Goal: Task Accomplishment & Management: Manage account settings

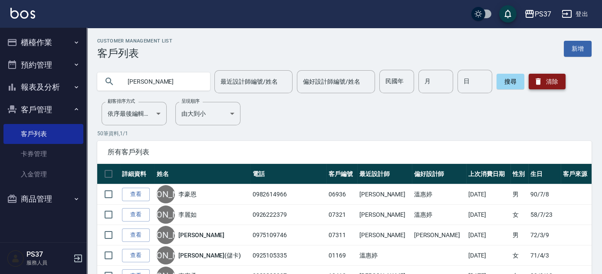
click at [541, 87] on button "清除" at bounding box center [546, 82] width 37 height 16
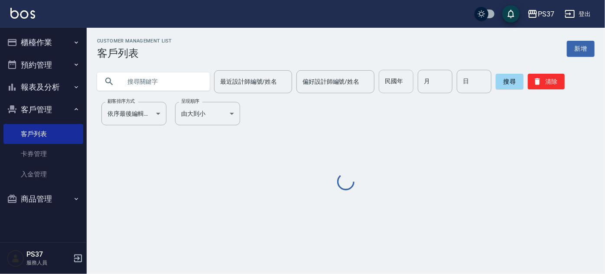
click at [400, 87] on input "民國年" at bounding box center [396, 81] width 35 height 23
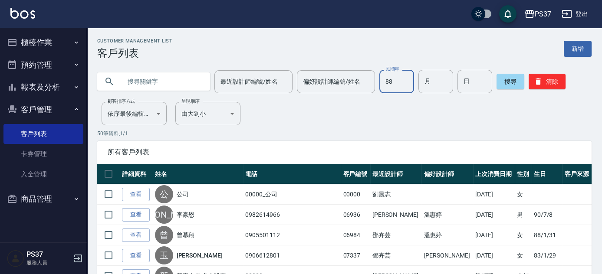
type input "88"
type input "04"
type input "02"
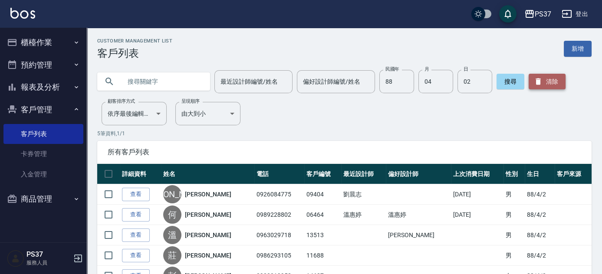
click at [546, 87] on button "清除" at bounding box center [546, 82] width 37 height 16
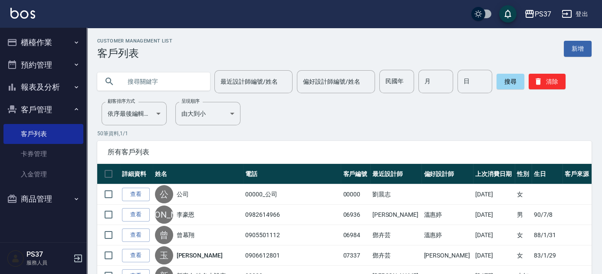
click at [64, 39] on button "櫃檯作業" at bounding box center [43, 42] width 80 height 23
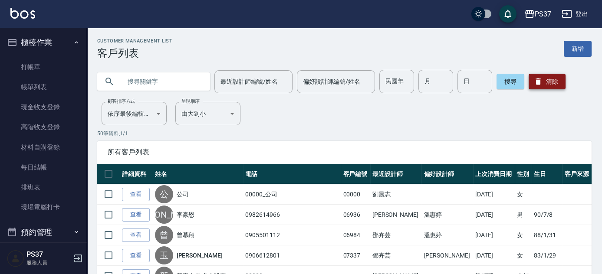
click at [553, 83] on button "清除" at bounding box center [546, 82] width 37 height 16
click at [381, 84] on input "民國年" at bounding box center [396, 81] width 35 height 23
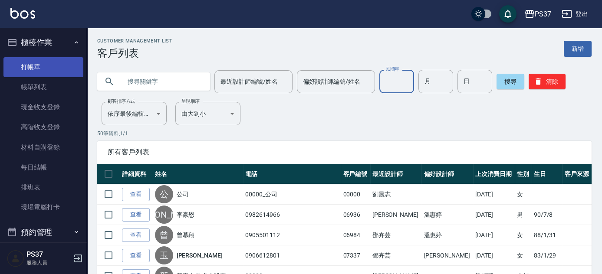
click at [54, 72] on link "打帳單" at bounding box center [43, 67] width 80 height 20
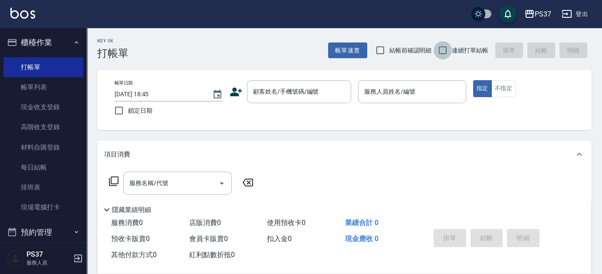
click at [441, 55] on input "連續打單結帳" at bounding box center [442, 50] width 18 height 18
checkbox input "true"
click at [304, 93] on input "顧客姓名/手機號碼/編號" at bounding box center [292, 91] width 83 height 15
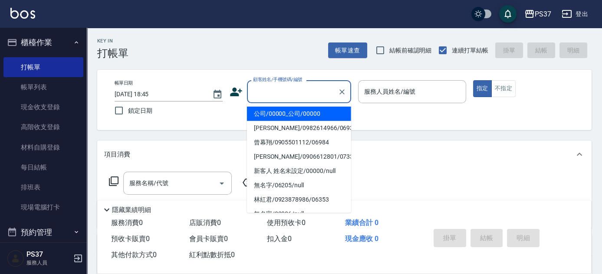
click at [330, 108] on li "公司/00000_公司/00000" at bounding box center [299, 114] width 104 height 14
type input "公司/00000_公司/00000"
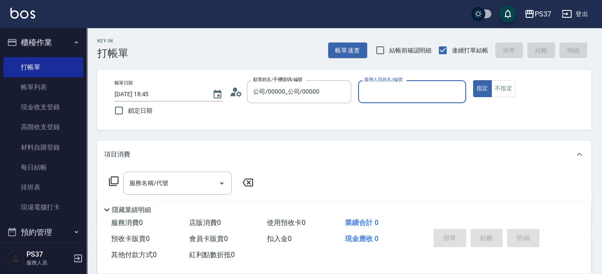
click at [409, 88] on input "服務人員姓名/編號" at bounding box center [412, 91] width 100 height 15
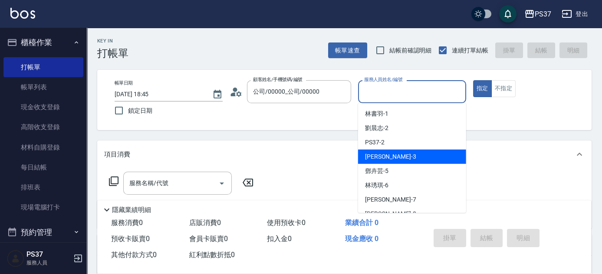
click at [393, 165] on div "[PERSON_NAME]-5" at bounding box center [412, 171] width 108 height 14
type input "[PERSON_NAME]-5"
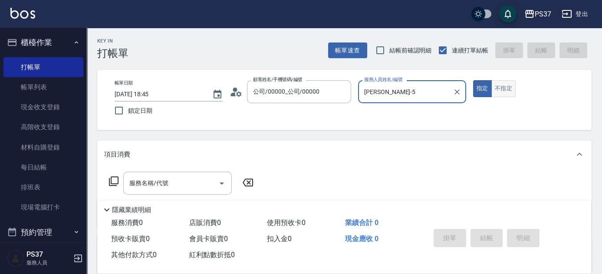
click at [507, 86] on button "不指定" at bounding box center [503, 88] width 24 height 17
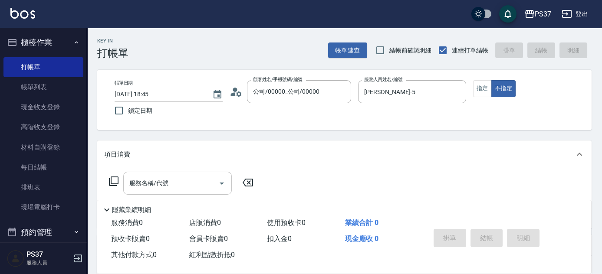
click at [185, 184] on input "服務名稱/代號" at bounding box center [171, 183] width 88 height 15
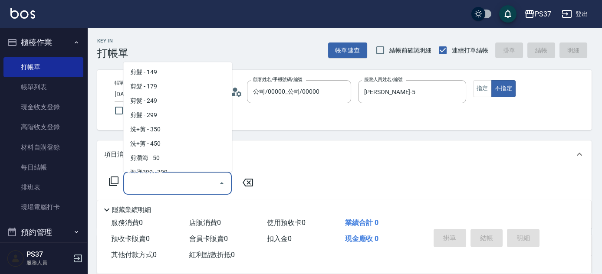
scroll to position [197, 0]
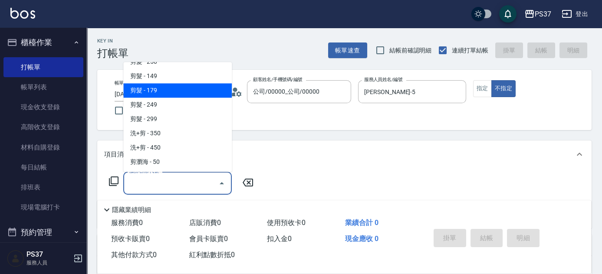
click at [176, 92] on span "剪髮 - 179" at bounding box center [177, 91] width 108 height 14
type input "剪髮(305)"
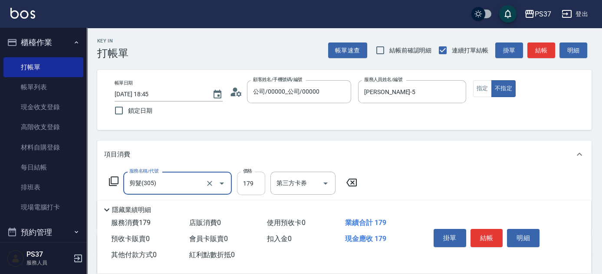
click at [251, 182] on input "179" at bounding box center [251, 183] width 28 height 23
click at [326, 184] on icon "Open" at bounding box center [325, 183] width 10 height 10
type input "180"
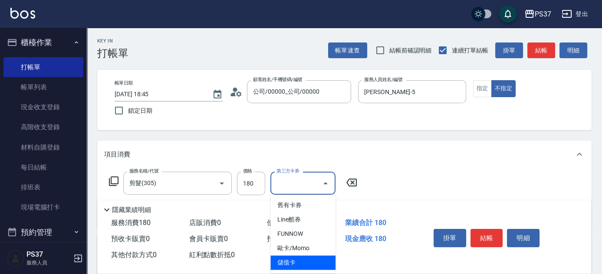
click at [304, 263] on span "儲值卡" at bounding box center [302, 262] width 65 height 14
type input "儲值卡"
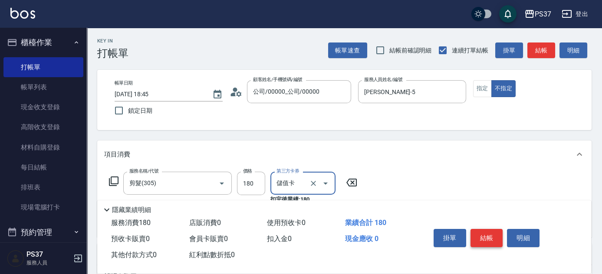
click at [486, 234] on button "結帳" at bounding box center [486, 238] width 33 height 18
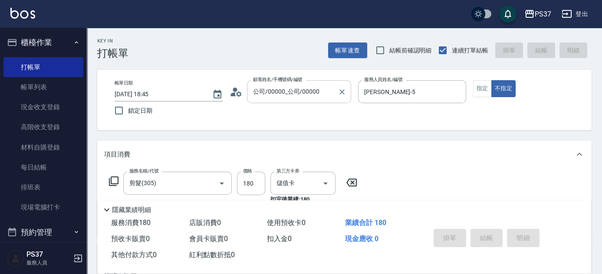
type input "[DATE] 18:47"
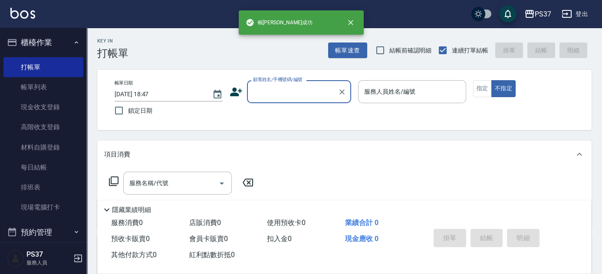
click at [303, 97] on input "顧客姓名/手機號碼/編號" at bounding box center [292, 91] width 83 height 15
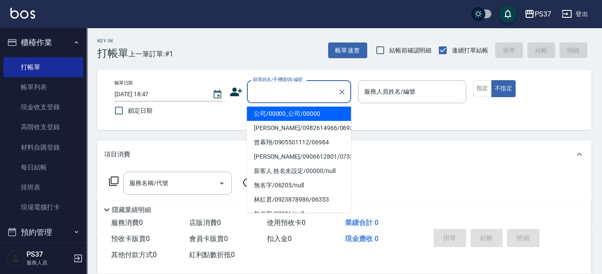
click at [306, 113] on li "公司/00000_公司/00000" at bounding box center [299, 114] width 104 height 14
type input "公司/00000_公司/00000"
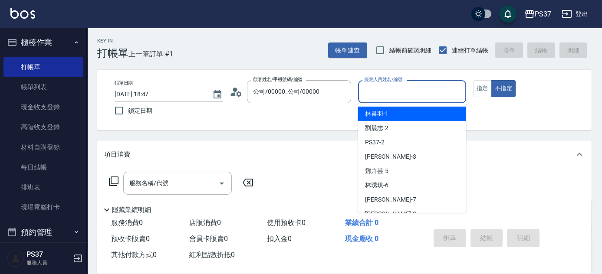
click at [421, 99] on input "服務人員姓名/編號" at bounding box center [412, 91] width 100 height 15
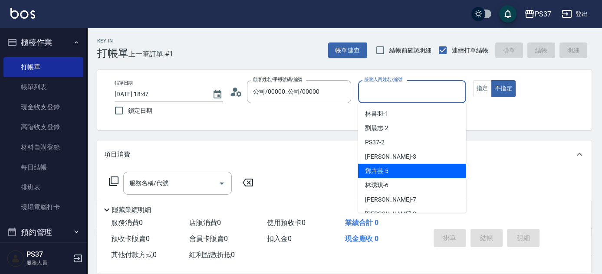
scroll to position [39, 0]
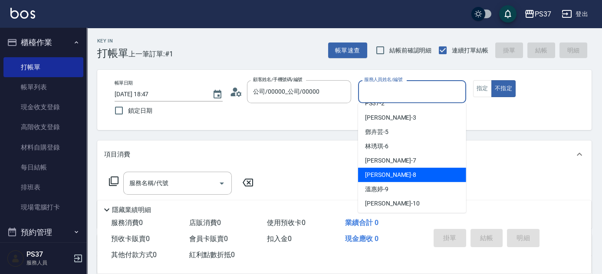
click at [409, 172] on div "[PERSON_NAME]-8" at bounding box center [412, 175] width 108 height 14
type input "[PERSON_NAME]-8"
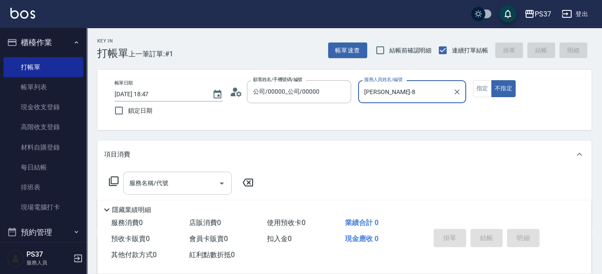
click at [195, 176] on input "服務名稱/代號" at bounding box center [171, 183] width 88 height 15
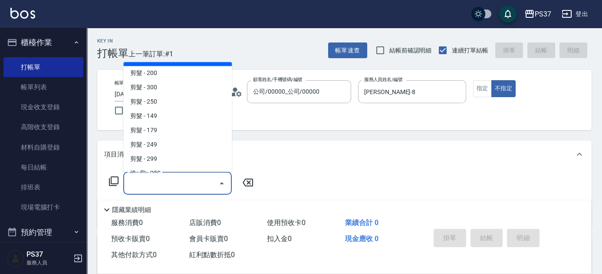
scroll to position [157, 0]
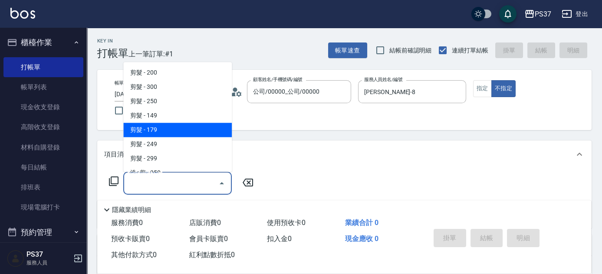
click at [178, 129] on span "剪髮 - 179" at bounding box center [177, 130] width 108 height 14
type input "剪髮(305)"
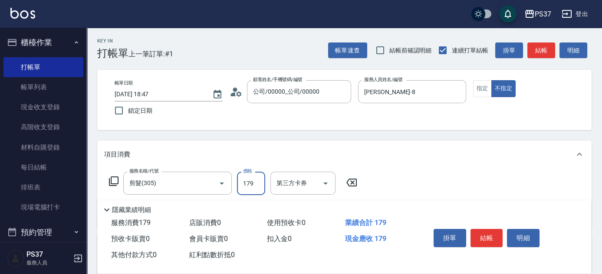
click at [252, 178] on input "179" at bounding box center [251, 183] width 28 height 23
type input "180"
click at [325, 180] on icon "Open" at bounding box center [325, 183] width 10 height 10
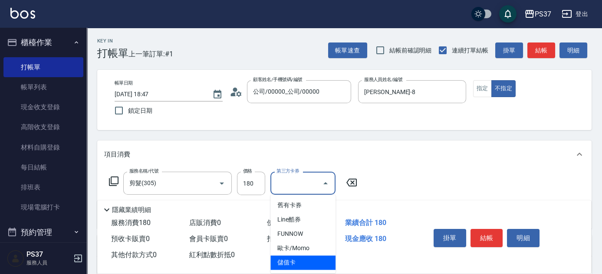
click at [313, 265] on span "儲值卡" at bounding box center [302, 262] width 65 height 14
type input "儲值卡"
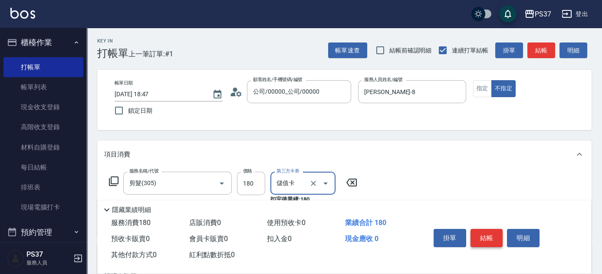
click at [493, 238] on button "結帳" at bounding box center [486, 238] width 33 height 18
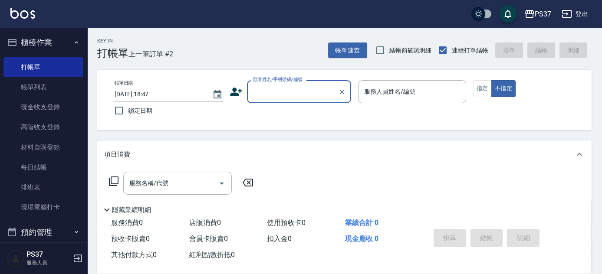
click at [303, 93] on input "顧客姓名/手機號碼/編號" at bounding box center [292, 91] width 83 height 15
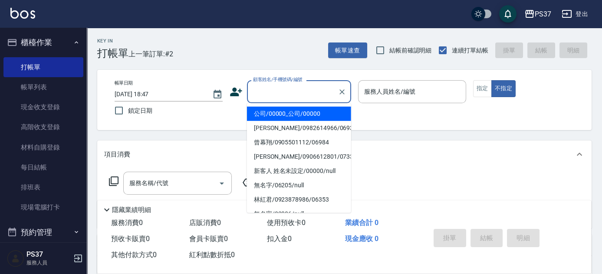
click at [301, 111] on li "公司/00000_公司/00000" at bounding box center [299, 114] width 104 height 14
type input "公司/00000_公司/00000"
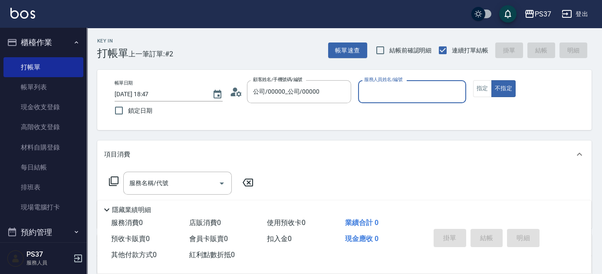
click at [389, 90] on input "服務人員姓名/編號" at bounding box center [412, 91] width 100 height 15
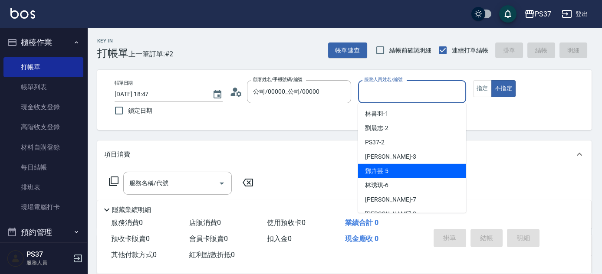
click at [412, 177] on div "[PERSON_NAME]-5" at bounding box center [412, 171] width 108 height 14
type input "[PERSON_NAME]-5"
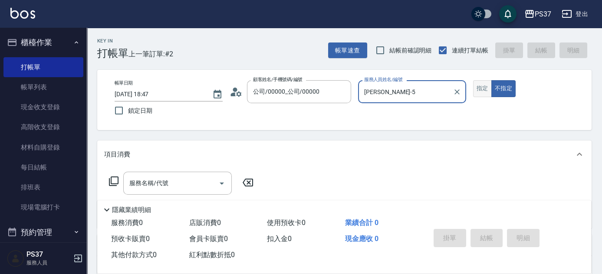
click at [476, 92] on button "指定" at bounding box center [482, 88] width 19 height 17
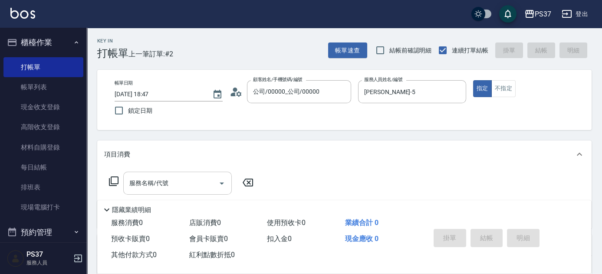
click at [203, 183] on input "服務名稱/代號" at bounding box center [171, 183] width 88 height 15
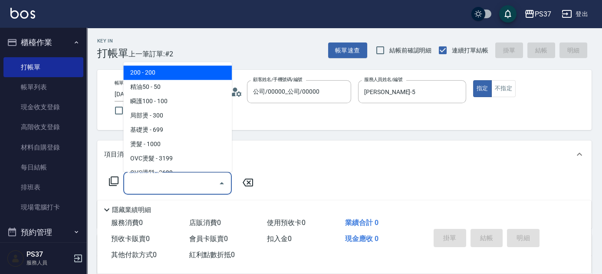
click at [183, 74] on span "200 - 200" at bounding box center [177, 73] width 108 height 14
type input "200(111)"
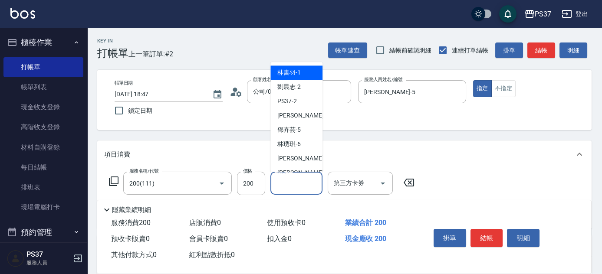
click at [291, 182] on input "洗髮-1" at bounding box center [296, 183] width 44 height 15
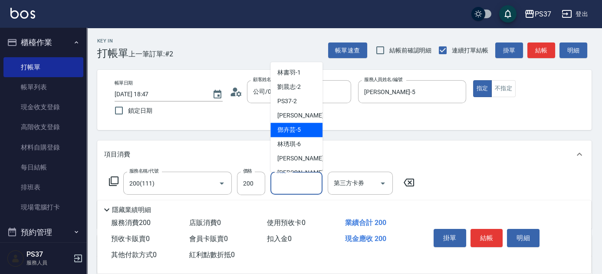
click at [294, 130] on span "[PERSON_NAME]-5" at bounding box center [288, 130] width 23 height 9
type input "[PERSON_NAME]-5"
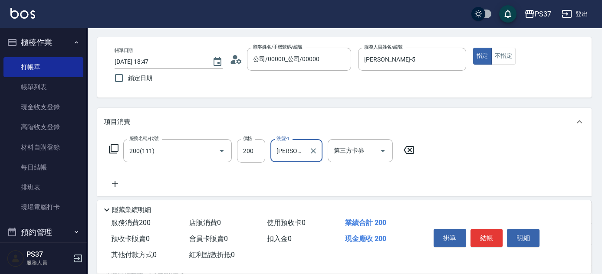
scroll to position [79, 0]
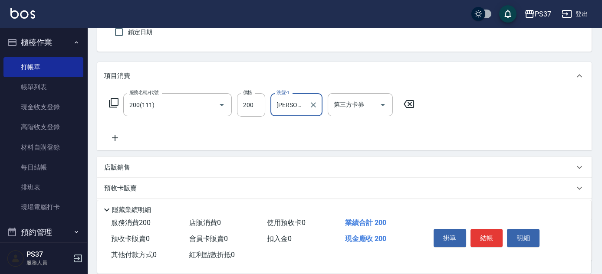
click at [120, 135] on icon at bounding box center [115, 138] width 22 height 10
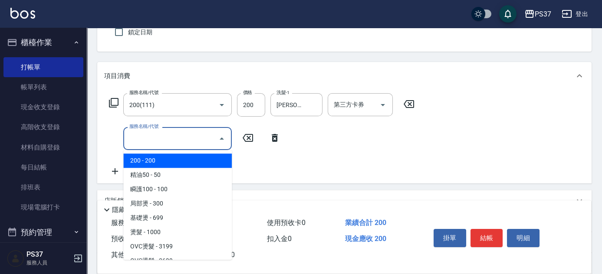
click at [152, 138] on input "服務名稱/代號" at bounding box center [171, 138] width 88 height 15
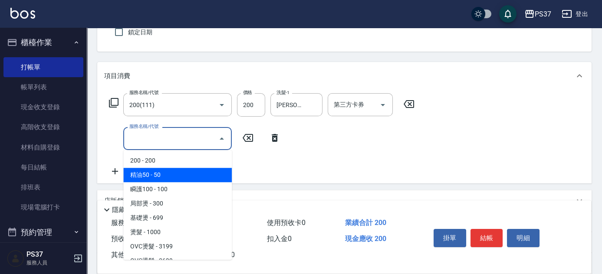
click at [192, 178] on span "精油50 - 50" at bounding box center [177, 175] width 108 height 14
type input "精油50(112)"
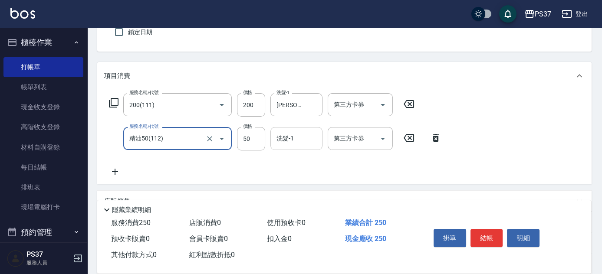
click at [300, 143] on input "洗髮-1" at bounding box center [296, 138] width 44 height 15
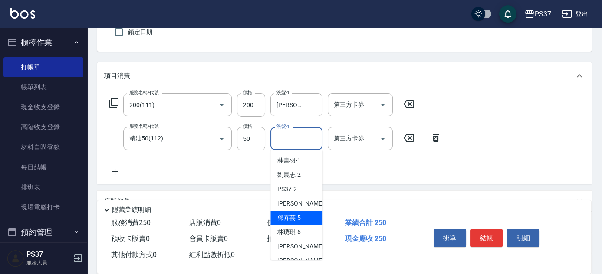
click at [299, 213] on span "[PERSON_NAME]-5" at bounding box center [288, 217] width 23 height 9
type input "[PERSON_NAME]-5"
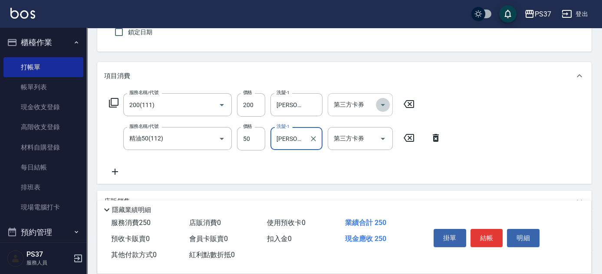
click at [385, 104] on icon "Open" at bounding box center [382, 105] width 10 height 10
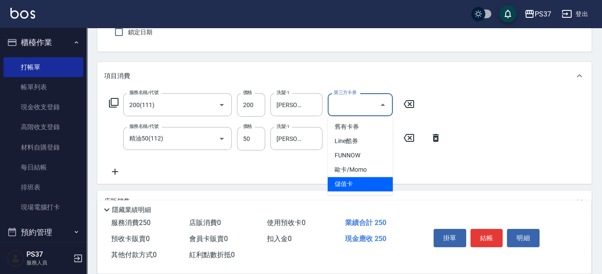
click at [375, 182] on span "儲值卡" at bounding box center [359, 184] width 65 height 14
type input "儲值卡"
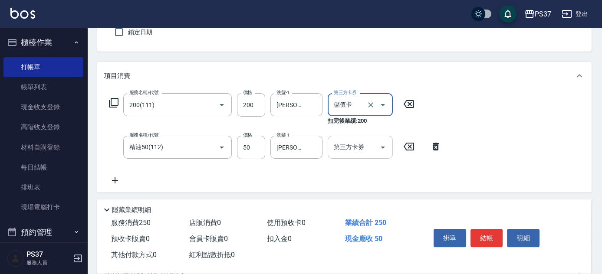
click at [384, 144] on icon "Open" at bounding box center [382, 147] width 10 height 10
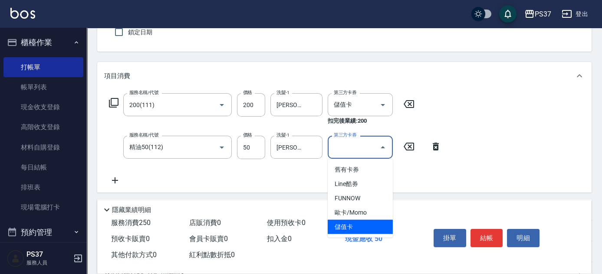
drag, startPoint x: 375, startPoint y: 224, endPoint x: 412, endPoint y: 229, distance: 37.7
click at [375, 224] on span "儲值卡" at bounding box center [359, 227] width 65 height 14
type input "儲值卡"
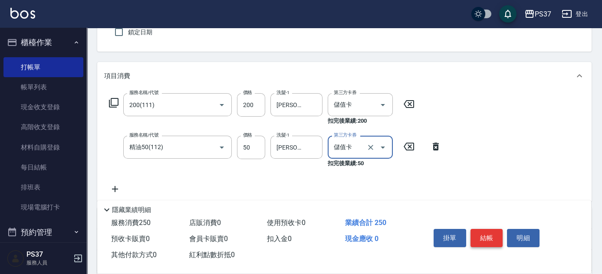
click at [493, 234] on button "結帳" at bounding box center [486, 238] width 33 height 18
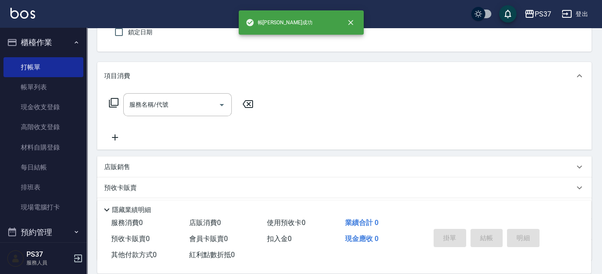
scroll to position [0, 0]
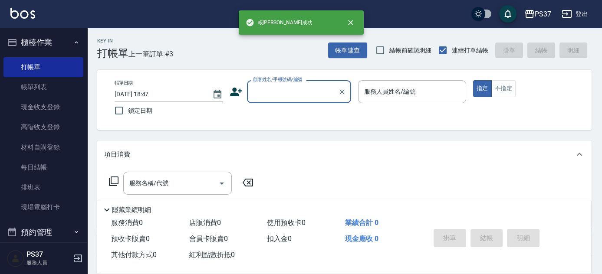
click at [293, 95] on input "顧客姓名/手機號碼/編號" at bounding box center [292, 91] width 83 height 15
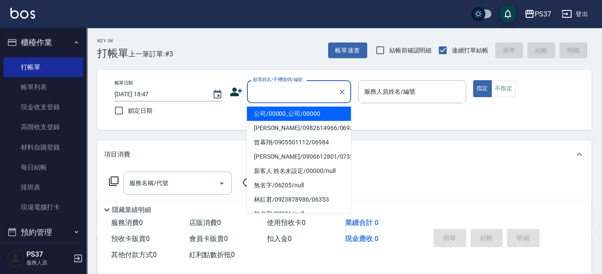
click at [291, 115] on li "公司/00000_公司/00000" at bounding box center [299, 114] width 104 height 14
type input "公司/00000_公司/00000"
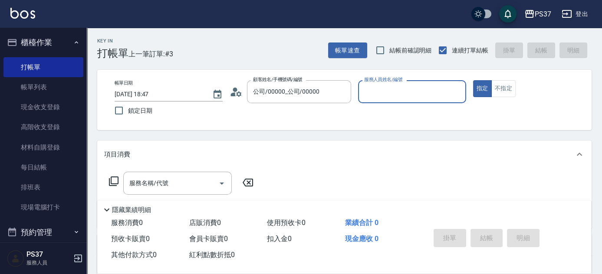
click at [379, 99] on div "服務人員姓名/編號" at bounding box center [412, 91] width 108 height 23
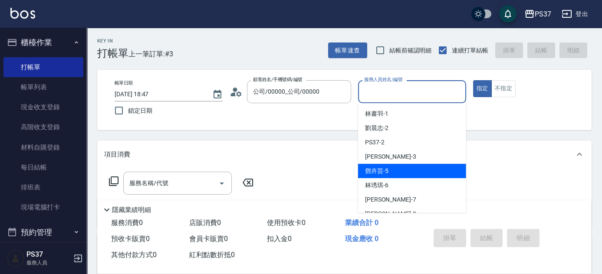
click at [394, 173] on div "[PERSON_NAME]-5" at bounding box center [412, 171] width 108 height 14
type input "[PERSON_NAME]-5"
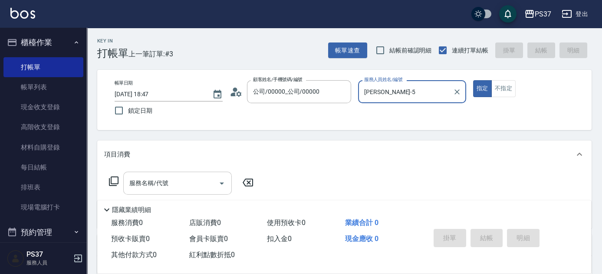
click at [193, 189] on input "服務名稱/代號" at bounding box center [171, 183] width 88 height 15
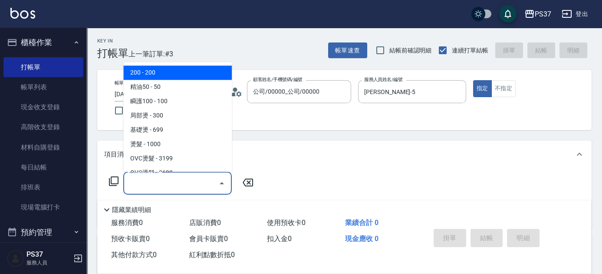
click at [186, 71] on span "200 - 200" at bounding box center [177, 73] width 108 height 14
type input "200(111)"
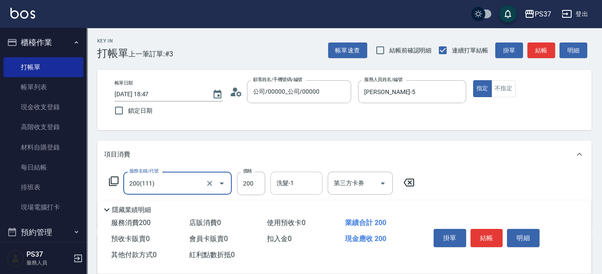
click at [285, 181] on input "洗髮-1" at bounding box center [296, 183] width 44 height 15
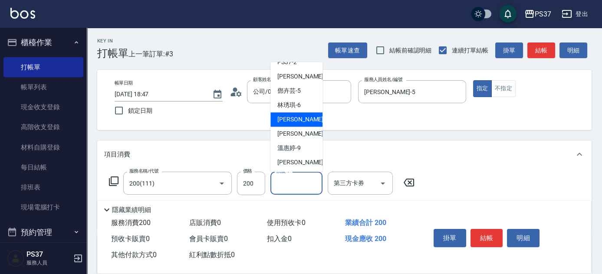
scroll to position [140, 0]
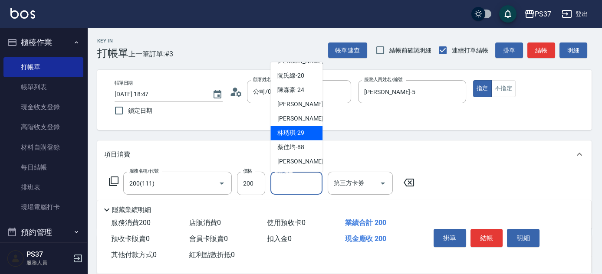
click at [297, 135] on span "[PERSON_NAME]-29" at bounding box center [290, 133] width 27 height 9
type input "[PERSON_NAME]-29"
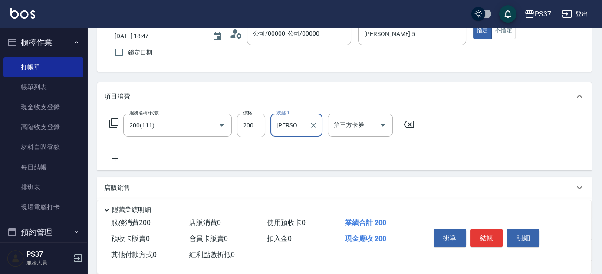
scroll to position [79, 0]
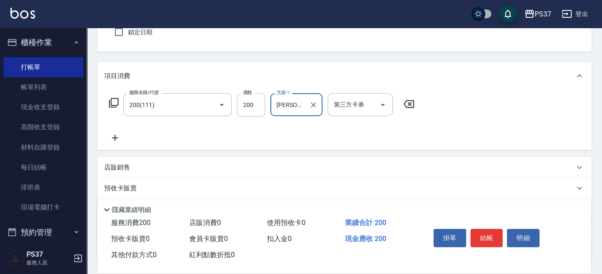
click at [117, 137] on icon at bounding box center [115, 138] width 6 height 6
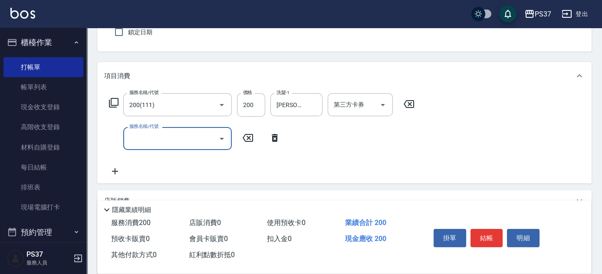
click at [135, 142] on input "服務名稱/代號" at bounding box center [171, 138] width 88 height 15
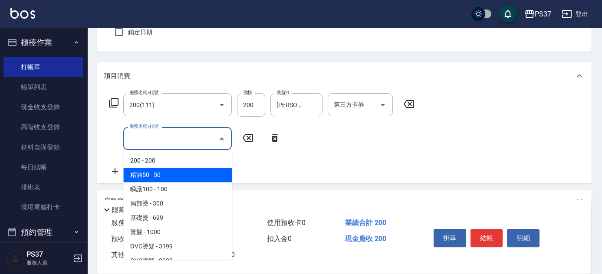
click at [153, 171] on span "精油50 - 50" at bounding box center [177, 175] width 108 height 14
type input "精油50(112)"
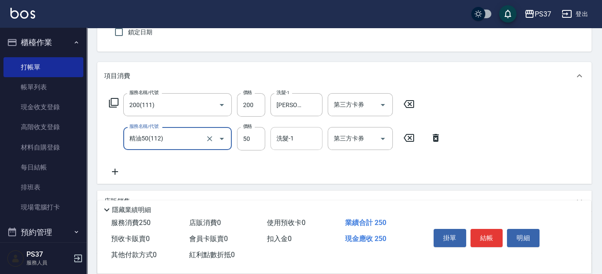
click at [283, 142] on input "洗髮-1" at bounding box center [296, 138] width 44 height 15
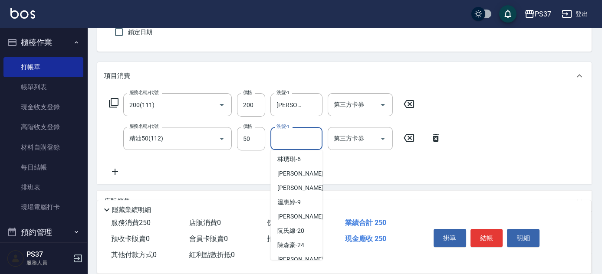
scroll to position [140, 0]
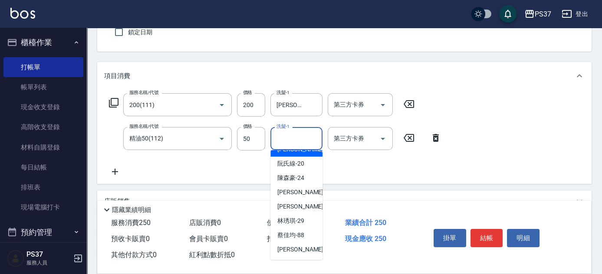
click at [298, 138] on input "洗髮-1" at bounding box center [296, 138] width 44 height 15
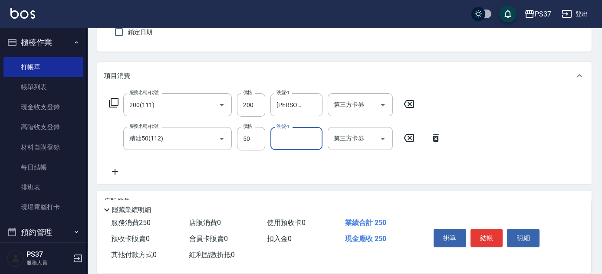
click at [297, 146] on input "洗髮-1" at bounding box center [296, 138] width 44 height 15
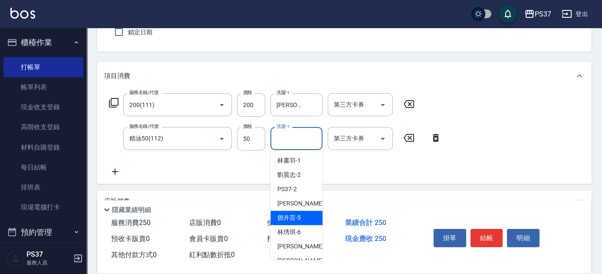
click at [283, 219] on span "[PERSON_NAME]-5" at bounding box center [288, 217] width 23 height 9
type input "[PERSON_NAME]-5"
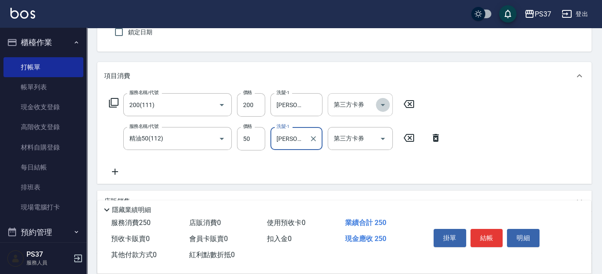
click at [380, 105] on icon "Open" at bounding box center [382, 105] width 10 height 10
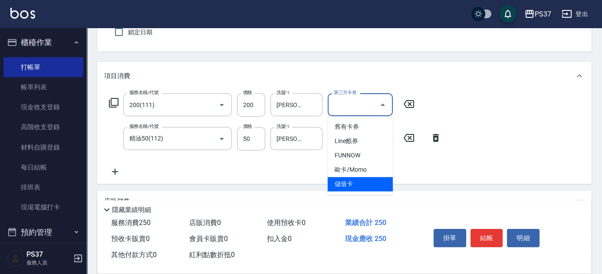
click at [368, 181] on span "儲值卡" at bounding box center [359, 184] width 65 height 14
type input "儲值卡"
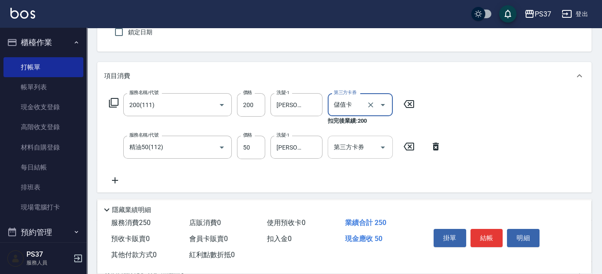
click at [383, 151] on icon "Open" at bounding box center [382, 147] width 10 height 10
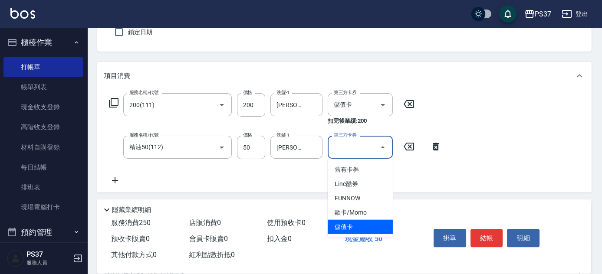
click at [370, 228] on span "儲值卡" at bounding box center [359, 227] width 65 height 14
type input "儲值卡"
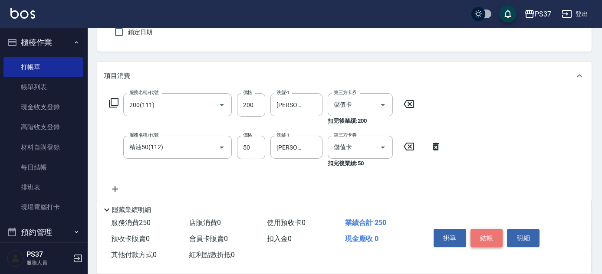
click at [481, 239] on button "結帳" at bounding box center [486, 238] width 33 height 18
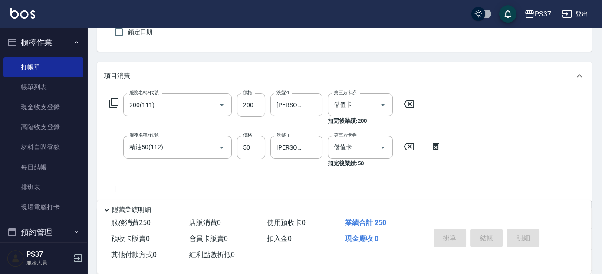
type input "[DATE] 18:48"
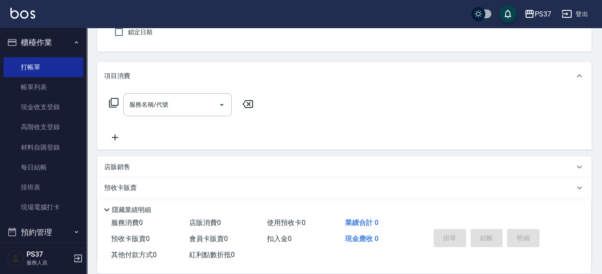
scroll to position [0, 0]
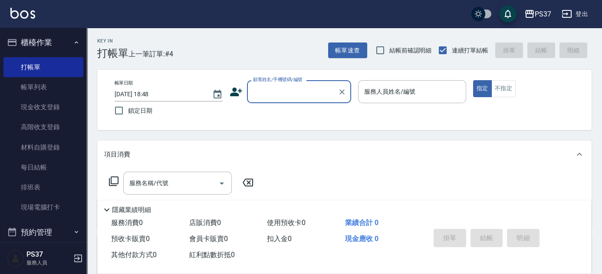
click at [276, 100] on div "顧客姓名/手機號碼/編號" at bounding box center [299, 91] width 104 height 23
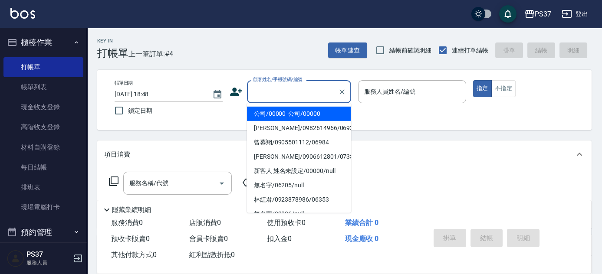
click at [281, 113] on li "公司/00000_公司/00000" at bounding box center [299, 114] width 104 height 14
type input "公司/00000_公司/00000"
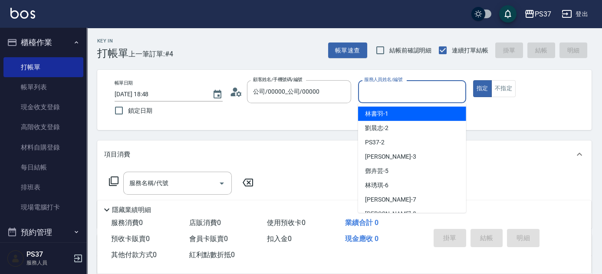
click at [422, 95] on input "服務人員姓名/編號" at bounding box center [412, 91] width 100 height 15
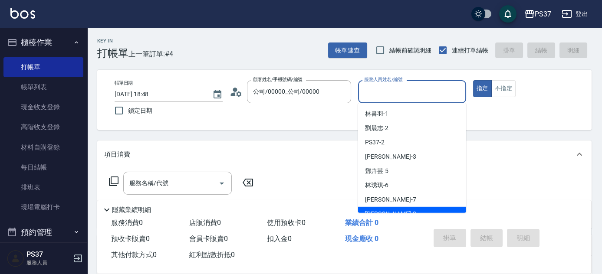
click at [427, 210] on div "[PERSON_NAME]-8" at bounding box center [412, 214] width 108 height 14
type input "[PERSON_NAME]-8"
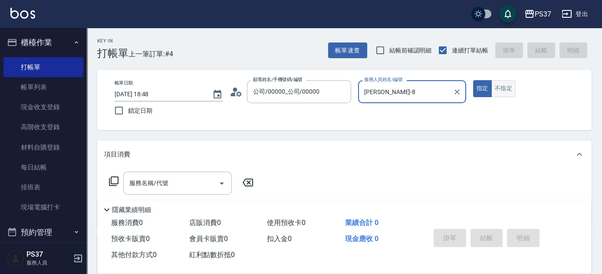
click at [494, 95] on button "不指定" at bounding box center [503, 88] width 24 height 17
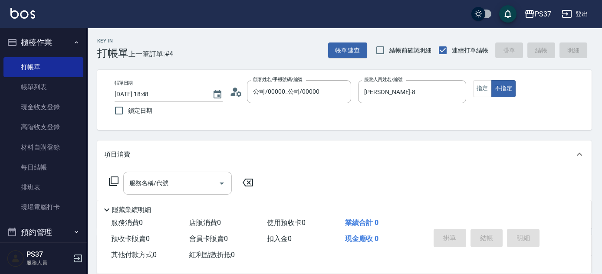
click at [197, 183] on input "服務名稱/代號" at bounding box center [171, 183] width 88 height 15
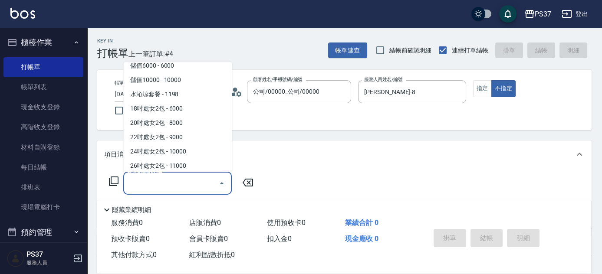
scroll to position [949, 0]
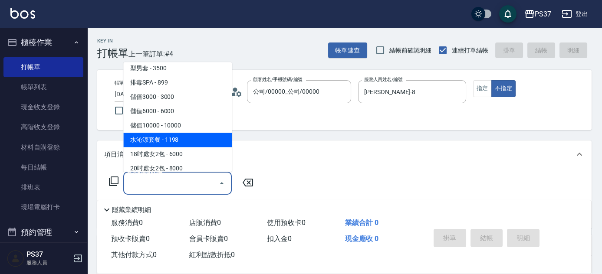
click at [186, 139] on span "水沁涼套餐 - 1198" at bounding box center [177, 140] width 108 height 14
type input "水沁涼套餐(5699)"
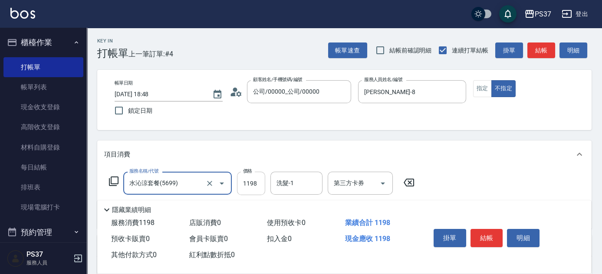
click at [258, 189] on input "1198" at bounding box center [251, 183] width 28 height 23
type input "1098"
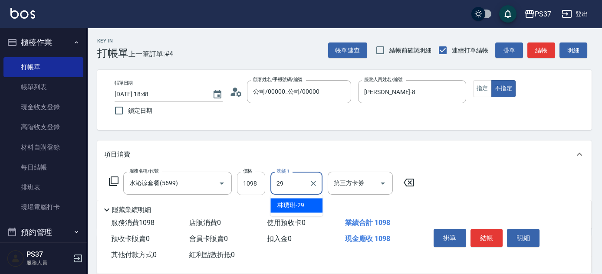
type input "[PERSON_NAME]-29"
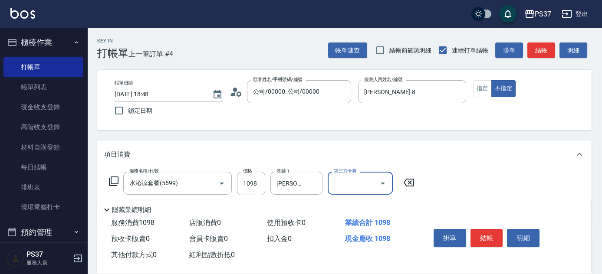
click at [383, 180] on icon "Open" at bounding box center [382, 183] width 10 height 10
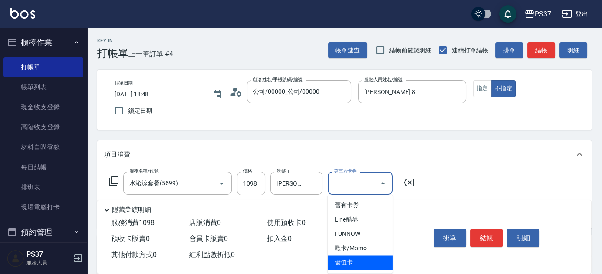
click at [357, 264] on span "儲值卡" at bounding box center [359, 262] width 65 height 14
type input "儲值卡"
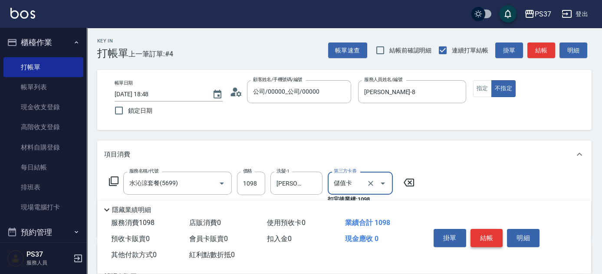
click at [490, 239] on button "結帳" at bounding box center [486, 238] width 33 height 18
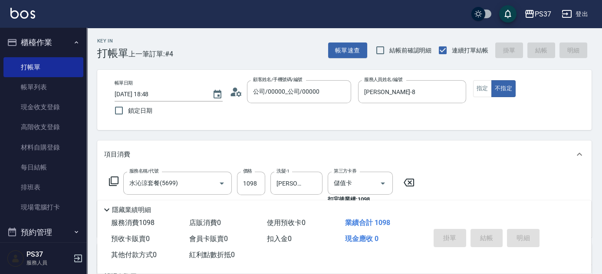
type input "[DATE] 18:49"
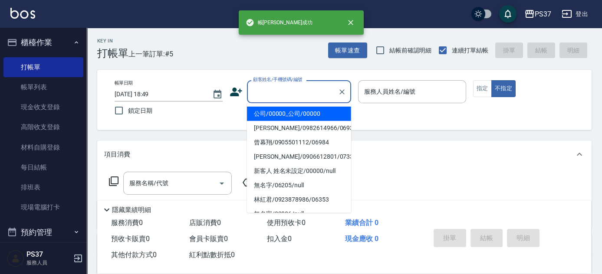
click at [300, 92] on input "顧客姓名/手機號碼/編號" at bounding box center [292, 91] width 83 height 15
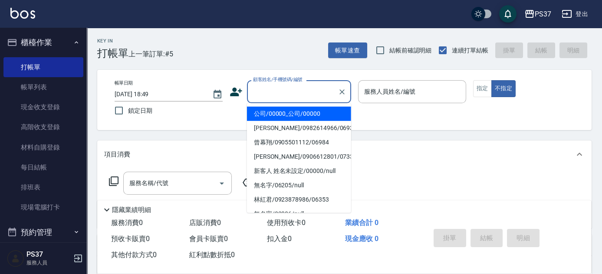
click at [298, 113] on li "公司/00000_公司/00000" at bounding box center [299, 114] width 104 height 14
type input "公司/00000_公司/00000"
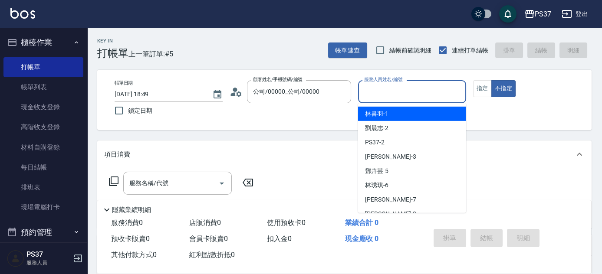
click at [408, 86] on input "服務人員姓名/編號" at bounding box center [412, 91] width 100 height 15
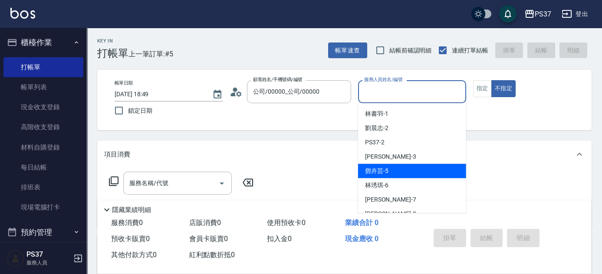
scroll to position [39, 0]
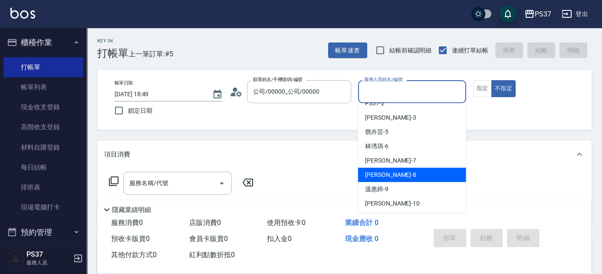
click at [416, 172] on div "[PERSON_NAME]-8" at bounding box center [412, 175] width 108 height 14
type input "[PERSON_NAME]-8"
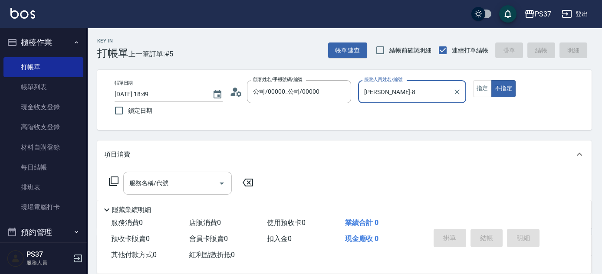
click at [154, 183] on input "服務名稱/代號" at bounding box center [171, 183] width 88 height 15
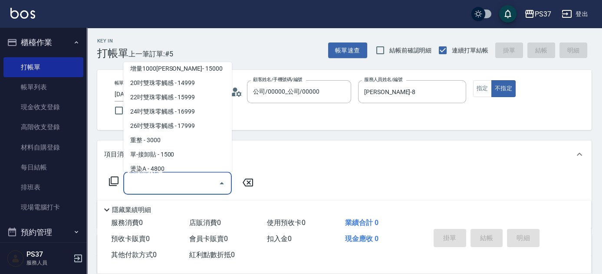
scroll to position [436, 0]
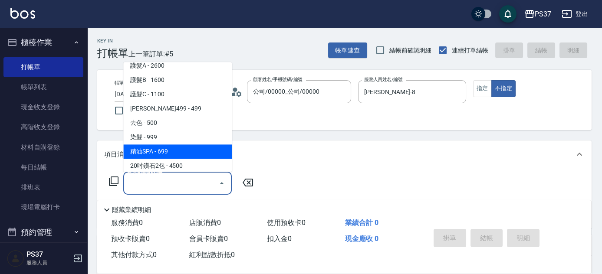
click at [177, 147] on span "精油SPA - 699" at bounding box center [177, 152] width 108 height 14
type input "精油SPA(0699)"
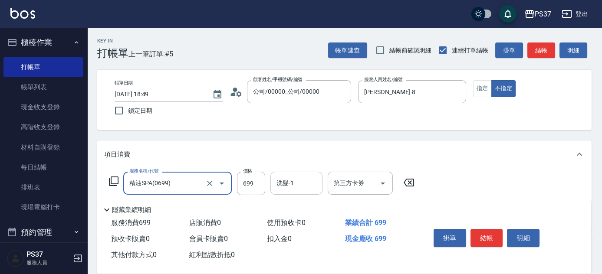
click at [299, 181] on input "洗髮-1" at bounding box center [296, 183] width 44 height 15
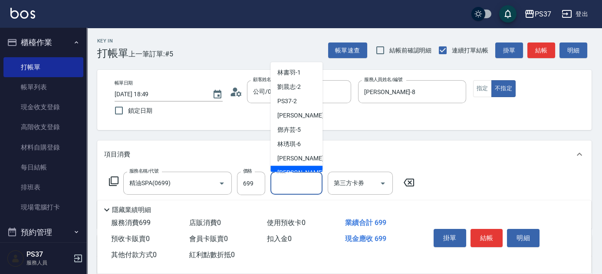
click at [300, 167] on div "[PERSON_NAME]-8" at bounding box center [296, 173] width 52 height 14
type input "[PERSON_NAME]-8"
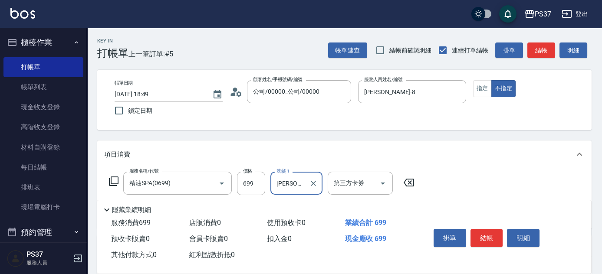
scroll to position [79, 0]
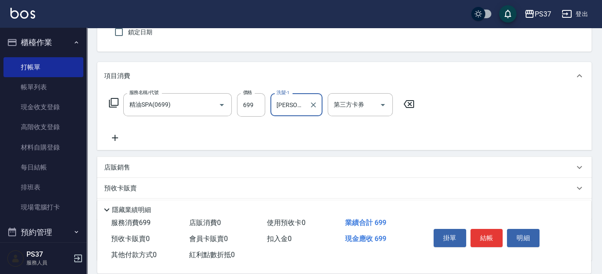
click at [115, 138] on icon at bounding box center [115, 138] width 6 height 6
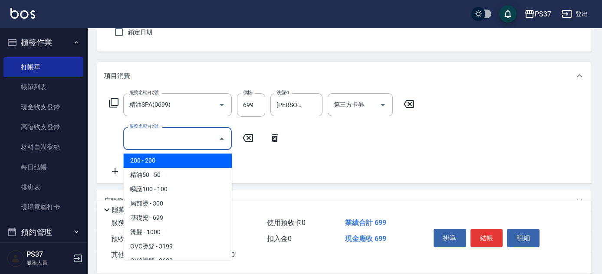
click at [160, 138] on input "服務名稱/代號" at bounding box center [171, 138] width 88 height 15
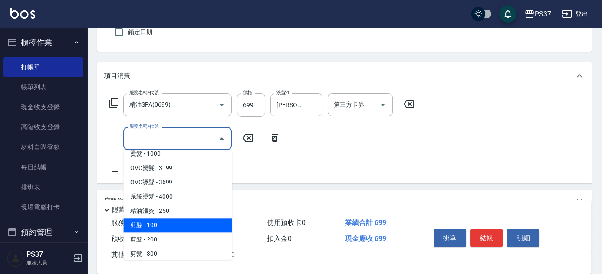
click at [178, 227] on span "剪髮 - 100" at bounding box center [177, 225] width 108 height 14
type input "剪髮(300)"
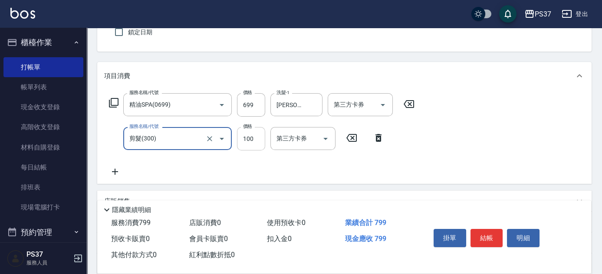
click at [260, 135] on input "100" at bounding box center [251, 138] width 28 height 23
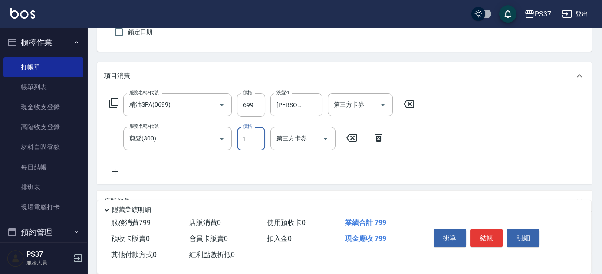
type input "1"
click at [387, 104] on icon "Open" at bounding box center [382, 105] width 10 height 10
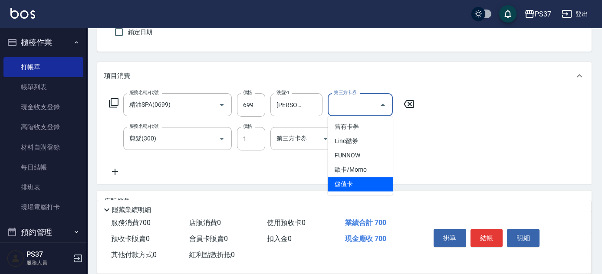
click at [361, 184] on span "儲值卡" at bounding box center [359, 184] width 65 height 14
type input "儲值卡"
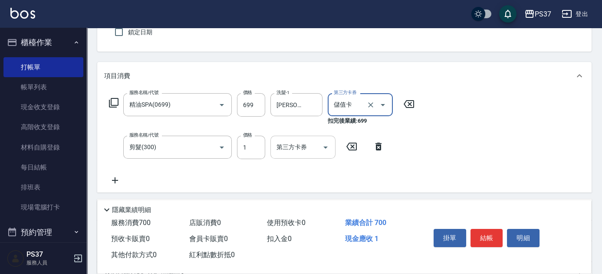
click at [324, 147] on icon "Open" at bounding box center [325, 148] width 4 height 2
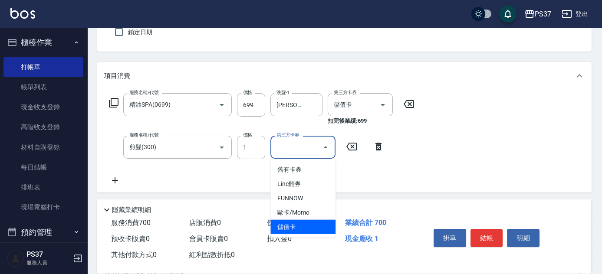
click at [307, 225] on span "儲值卡" at bounding box center [302, 227] width 65 height 14
type input "儲值卡"
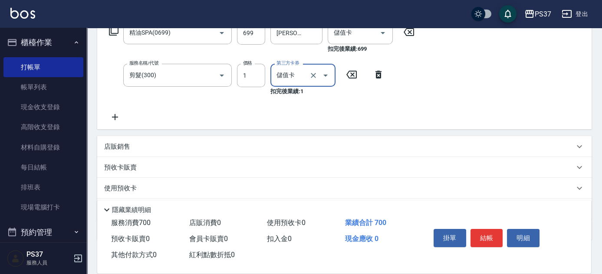
scroll to position [197, 0]
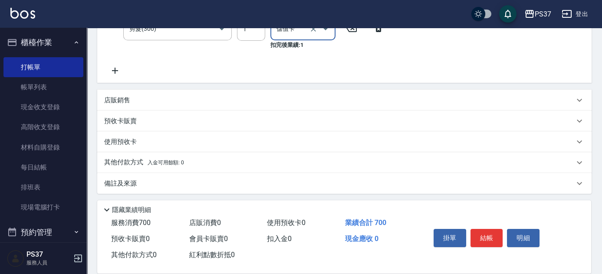
click at [115, 75] on icon at bounding box center [115, 70] width 22 height 10
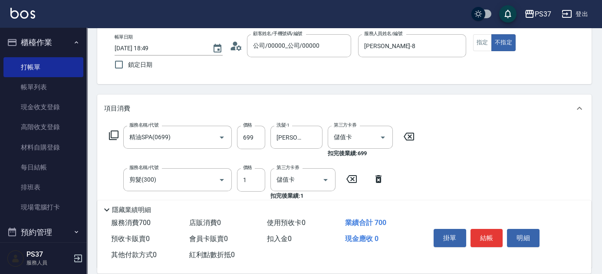
click at [135, 79] on div "帳單日期 [DATE] 18:49 鎖定日期 顧客姓名/手機號碼/編號 公司/00000_公司/00000 顧客姓名/手機號碼/編號 服務人員姓名/編號 [P…" at bounding box center [344, 54] width 494 height 60
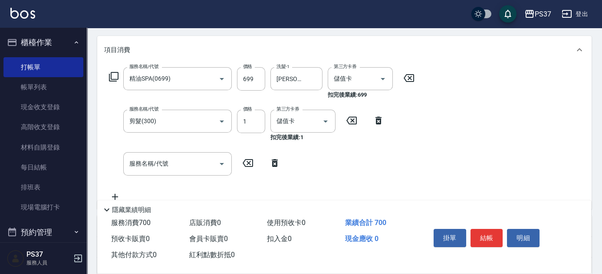
scroll to position [164, 0]
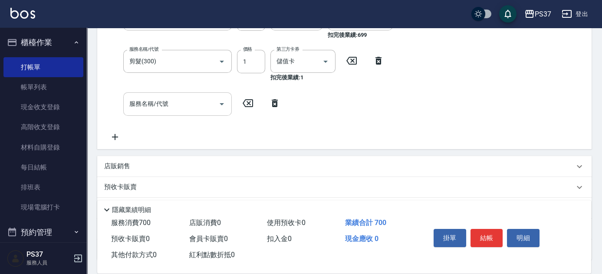
click at [160, 112] on div "服務名稱/代號" at bounding box center [177, 103] width 108 height 23
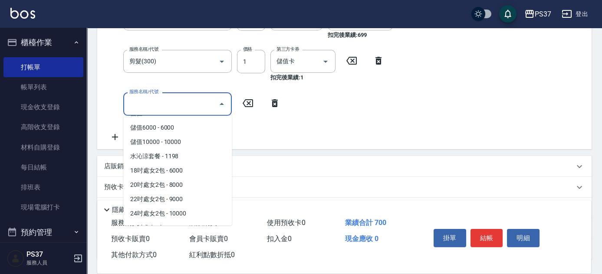
scroll to position [949, 0]
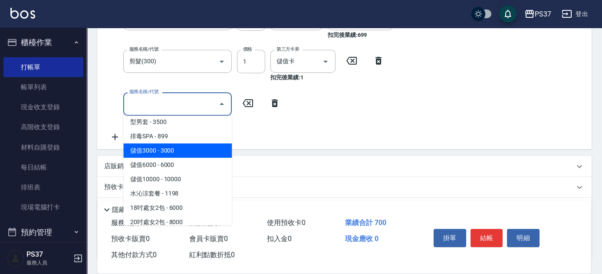
click at [186, 145] on span "儲值3000 - 3000" at bounding box center [177, 151] width 108 height 14
type input "儲值3000(901)"
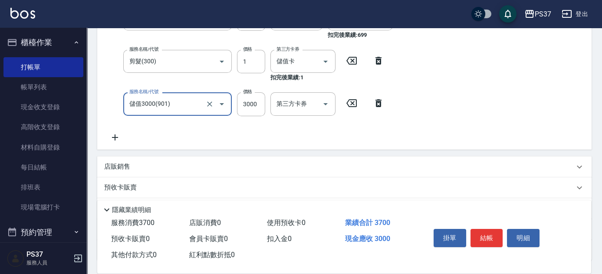
scroll to position [204, 0]
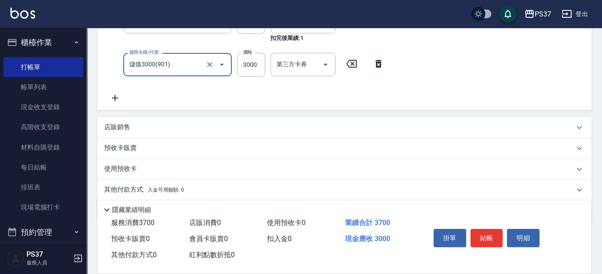
click at [122, 132] on div "店販銷售" at bounding box center [344, 127] width 494 height 21
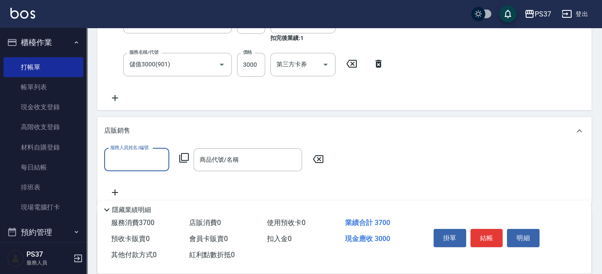
scroll to position [0, 0]
click at [123, 166] on input "服務人員姓名/編號" at bounding box center [136, 159] width 57 height 15
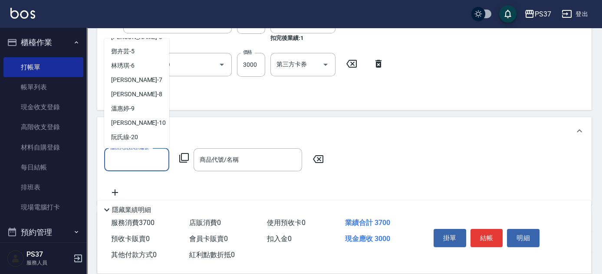
scroll to position [79, 0]
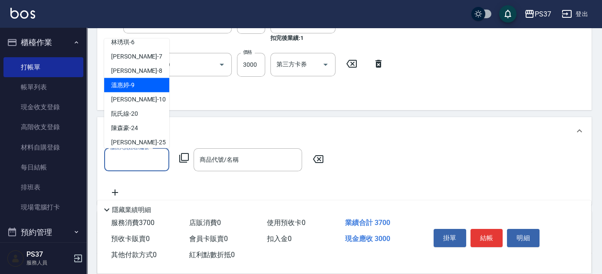
click at [141, 86] on div "溫惠婷 -9" at bounding box center [136, 85] width 65 height 14
type input "溫惠婷-9"
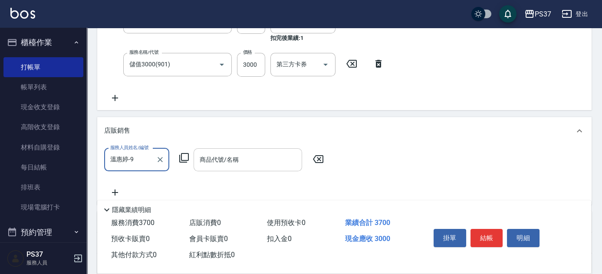
click at [218, 160] on input "商品代號/名稱" at bounding box center [247, 159] width 101 height 15
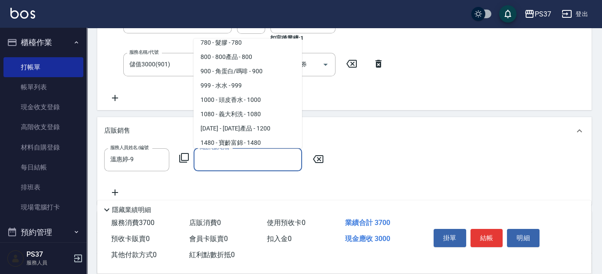
scroll to position [276, 0]
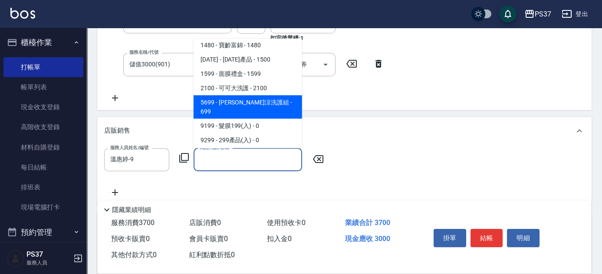
click at [239, 102] on span "5699 - [PERSON_NAME]涼洗護組 - 699" at bounding box center [247, 106] width 108 height 23
type input "水水沁涼洗護組"
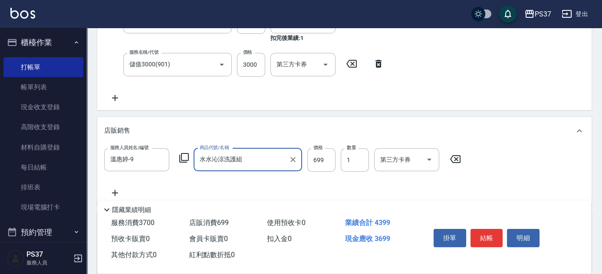
scroll to position [243, 0]
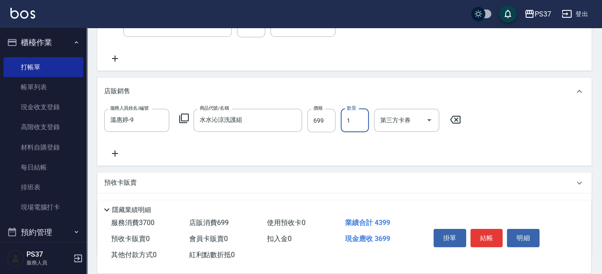
click at [354, 122] on input "1" at bounding box center [354, 120] width 28 height 23
type input "2"
click at [431, 119] on icon "Open" at bounding box center [429, 120] width 10 height 10
click at [118, 154] on icon at bounding box center [115, 153] width 22 height 10
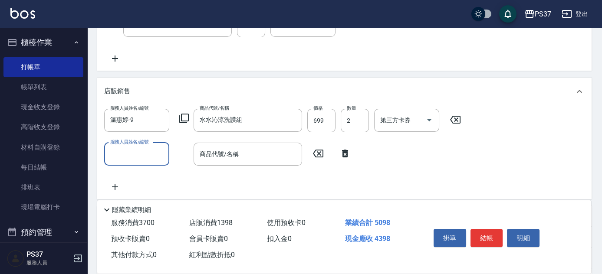
click at [127, 156] on input "服務人員姓名/編號" at bounding box center [136, 154] width 57 height 15
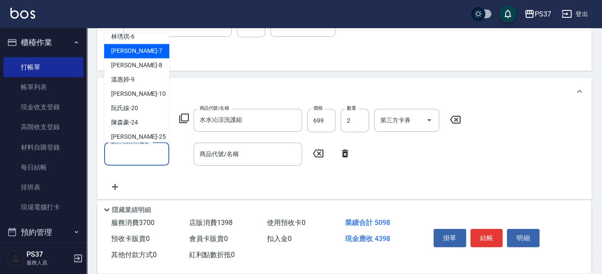
scroll to position [79, 0]
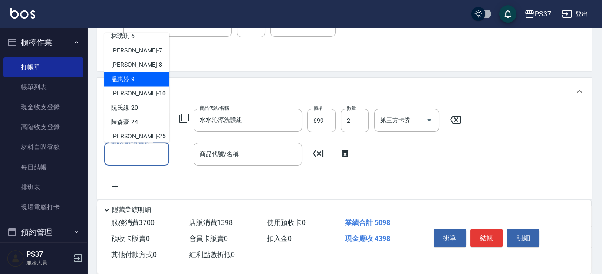
click at [148, 85] on div "溫惠婷 -9" at bounding box center [136, 79] width 65 height 14
type input "溫惠婷-9"
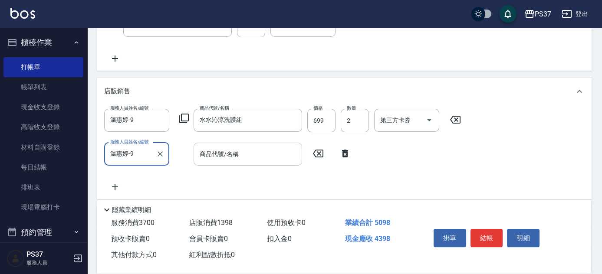
click at [216, 145] on div "商品代號/名稱" at bounding box center [247, 154] width 108 height 23
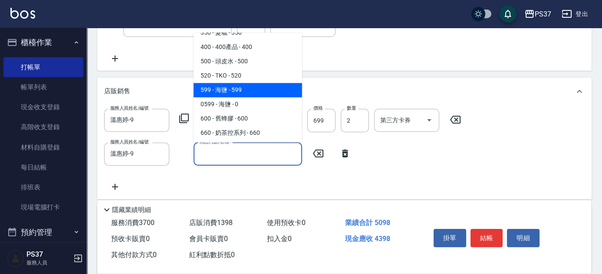
scroll to position [0, 0]
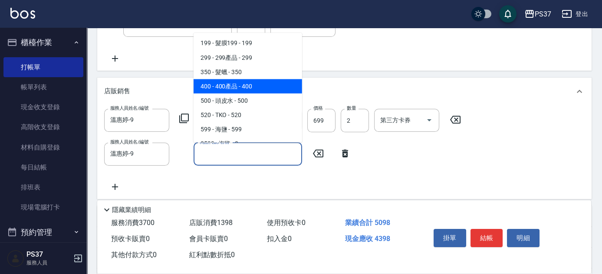
click at [246, 90] on span "400 - 400產品 - 400" at bounding box center [247, 86] width 108 height 14
type input "400產品"
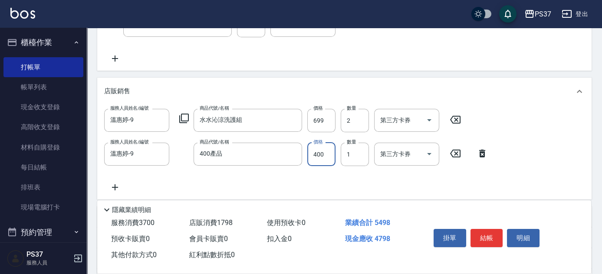
click at [325, 153] on input "400" at bounding box center [321, 154] width 28 height 23
type input "399"
click at [434, 123] on icon "Open" at bounding box center [429, 120] width 10 height 10
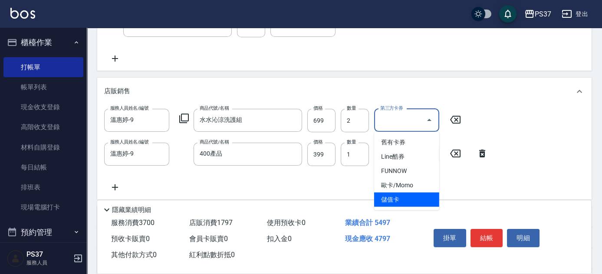
click at [422, 199] on span "儲值卡" at bounding box center [406, 200] width 65 height 14
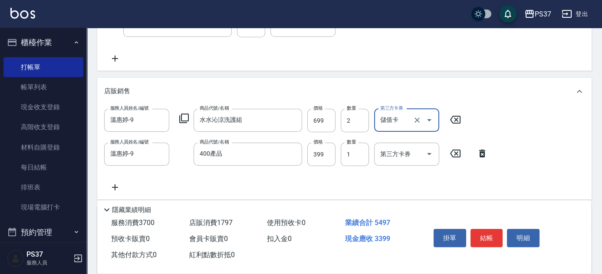
type input "儲值卡"
click at [434, 152] on icon "Open" at bounding box center [429, 154] width 10 height 10
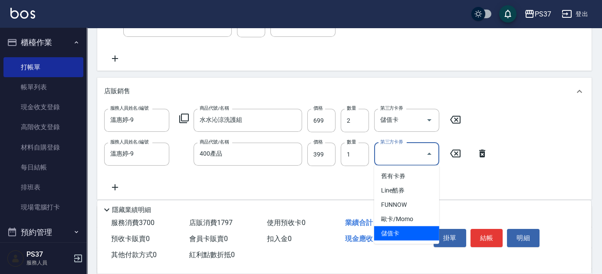
click at [420, 229] on span "儲值卡" at bounding box center [406, 233] width 65 height 14
type input "儲值卡"
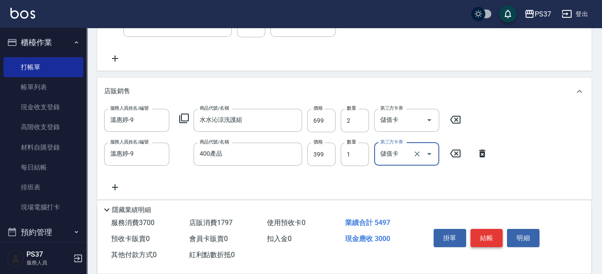
click at [486, 236] on button "結帳" at bounding box center [486, 238] width 33 height 18
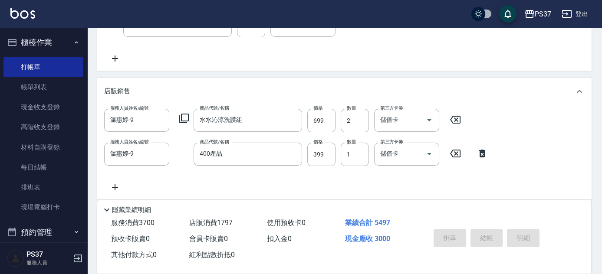
type input "[DATE] 18:51"
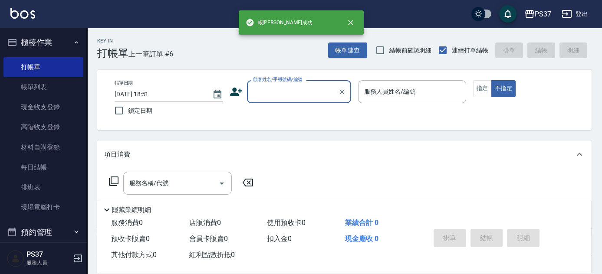
click at [300, 92] on input "顧客姓名/手機號碼/編號" at bounding box center [292, 91] width 83 height 15
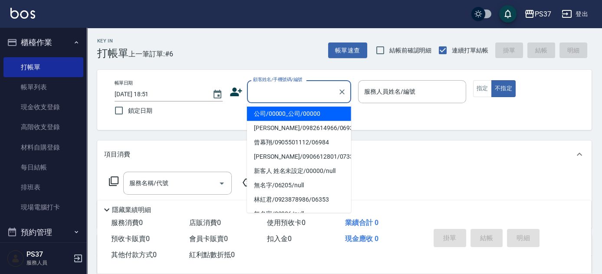
click at [302, 110] on li "公司/00000_公司/00000" at bounding box center [299, 114] width 104 height 14
type input "公司/00000_公司/00000"
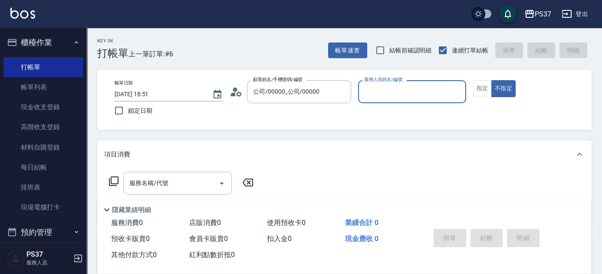
click at [386, 95] on input "服務人員姓名/編號" at bounding box center [412, 91] width 100 height 15
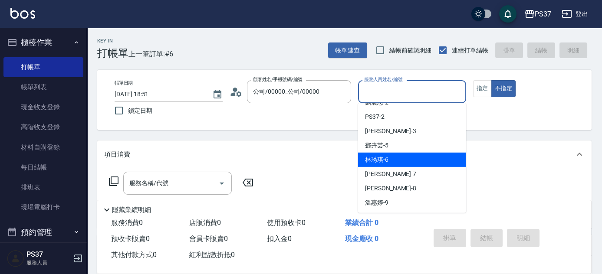
scroll to position [39, 0]
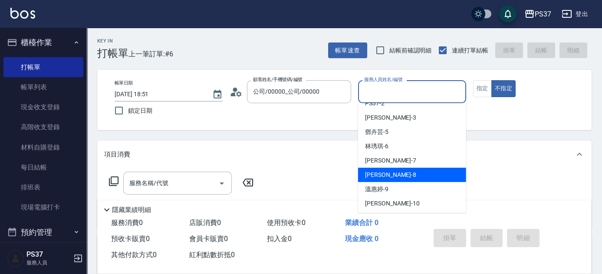
click at [407, 175] on div "[PERSON_NAME]-8" at bounding box center [412, 175] width 108 height 14
type input "[PERSON_NAME]-8"
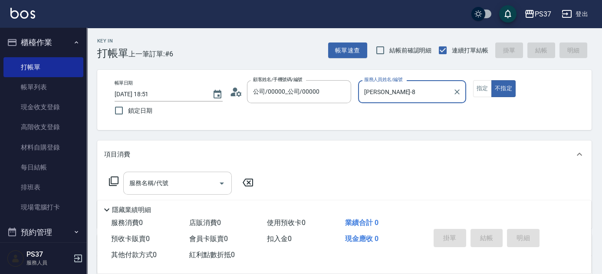
click at [189, 183] on input "服務名稱/代號" at bounding box center [171, 183] width 88 height 15
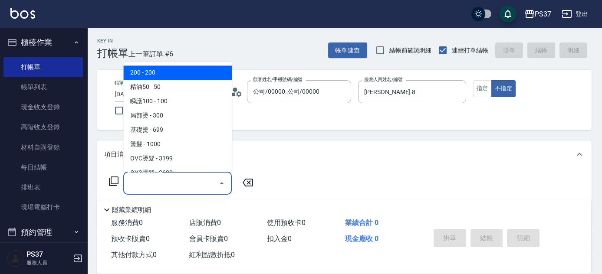
click at [176, 74] on span "200 - 200" at bounding box center [177, 73] width 108 height 14
type input "200(111)"
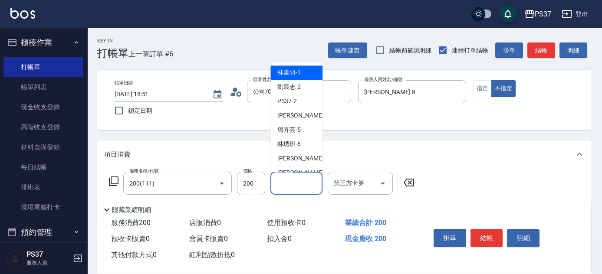
click at [294, 189] on input "洗髮-1" at bounding box center [296, 183] width 44 height 15
click at [298, 170] on span "[PERSON_NAME]-8" at bounding box center [302, 173] width 51 height 9
type input "[PERSON_NAME]-8"
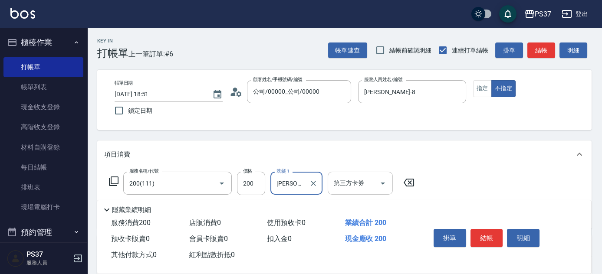
click at [382, 184] on icon "Open" at bounding box center [382, 183] width 10 height 10
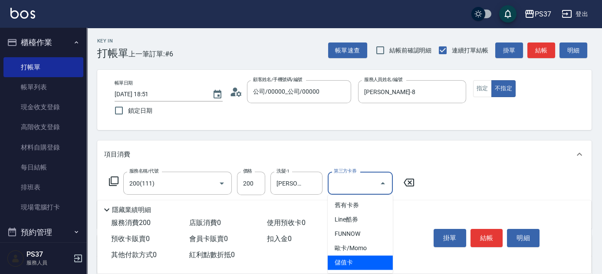
click at [366, 258] on span "儲值卡" at bounding box center [359, 262] width 65 height 14
type input "儲值卡"
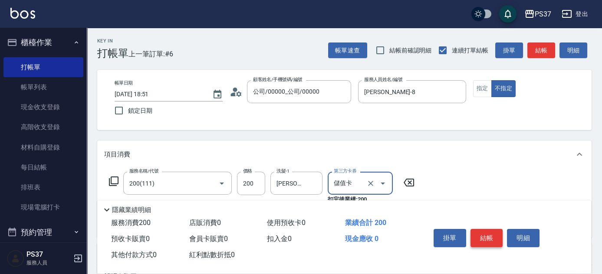
click at [497, 234] on button "結帳" at bounding box center [486, 238] width 33 height 18
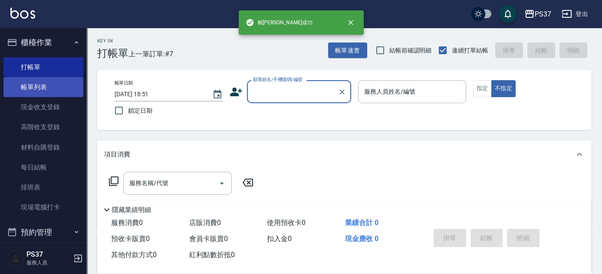
click at [53, 92] on link "帳單列表" at bounding box center [43, 87] width 80 height 20
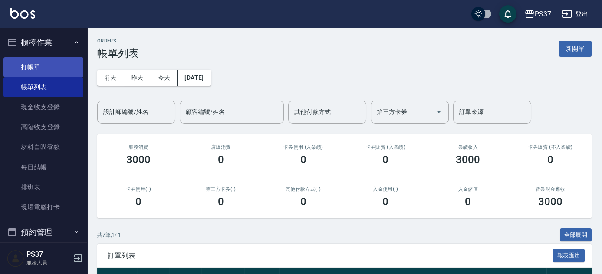
click at [53, 70] on link "打帳單" at bounding box center [43, 67] width 80 height 20
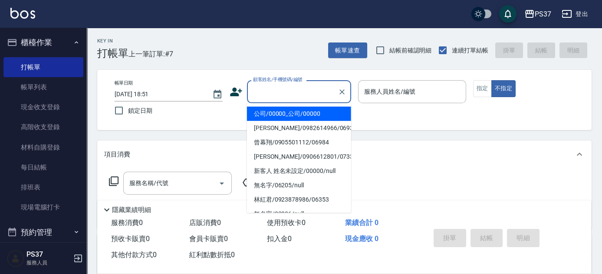
click at [281, 90] on input "顧客姓名/手機號碼/編號" at bounding box center [292, 91] width 83 height 15
click at [288, 114] on li "公司/00000_公司/00000" at bounding box center [299, 114] width 104 height 14
type input "公司/00000_公司/00000"
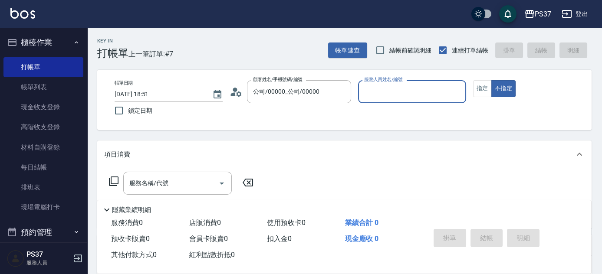
click at [399, 101] on div "服務人員姓名/編號" at bounding box center [412, 91] width 108 height 23
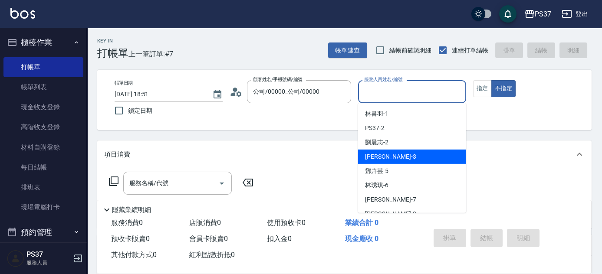
scroll to position [79, 0]
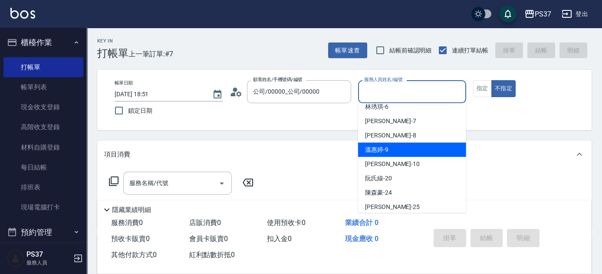
click at [406, 147] on div "溫惠婷 -9" at bounding box center [412, 150] width 108 height 14
type input "溫惠婷-9"
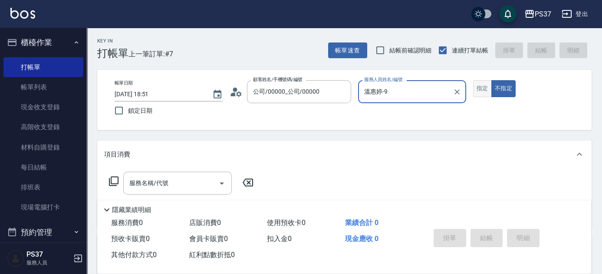
click at [480, 86] on button "指定" at bounding box center [482, 88] width 19 height 17
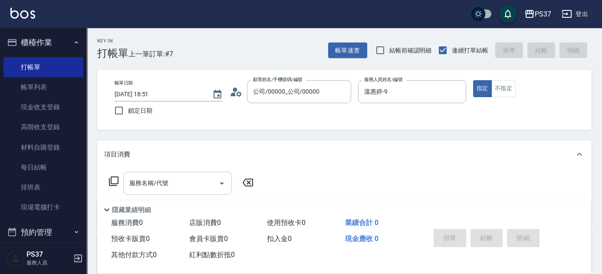
click at [196, 188] on input "服務名稱/代號" at bounding box center [171, 183] width 88 height 15
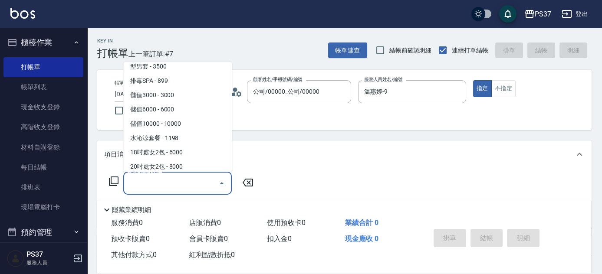
scroll to position [949, 0]
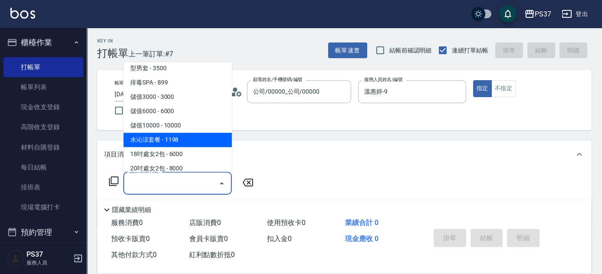
click at [188, 137] on span "水沁涼套餐 - 1198" at bounding box center [177, 140] width 108 height 14
type input "水沁涼套餐(5699)"
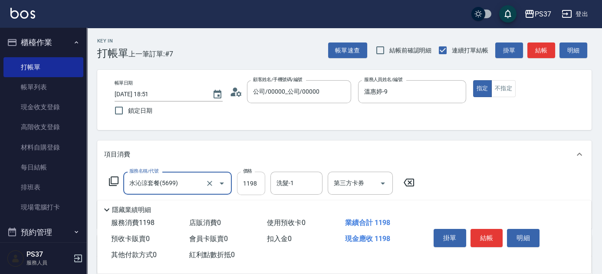
click at [260, 185] on input "1198" at bounding box center [251, 183] width 28 height 23
type input "1098"
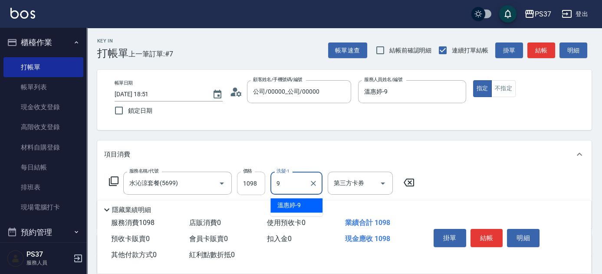
type input "溫惠婷-9"
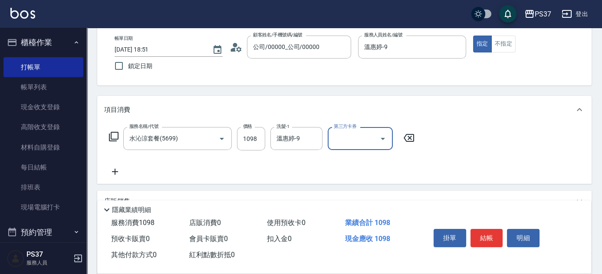
scroll to position [79, 0]
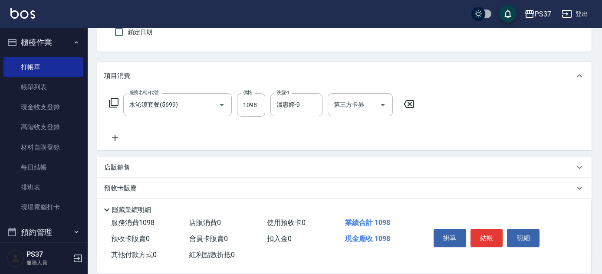
click at [114, 133] on icon at bounding box center [115, 138] width 22 height 10
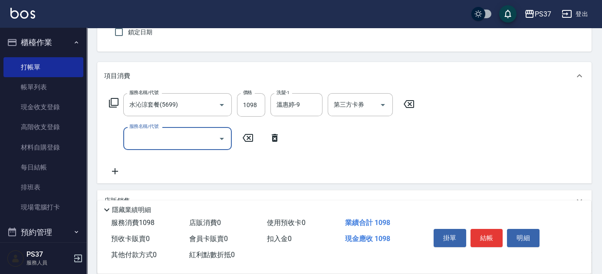
click at [150, 147] on div "服務名稱/代號" at bounding box center [177, 138] width 108 height 23
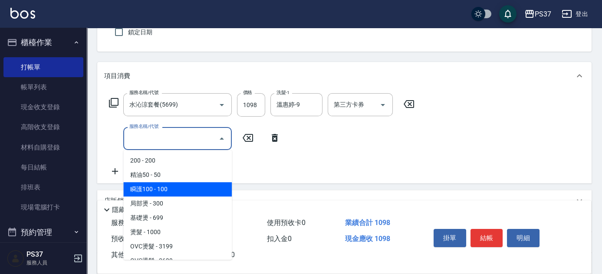
click at [174, 190] on span "瞬護100 - 100" at bounding box center [177, 189] width 108 height 14
type input "瞬護100(113)"
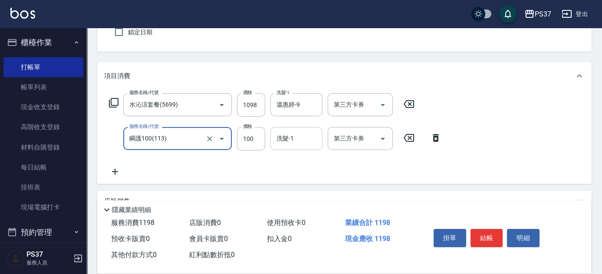
click at [308, 138] on input "洗髮-1" at bounding box center [296, 138] width 44 height 15
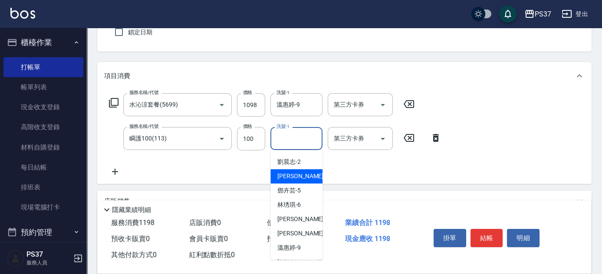
scroll to position [39, 0]
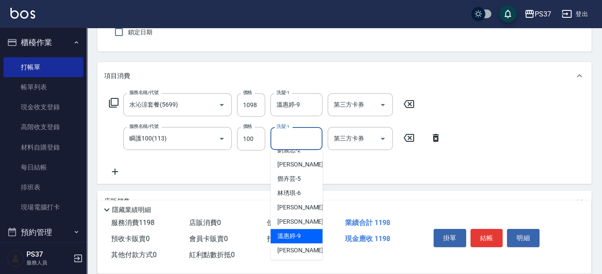
click at [301, 239] on div "溫惠婷 -9" at bounding box center [296, 236] width 52 height 14
type input "溫惠婷-9"
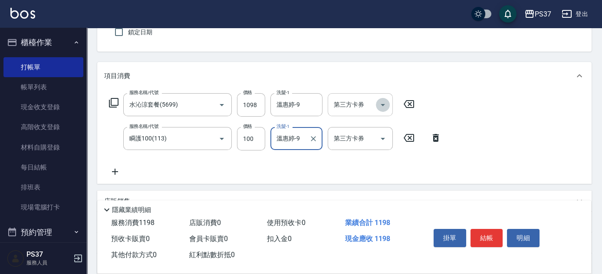
click at [379, 108] on icon "Open" at bounding box center [382, 105] width 10 height 10
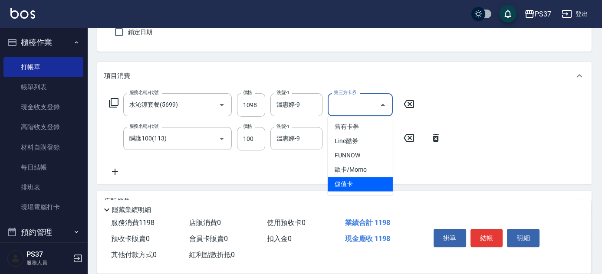
click at [368, 184] on span "儲值卡" at bounding box center [359, 184] width 65 height 14
type input "儲值卡"
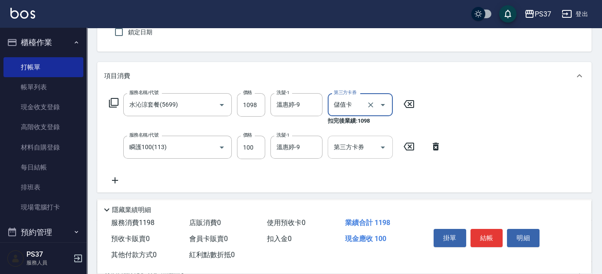
click at [389, 145] on div "第三方卡券" at bounding box center [359, 147] width 65 height 23
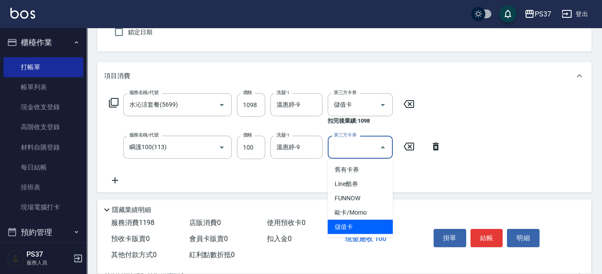
click at [381, 222] on span "儲值卡" at bounding box center [359, 227] width 65 height 14
type input "儲值卡"
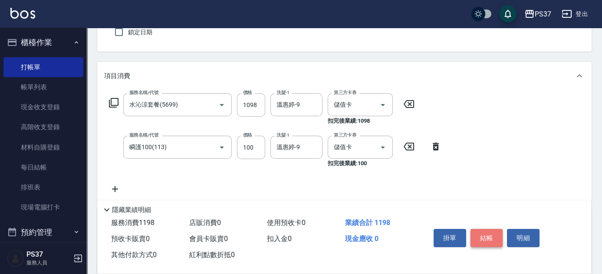
click at [489, 236] on button "結帳" at bounding box center [486, 238] width 33 height 18
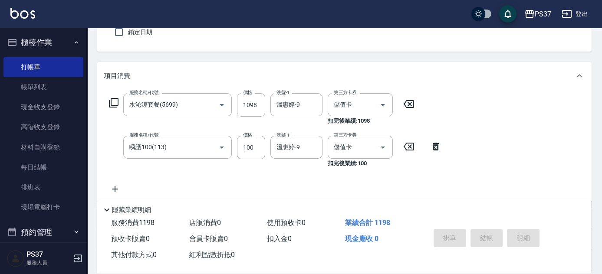
type input "[DATE] 18:52"
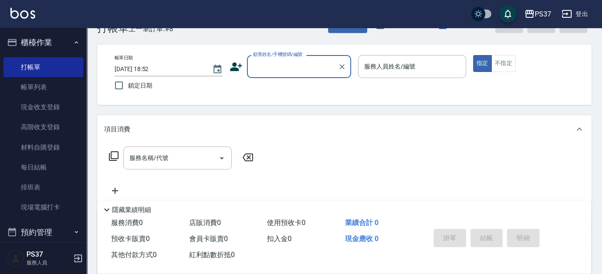
scroll to position [0, 0]
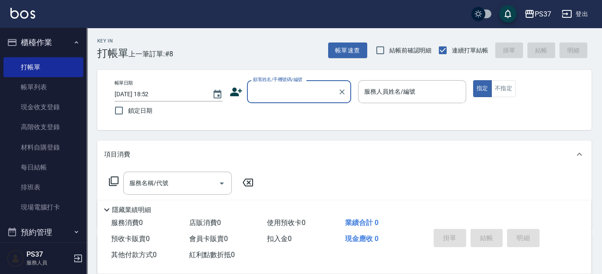
click at [287, 96] on input "顧客姓名/手機號碼/編號" at bounding box center [292, 91] width 83 height 15
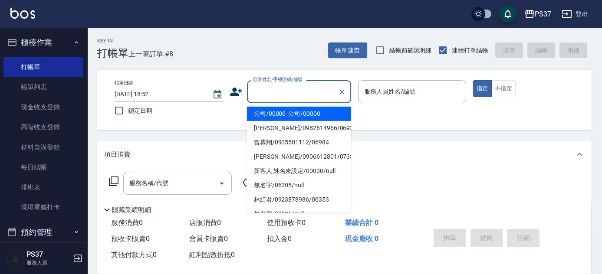
click at [292, 109] on li "公司/00000_公司/00000" at bounding box center [299, 114] width 104 height 14
type input "公司/00000_公司/00000"
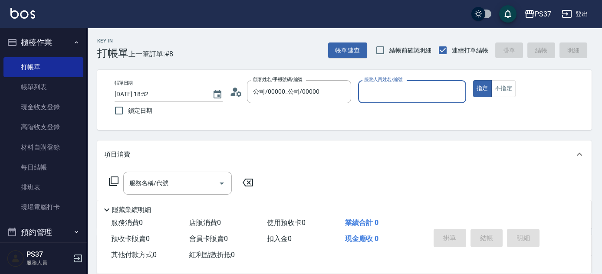
click at [401, 97] on input "服務人員姓名/編號" at bounding box center [412, 91] width 100 height 15
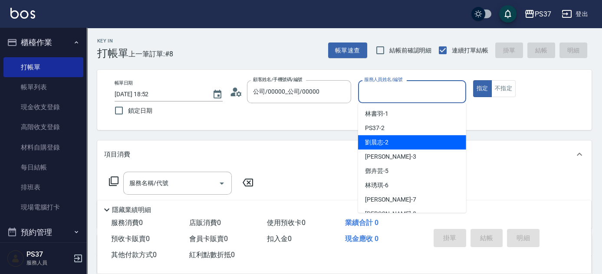
drag, startPoint x: 402, startPoint y: 142, endPoint x: 398, endPoint y: 143, distance: 4.8
click at [402, 143] on div "劉晨志 -2" at bounding box center [412, 142] width 108 height 14
type input "劉晨志-2"
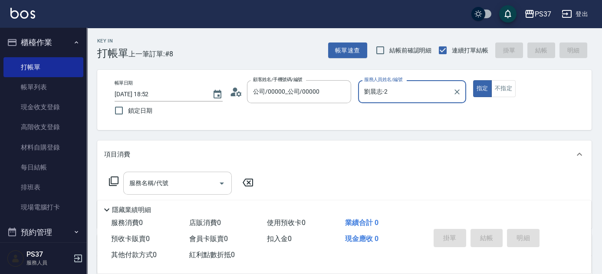
click at [185, 185] on input "服務名稱/代號" at bounding box center [171, 183] width 88 height 15
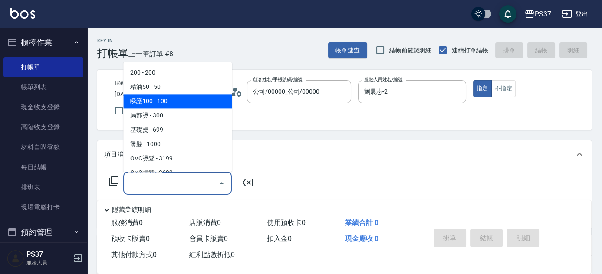
click at [187, 99] on span "瞬護100 - 100" at bounding box center [177, 102] width 108 height 14
type input "瞬護100(113)"
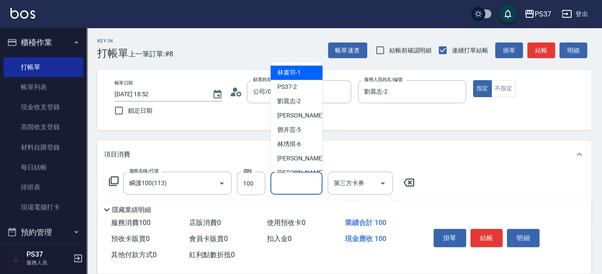
click at [292, 186] on input "洗髮-1" at bounding box center [296, 183] width 44 height 15
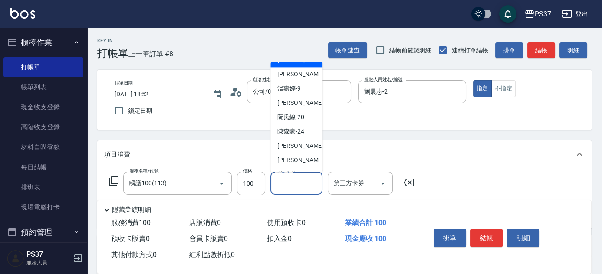
scroll to position [140, 0]
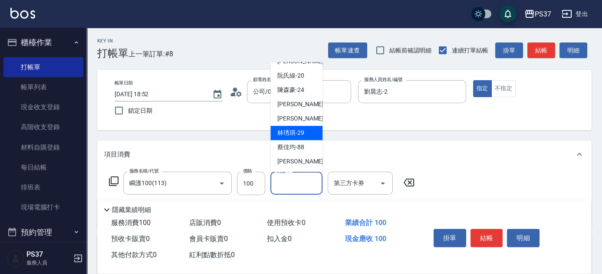
click at [288, 139] on div "[PERSON_NAME]-29" at bounding box center [296, 133] width 52 height 14
type input "[PERSON_NAME]-29"
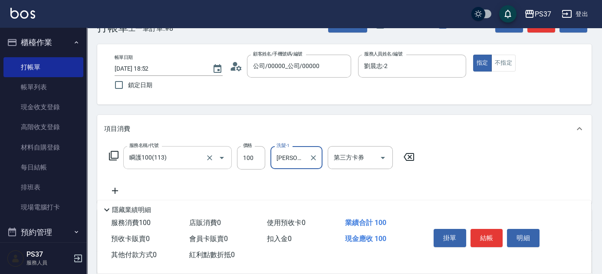
scroll to position [39, 0]
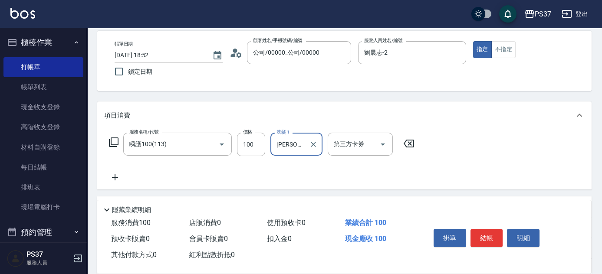
click at [110, 175] on icon at bounding box center [115, 177] width 22 height 10
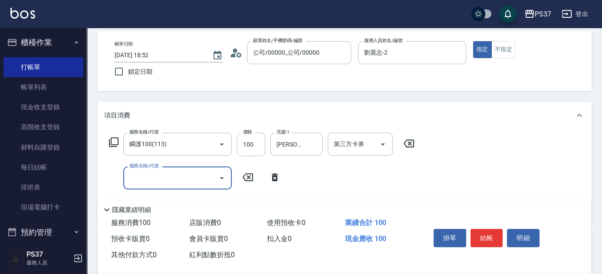
click at [147, 179] on input "服務名稱/代號" at bounding box center [171, 177] width 88 height 15
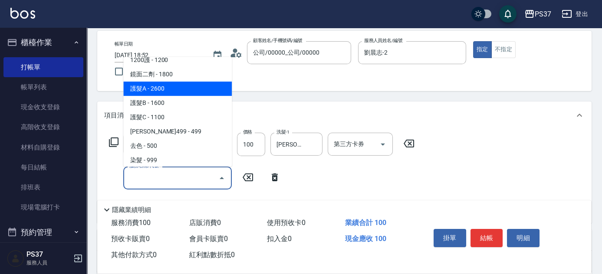
scroll to position [473, 0]
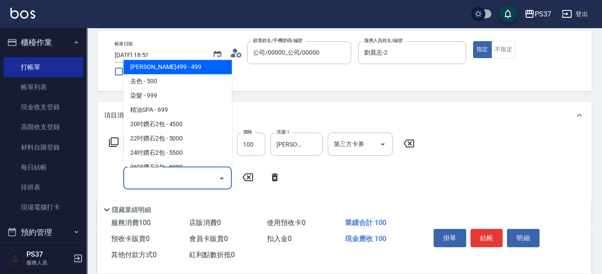
click at [186, 68] on span "[PERSON_NAME]499 - 499" at bounding box center [177, 67] width 108 height 14
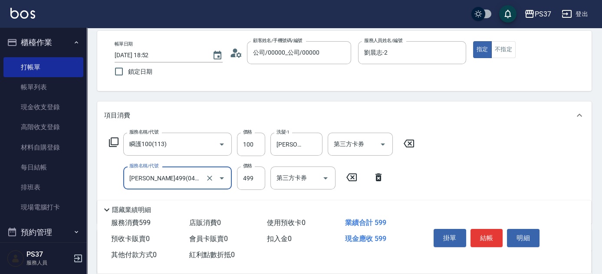
type input "[PERSON_NAME]499(0499)"
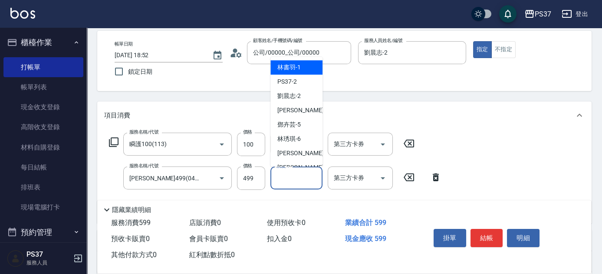
click at [288, 176] on div "洗髮-1 洗髮-1" at bounding box center [296, 178] width 52 height 23
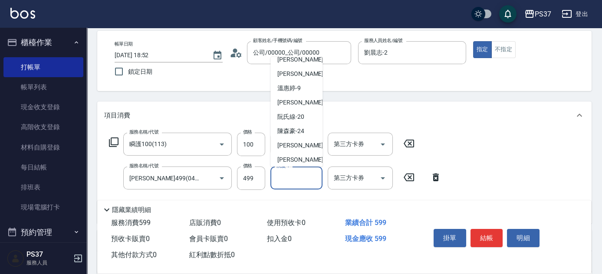
scroll to position [118, 0]
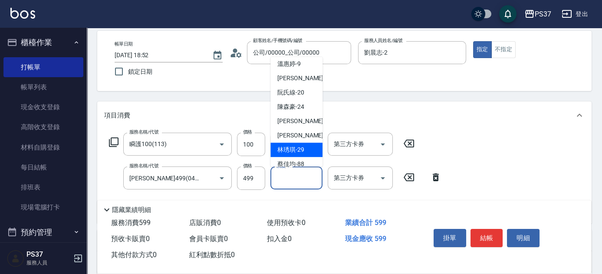
click at [292, 153] on span "[PERSON_NAME]-29" at bounding box center [290, 149] width 27 height 9
type input "[PERSON_NAME]-29"
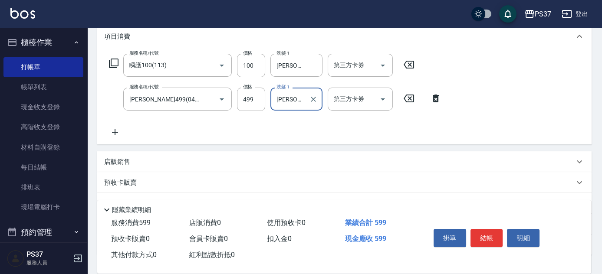
click at [118, 133] on icon at bounding box center [115, 132] width 22 height 10
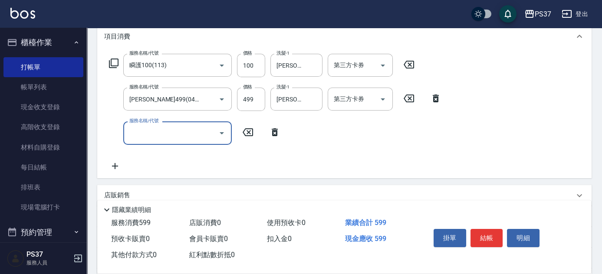
click at [141, 134] on input "服務名稱/代號" at bounding box center [171, 132] width 88 height 15
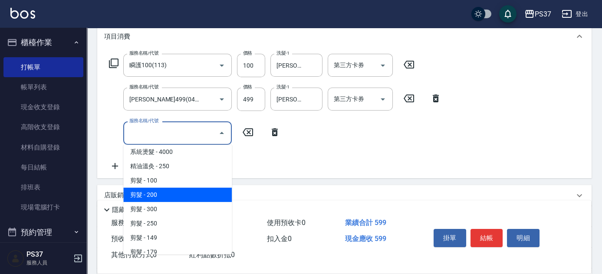
click at [169, 183] on span "剪髮 - 100" at bounding box center [177, 180] width 108 height 14
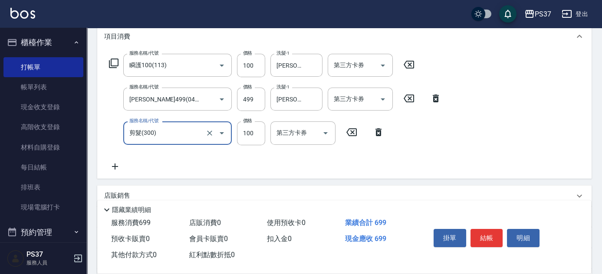
type input "剪髮(300)"
click at [248, 133] on input "100" at bounding box center [251, 132] width 28 height 23
type input "1"
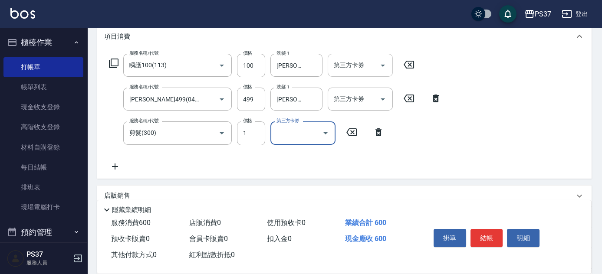
click at [388, 68] on button "Open" at bounding box center [383, 66] width 14 height 14
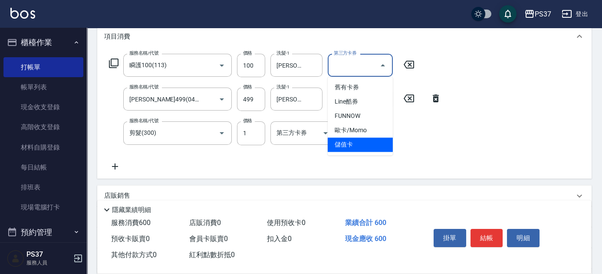
click at [368, 141] on span "儲值卡" at bounding box center [359, 144] width 65 height 14
type input "儲值卡"
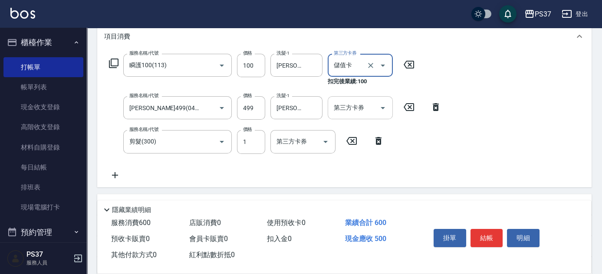
click at [383, 106] on icon "Open" at bounding box center [382, 108] width 10 height 10
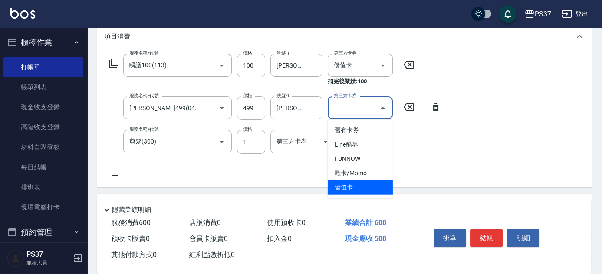
click at [380, 190] on span "儲值卡" at bounding box center [359, 187] width 65 height 14
type input "儲值卡"
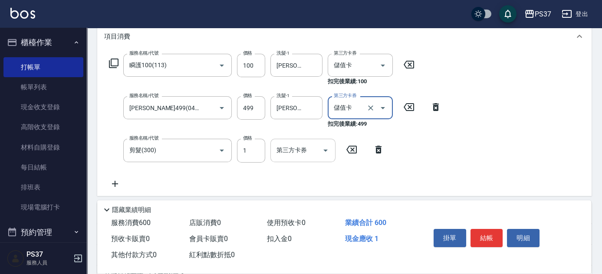
click at [321, 152] on icon "Open" at bounding box center [325, 150] width 10 height 10
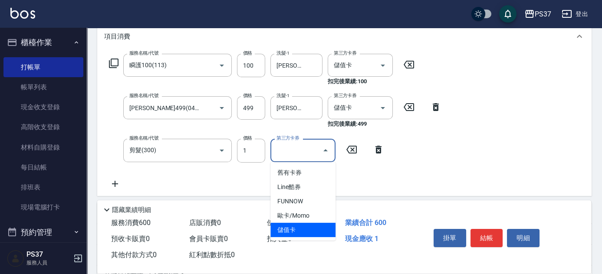
click at [299, 232] on span "儲值卡" at bounding box center [302, 230] width 65 height 14
type input "儲值卡"
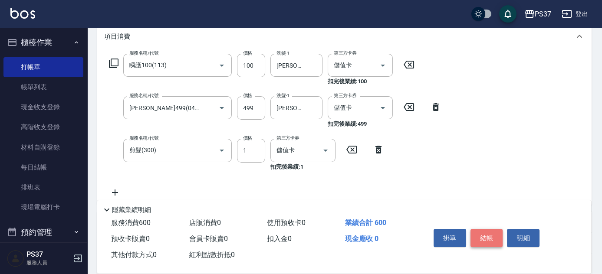
click at [494, 232] on button "結帳" at bounding box center [486, 238] width 33 height 18
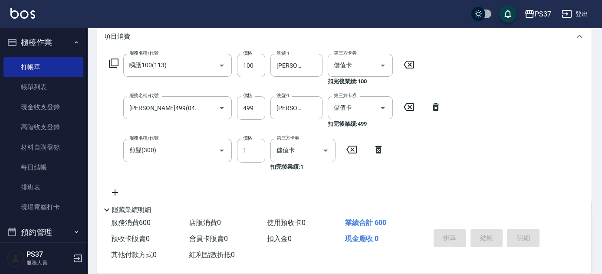
type input "[DATE] 18:53"
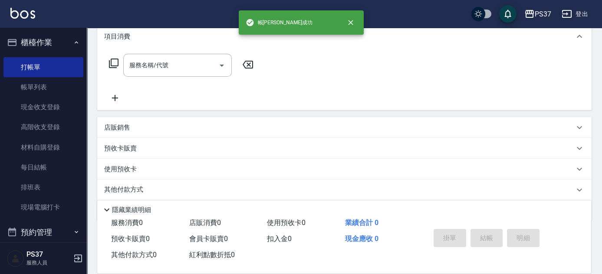
scroll to position [0, 0]
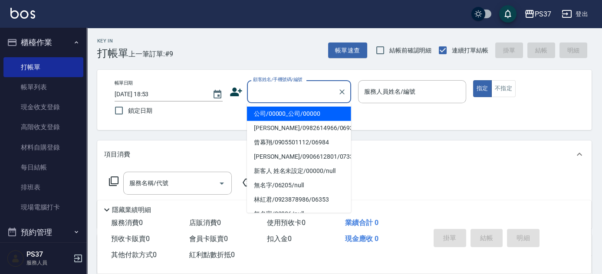
click at [292, 95] on input "顧客姓名/手機號碼/編號" at bounding box center [292, 91] width 83 height 15
click at [296, 112] on li "公司/00000_公司/00000" at bounding box center [299, 114] width 104 height 14
type input "公司/00000_公司/00000"
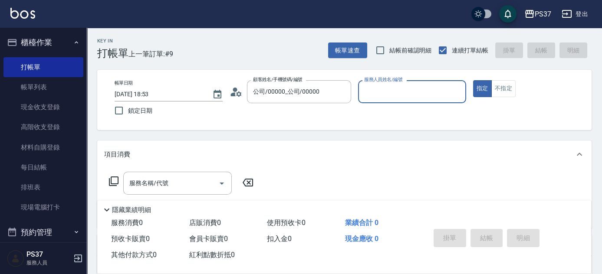
click at [389, 91] on input "服務人員姓名/編號" at bounding box center [412, 91] width 100 height 15
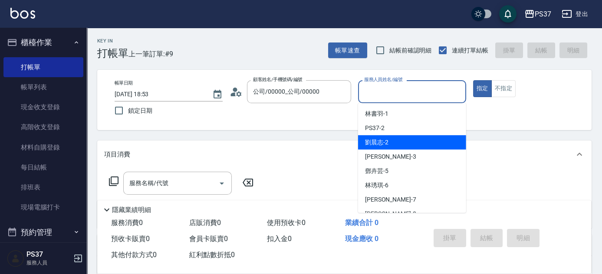
click at [403, 147] on div "劉晨志 -2" at bounding box center [412, 142] width 108 height 14
type input "劉晨志-2"
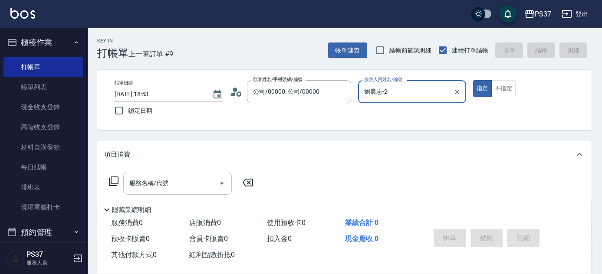
click at [165, 193] on div "服務名稱/代號" at bounding box center [177, 183] width 108 height 23
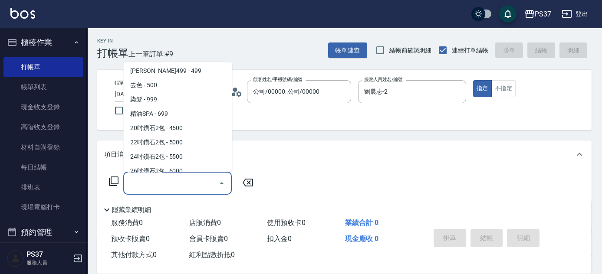
scroll to position [473, 0]
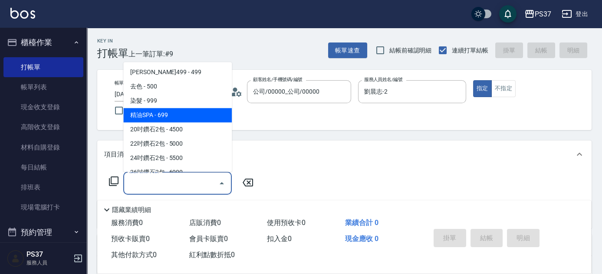
click at [186, 111] on span "精油SPA - 699" at bounding box center [177, 115] width 108 height 14
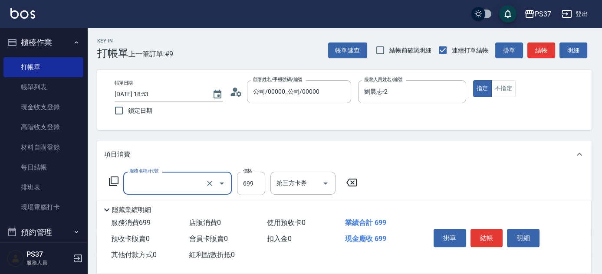
type input "精油SPA(0699)"
click at [311, 182] on input "洗髮-1" at bounding box center [296, 183] width 44 height 15
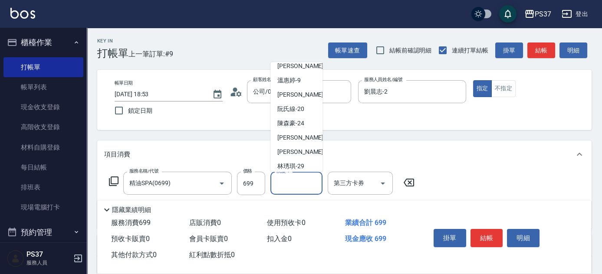
scroll to position [140, 0]
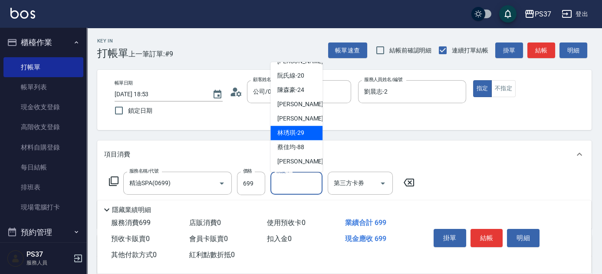
click at [298, 134] on span "[PERSON_NAME]-29" at bounding box center [290, 133] width 27 height 9
type input "[PERSON_NAME]-29"
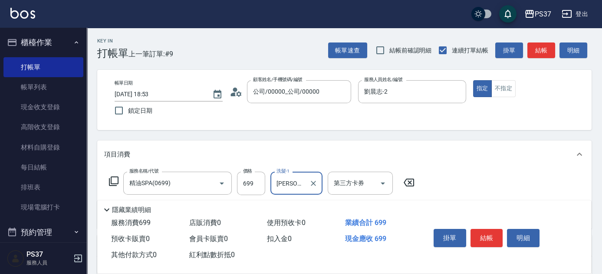
scroll to position [39, 0]
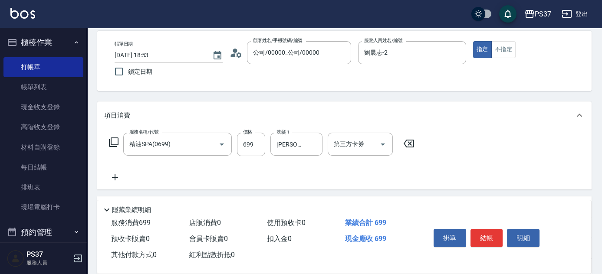
click at [106, 174] on icon at bounding box center [115, 177] width 22 height 10
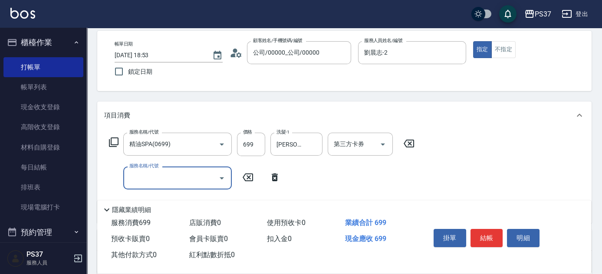
click at [157, 180] on input "服務名稱/代號" at bounding box center [171, 177] width 88 height 15
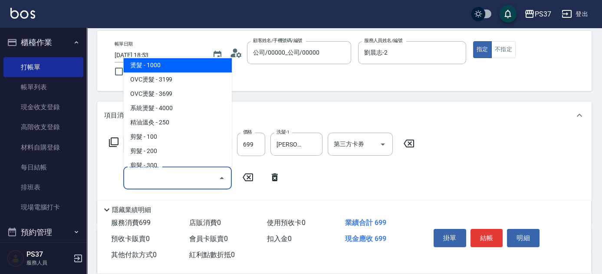
scroll to position [79, 0]
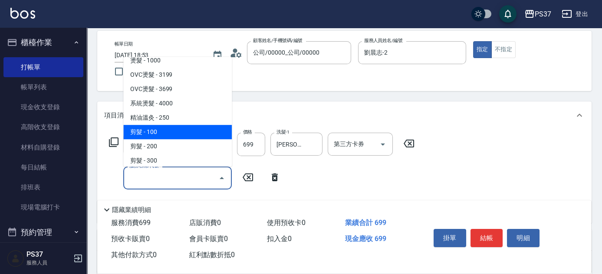
click at [166, 134] on span "剪髮 - 100" at bounding box center [177, 132] width 108 height 14
type input "剪髮(300)"
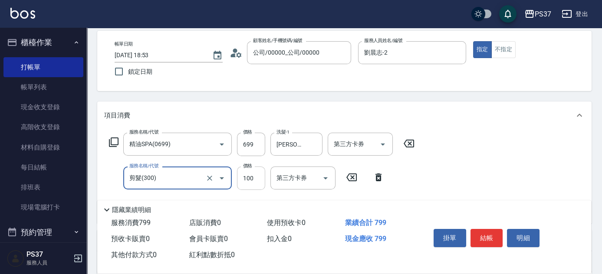
click at [249, 182] on input "100" at bounding box center [251, 178] width 28 height 23
type input "1"
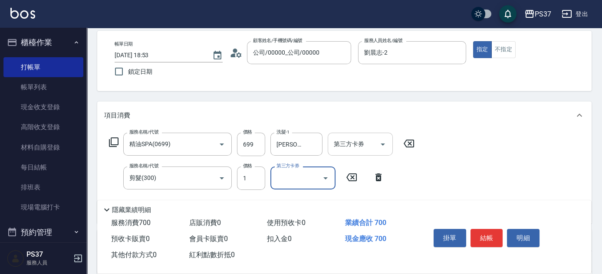
click at [386, 147] on icon "Open" at bounding box center [382, 144] width 10 height 10
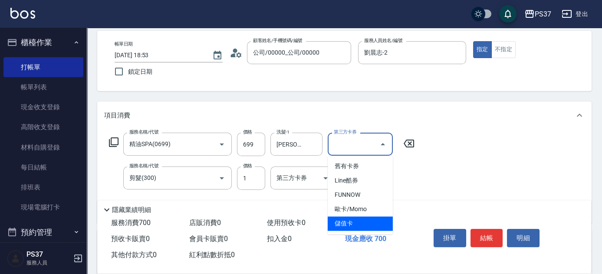
click at [360, 224] on span "儲值卡" at bounding box center [359, 223] width 65 height 14
type input "儲值卡"
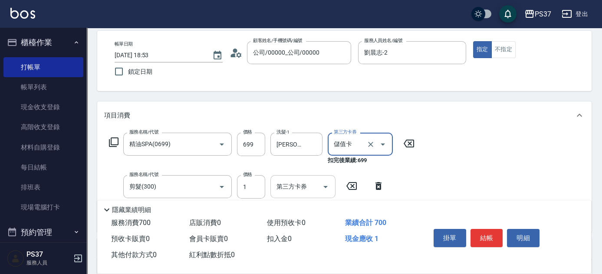
click at [329, 188] on icon "Open" at bounding box center [325, 187] width 10 height 10
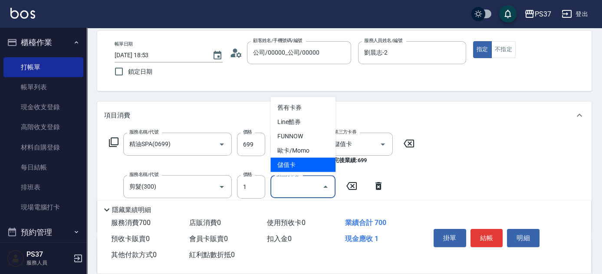
click at [300, 171] on span "儲值卡" at bounding box center [302, 165] width 65 height 14
type input "儲值卡"
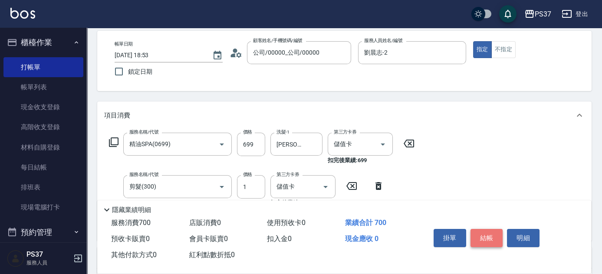
click at [480, 241] on button "結帳" at bounding box center [486, 238] width 33 height 18
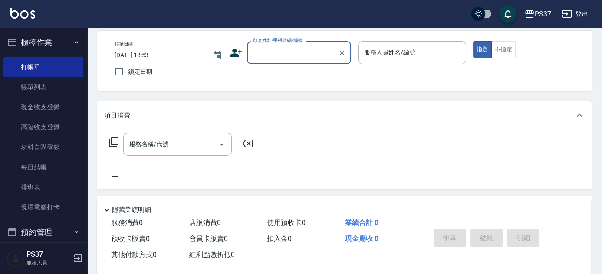
click at [315, 60] on div "顧客姓名/手機號碼/編號" at bounding box center [299, 52] width 104 height 23
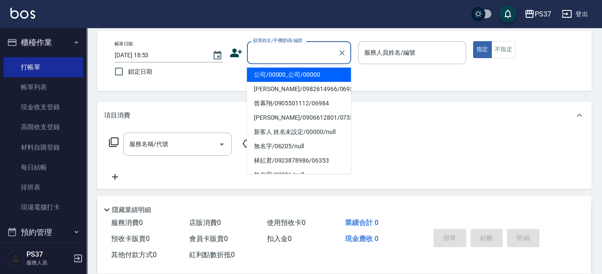
click at [308, 72] on li "公司/00000_公司/00000" at bounding box center [299, 75] width 104 height 14
type input "公司/00000_公司/00000"
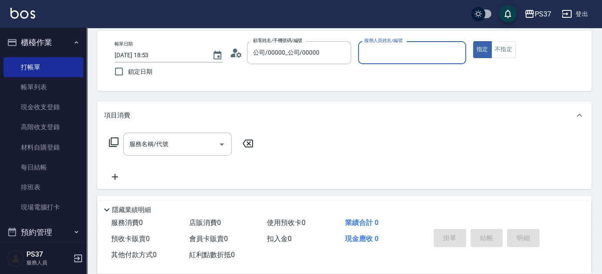
click at [370, 54] on input "服務人員姓名/編號" at bounding box center [412, 52] width 100 height 15
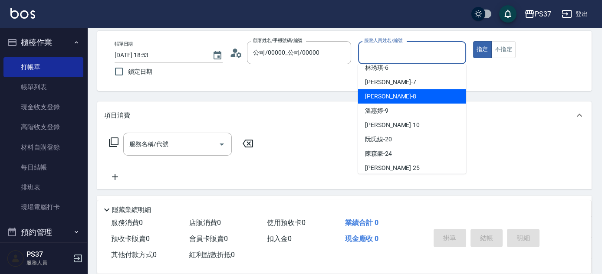
scroll to position [0, 0]
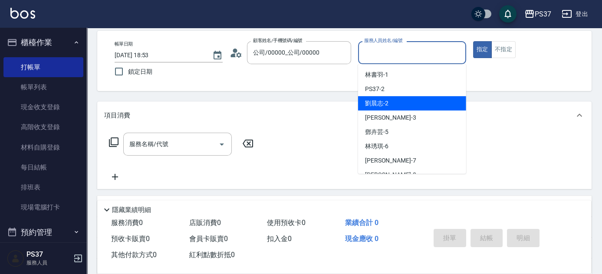
click at [389, 96] on div "劉晨志 -2" at bounding box center [412, 103] width 108 height 14
type input "劉晨志-2"
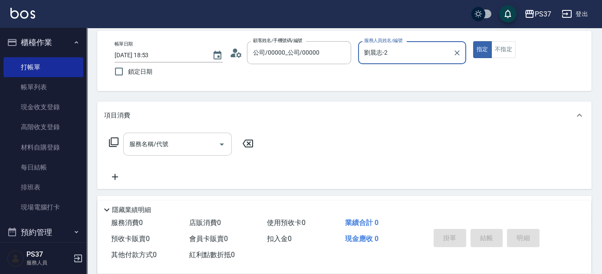
click at [169, 137] on input "服務名稱/代號" at bounding box center [171, 144] width 88 height 15
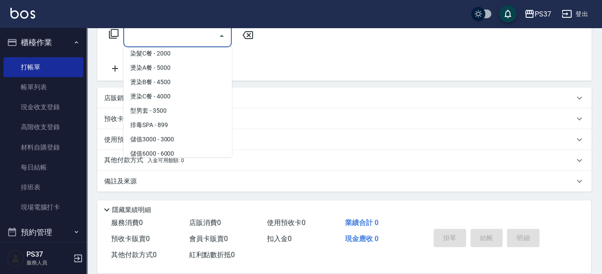
scroll to position [985, 0]
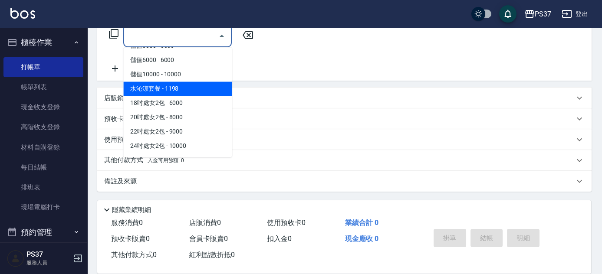
click at [183, 90] on span "水沁涼套餐 - 1198" at bounding box center [177, 89] width 108 height 14
type input "水沁涼套餐(5699)"
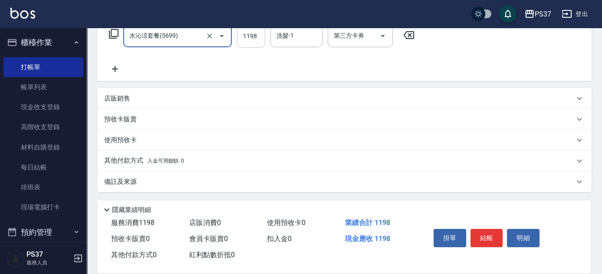
click at [257, 46] on input "1198" at bounding box center [251, 35] width 28 height 23
type input "1098"
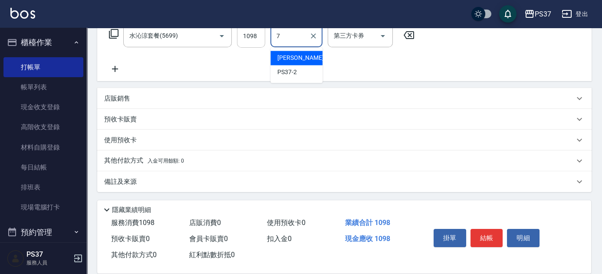
type input "[PERSON_NAME]-7"
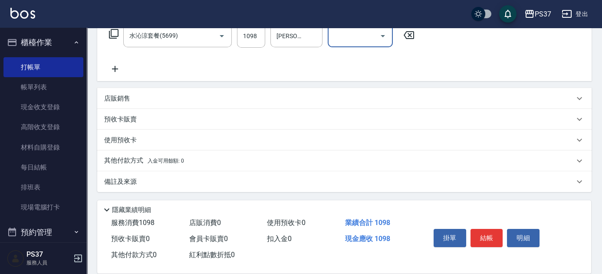
click at [382, 40] on icon "Open" at bounding box center [382, 36] width 10 height 10
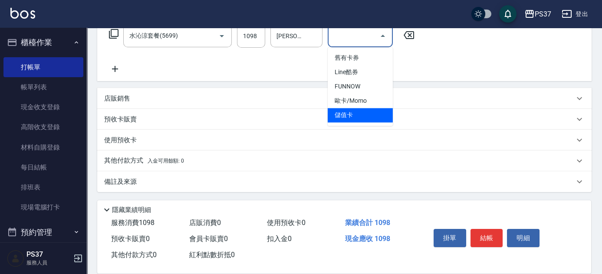
click at [358, 112] on span "儲值卡" at bounding box center [359, 115] width 65 height 14
type input "儲值卡"
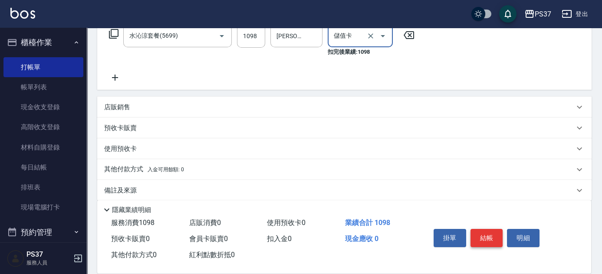
click at [482, 235] on button "結帳" at bounding box center [486, 238] width 33 height 18
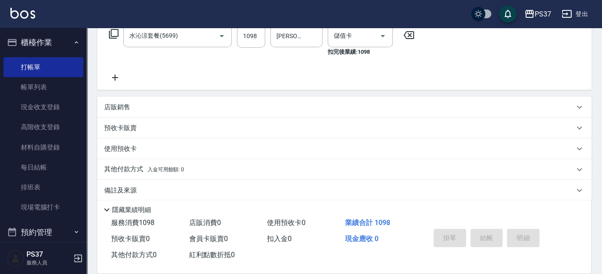
type input "[DATE] 18:54"
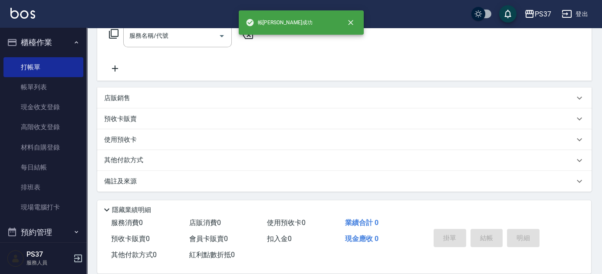
scroll to position [0, 0]
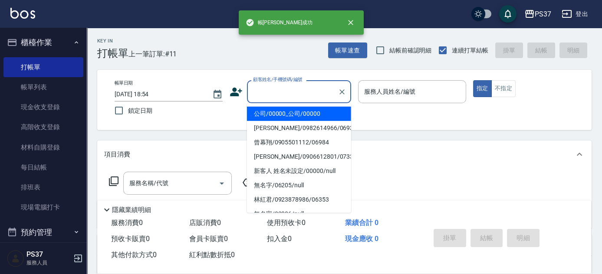
click at [285, 95] on input "顧客姓名/手機號碼/編號" at bounding box center [292, 91] width 83 height 15
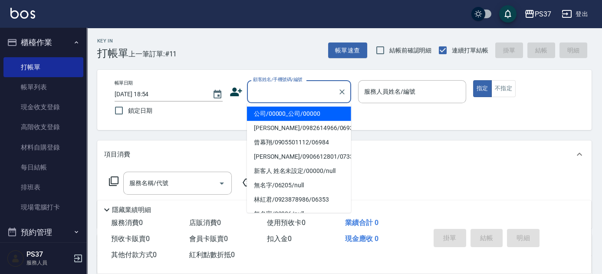
click at [291, 117] on li "公司/00000_公司/00000" at bounding box center [299, 114] width 104 height 14
type input "公司/00000_公司/00000"
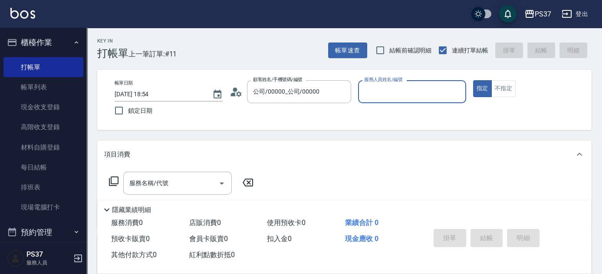
click at [371, 95] on input "服務人員姓名/編號" at bounding box center [412, 91] width 100 height 15
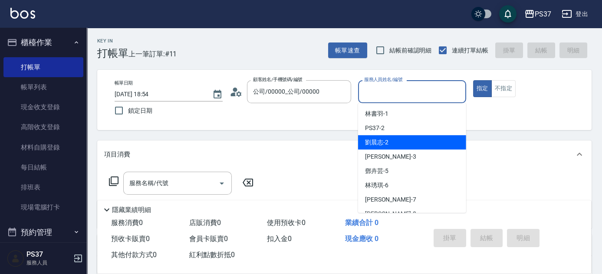
click at [383, 144] on span "劉晨志 -2" at bounding box center [376, 142] width 23 height 9
type input "劉晨志-2"
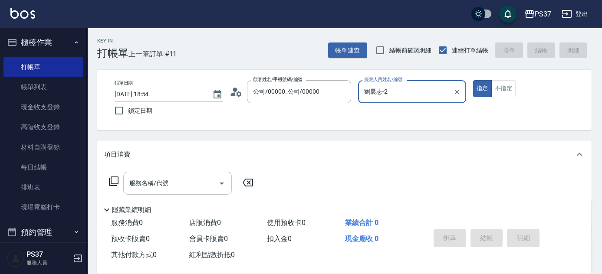
click at [184, 186] on input "服務名稱/代號" at bounding box center [171, 183] width 88 height 15
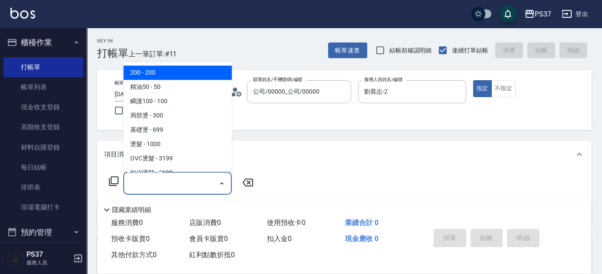
click at [178, 71] on span "200 - 200" at bounding box center [177, 73] width 108 height 14
type input "200(111)"
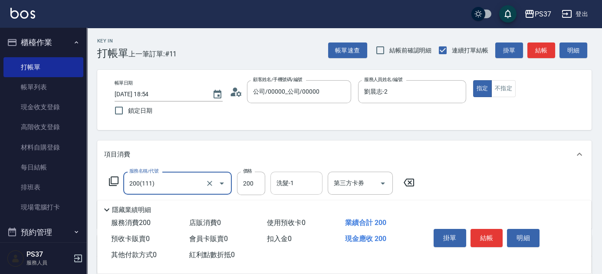
click at [299, 180] on input "洗髮-1" at bounding box center [296, 183] width 44 height 15
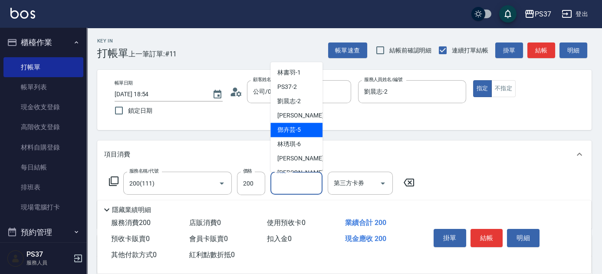
scroll to position [140, 0]
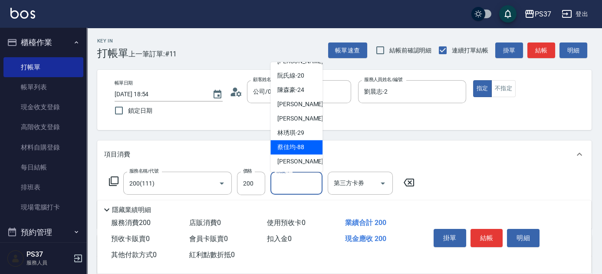
click at [299, 141] on div "[PERSON_NAME]-88" at bounding box center [296, 148] width 52 height 14
type input "[PERSON_NAME]-88"
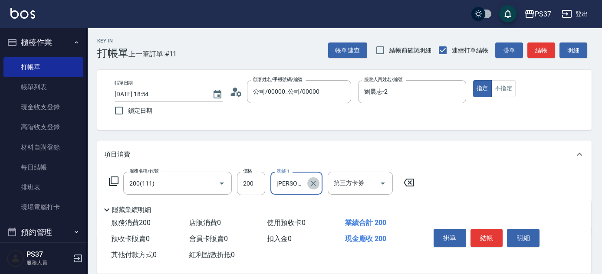
click at [311, 183] on icon "Clear" at bounding box center [313, 183] width 9 height 9
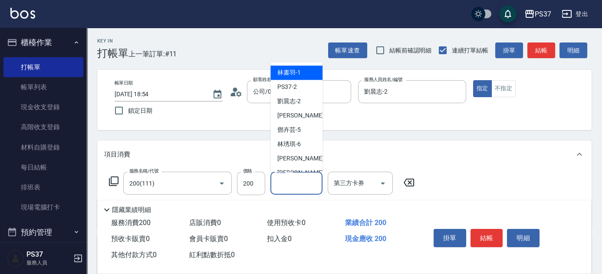
click at [292, 181] on input "洗髮-1" at bounding box center [296, 183] width 44 height 15
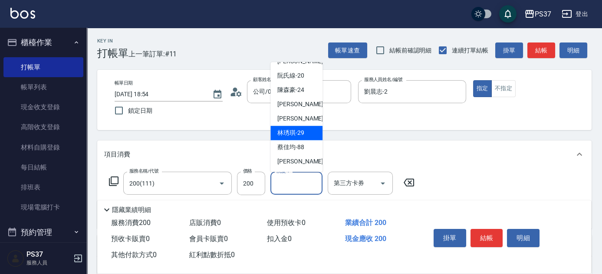
click at [304, 134] on span "[PERSON_NAME]-29" at bounding box center [290, 133] width 27 height 9
type input "[PERSON_NAME]-29"
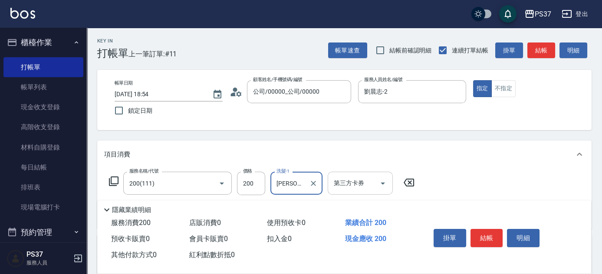
click at [387, 181] on icon "Open" at bounding box center [382, 183] width 10 height 10
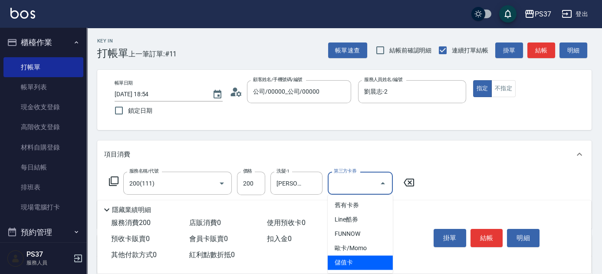
click at [371, 261] on span "儲值卡" at bounding box center [359, 262] width 65 height 14
type input "儲值卡"
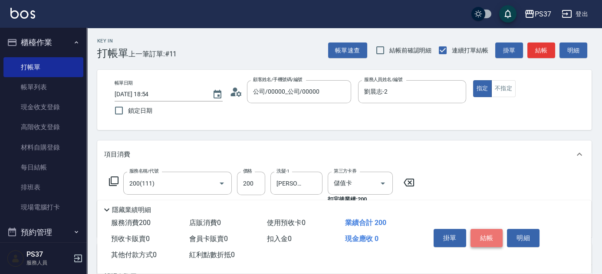
click at [474, 238] on button "結帳" at bounding box center [486, 238] width 33 height 18
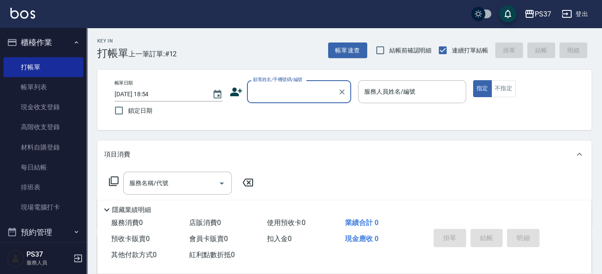
click at [301, 93] on input "顧客姓名/手機號碼/編號" at bounding box center [292, 91] width 83 height 15
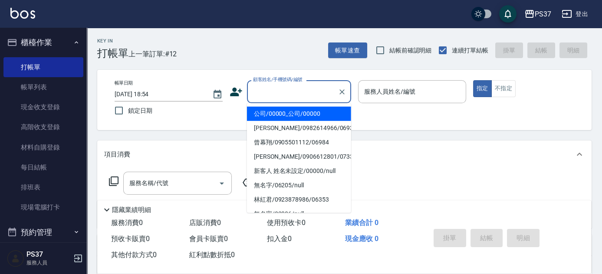
click at [299, 110] on li "公司/00000_公司/00000" at bounding box center [299, 114] width 104 height 14
type input "公司/00000_公司/00000"
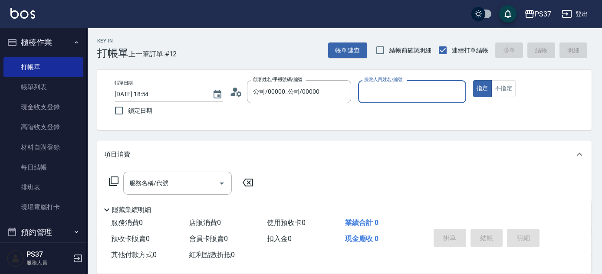
click at [399, 98] on input "服務人員姓名/編號" at bounding box center [412, 91] width 100 height 15
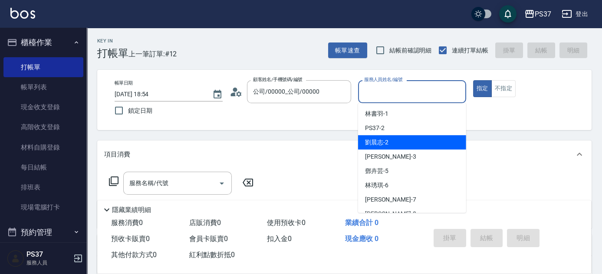
click at [403, 144] on div "劉晨志 -2" at bounding box center [412, 142] width 108 height 14
type input "劉晨志-2"
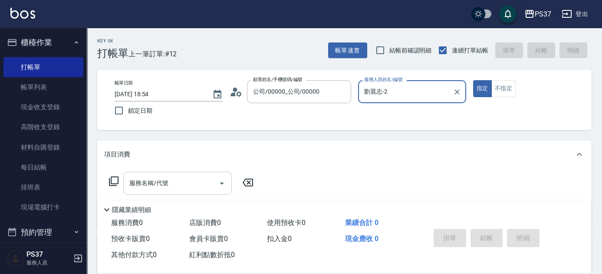
click at [175, 183] on input "服務名稱/代號" at bounding box center [171, 183] width 88 height 15
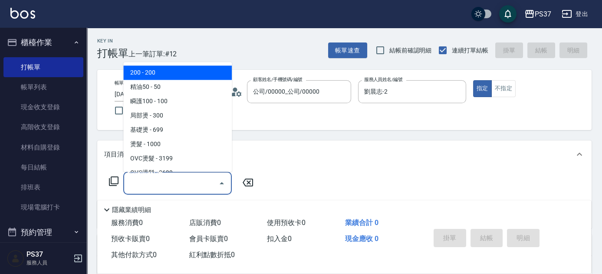
click at [164, 74] on span "200 - 200" at bounding box center [177, 73] width 108 height 14
type input "200(111)"
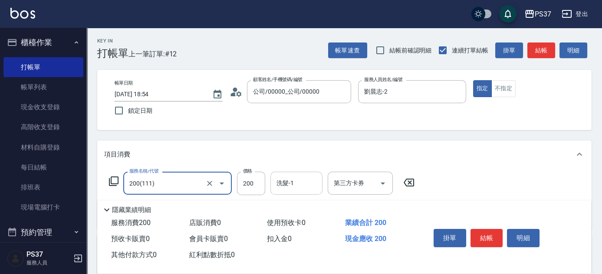
click at [299, 187] on input "洗髮-1" at bounding box center [296, 183] width 44 height 15
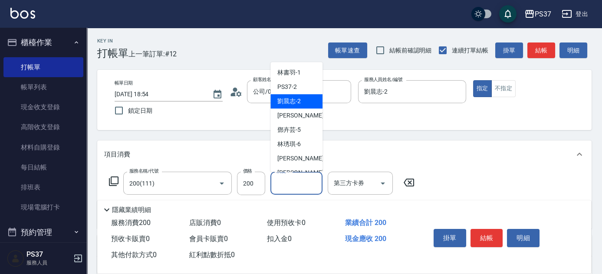
click at [292, 101] on span "劉晨志 -2" at bounding box center [288, 101] width 23 height 9
type input "劉晨志-2"
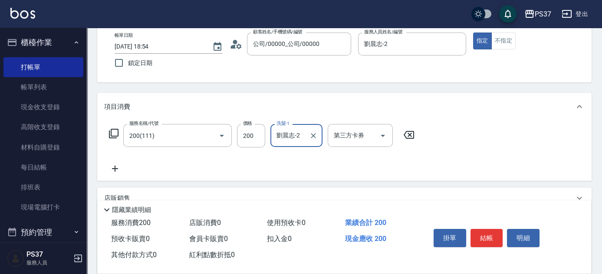
scroll to position [79, 0]
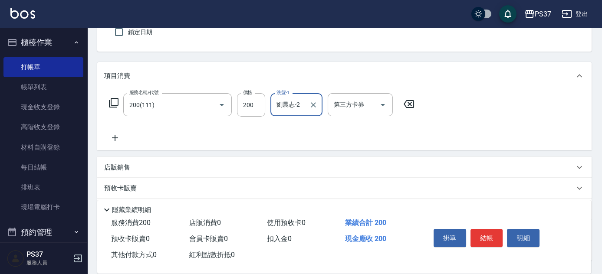
click at [115, 135] on icon at bounding box center [115, 138] width 22 height 10
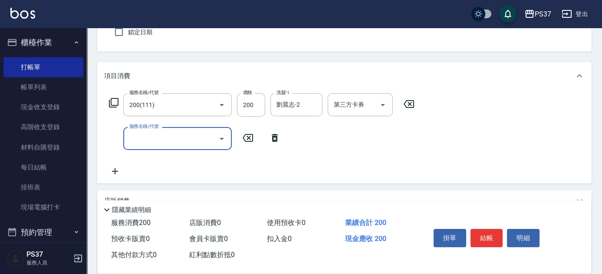
click at [149, 140] on input "服務名稱/代號" at bounding box center [171, 138] width 88 height 15
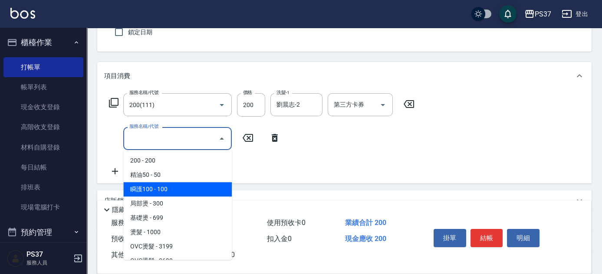
click at [177, 189] on span "瞬護100 - 100" at bounding box center [177, 189] width 108 height 14
type input "瞬護100(113)"
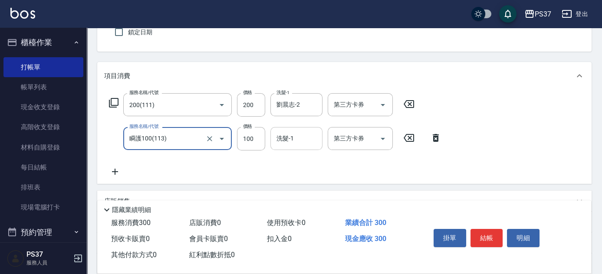
click at [281, 141] on input "洗髮-1" at bounding box center [296, 138] width 44 height 15
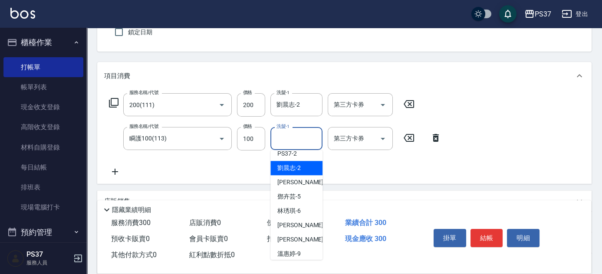
scroll to position [39, 0]
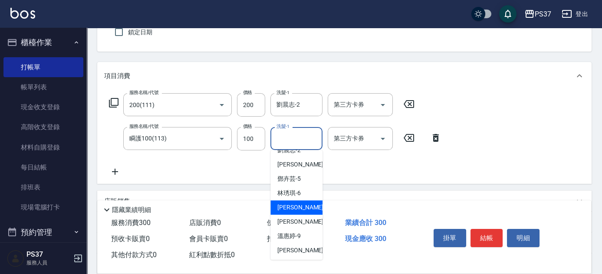
click at [295, 206] on span "[PERSON_NAME] -7" at bounding box center [302, 207] width 51 height 9
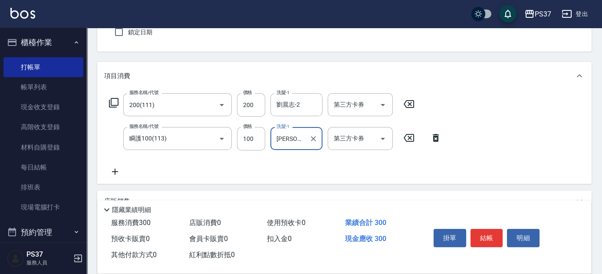
type input "[PERSON_NAME]-7"
click at [377, 104] on icon "Open" at bounding box center [382, 105] width 10 height 10
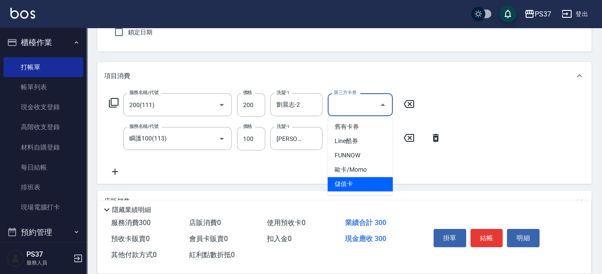
click at [363, 187] on span "儲值卡" at bounding box center [359, 184] width 65 height 14
type input "儲值卡"
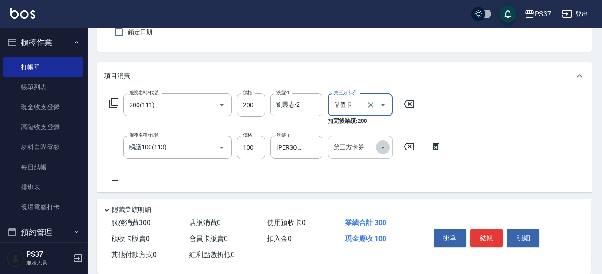
click at [382, 150] on icon "Open" at bounding box center [382, 147] width 10 height 10
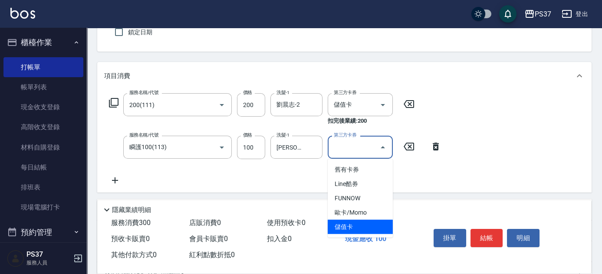
click at [373, 225] on span "儲值卡" at bounding box center [359, 227] width 65 height 14
type input "儲值卡"
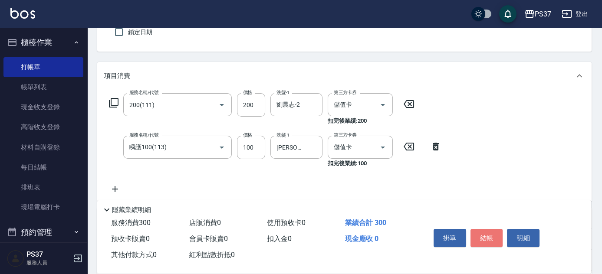
click at [480, 235] on button "結帳" at bounding box center [486, 238] width 33 height 18
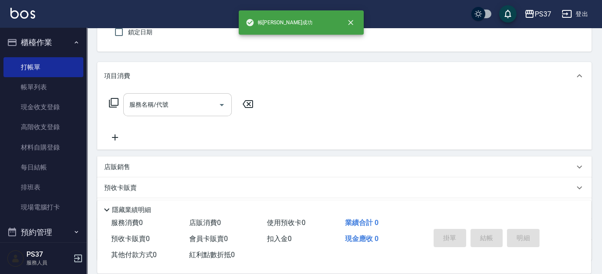
scroll to position [0, 0]
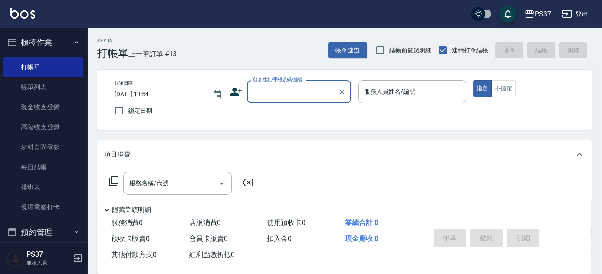
click at [263, 95] on input "顧客姓名/手機號碼/編號" at bounding box center [292, 91] width 83 height 15
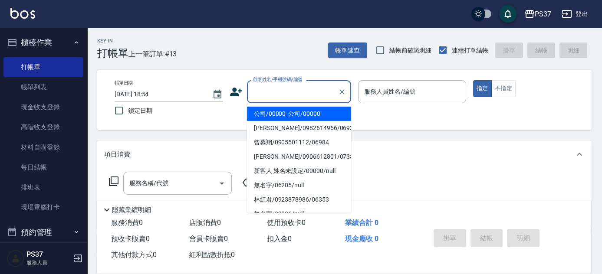
click at [272, 110] on li "公司/00000_公司/00000" at bounding box center [299, 114] width 104 height 14
type input "公司/00000_公司/00000"
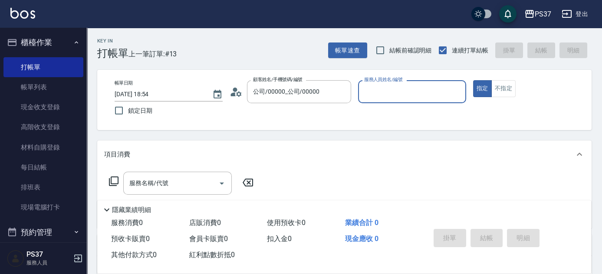
click at [387, 91] on input "服務人員姓名/編號" at bounding box center [412, 91] width 100 height 15
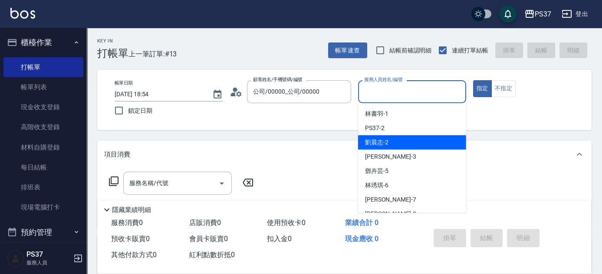
click at [394, 142] on div "劉晨志 -2" at bounding box center [412, 142] width 108 height 14
type input "劉晨志-2"
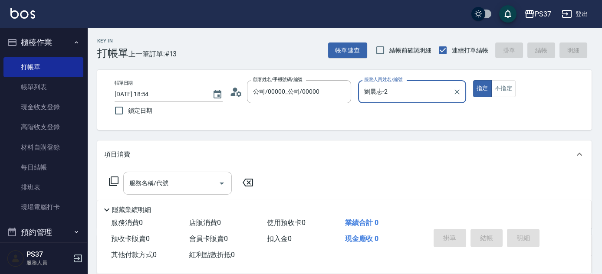
click at [186, 182] on input "服務名稱/代號" at bounding box center [171, 183] width 88 height 15
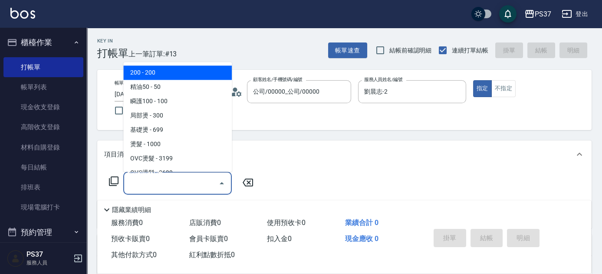
click at [144, 67] on span "200 - 200" at bounding box center [177, 73] width 108 height 14
type input "200(111)"
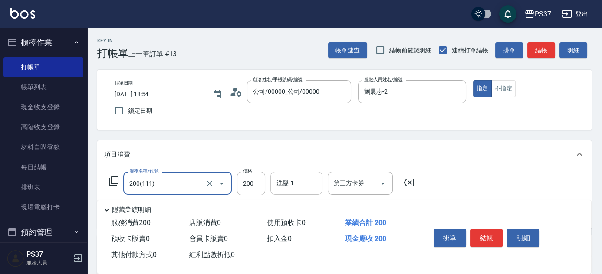
click at [301, 186] on input "洗髮-1" at bounding box center [296, 183] width 44 height 15
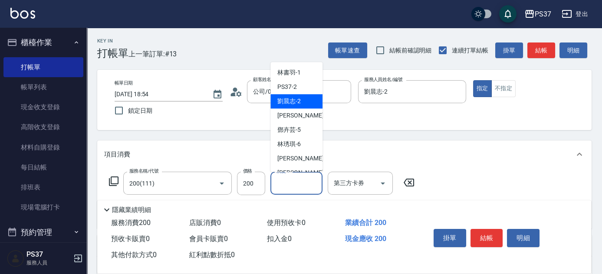
click at [300, 102] on span "劉晨志 -2" at bounding box center [288, 101] width 23 height 9
type input "劉晨志-2"
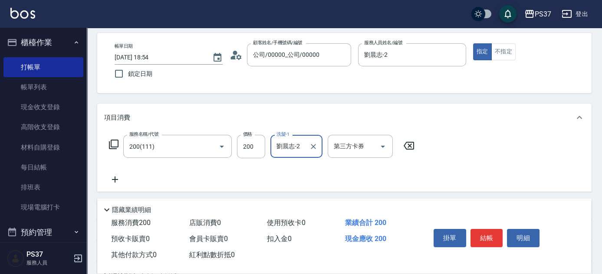
scroll to position [79, 0]
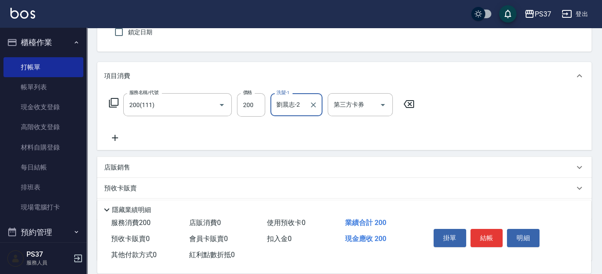
click at [115, 136] on icon at bounding box center [115, 138] width 6 height 6
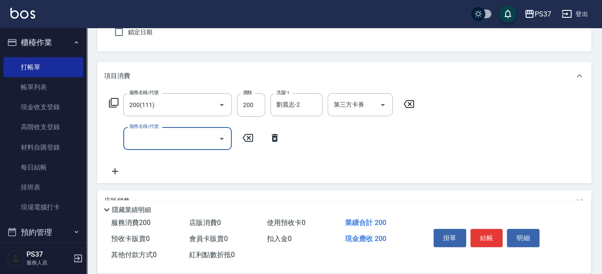
click at [146, 138] on input "服務名稱/代號" at bounding box center [171, 138] width 88 height 15
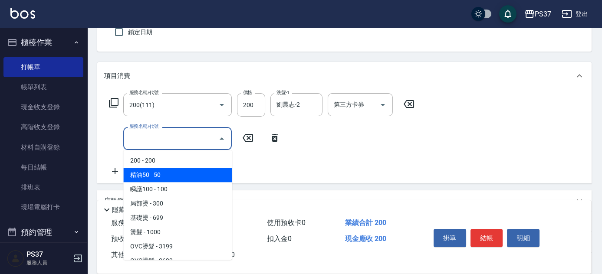
click at [176, 170] on span "精油50 - 50" at bounding box center [177, 175] width 108 height 14
type input "精油50(112)"
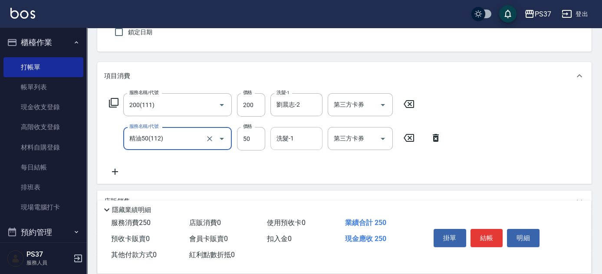
click at [308, 134] on input "洗髮-1" at bounding box center [296, 138] width 44 height 15
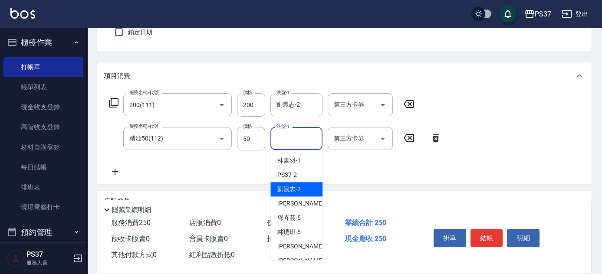
click at [302, 182] on div "劉晨志 -2" at bounding box center [296, 189] width 52 height 14
type input "劉晨志-2"
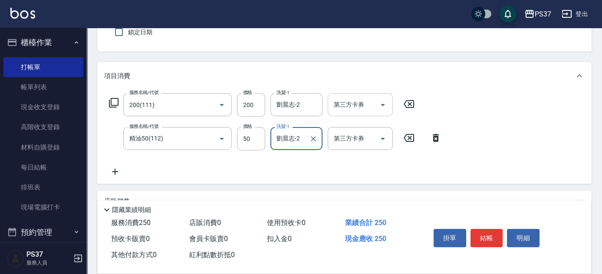
click at [384, 101] on icon "Open" at bounding box center [382, 105] width 10 height 10
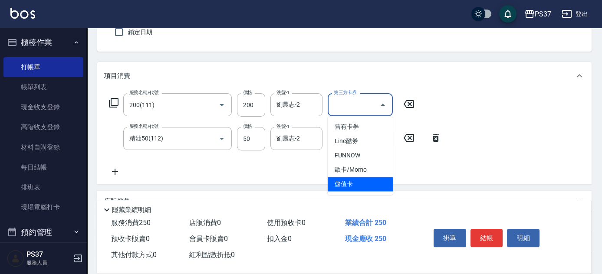
click at [366, 179] on span "儲值卡" at bounding box center [359, 184] width 65 height 14
type input "儲值卡"
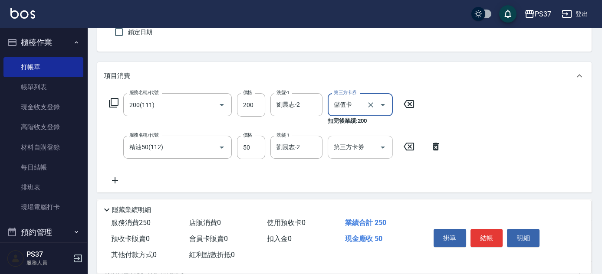
click at [379, 148] on icon "Open" at bounding box center [382, 147] width 10 height 10
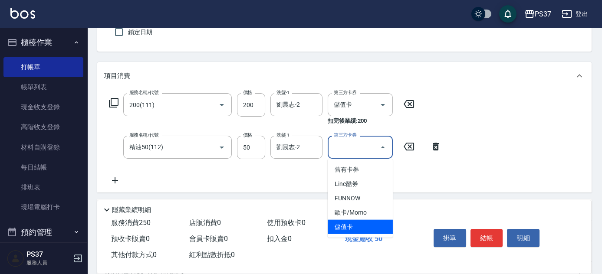
click at [369, 222] on span "儲值卡" at bounding box center [359, 227] width 65 height 14
type input "儲值卡"
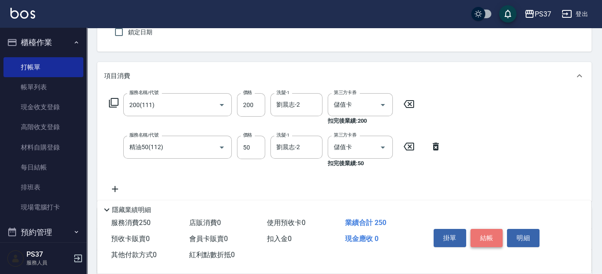
click at [479, 230] on button "結帳" at bounding box center [486, 238] width 33 height 18
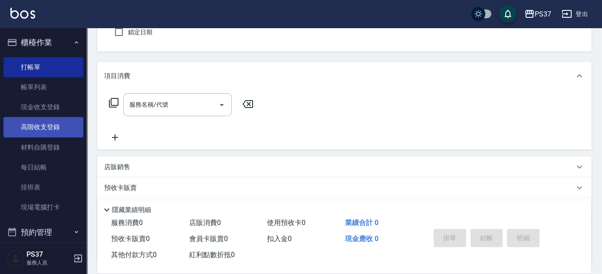
scroll to position [145, 0]
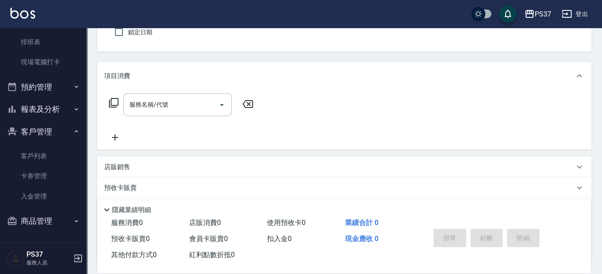
click at [58, 111] on button "報表及分析" at bounding box center [43, 109] width 80 height 23
click at [56, 111] on button "報表及分析" at bounding box center [43, 109] width 80 height 23
click at [51, 133] on button "客戶管理" at bounding box center [43, 132] width 80 height 23
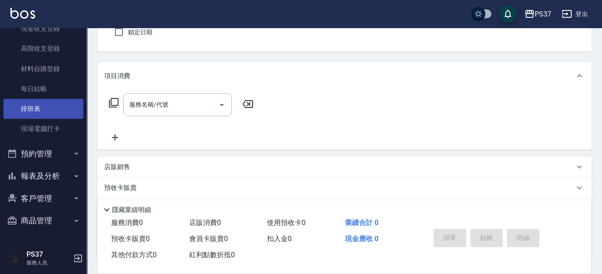
scroll to position [78, 0]
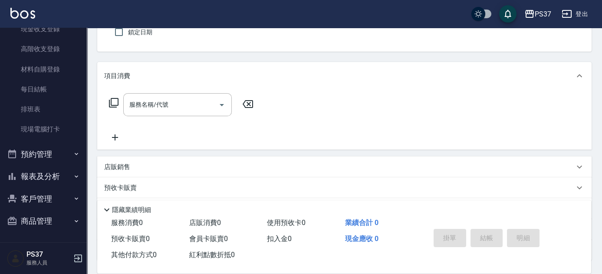
click at [44, 181] on button "報表及分析" at bounding box center [43, 176] width 80 height 23
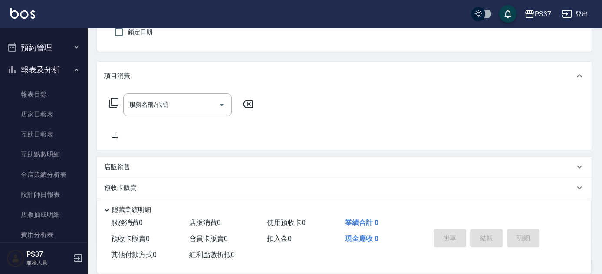
scroll to position [236, 0]
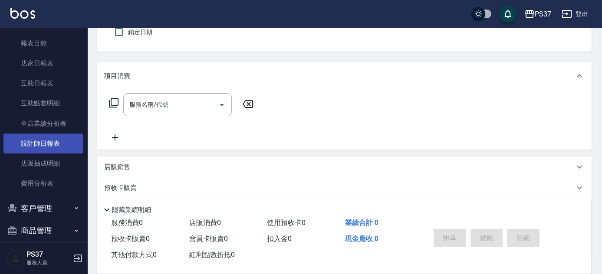
click at [46, 137] on link "設計師日報表" at bounding box center [43, 144] width 80 height 20
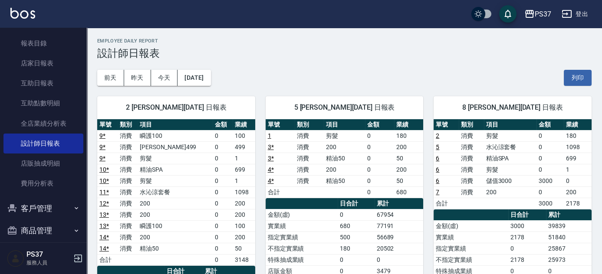
click at [257, 216] on div "5 [PERSON_NAME][DATE] 日報表 單號 類別 項目 金額 業績 1 消費 剪髮 0 180 3 * 消費 200 0 200 3 * 消費 …" at bounding box center [339, 277] width 168 height 382
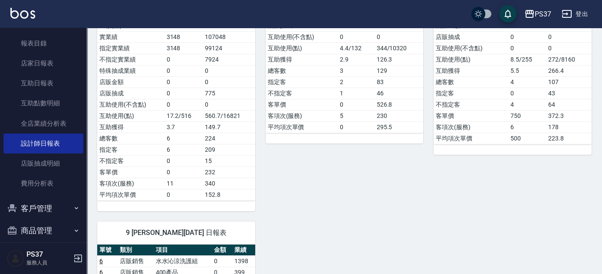
scroll to position [197, 0]
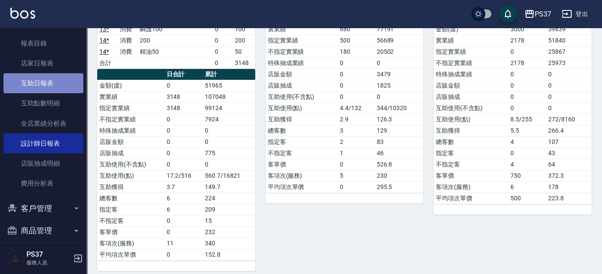
click at [48, 84] on link "互助日報表" at bounding box center [43, 83] width 80 height 20
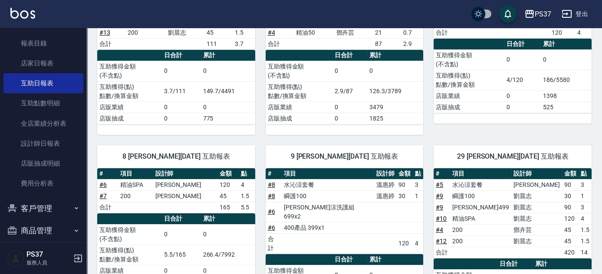
scroll to position [197, 0]
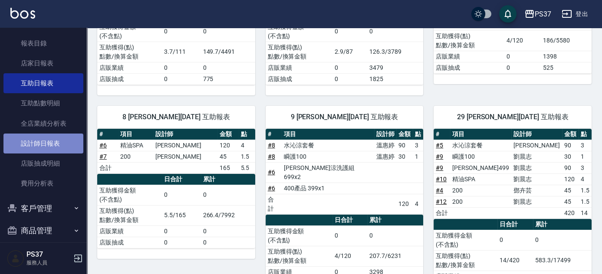
click at [44, 135] on link "設計師日報表" at bounding box center [43, 144] width 80 height 20
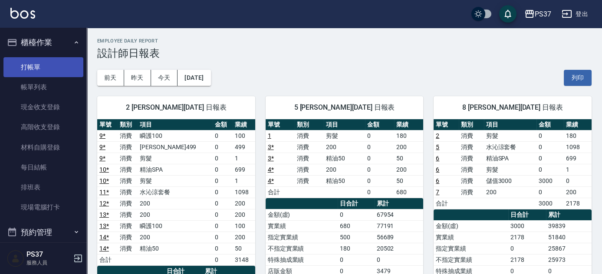
click at [43, 67] on link "打帳單" at bounding box center [43, 67] width 80 height 20
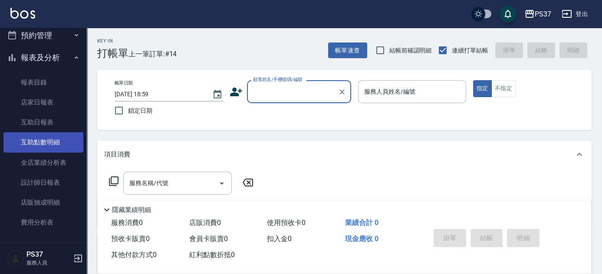
scroll to position [245, 0]
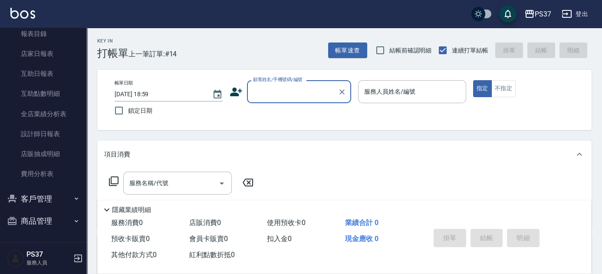
click at [17, 200] on icon "button" at bounding box center [12, 198] width 10 height 10
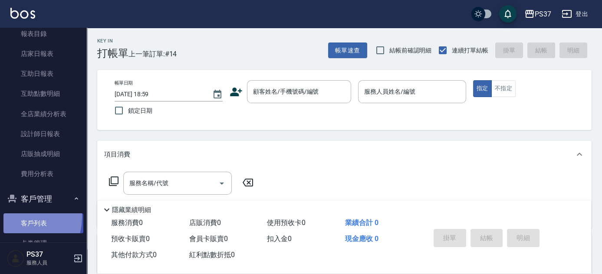
click at [18, 217] on link "客戶列表" at bounding box center [43, 223] width 80 height 20
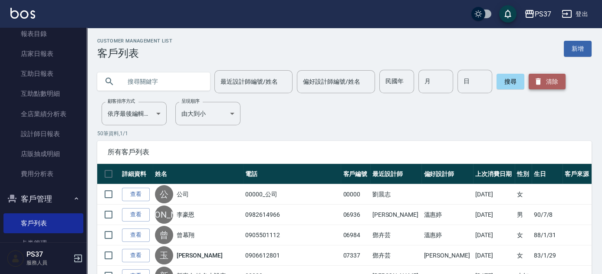
click at [548, 76] on button "清除" at bounding box center [546, 82] width 37 height 16
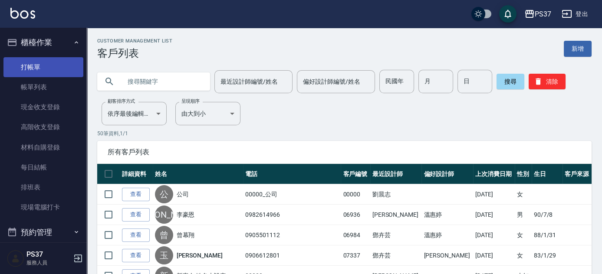
click at [40, 73] on link "打帳單" at bounding box center [43, 67] width 80 height 20
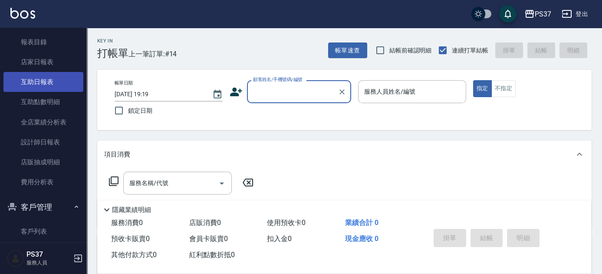
scroll to position [312, 0]
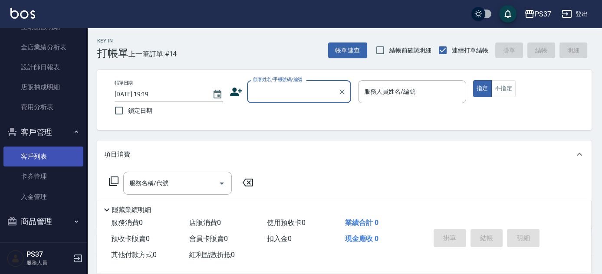
click at [40, 154] on link "客戶列表" at bounding box center [43, 157] width 80 height 20
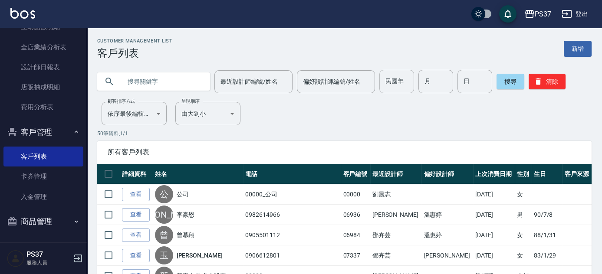
click at [393, 82] on input "民國年" at bounding box center [396, 81] width 35 height 23
type input "77"
type input "11"
type input "04"
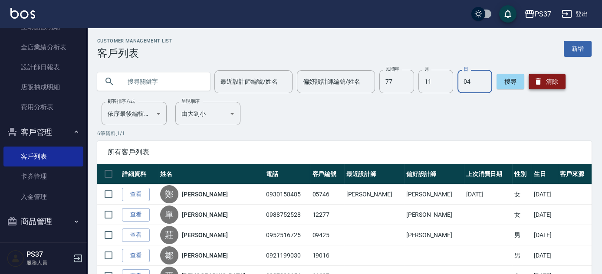
click at [549, 86] on button "清除" at bounding box center [546, 82] width 37 height 16
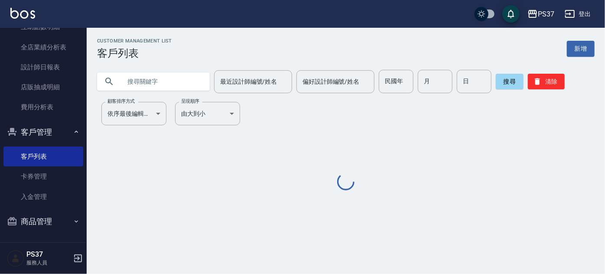
click at [304, 138] on div "Customer Management List 客戶列表 新增 最近設計師編號/姓名 最近設計師編號/姓名 偏好設計師編號/姓名 偏好設計師編號/姓名 民國…" at bounding box center [346, 115] width 519 height 154
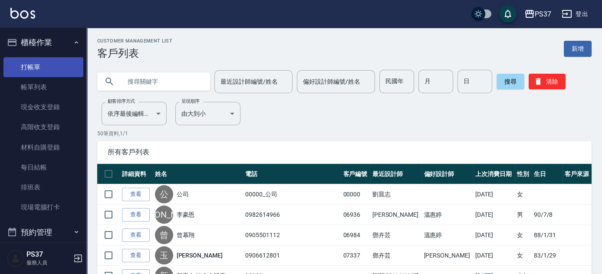
click at [51, 71] on link "打帳單" at bounding box center [43, 67] width 80 height 20
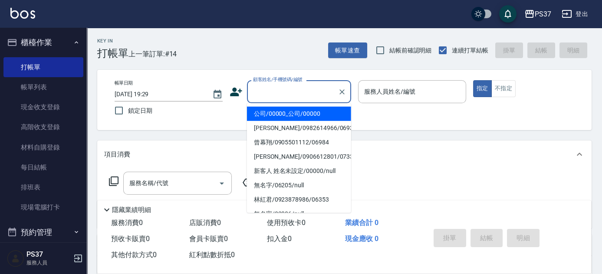
click at [274, 95] on input "顧客姓名/手機號碼/編號" at bounding box center [292, 91] width 83 height 15
click at [276, 111] on li "公司/00000_公司/00000" at bounding box center [299, 114] width 104 height 14
type input "公司/00000_公司/00000"
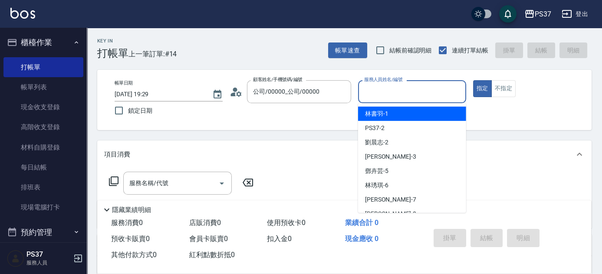
click at [401, 99] on input "服務人員姓名/編號" at bounding box center [412, 91] width 100 height 15
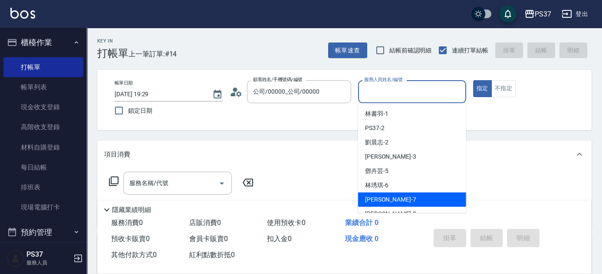
click at [403, 194] on div "[PERSON_NAME] -7" at bounding box center [412, 200] width 108 height 14
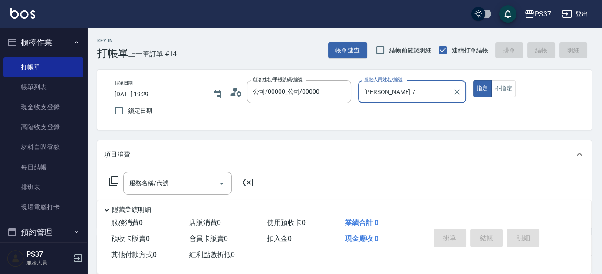
type input "[PERSON_NAME]-7"
click at [177, 192] on div "服務名稱/代號" at bounding box center [177, 183] width 108 height 23
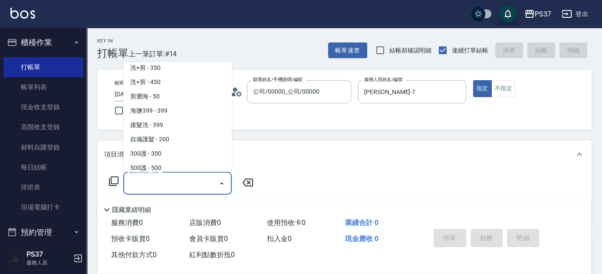
scroll to position [276, 0]
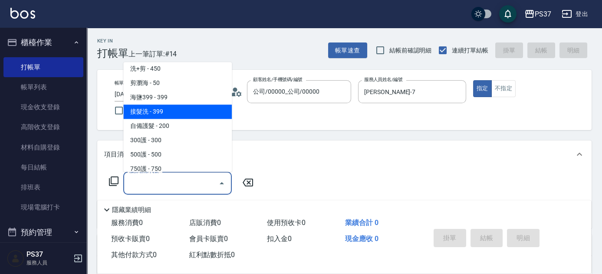
click at [175, 118] on span "接髮洗 - 399" at bounding box center [177, 112] width 108 height 14
type input "接髮洗(399)"
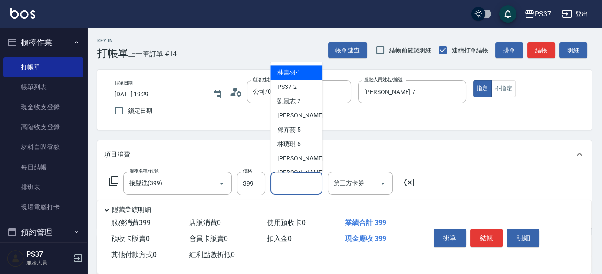
click at [305, 184] on input "洗髮-1" at bounding box center [296, 183] width 44 height 15
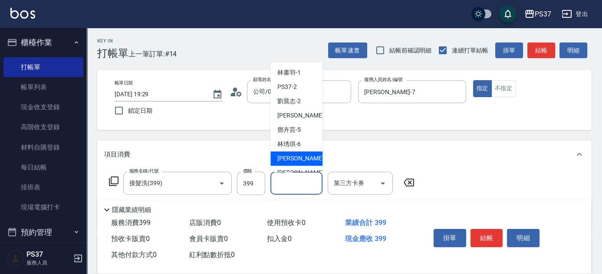
click at [308, 161] on div "[PERSON_NAME] -7" at bounding box center [296, 159] width 52 height 14
type input "[PERSON_NAME]-7"
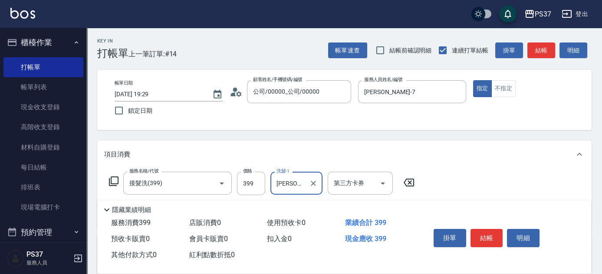
scroll to position [118, 0]
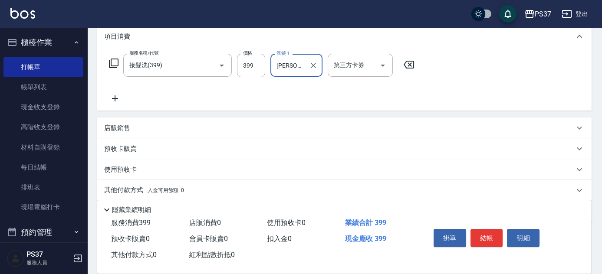
click at [112, 100] on icon at bounding box center [115, 98] width 22 height 10
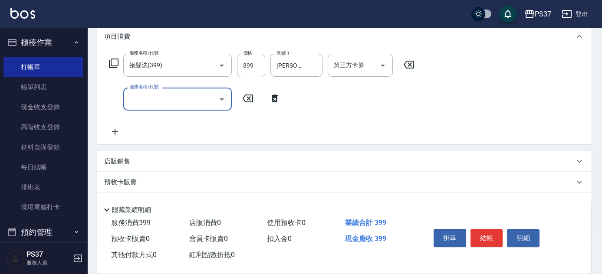
click at [141, 101] on input "服務名稱/代號" at bounding box center [171, 99] width 88 height 15
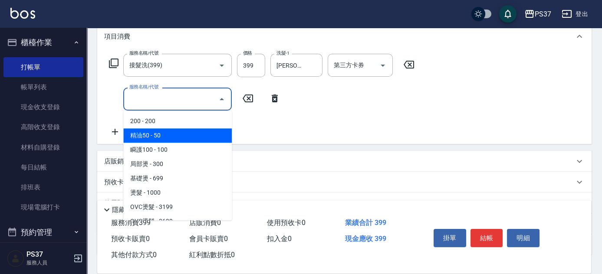
drag, startPoint x: 167, startPoint y: 134, endPoint x: 281, endPoint y: 112, distance: 115.4
click at [169, 134] on span "精油50 - 50" at bounding box center [177, 135] width 108 height 14
type input "精油50(112)"
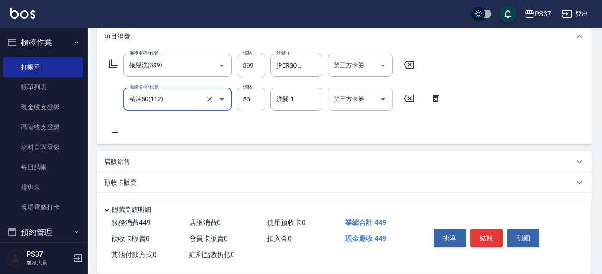
click at [308, 100] on input "洗髮-1" at bounding box center [296, 99] width 44 height 15
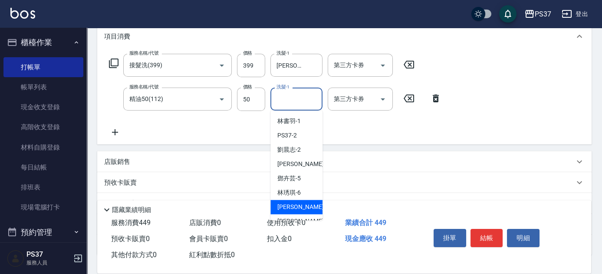
click at [299, 204] on span "[PERSON_NAME] -7" at bounding box center [302, 207] width 51 height 9
type input "[PERSON_NAME]-7"
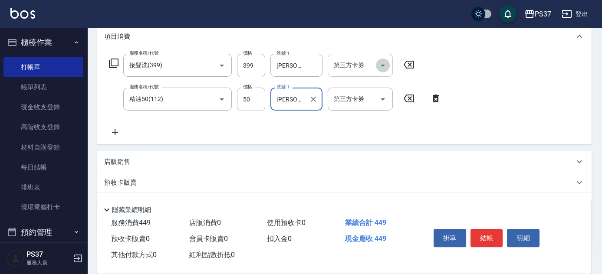
click at [385, 69] on icon "Open" at bounding box center [382, 65] width 10 height 10
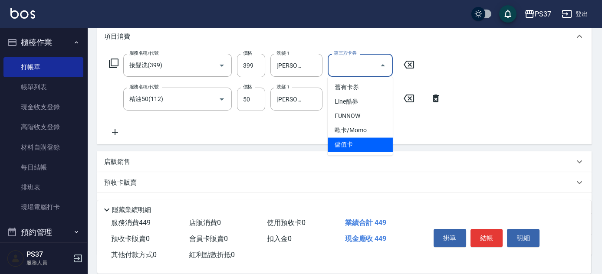
click at [371, 139] on span "儲值卡" at bounding box center [359, 144] width 65 height 14
type input "儲值卡"
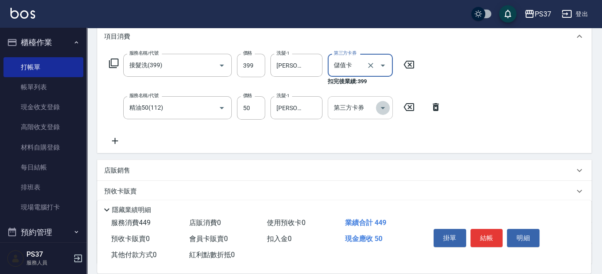
click at [383, 110] on icon "Open" at bounding box center [382, 108] width 10 height 10
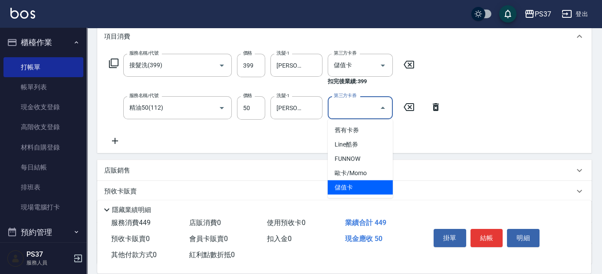
click at [353, 187] on span "儲值卡" at bounding box center [359, 187] width 65 height 14
type input "儲值卡"
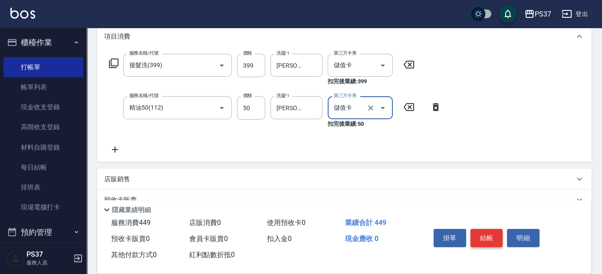
click at [487, 234] on button "結帳" at bounding box center [486, 238] width 33 height 18
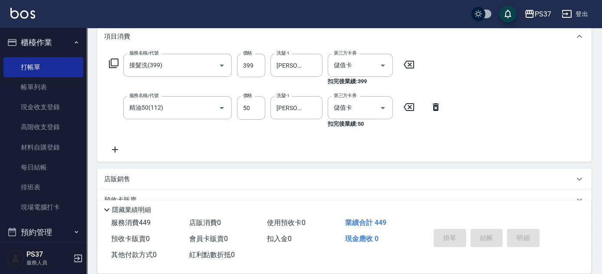
type input "[DATE] 19:30"
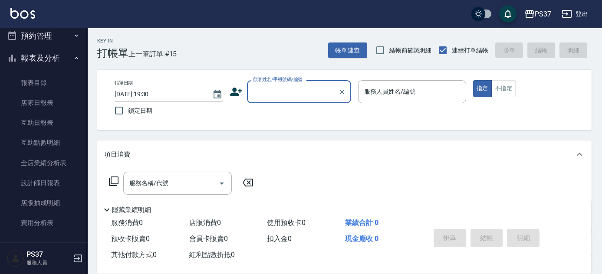
scroll to position [197, 0]
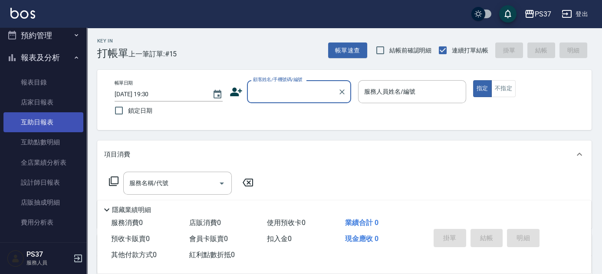
click at [42, 126] on link "互助日報表" at bounding box center [43, 122] width 80 height 20
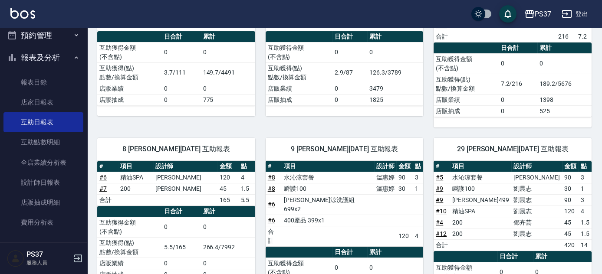
scroll to position [197, 0]
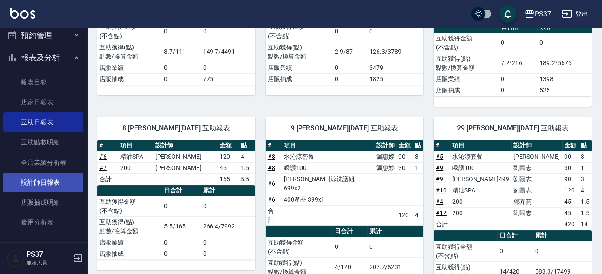
click at [43, 181] on link "設計師日報表" at bounding box center [43, 183] width 80 height 20
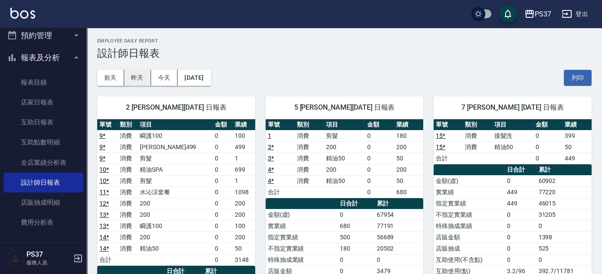
click at [138, 84] on button "昨天" at bounding box center [137, 78] width 27 height 16
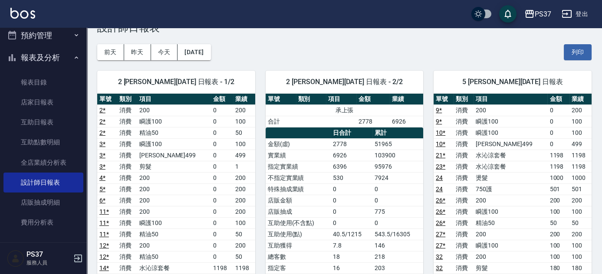
scroll to position [39, 0]
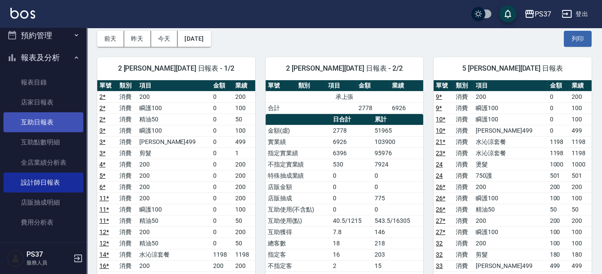
click at [61, 127] on link "互助日報表" at bounding box center [43, 122] width 80 height 20
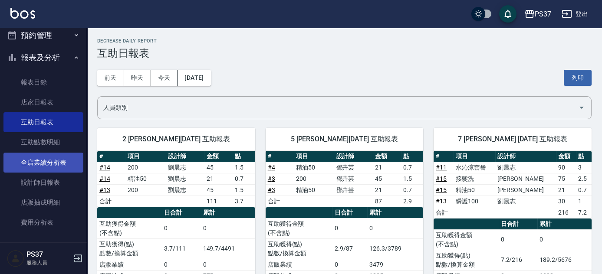
click at [41, 171] on link "全店業績分析表" at bounding box center [43, 163] width 80 height 20
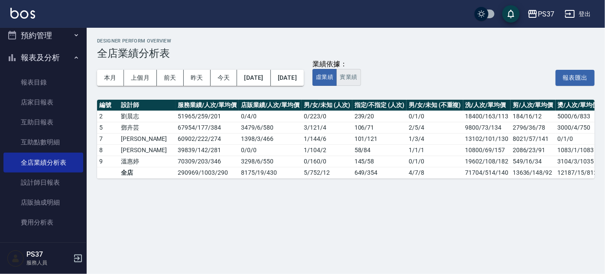
click at [361, 80] on button "實業績" at bounding box center [349, 77] width 24 height 17
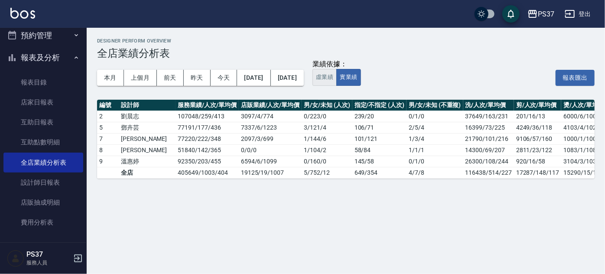
click at [337, 79] on button "虛業績" at bounding box center [325, 77] width 24 height 17
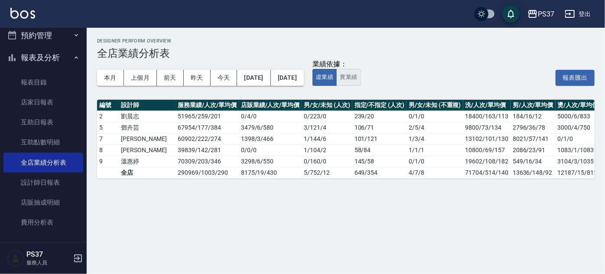
click at [361, 75] on button "實業績" at bounding box center [349, 77] width 24 height 17
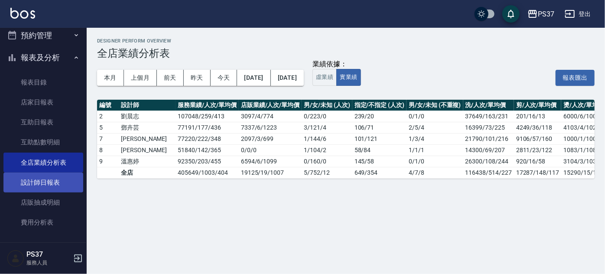
click at [43, 189] on link "設計師日報表" at bounding box center [43, 183] width 80 height 20
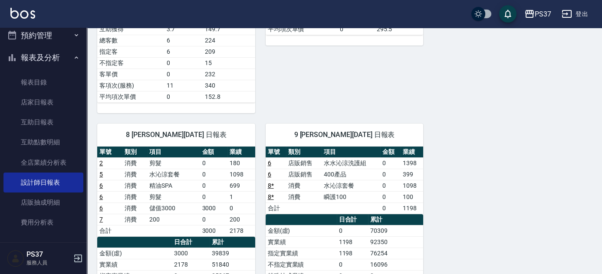
scroll to position [394, 0]
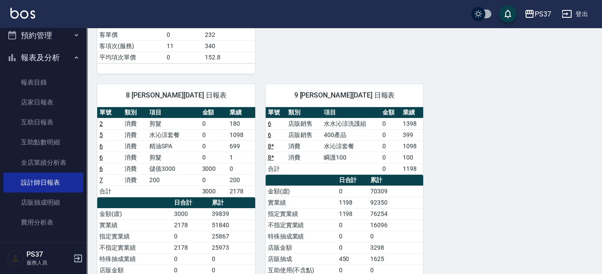
click at [435, 183] on div "2 [PERSON_NAME][DATE] 日報表 單號 類別 項目 金額 業績 9 * 消費 瞬護100 0 100 9 * 消費 伊黛莉499 0 499…" at bounding box center [339, 46] width 504 height 708
click at [46, 63] on button "報表及分析" at bounding box center [43, 57] width 80 height 23
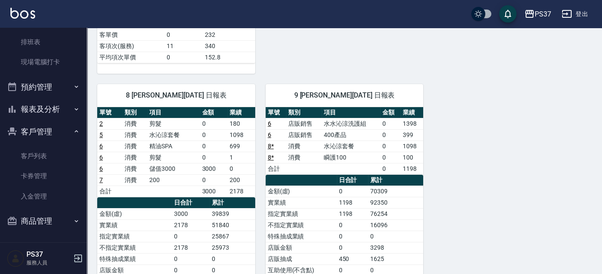
scroll to position [145, 0]
click at [38, 151] on link "客戶列表" at bounding box center [43, 156] width 80 height 20
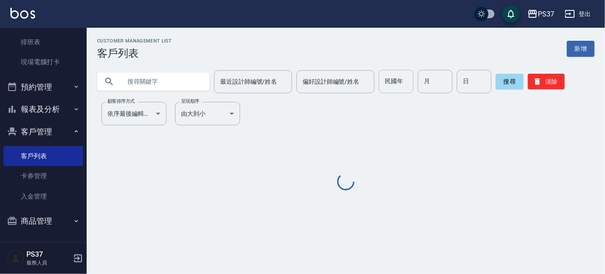
click at [404, 78] on input "民國年" at bounding box center [396, 81] width 35 height 23
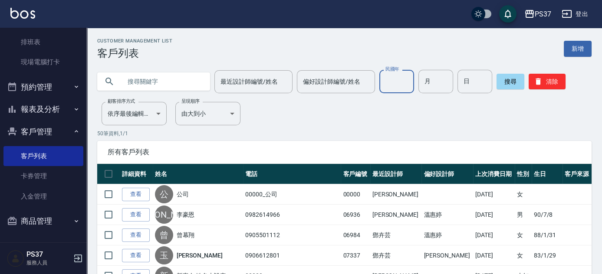
click at [295, 131] on p "50 筆資料, 1 / 1" at bounding box center [344, 134] width 494 height 8
click at [43, 139] on button "客戶管理" at bounding box center [43, 132] width 80 height 23
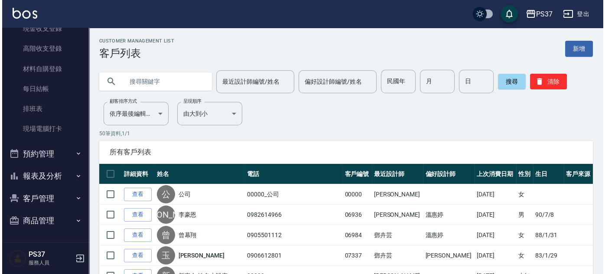
scroll to position [78, 0]
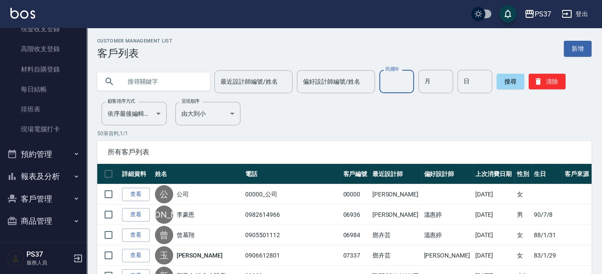
click at [387, 76] on div "民國年 民國年" at bounding box center [396, 81] width 35 height 23
type input "76"
type input "11"
type input "26"
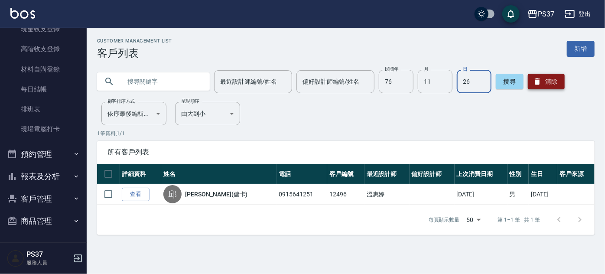
click at [537, 77] on button "清除" at bounding box center [546, 82] width 37 height 16
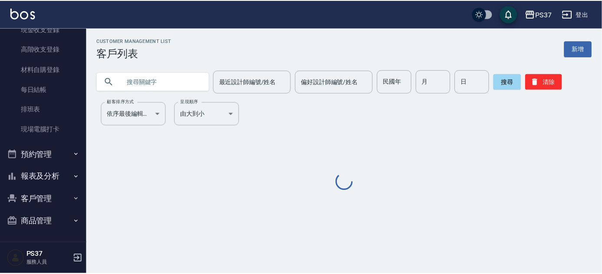
scroll to position [0, 0]
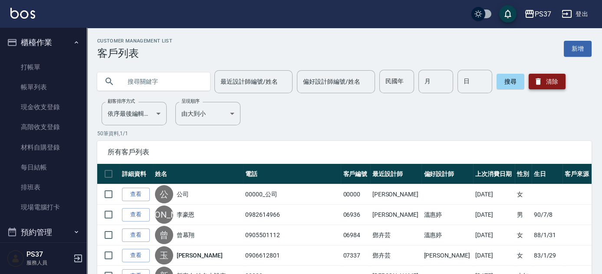
click at [561, 83] on button "清除" at bounding box center [546, 82] width 37 height 16
click at [36, 47] on button "櫃檯作業" at bounding box center [43, 42] width 80 height 23
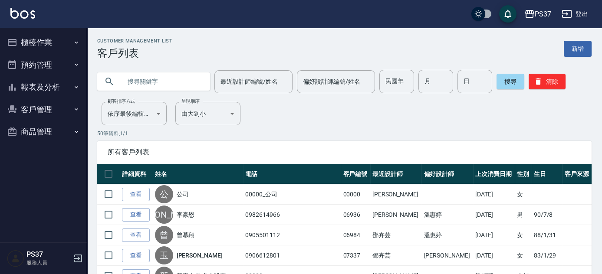
click at [399, 85] on input "民國年" at bounding box center [396, 81] width 35 height 23
click at [39, 45] on button "櫃檯作業" at bounding box center [43, 42] width 80 height 23
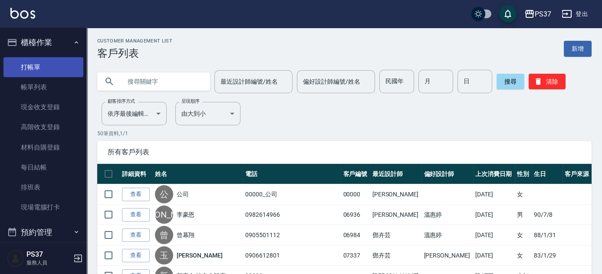
click at [47, 69] on link "打帳單" at bounding box center [43, 67] width 80 height 20
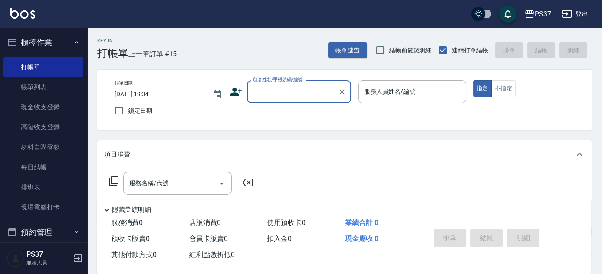
click at [276, 95] on input "顧客姓名/手機號碼/編號" at bounding box center [292, 91] width 83 height 15
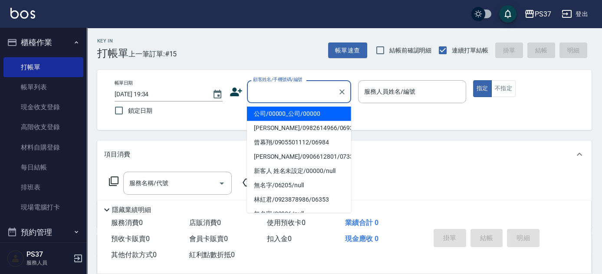
click at [276, 116] on li "公司/00000_公司/00000" at bounding box center [299, 114] width 104 height 14
type input "公司/00000_公司/00000"
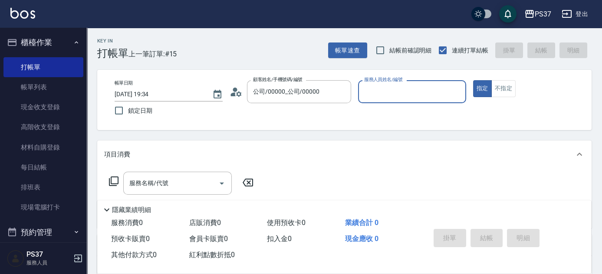
click at [400, 92] on input "服務人員姓名/編號" at bounding box center [412, 91] width 100 height 15
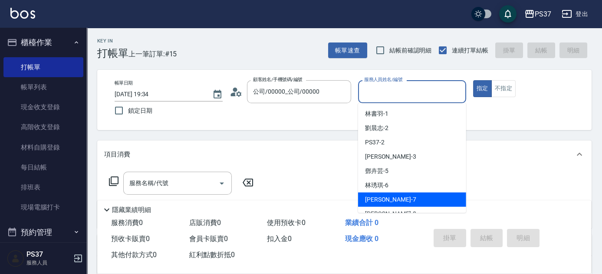
click at [393, 203] on div "[PERSON_NAME] -7" at bounding box center [412, 200] width 108 height 14
type input "[PERSON_NAME]-7"
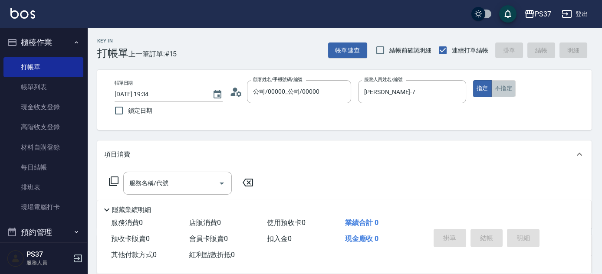
click at [502, 93] on button "不指定" at bounding box center [503, 88] width 24 height 17
click at [156, 192] on div "服務名稱/代號" at bounding box center [177, 183] width 108 height 23
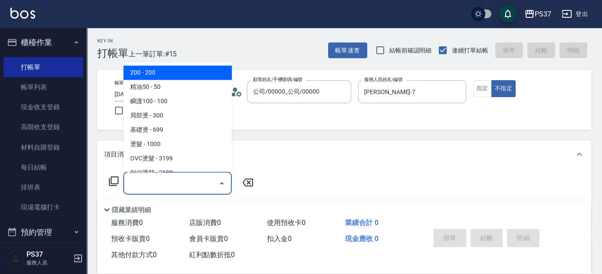
click at [177, 75] on span "200 - 200" at bounding box center [177, 73] width 108 height 14
type input "200(111)"
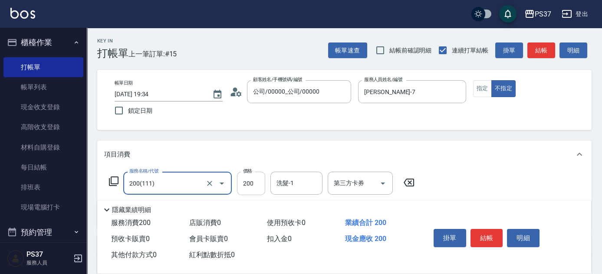
click at [253, 189] on input "200" at bounding box center [251, 183] width 28 height 23
type input "100"
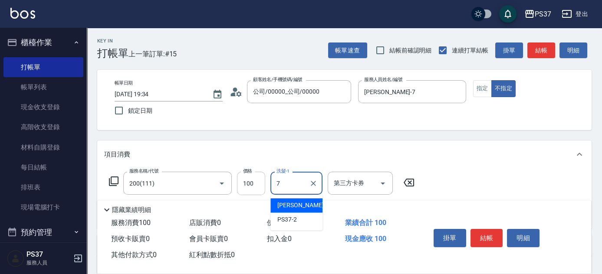
type input "[PERSON_NAME]-7"
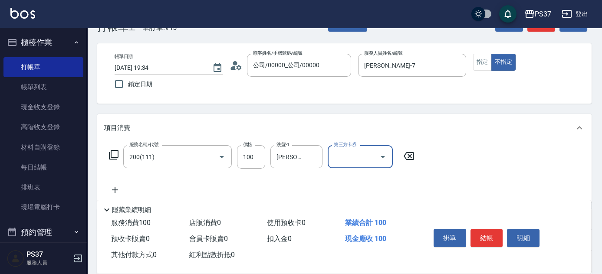
scroll to position [79, 0]
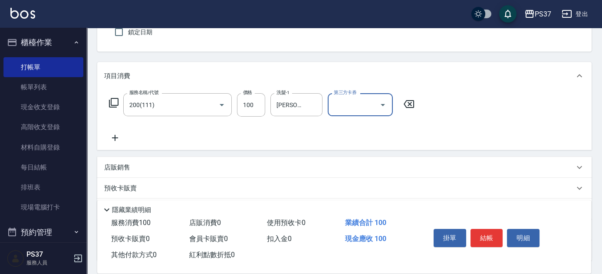
click at [113, 137] on icon at bounding box center [115, 138] width 22 height 10
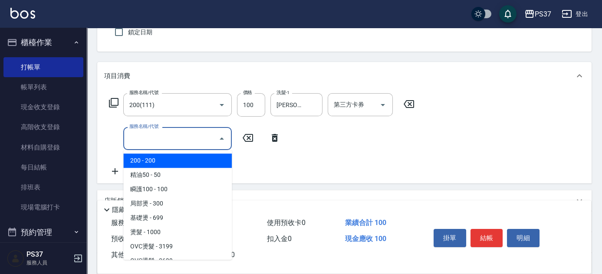
click at [129, 137] on input "服務名稱/代號" at bounding box center [171, 138] width 88 height 15
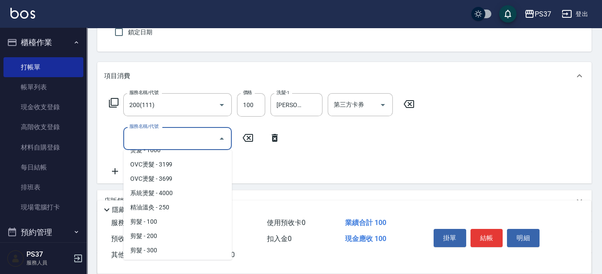
scroll to position [157, 0]
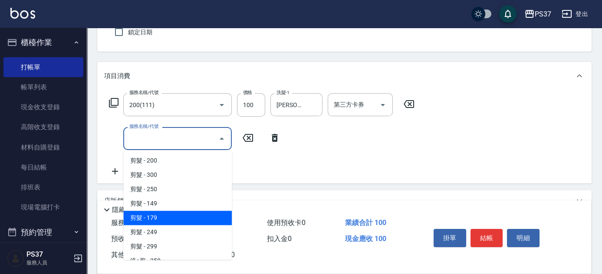
click at [178, 218] on span "剪髮 - 179" at bounding box center [177, 218] width 108 height 14
type input "剪髮(305)"
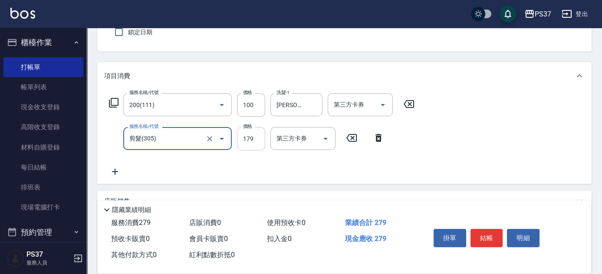
click at [259, 140] on input "179" at bounding box center [251, 138] width 28 height 23
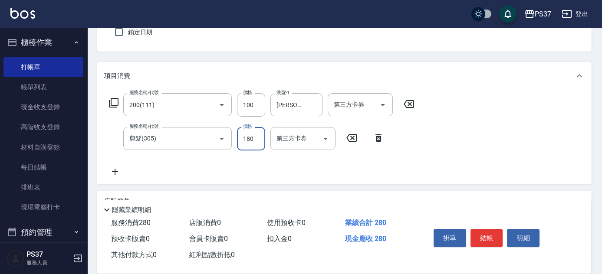
type input "180"
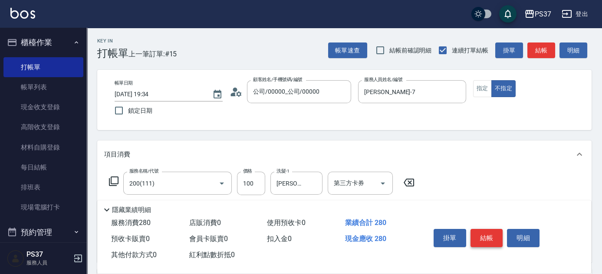
click at [490, 233] on button "結帳" at bounding box center [486, 238] width 33 height 18
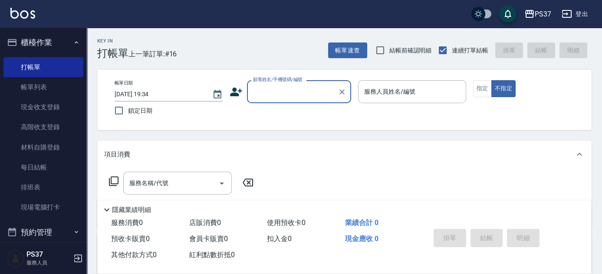
click at [303, 96] on input "顧客姓名/手機號碼/編號" at bounding box center [292, 91] width 83 height 15
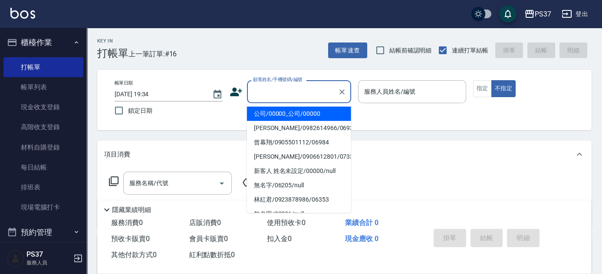
click at [301, 108] on li "公司/00000_公司/00000" at bounding box center [299, 114] width 104 height 14
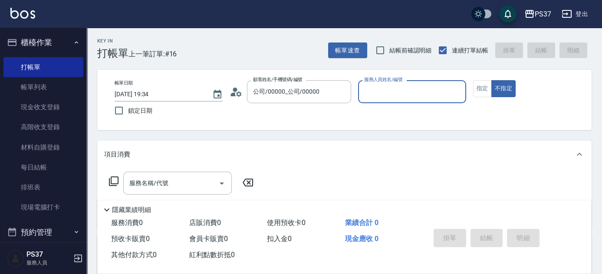
click at [385, 94] on input "服務人員姓名/編號" at bounding box center [412, 91] width 100 height 15
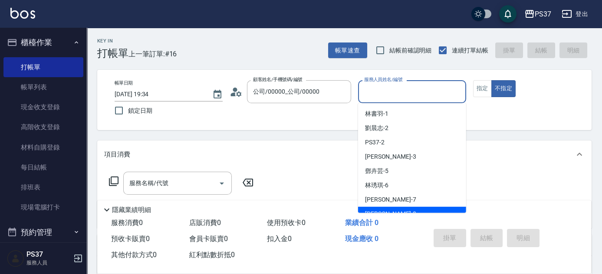
click at [404, 209] on div "[PERSON_NAME]-8" at bounding box center [412, 214] width 108 height 14
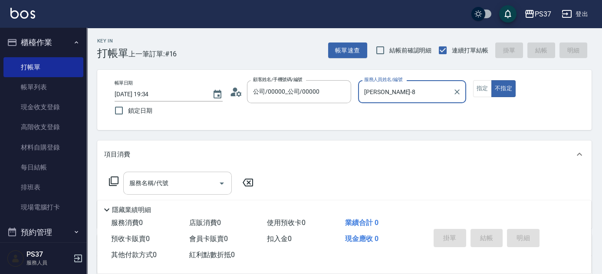
click at [183, 185] on input "服務名稱/代號" at bounding box center [171, 183] width 88 height 15
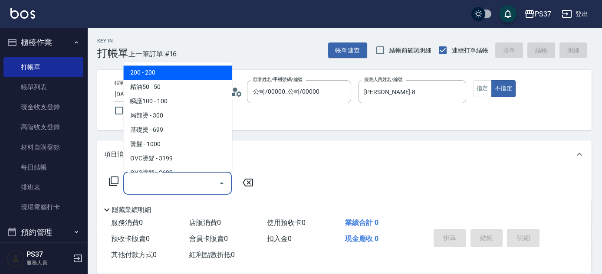
click at [183, 78] on span "200 - 200" at bounding box center [177, 73] width 108 height 14
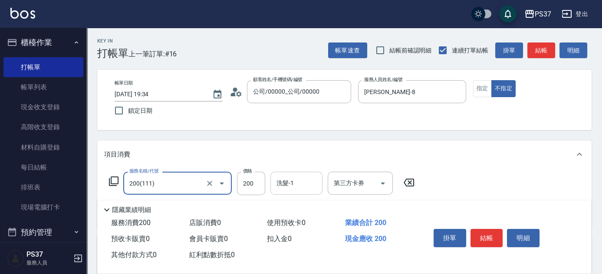
click at [284, 187] on input "洗髮-1" at bounding box center [296, 183] width 44 height 15
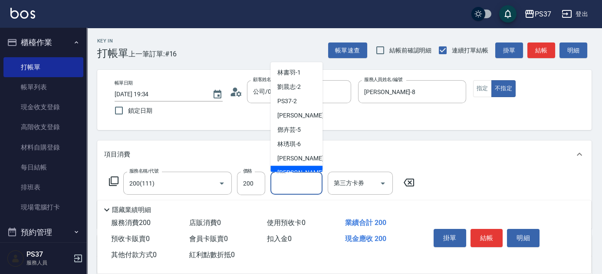
click at [293, 167] on div "[PERSON_NAME]-8" at bounding box center [296, 173] width 52 height 14
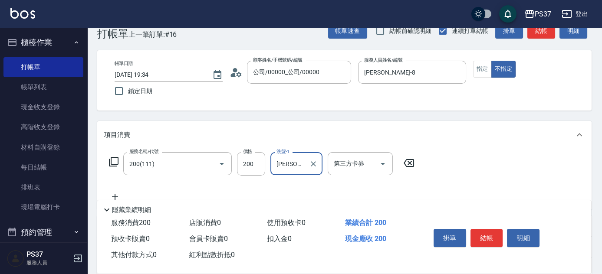
scroll to position [79, 0]
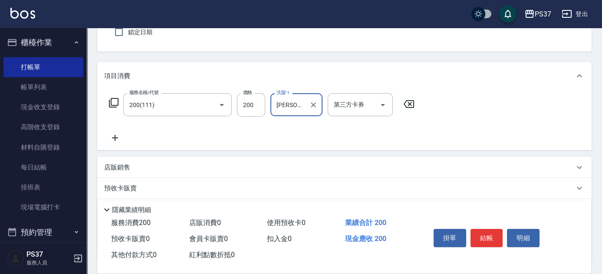
click at [115, 139] on icon at bounding box center [115, 138] width 22 height 10
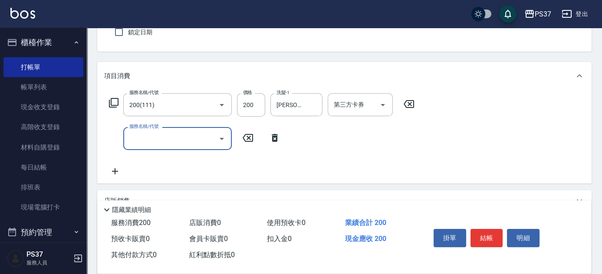
click at [141, 140] on input "服務名稱/代號" at bounding box center [171, 138] width 88 height 15
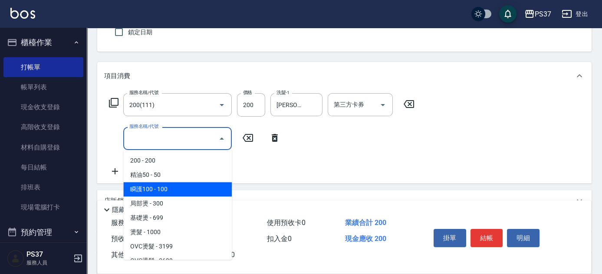
drag, startPoint x: 178, startPoint y: 186, endPoint x: 193, endPoint y: 185, distance: 15.2
click at [178, 187] on span "瞬護100 - 100" at bounding box center [177, 189] width 108 height 14
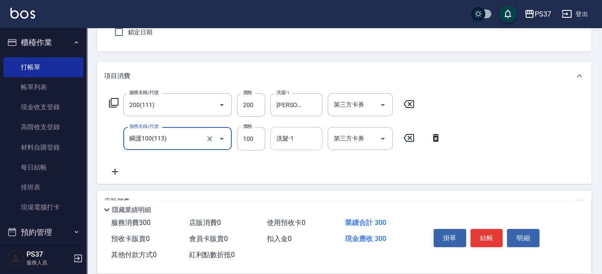
click at [290, 141] on input "洗髮-1" at bounding box center [296, 138] width 44 height 15
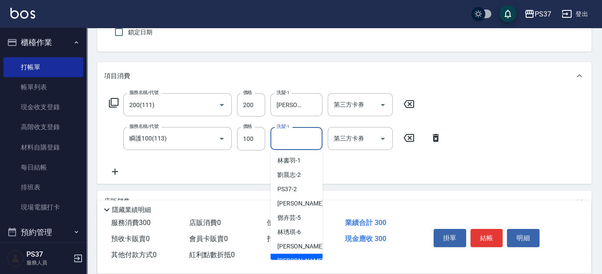
click at [309, 257] on div "[PERSON_NAME]-8" at bounding box center [296, 261] width 52 height 14
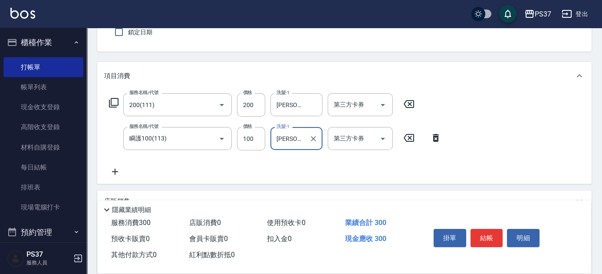
click at [112, 172] on icon at bounding box center [115, 172] width 22 height 10
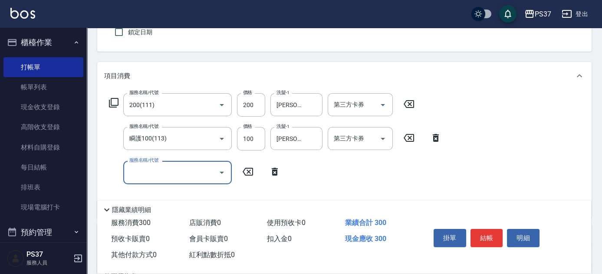
click at [143, 177] on input "服務名稱/代號" at bounding box center [171, 172] width 88 height 15
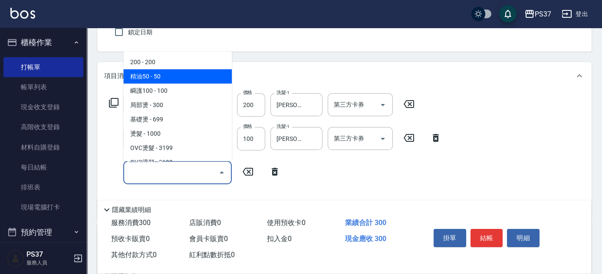
click at [178, 80] on span "精油50 - 50" at bounding box center [177, 76] width 108 height 14
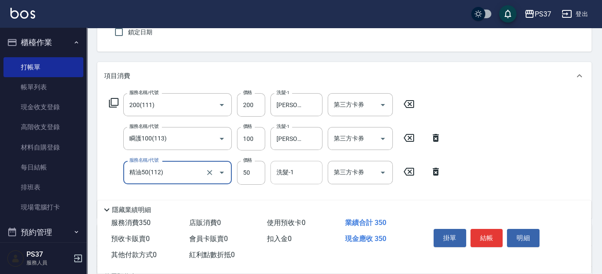
click at [303, 175] on input "洗髮-1" at bounding box center [296, 172] width 44 height 15
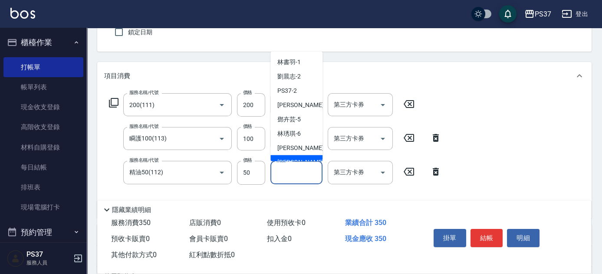
click at [303, 164] on div "洗髮-1" at bounding box center [296, 172] width 52 height 23
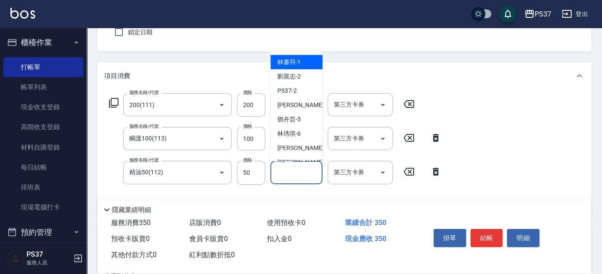
click at [296, 170] on input "洗髮-1" at bounding box center [296, 172] width 44 height 15
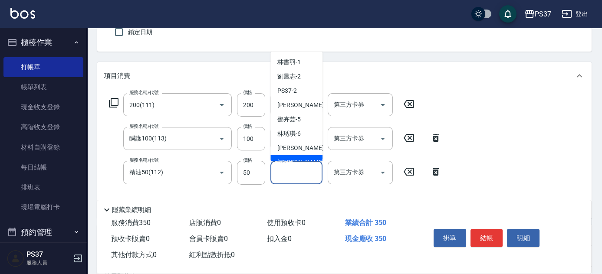
click at [294, 159] on span "[PERSON_NAME]-8" at bounding box center [302, 162] width 51 height 9
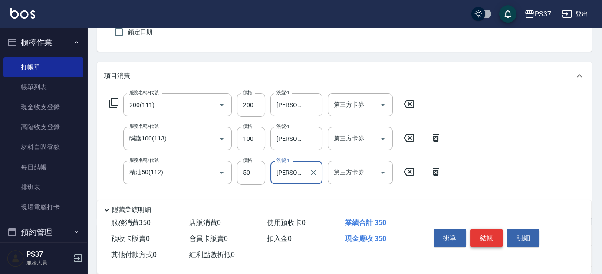
click at [481, 237] on button "結帳" at bounding box center [486, 238] width 33 height 18
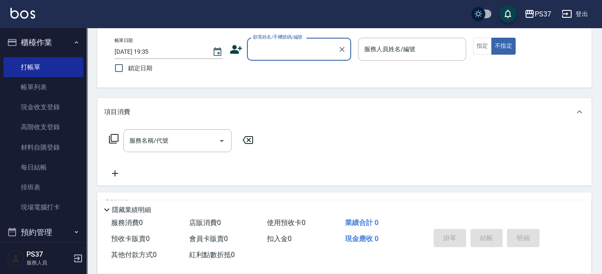
scroll to position [0, 0]
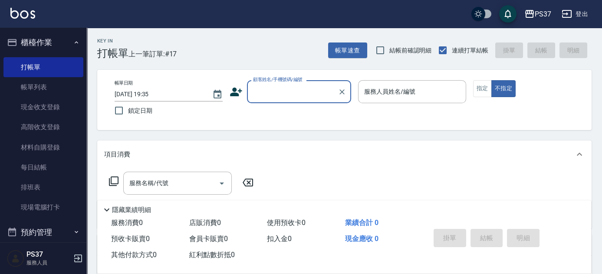
click at [293, 91] on input "顧客姓名/手機號碼/編號" at bounding box center [292, 91] width 83 height 15
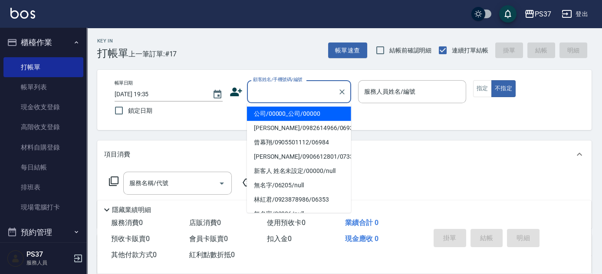
click at [298, 116] on li "公司/00000_公司/00000" at bounding box center [299, 114] width 104 height 14
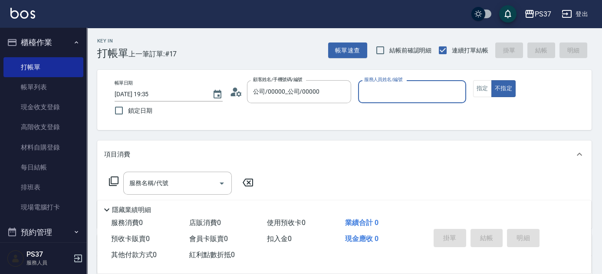
click at [401, 99] on input "服務人員姓名/編號" at bounding box center [412, 91] width 100 height 15
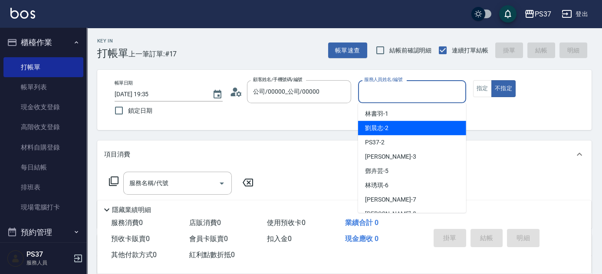
click at [400, 121] on div "劉晨志 -2" at bounding box center [412, 128] width 108 height 14
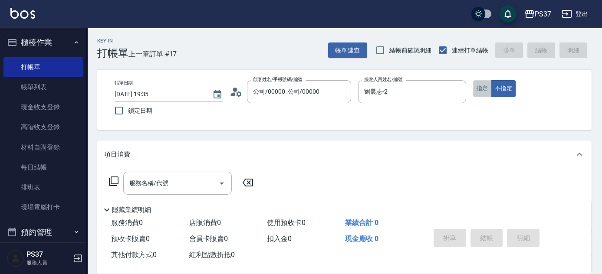
click at [476, 88] on button "指定" at bounding box center [482, 88] width 19 height 17
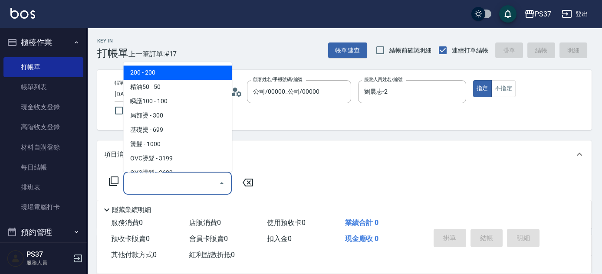
click at [183, 179] on input "服務名稱/代號" at bounding box center [171, 183] width 88 height 15
click at [169, 71] on span "200 - 200" at bounding box center [177, 73] width 108 height 14
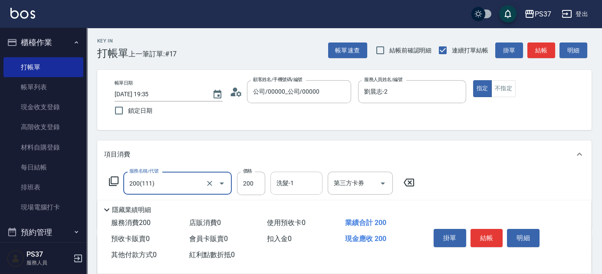
click at [306, 187] on input "洗髮-1" at bounding box center [296, 183] width 44 height 15
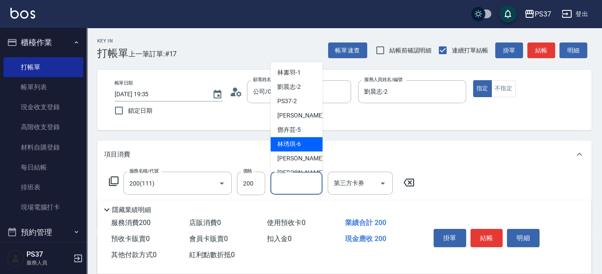
scroll to position [140, 0]
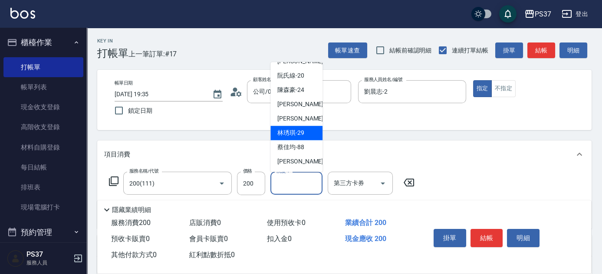
click at [303, 136] on span "[PERSON_NAME]-29" at bounding box center [290, 133] width 27 height 9
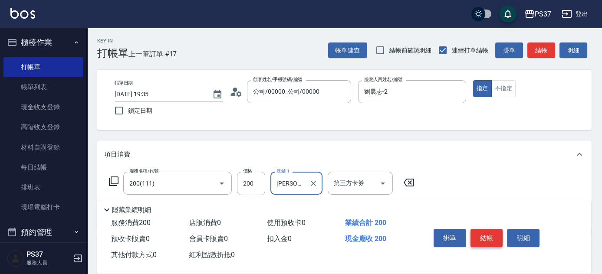
click at [481, 230] on button "結帳" at bounding box center [486, 238] width 33 height 18
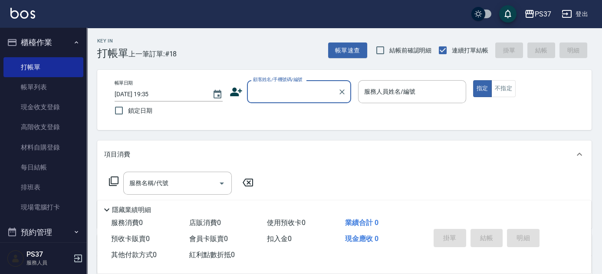
click at [297, 99] on input "顧客姓名/手機號碼/編號" at bounding box center [292, 91] width 83 height 15
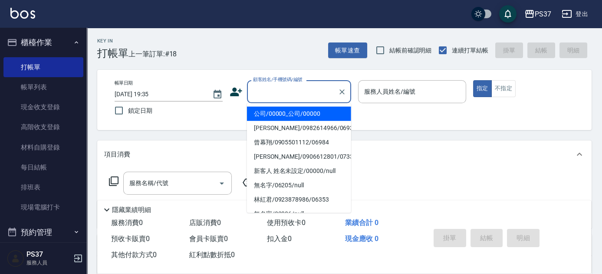
click at [292, 115] on li "公司/00000_公司/00000" at bounding box center [299, 114] width 104 height 14
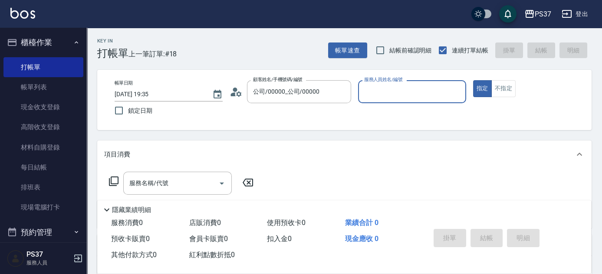
click at [400, 97] on input "服務人員姓名/編號" at bounding box center [412, 91] width 100 height 15
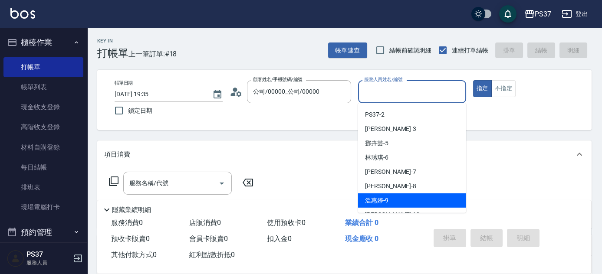
scroll to position [39, 0]
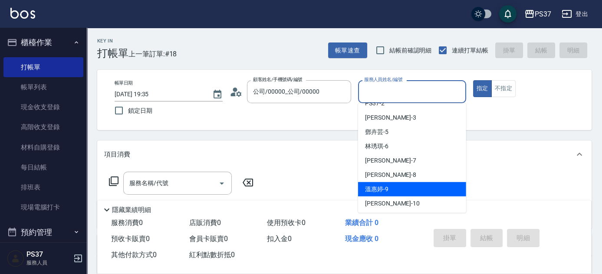
click at [412, 186] on div "溫惠婷 -9" at bounding box center [412, 189] width 108 height 14
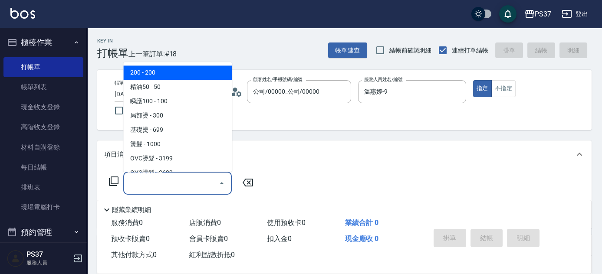
click at [186, 189] on input "服務名稱/代號" at bounding box center [171, 183] width 88 height 15
click at [170, 79] on span "200 - 200" at bounding box center [177, 73] width 108 height 14
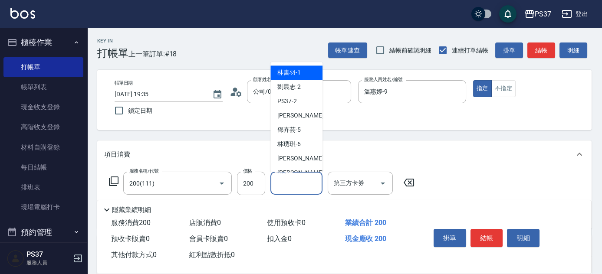
click at [287, 183] on div "洗髮-1 洗髮-1" at bounding box center [296, 183] width 52 height 23
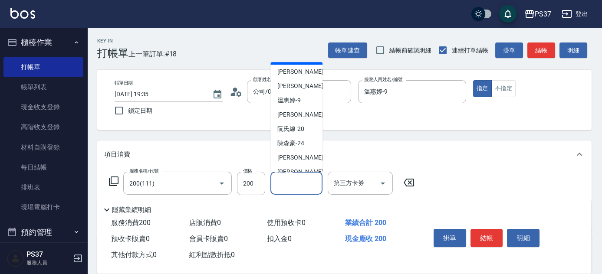
scroll to position [118, 0]
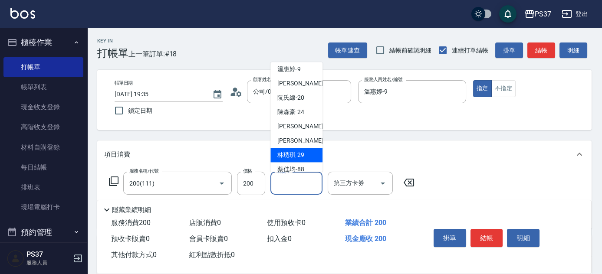
click at [292, 154] on span "[PERSON_NAME]-29" at bounding box center [290, 155] width 27 height 9
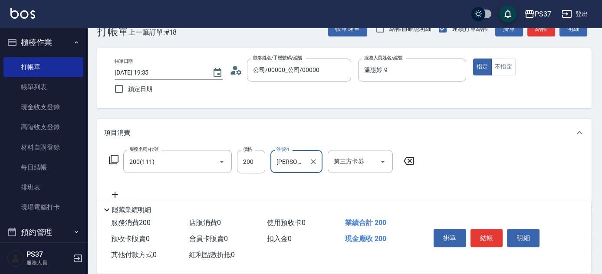
scroll to position [39, 0]
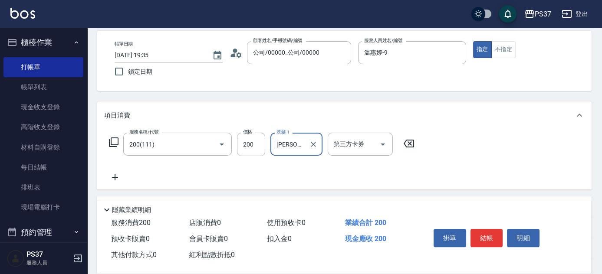
click at [117, 176] on icon at bounding box center [115, 177] width 22 height 10
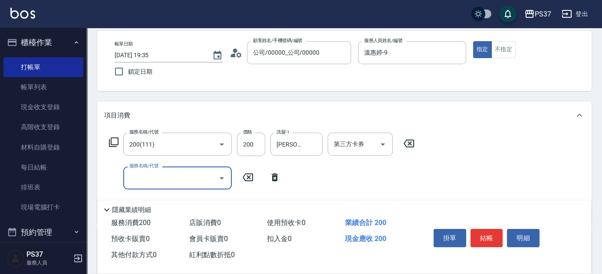
click at [133, 178] on input "服務名稱/代號" at bounding box center [171, 177] width 88 height 15
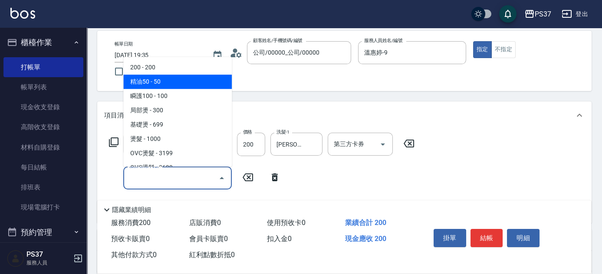
click at [168, 84] on span "精油50 - 50" at bounding box center [177, 82] width 108 height 14
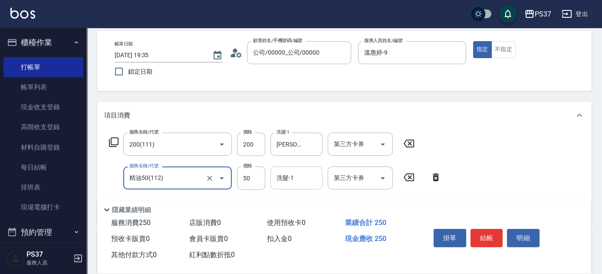
drag, startPoint x: 298, startPoint y: 186, endPoint x: 294, endPoint y: 168, distance: 17.8
click at [297, 185] on div "洗髮-1" at bounding box center [296, 178] width 52 height 23
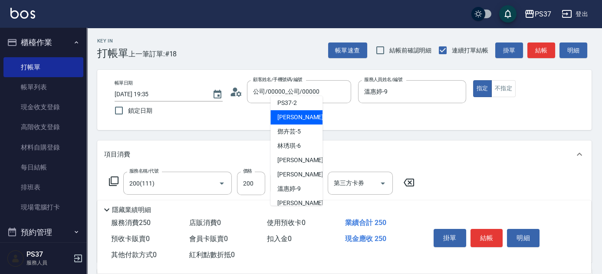
scroll to position [79, 0]
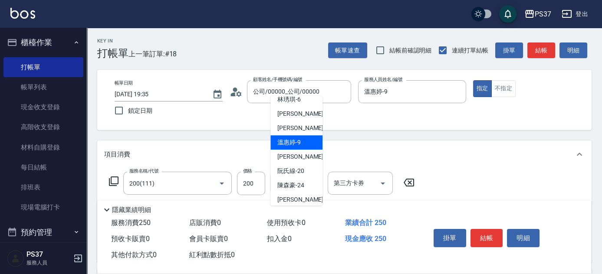
click at [298, 148] on div "溫惠婷 -9" at bounding box center [296, 142] width 52 height 14
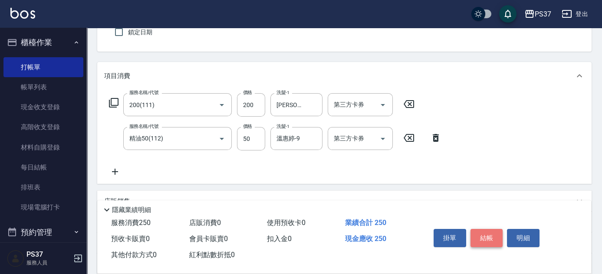
click at [489, 239] on button "結帳" at bounding box center [486, 238] width 33 height 18
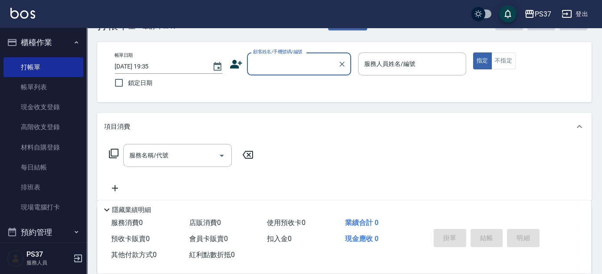
scroll to position [0, 0]
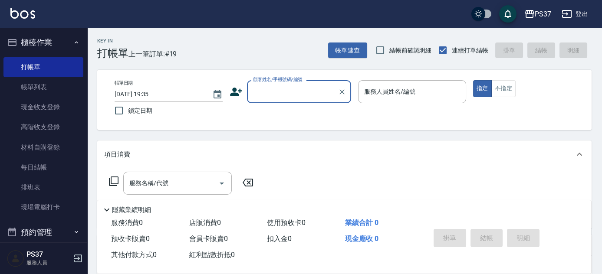
click at [289, 100] on div "顧客姓名/手機號碼/編號" at bounding box center [299, 91] width 104 height 23
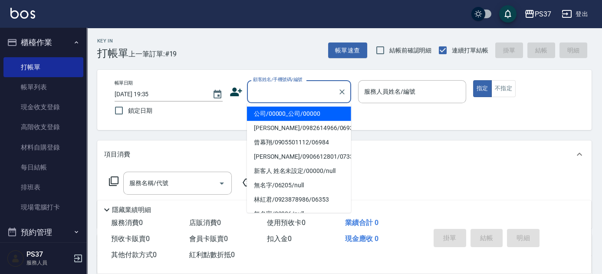
click at [291, 114] on li "公司/00000_公司/00000" at bounding box center [299, 114] width 104 height 14
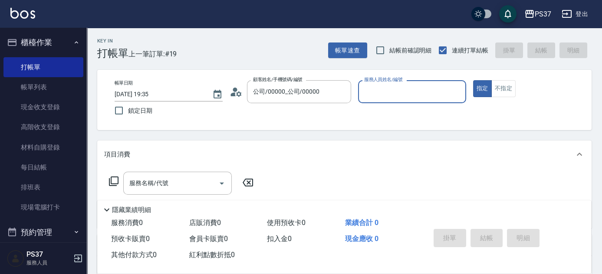
click at [373, 98] on input "服務人員姓名/編號" at bounding box center [412, 91] width 100 height 15
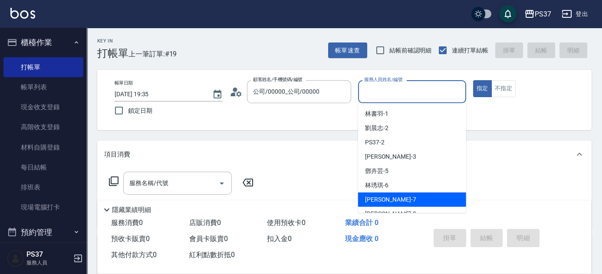
click at [400, 199] on div "[PERSON_NAME] -7" at bounding box center [412, 200] width 108 height 14
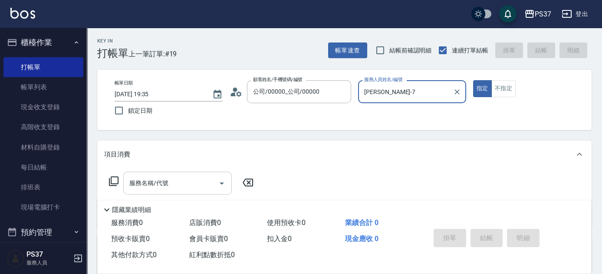
click at [180, 191] on div "服務名稱/代號" at bounding box center [177, 183] width 108 height 23
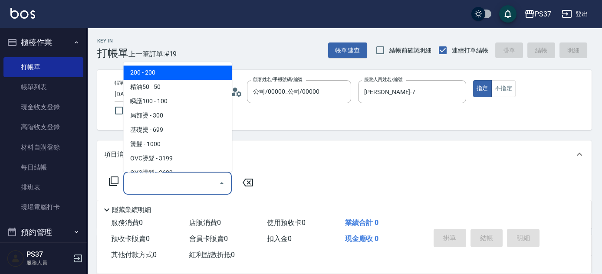
click at [165, 69] on span "200 - 200" at bounding box center [177, 73] width 108 height 14
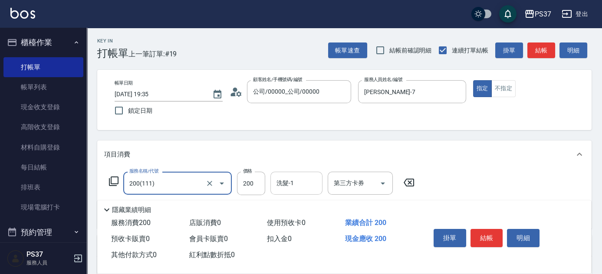
click at [301, 182] on input "洗髮-1" at bounding box center [296, 183] width 44 height 15
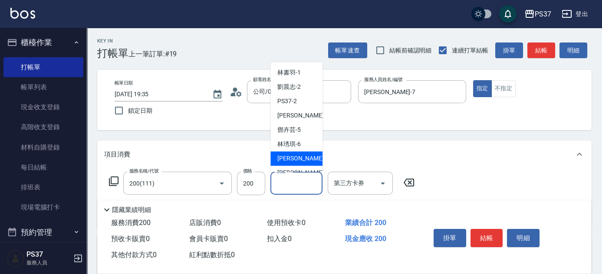
click at [306, 156] on div "[PERSON_NAME] -7" at bounding box center [296, 159] width 52 height 14
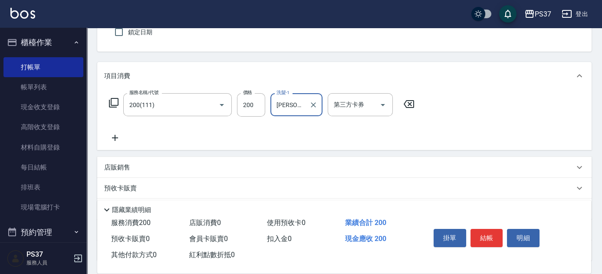
scroll to position [79, 0]
click at [115, 135] on icon at bounding box center [115, 138] width 6 height 6
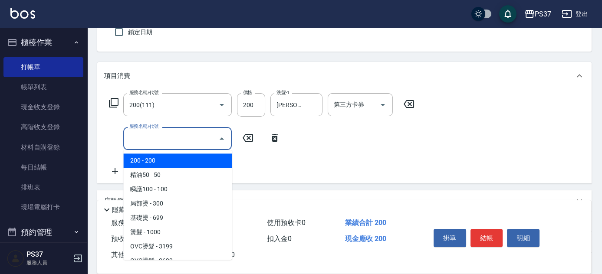
click at [145, 140] on input "服務名稱/代號" at bounding box center [171, 138] width 88 height 15
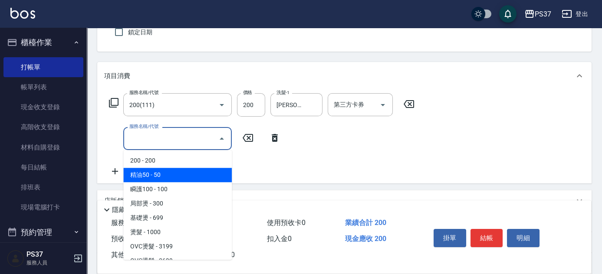
click at [171, 168] on span "精油50 - 50" at bounding box center [177, 175] width 108 height 14
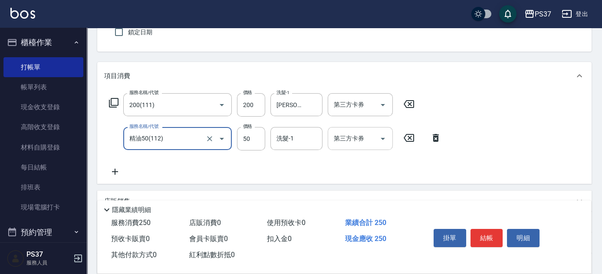
click at [298, 132] on input "洗髮-1" at bounding box center [296, 138] width 44 height 15
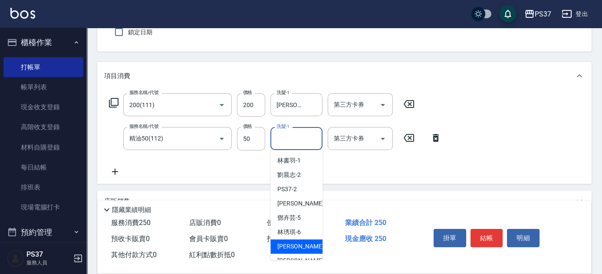
click at [297, 241] on div "[PERSON_NAME] -7" at bounding box center [296, 246] width 52 height 14
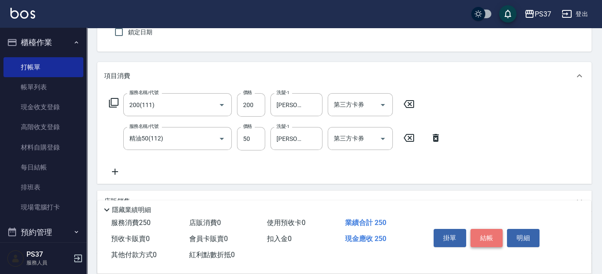
click at [492, 233] on button "結帳" at bounding box center [486, 238] width 33 height 18
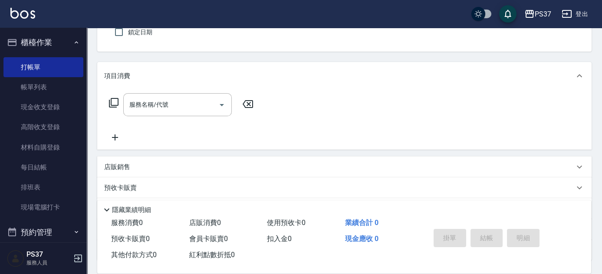
scroll to position [0, 0]
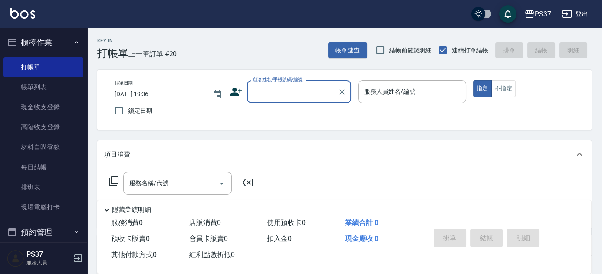
click at [287, 95] on input "顧客姓名/手機號碼/編號" at bounding box center [292, 91] width 83 height 15
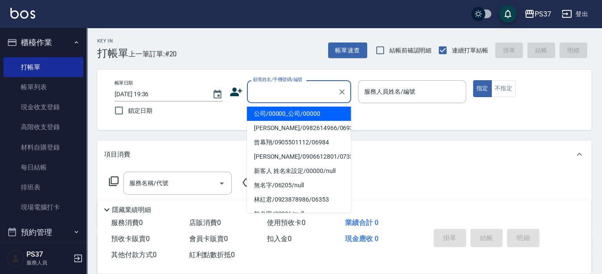
click at [287, 107] on li "公司/00000_公司/00000" at bounding box center [299, 114] width 104 height 14
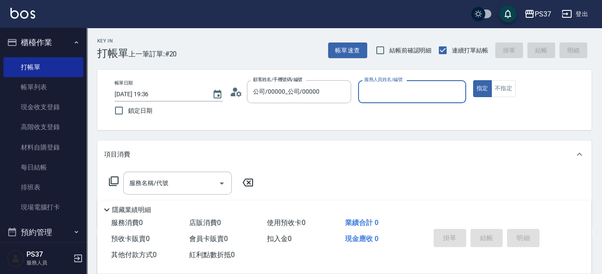
click at [288, 111] on div "帳單日期 [DATE] 19:36 鎖定日期 顧客姓名/手機號碼/編號 公司/00000_公司/00000 顧客姓名/手機號碼/編號 服務人員姓名/編號 服務…" at bounding box center [344, 99] width 473 height 39
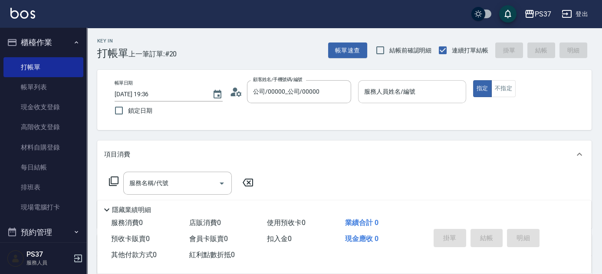
click at [390, 96] on input "服務人員姓名/編號" at bounding box center [412, 91] width 100 height 15
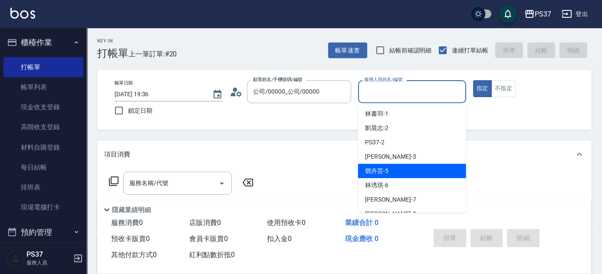
click at [407, 173] on div "[PERSON_NAME]-5" at bounding box center [412, 171] width 108 height 14
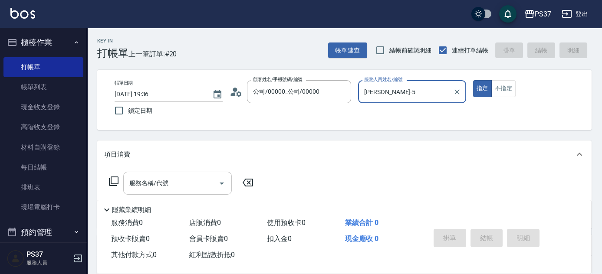
click at [164, 177] on input "服務名稱/代號" at bounding box center [171, 183] width 88 height 15
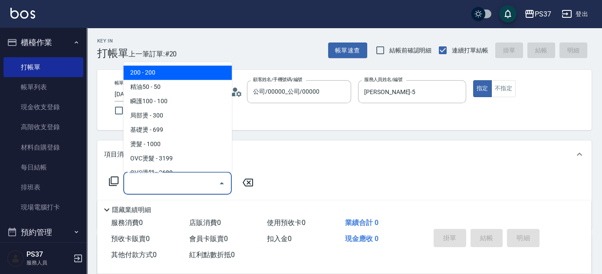
click at [174, 73] on span "200 - 200" at bounding box center [177, 73] width 108 height 14
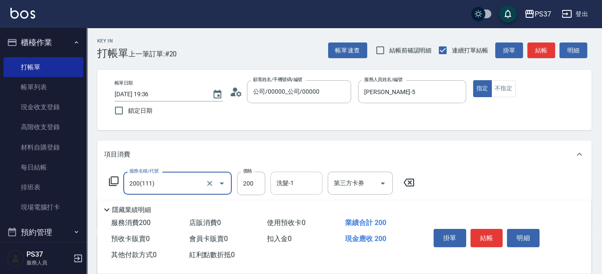
click at [291, 183] on input "洗髮-1" at bounding box center [296, 183] width 44 height 15
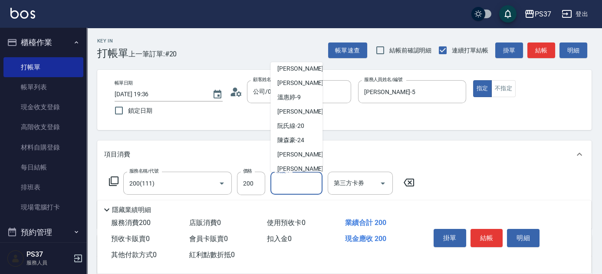
scroll to position [118, 0]
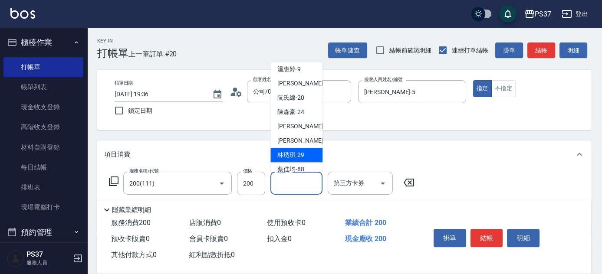
click at [295, 152] on span "[PERSON_NAME]-29" at bounding box center [290, 155] width 27 height 9
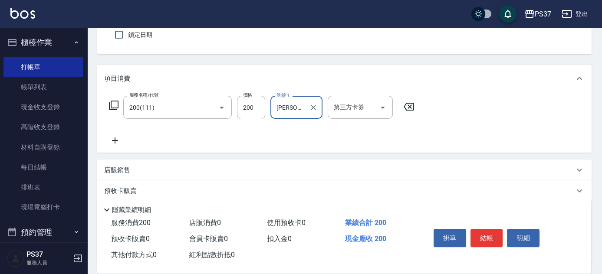
scroll to position [79, 0]
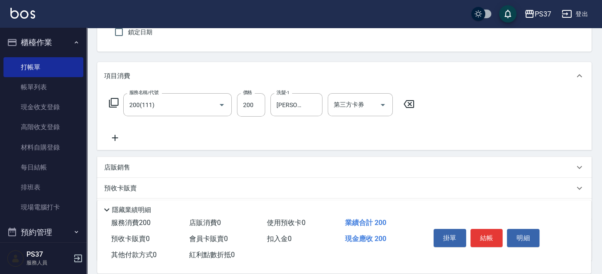
click at [111, 136] on icon at bounding box center [115, 138] width 22 height 10
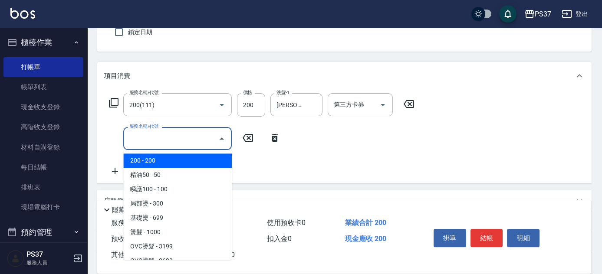
click at [146, 136] on input "服務名稱/代號" at bounding box center [171, 138] width 88 height 15
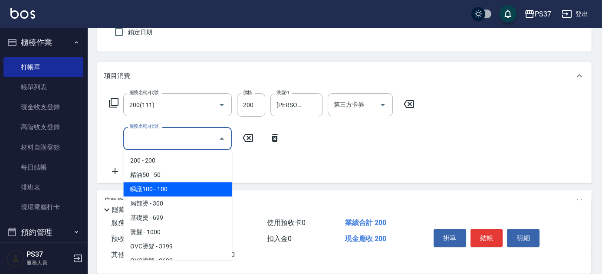
click at [179, 187] on span "瞬護100 - 100" at bounding box center [177, 189] width 108 height 14
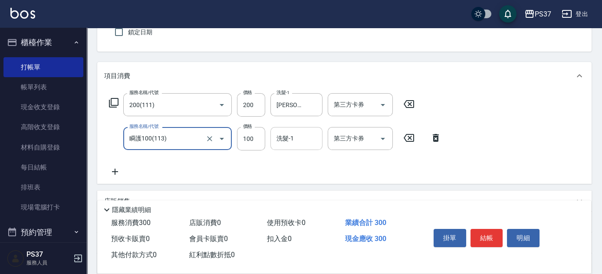
click at [286, 137] on div "洗髮-1 洗髮-1" at bounding box center [296, 138] width 52 height 23
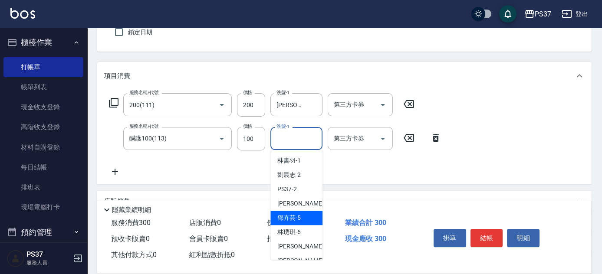
click at [303, 218] on div "[PERSON_NAME]-5" at bounding box center [296, 218] width 52 height 14
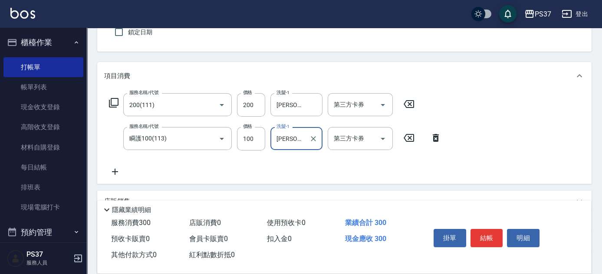
click at [107, 174] on icon at bounding box center [115, 172] width 22 height 10
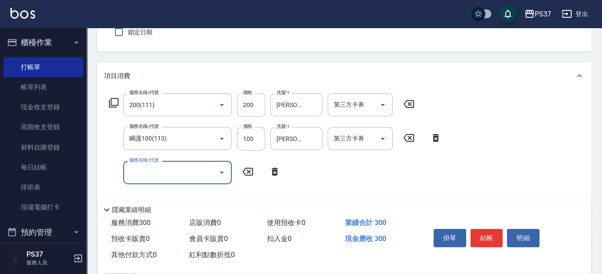
click at [132, 173] on input "服務名稱/代號" at bounding box center [171, 172] width 88 height 15
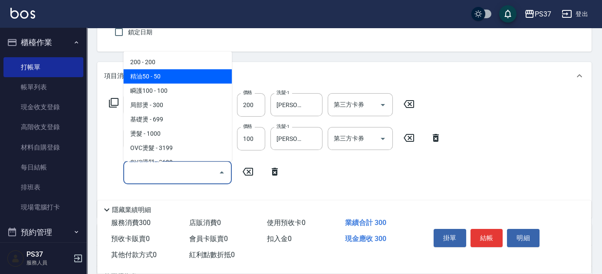
click at [179, 74] on span "精油50 - 50" at bounding box center [177, 76] width 108 height 14
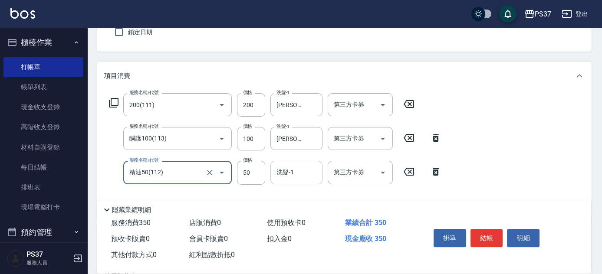
click at [291, 172] on input "洗髮-1" at bounding box center [296, 172] width 44 height 15
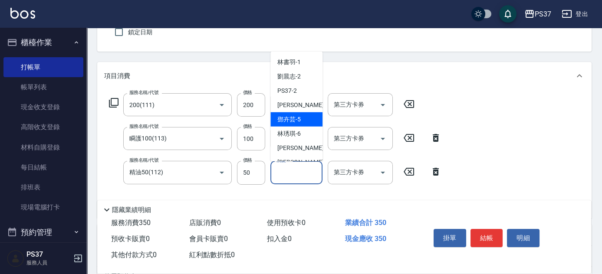
click at [296, 121] on span "[PERSON_NAME]-5" at bounding box center [288, 119] width 23 height 9
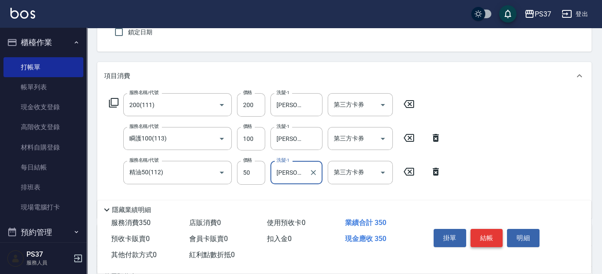
click at [491, 233] on button "結帳" at bounding box center [486, 238] width 33 height 18
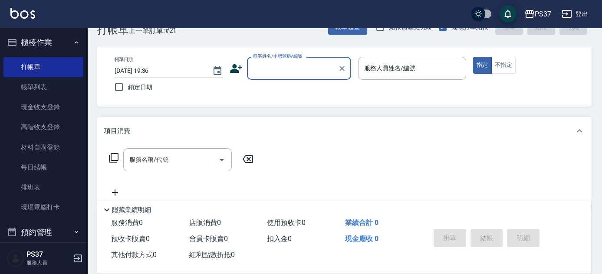
scroll to position [0, 0]
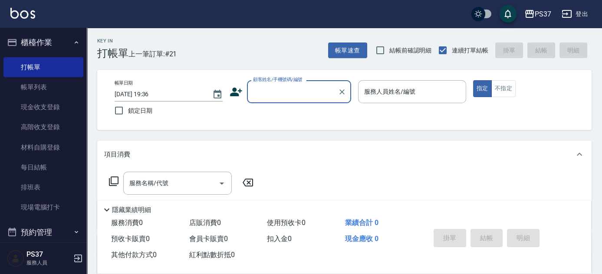
click at [295, 97] on input "顧客姓名/手機號碼/編號" at bounding box center [292, 91] width 83 height 15
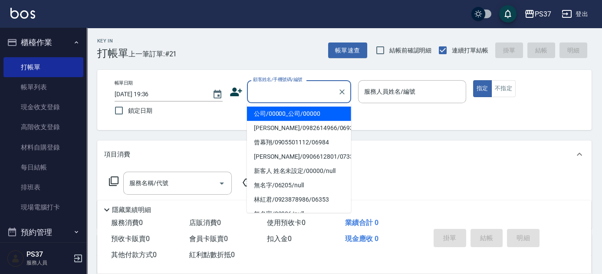
click at [298, 113] on li "公司/00000_公司/00000" at bounding box center [299, 114] width 104 height 14
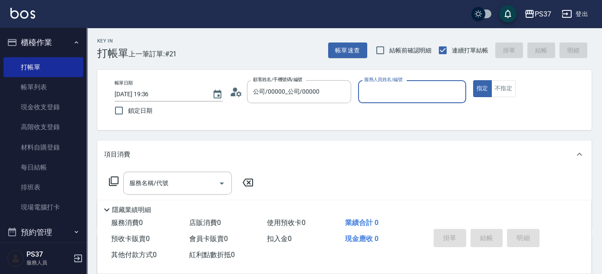
click at [370, 95] on input "服務人員姓名/編號" at bounding box center [412, 91] width 100 height 15
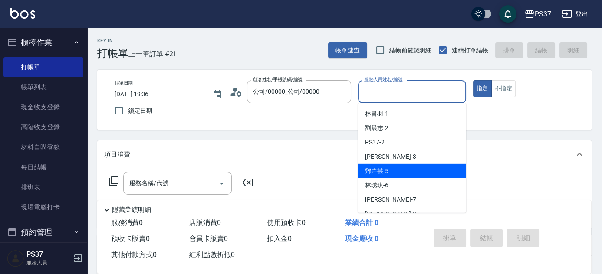
click at [396, 175] on div "[PERSON_NAME]-5" at bounding box center [412, 171] width 108 height 14
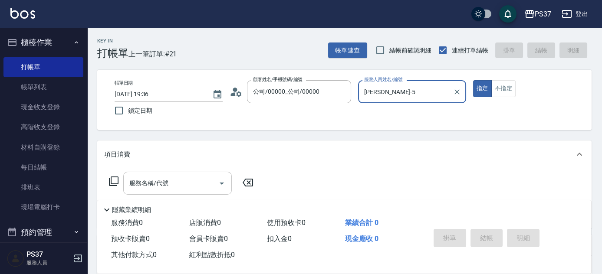
click at [174, 189] on input "服務名稱/代號" at bounding box center [171, 183] width 88 height 15
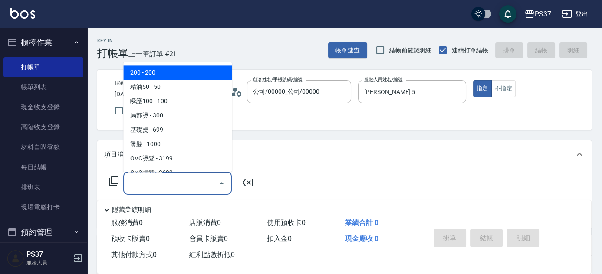
click at [167, 73] on span "200 - 200" at bounding box center [177, 73] width 108 height 14
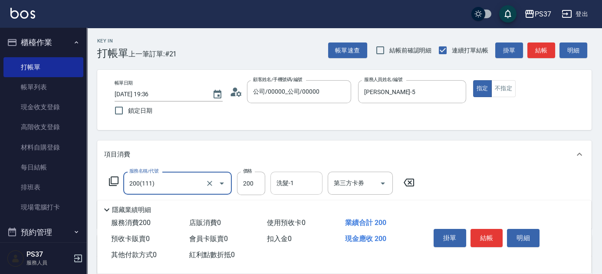
click at [302, 175] on div "洗髮-1" at bounding box center [296, 183] width 52 height 23
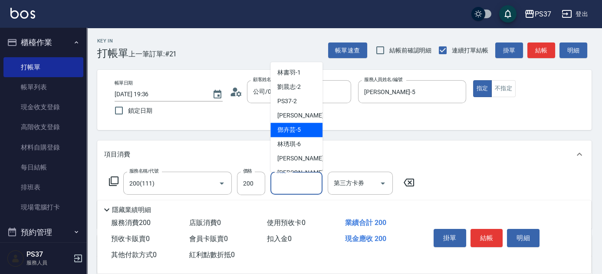
click at [303, 134] on div "[PERSON_NAME]-5" at bounding box center [296, 130] width 52 height 14
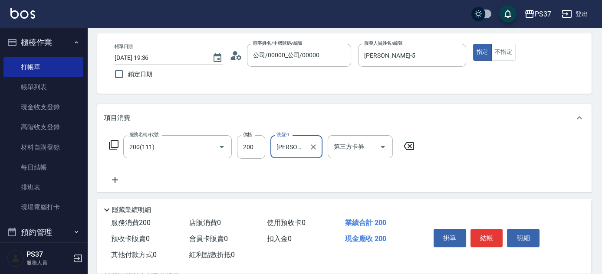
scroll to position [79, 0]
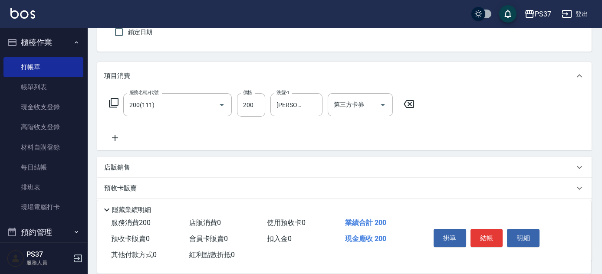
click at [108, 137] on icon at bounding box center [115, 138] width 22 height 10
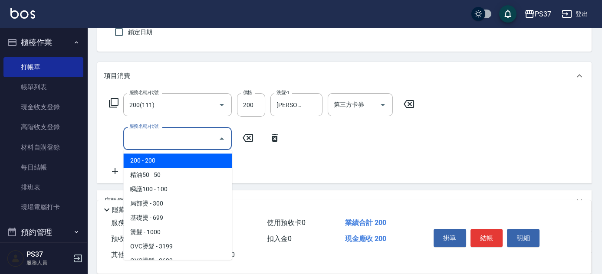
click at [148, 143] on input "服務名稱/代號" at bounding box center [171, 138] width 88 height 15
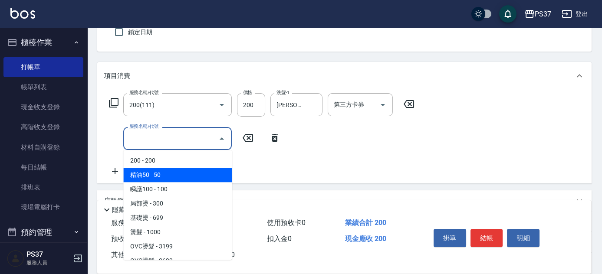
click at [175, 175] on span "精油50 - 50" at bounding box center [177, 175] width 108 height 14
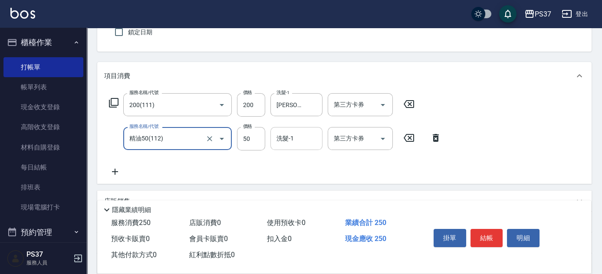
click at [298, 137] on input "洗髮-1" at bounding box center [296, 138] width 44 height 15
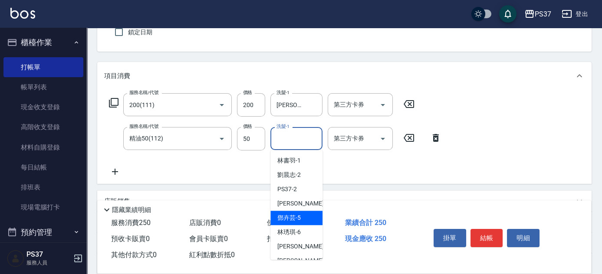
click at [305, 218] on div "[PERSON_NAME]-5" at bounding box center [296, 218] width 52 height 14
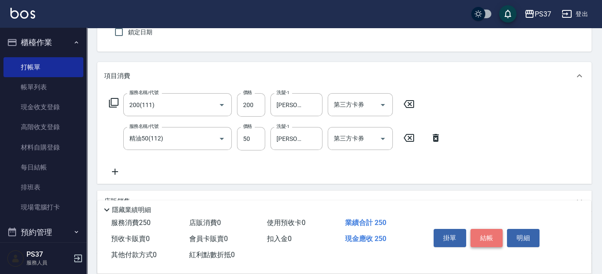
click at [486, 239] on button "結帳" at bounding box center [486, 238] width 33 height 18
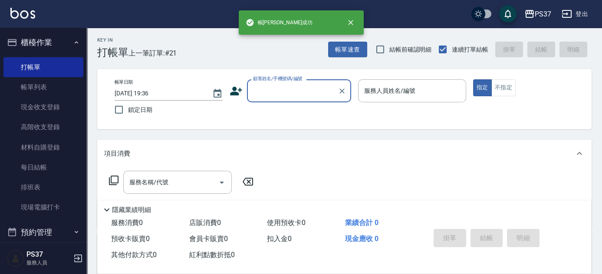
scroll to position [0, 0]
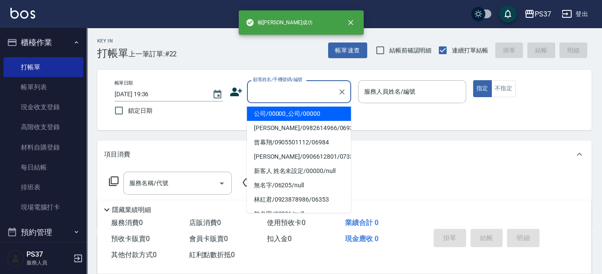
click at [290, 98] on input "顧客姓名/手機號碼/編號" at bounding box center [292, 91] width 83 height 15
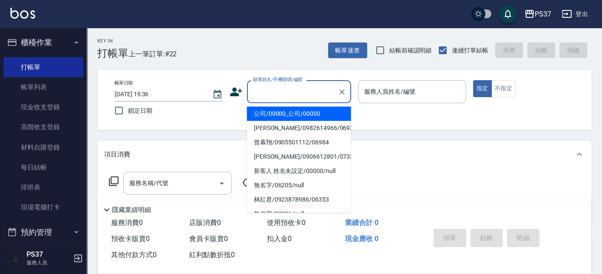
drag, startPoint x: 301, startPoint y: 111, endPoint x: 334, endPoint y: 108, distance: 33.5
click at [301, 111] on li "公司/00000_公司/00000" at bounding box center [299, 114] width 104 height 14
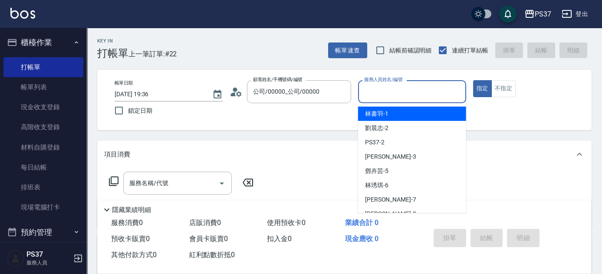
click at [388, 92] on input "服務人員姓名/編號" at bounding box center [412, 91] width 100 height 15
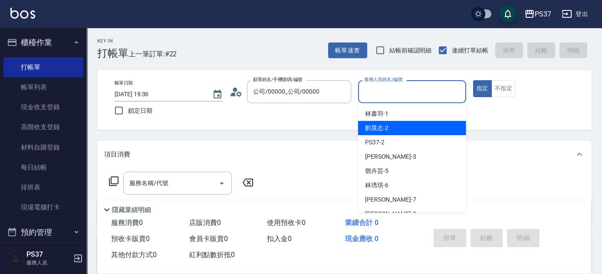
click at [406, 130] on div "劉晨志 -2" at bounding box center [412, 128] width 108 height 14
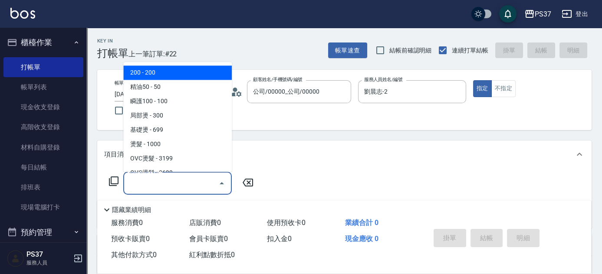
click at [178, 187] on input "服務名稱/代號" at bounding box center [171, 183] width 88 height 15
click at [167, 65] on ul "200 - 200 精油50 - 50 瞬護100 - 100 局部燙 - 300 基礎燙 - 699 燙髮 - 1000 OVC燙髮 - 3199 OVC燙…" at bounding box center [177, 117] width 108 height 110
click at [166, 70] on span "200 - 200" at bounding box center [177, 73] width 108 height 14
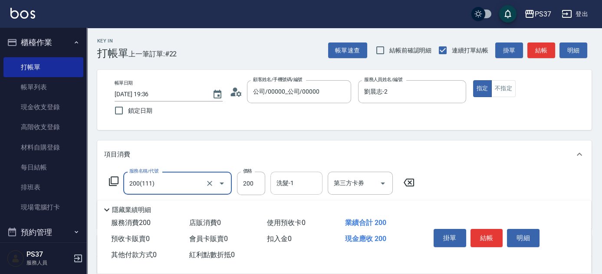
click at [286, 187] on input "洗髮-1" at bounding box center [296, 183] width 44 height 15
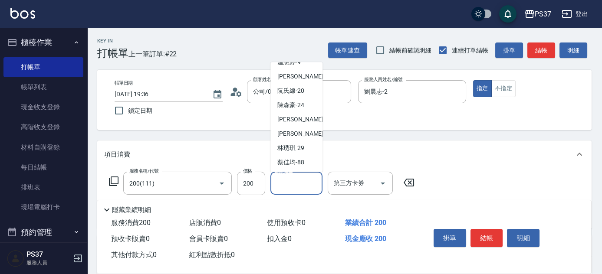
scroll to position [140, 0]
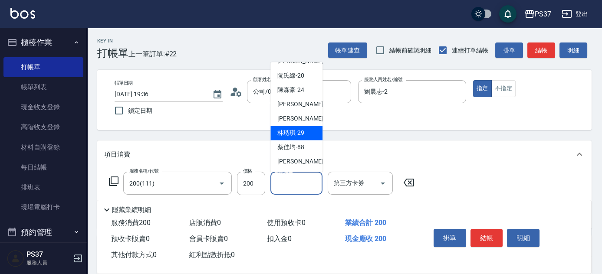
click at [293, 134] on span "[PERSON_NAME]-29" at bounding box center [290, 133] width 27 height 9
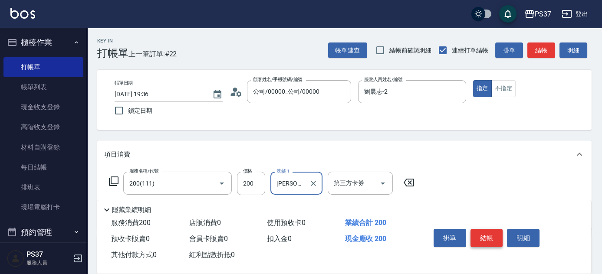
click at [496, 232] on button "結帳" at bounding box center [486, 238] width 33 height 18
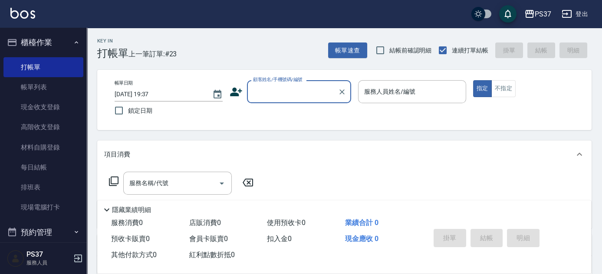
click at [290, 95] on input "顧客姓名/手機號碼/編號" at bounding box center [292, 91] width 83 height 15
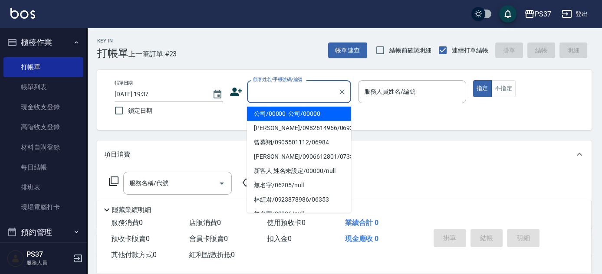
click at [289, 106] on ul "公司/00000_公司/00000 [PERSON_NAME]/0982614966/06936 曾幕翔/0905501112/06984 玉芳/090661…" at bounding box center [299, 158] width 104 height 110
click at [290, 107] on li "公司/00000_公司/00000" at bounding box center [299, 114] width 104 height 14
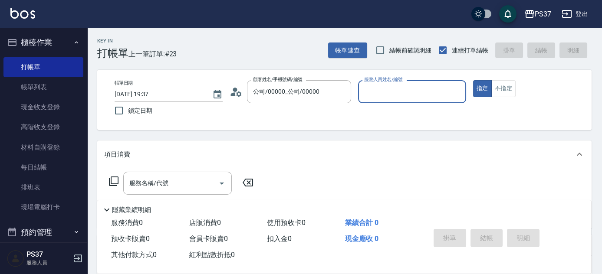
click at [387, 97] on input "服務人員姓名/編號" at bounding box center [412, 91] width 100 height 15
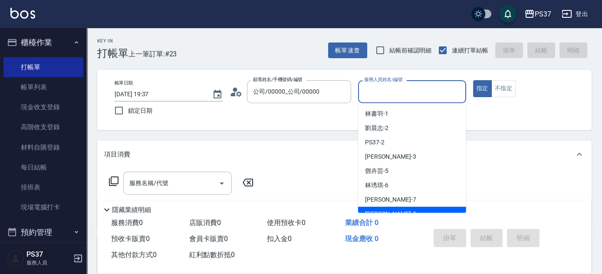
click at [400, 210] on div "[PERSON_NAME]-8" at bounding box center [412, 214] width 108 height 14
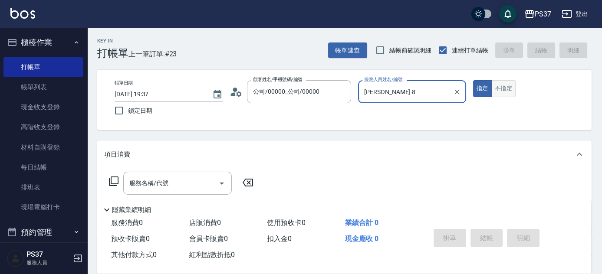
click at [512, 88] on button "不指定" at bounding box center [503, 88] width 24 height 17
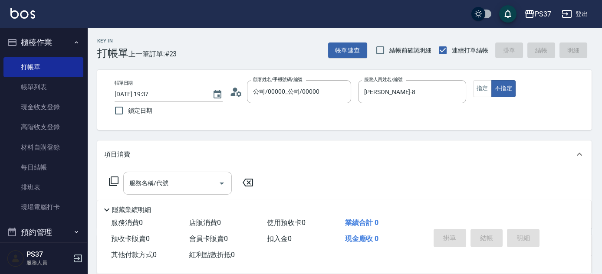
click at [185, 185] on input "服務名稱/代號" at bounding box center [171, 183] width 88 height 15
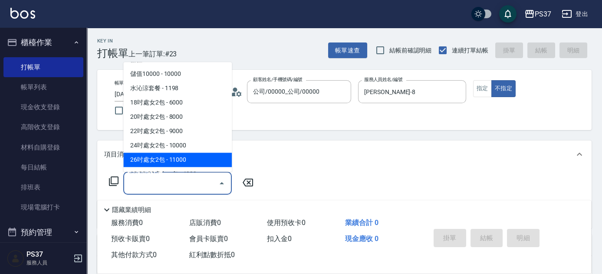
scroll to position [949, 0]
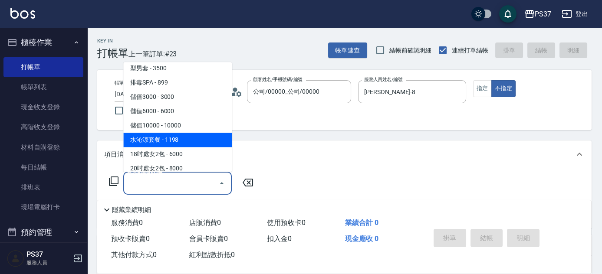
click at [195, 137] on span "水沁涼套餐 - 1198" at bounding box center [177, 140] width 108 height 14
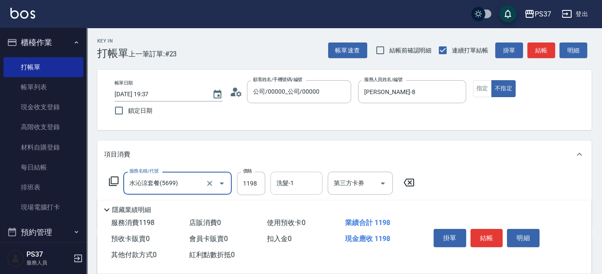
click at [303, 187] on input "洗髮-1" at bounding box center [296, 183] width 44 height 15
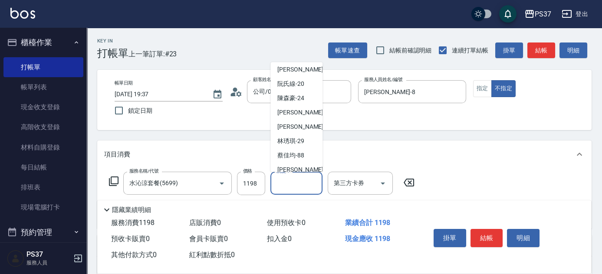
scroll to position [140, 0]
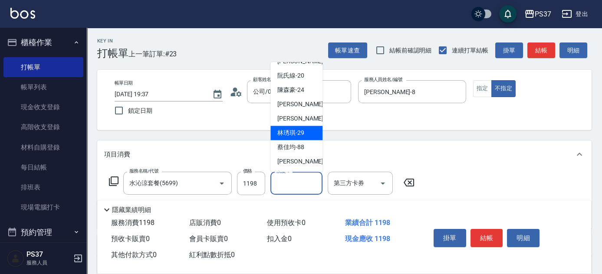
click at [306, 138] on div "[PERSON_NAME]-29" at bounding box center [296, 133] width 52 height 14
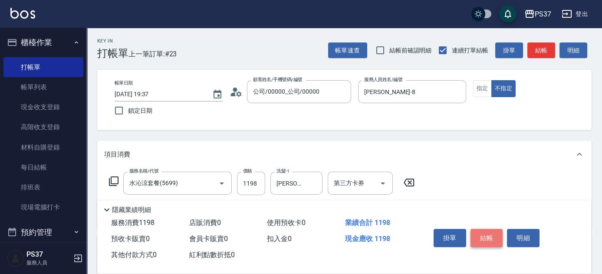
click at [491, 229] on button "結帳" at bounding box center [486, 238] width 33 height 18
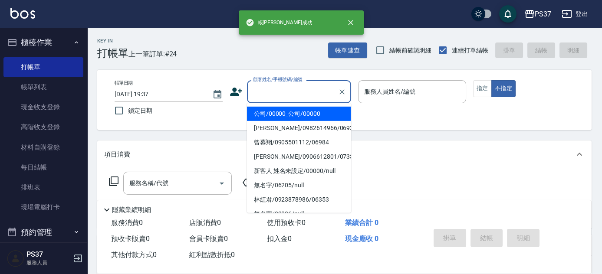
click at [302, 97] on input "顧客姓名/手機號碼/編號" at bounding box center [292, 91] width 83 height 15
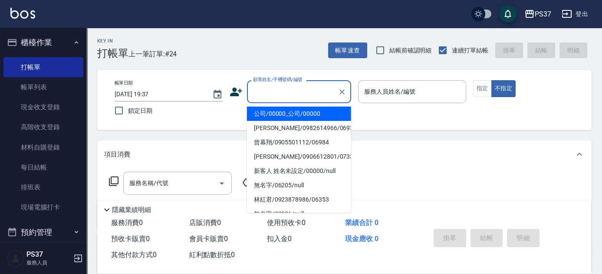
click at [297, 118] on li "公司/00000_公司/00000" at bounding box center [299, 114] width 104 height 14
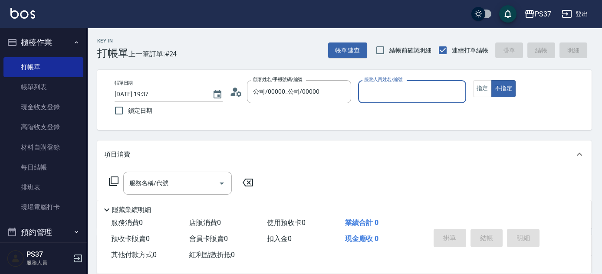
click at [382, 98] on input "服務人員姓名/編號" at bounding box center [412, 91] width 100 height 15
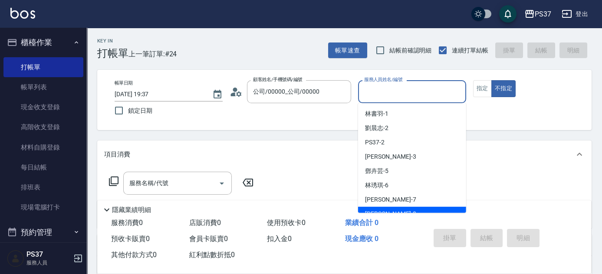
click at [404, 207] on div "[PERSON_NAME]-8" at bounding box center [412, 214] width 108 height 14
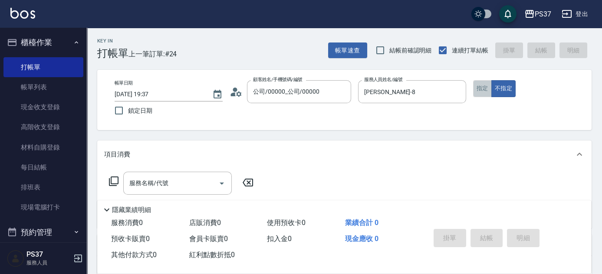
click at [480, 90] on button "指定" at bounding box center [482, 88] width 19 height 17
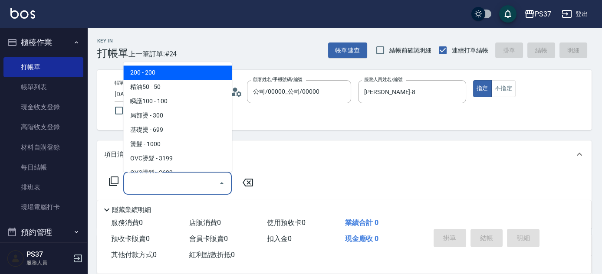
click at [199, 177] on input "服務名稱/代號" at bounding box center [171, 183] width 88 height 15
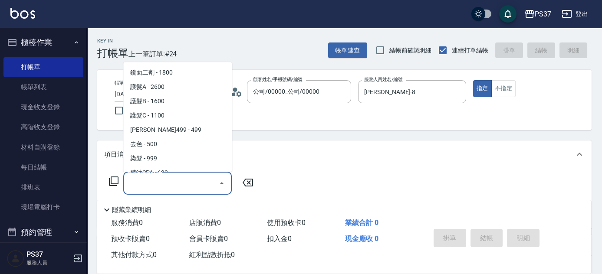
scroll to position [434, 0]
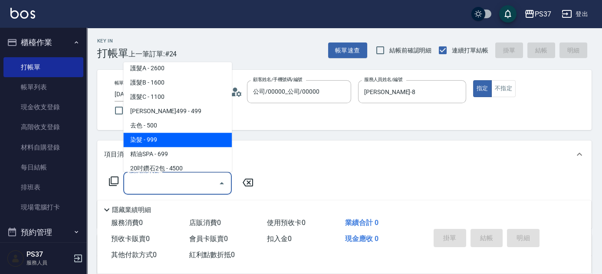
click at [183, 139] on span "染髮 - 999" at bounding box center [177, 140] width 108 height 14
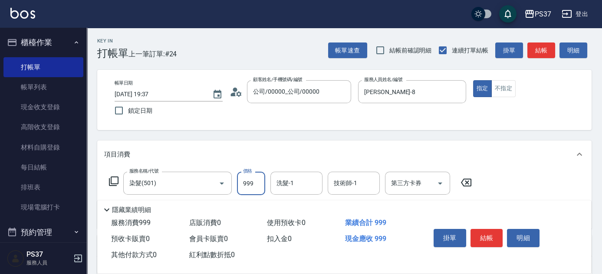
click at [251, 184] on input "999" at bounding box center [251, 183] width 28 height 23
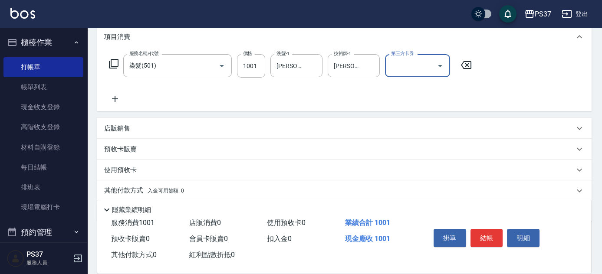
scroll to position [118, 0]
click at [115, 93] on icon at bounding box center [115, 98] width 22 height 10
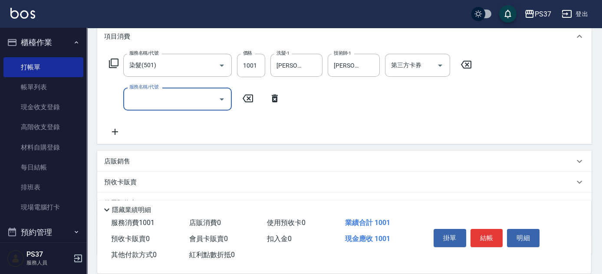
click at [144, 101] on input "服務名稱/代號" at bounding box center [171, 99] width 88 height 15
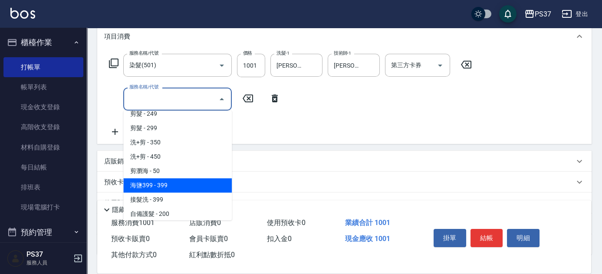
scroll to position [355, 0]
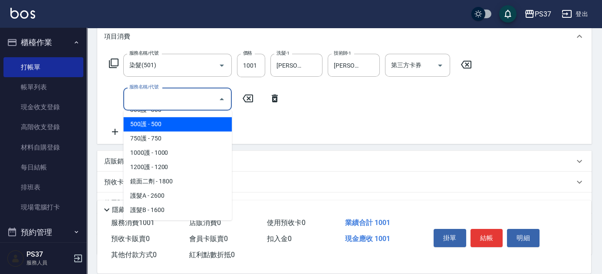
click at [172, 127] on span "500護 - 500" at bounding box center [177, 124] width 108 height 14
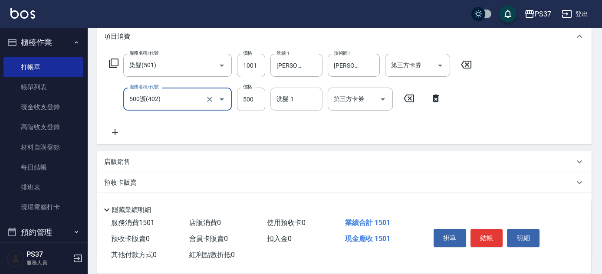
click at [296, 108] on div "洗髮-1" at bounding box center [296, 99] width 52 height 23
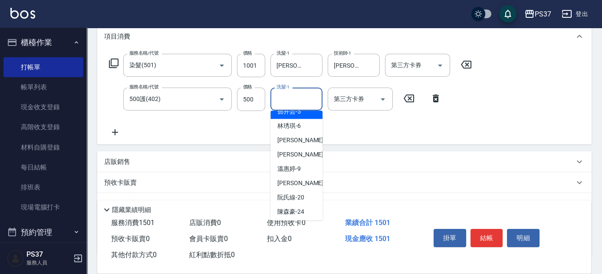
scroll to position [140, 0]
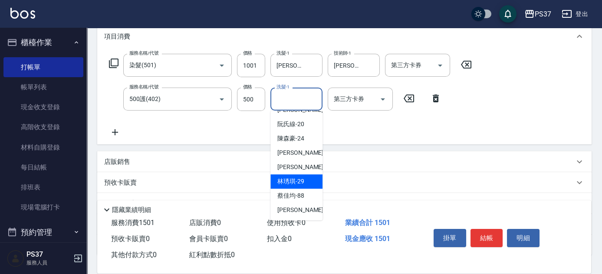
click at [288, 182] on span "[PERSON_NAME]-29" at bounding box center [290, 181] width 27 height 9
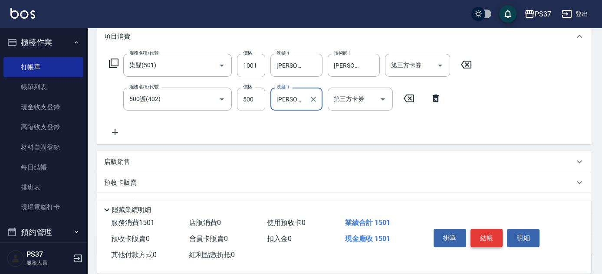
click at [489, 236] on button "結帳" at bounding box center [486, 238] width 33 height 18
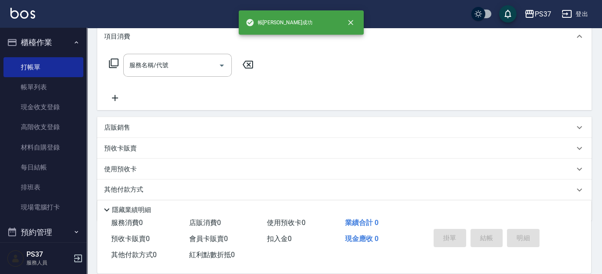
scroll to position [0, 0]
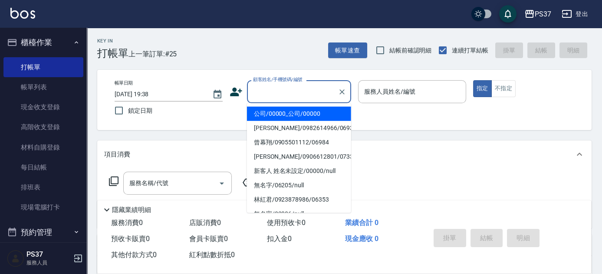
click at [275, 94] on input "顧客姓名/手機號碼/編號" at bounding box center [292, 91] width 83 height 15
click at [278, 111] on li "公司/00000_公司/00000" at bounding box center [299, 114] width 104 height 14
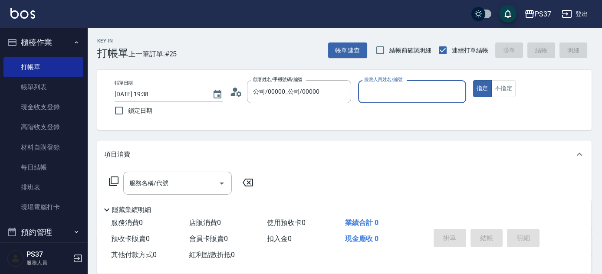
click at [388, 100] on div "服務人員姓名/編號" at bounding box center [412, 91] width 108 height 23
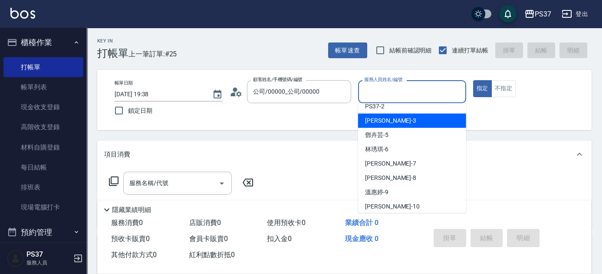
scroll to position [79, 0]
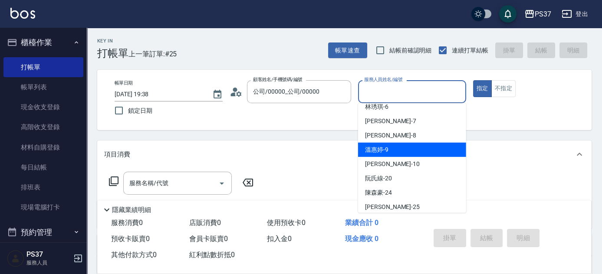
click at [402, 149] on div "溫惠婷 -9" at bounding box center [412, 150] width 108 height 14
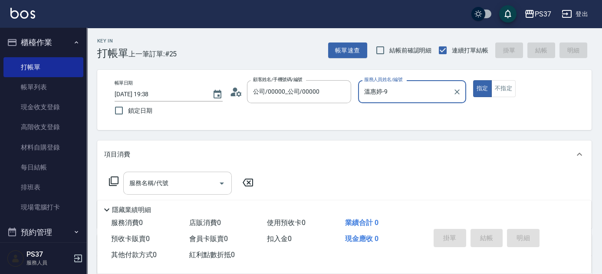
click at [176, 188] on input "服務名稱/代號" at bounding box center [171, 183] width 88 height 15
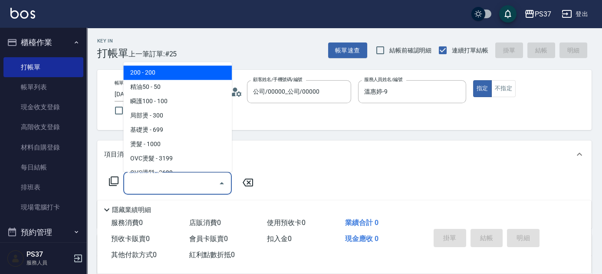
click at [171, 72] on span "200 - 200" at bounding box center [177, 73] width 108 height 14
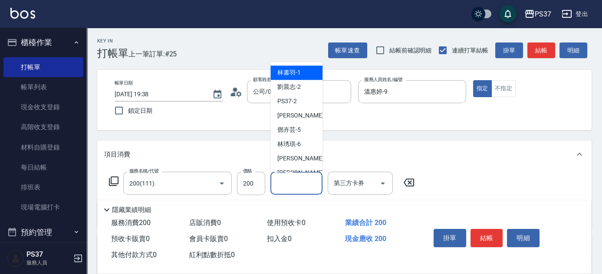
click at [288, 182] on input "洗髮-1" at bounding box center [296, 183] width 44 height 15
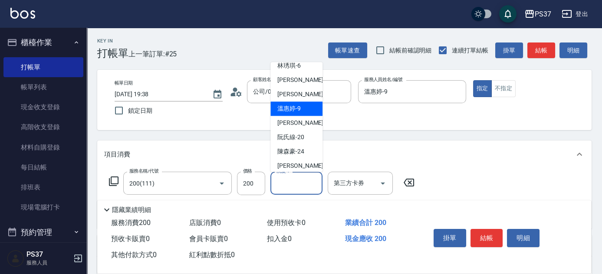
click at [294, 110] on span "溫惠婷 -9" at bounding box center [288, 109] width 23 height 9
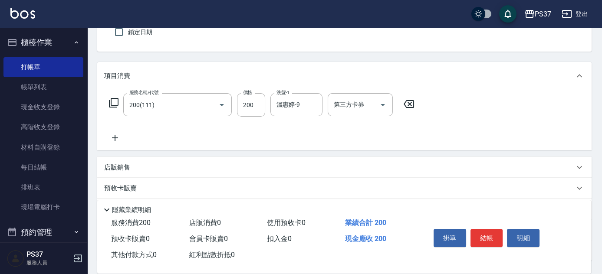
click at [118, 137] on icon at bounding box center [115, 138] width 22 height 10
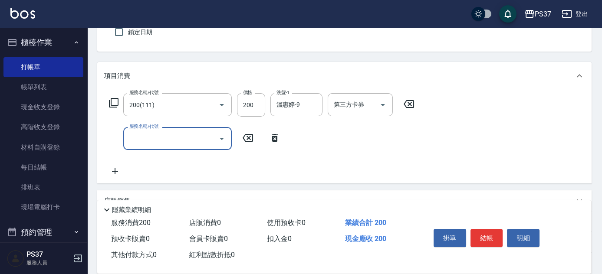
click at [139, 139] on input "服務名稱/代號" at bounding box center [171, 138] width 88 height 15
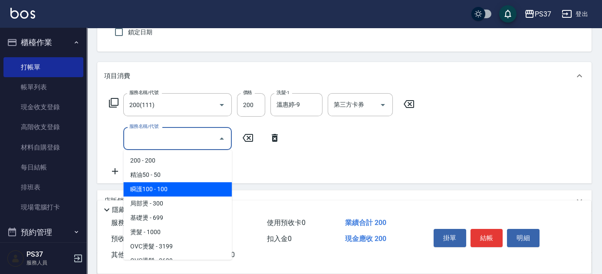
click at [170, 188] on span "瞬護100 - 100" at bounding box center [177, 189] width 108 height 14
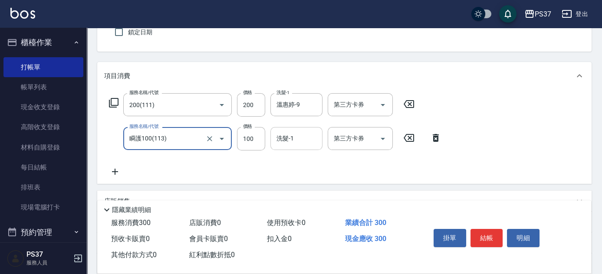
click at [290, 140] on input "洗髮-1" at bounding box center [296, 138] width 44 height 15
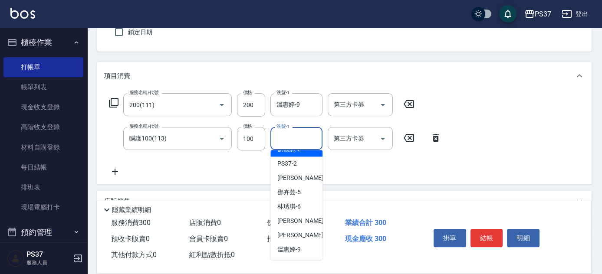
scroll to position [39, 0]
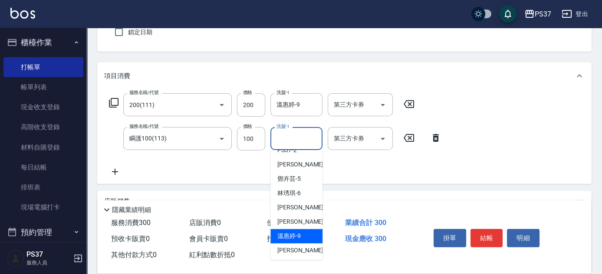
click at [301, 232] on div "溫惠婷 -9" at bounding box center [296, 236] width 52 height 14
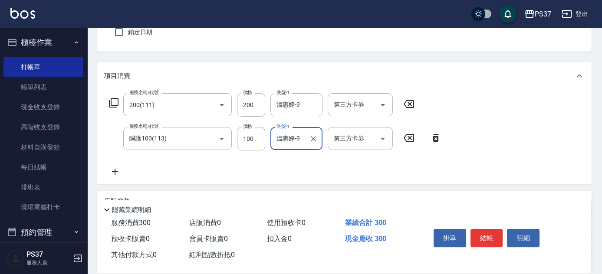
click at [118, 172] on icon at bounding box center [115, 172] width 22 height 10
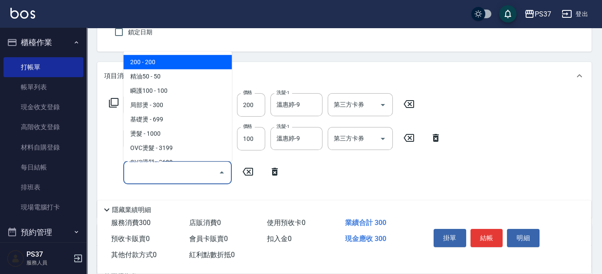
click at [163, 179] on input "服務名稱/代號" at bounding box center [171, 172] width 88 height 15
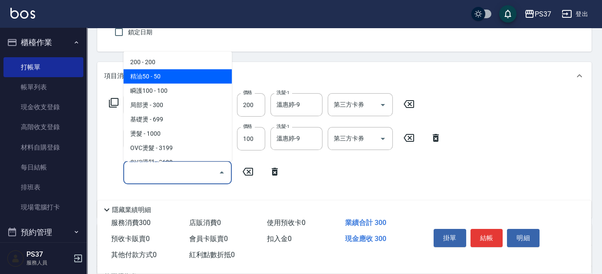
click at [174, 82] on span "精油50 - 50" at bounding box center [177, 76] width 108 height 14
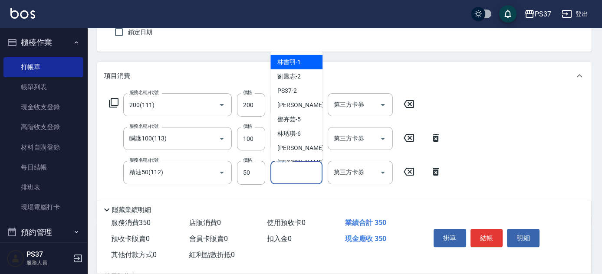
click at [290, 171] on div "洗髮-1 洗髮-1" at bounding box center [296, 172] width 52 height 23
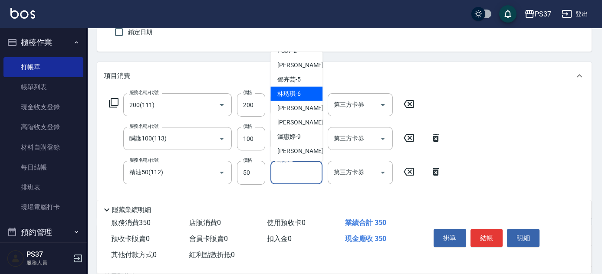
scroll to position [79, 0]
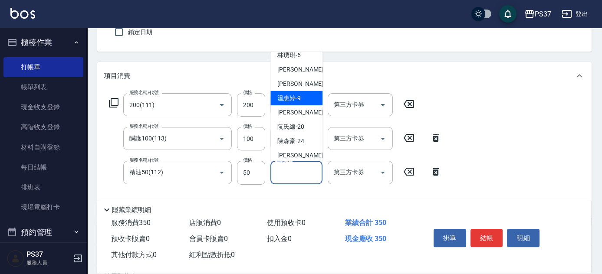
click at [302, 101] on div "溫惠婷 -9" at bounding box center [296, 98] width 52 height 14
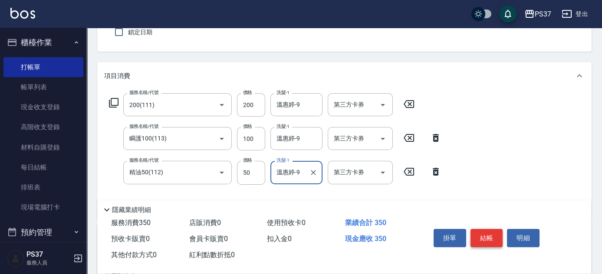
click at [486, 238] on button "結帳" at bounding box center [486, 238] width 33 height 18
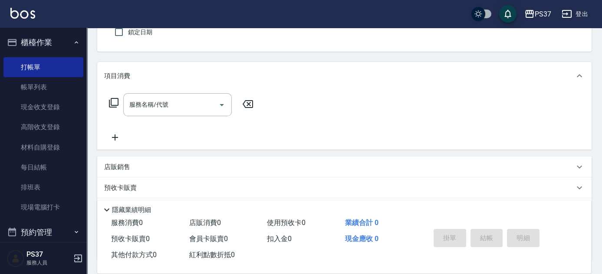
scroll to position [0, 0]
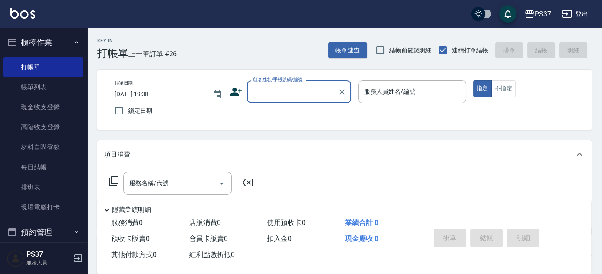
click at [288, 88] on input "顧客姓名/手機號碼/編號" at bounding box center [292, 91] width 83 height 15
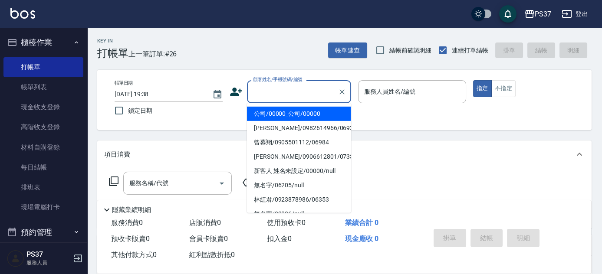
click at [296, 113] on li "公司/00000_公司/00000" at bounding box center [299, 114] width 104 height 14
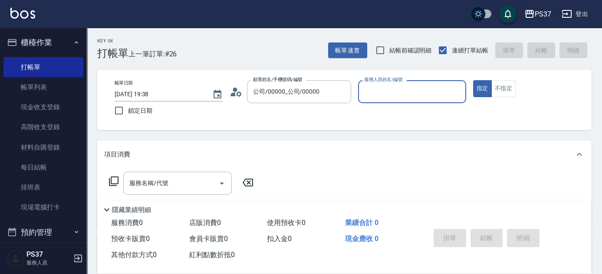
click at [379, 97] on input "服務人員姓名/編號" at bounding box center [412, 91] width 100 height 15
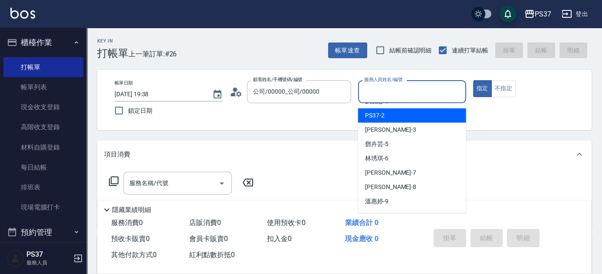
scroll to position [39, 0]
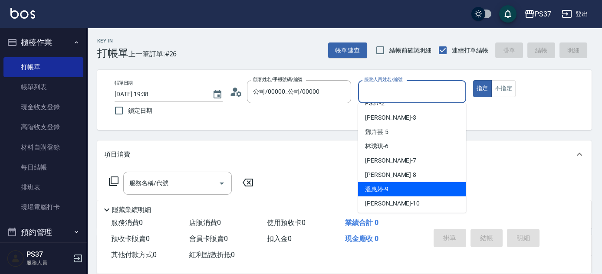
click at [405, 188] on div "溫惠婷 -9" at bounding box center [412, 189] width 108 height 14
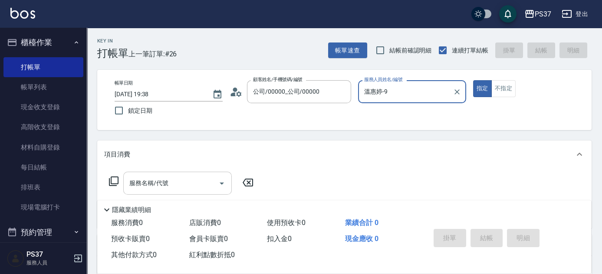
click at [161, 182] on input "服務名稱/代號" at bounding box center [171, 183] width 88 height 15
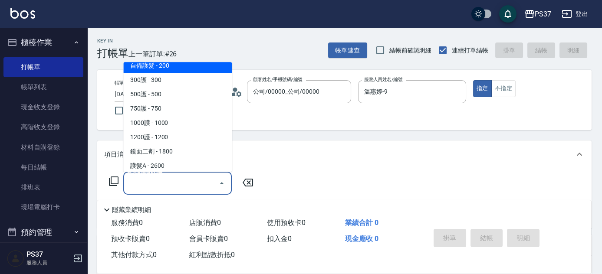
scroll to position [434, 0]
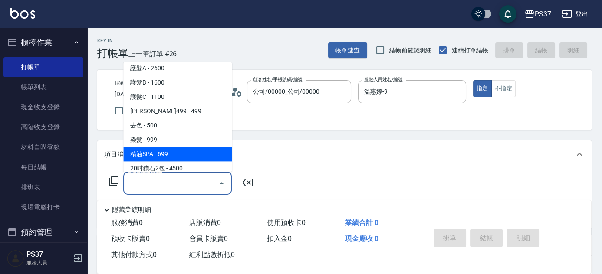
click at [177, 149] on span "精油SPA - 699" at bounding box center [177, 154] width 108 height 14
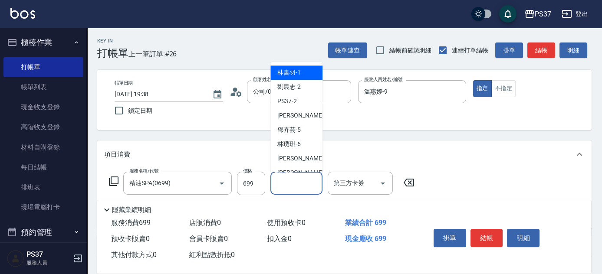
click at [282, 186] on input "洗髮-1" at bounding box center [296, 183] width 44 height 15
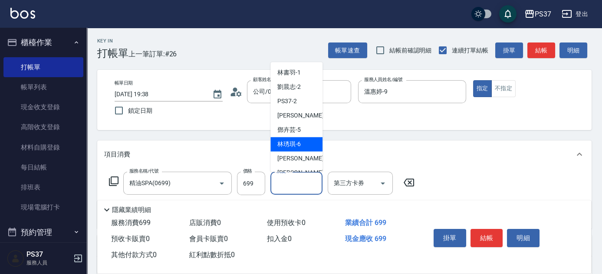
scroll to position [79, 0]
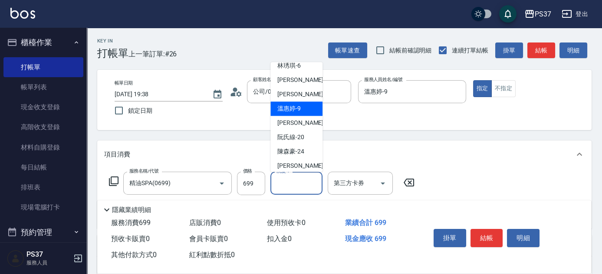
click at [297, 109] on span "溫惠婷 -9" at bounding box center [288, 109] width 23 height 9
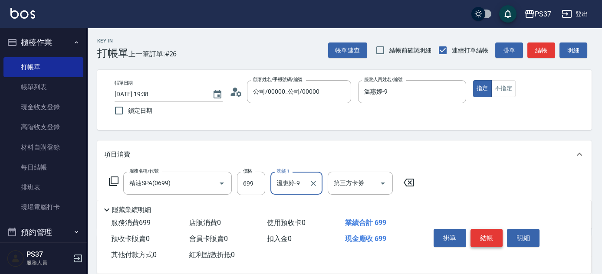
click at [494, 236] on button "結帳" at bounding box center [486, 238] width 33 height 18
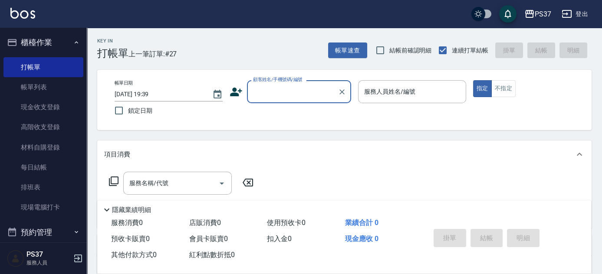
click at [291, 92] on input "顧客姓名/手機號碼/編號" at bounding box center [292, 91] width 83 height 15
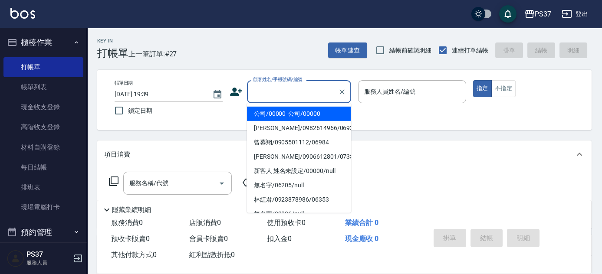
click at [288, 107] on li "公司/00000_公司/00000" at bounding box center [299, 114] width 104 height 14
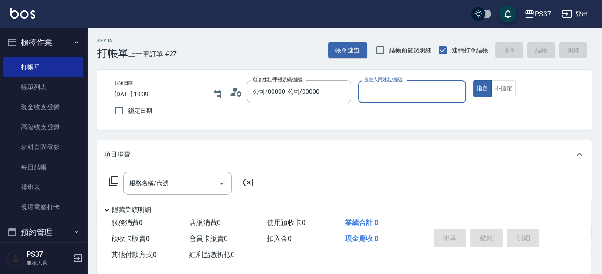
click at [395, 97] on input "服務人員姓名/編號" at bounding box center [412, 91] width 100 height 15
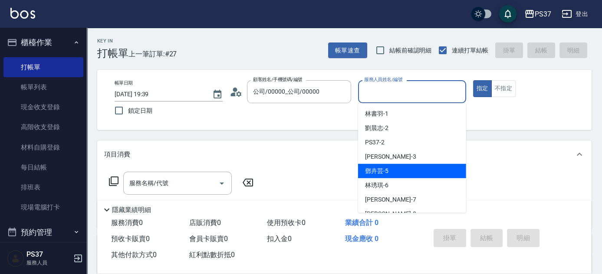
scroll to position [39, 0]
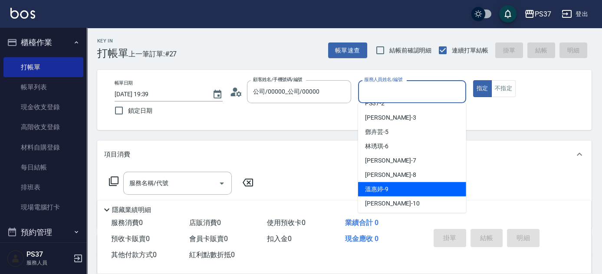
click at [405, 188] on div "溫惠婷 -9" at bounding box center [412, 189] width 108 height 14
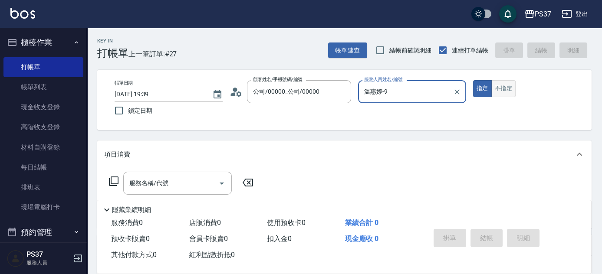
click at [504, 87] on button "不指定" at bounding box center [503, 88] width 24 height 17
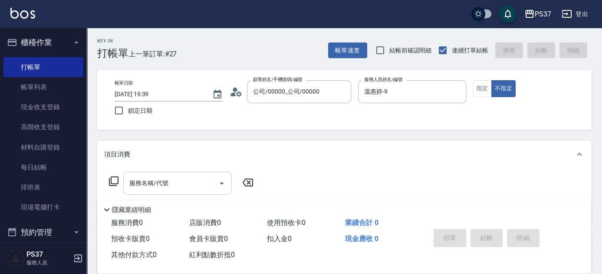
click at [149, 189] on input "服務名稱/代號" at bounding box center [171, 183] width 88 height 15
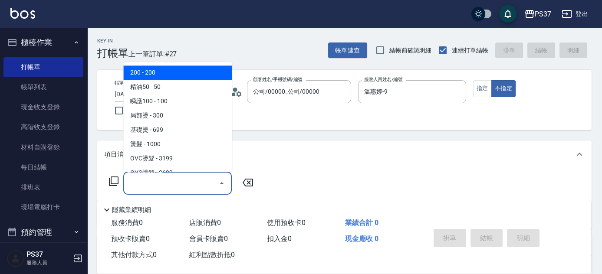
click at [179, 73] on span "200 - 200" at bounding box center [177, 73] width 108 height 14
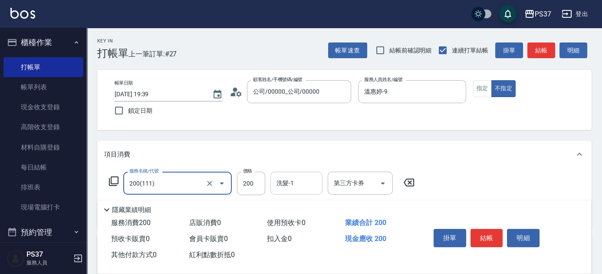
click at [295, 183] on input "洗髮-1" at bounding box center [296, 183] width 44 height 15
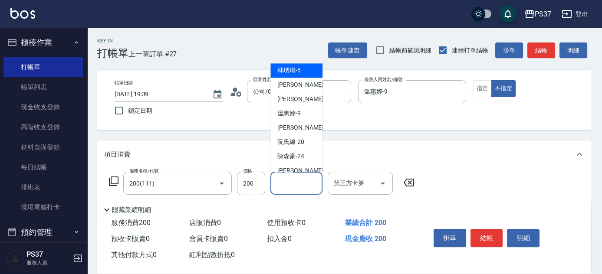
scroll to position [79, 0]
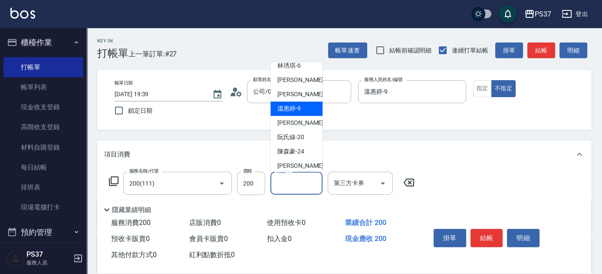
click at [293, 109] on span "溫惠婷 -9" at bounding box center [288, 109] width 23 height 9
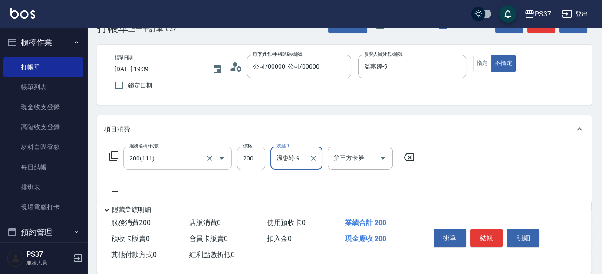
scroll to position [39, 0]
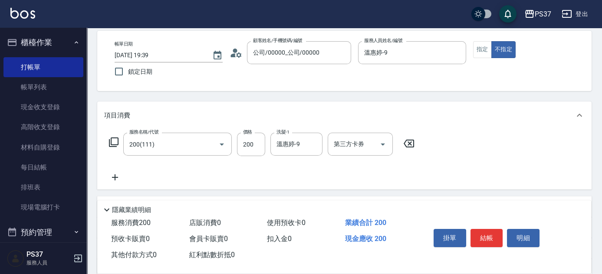
click at [118, 178] on icon at bounding box center [115, 177] width 22 height 10
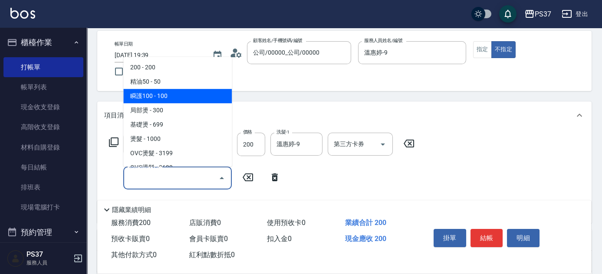
click at [168, 96] on span "瞬護100 - 100" at bounding box center [177, 96] width 108 height 14
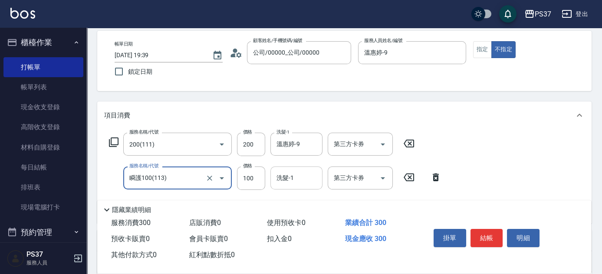
click at [301, 181] on input "洗髮-1" at bounding box center [296, 177] width 44 height 15
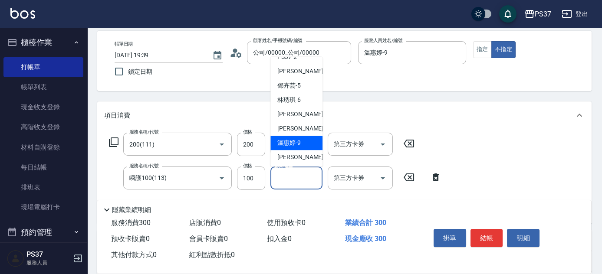
click at [301, 145] on div "溫惠婷 -9" at bounding box center [296, 143] width 52 height 14
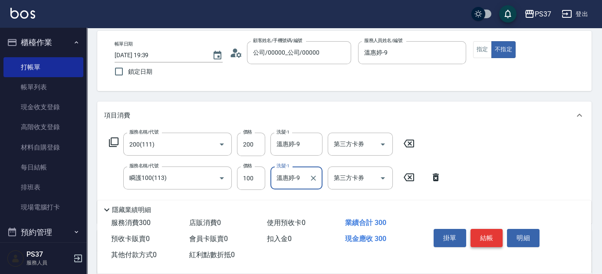
click at [480, 236] on button "結帳" at bounding box center [486, 238] width 33 height 18
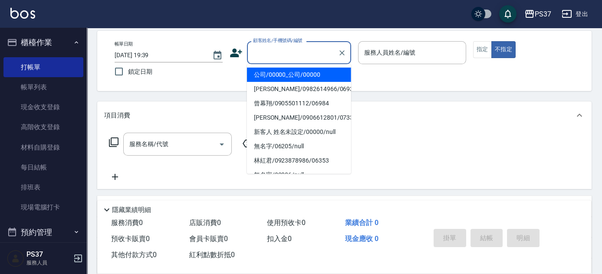
click at [294, 49] on input "顧客姓名/手機號碼/編號" at bounding box center [292, 52] width 83 height 15
click at [298, 71] on li "公司/00000_公司/00000" at bounding box center [299, 75] width 104 height 14
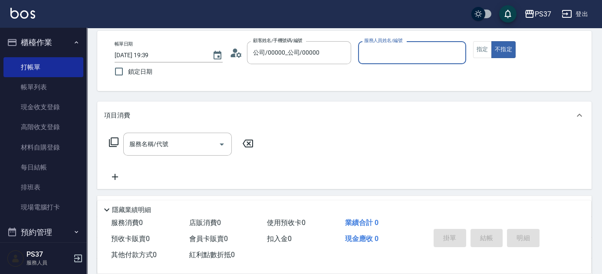
click at [386, 52] on input "服務人員姓名/編號" at bounding box center [412, 52] width 100 height 15
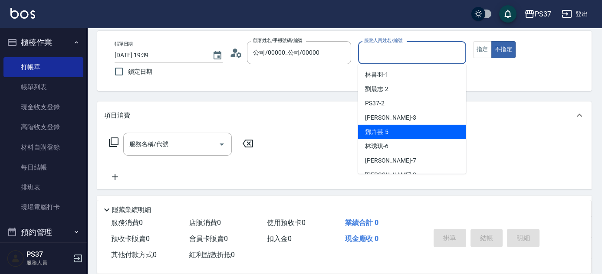
click at [407, 134] on div "[PERSON_NAME]-5" at bounding box center [412, 132] width 108 height 14
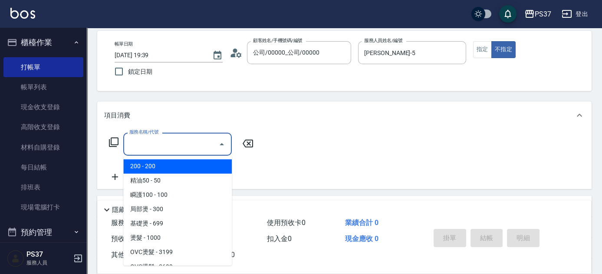
click at [186, 144] on input "服務名稱/代號" at bounding box center [171, 144] width 88 height 15
click at [162, 171] on span "200 - 200" at bounding box center [177, 166] width 108 height 14
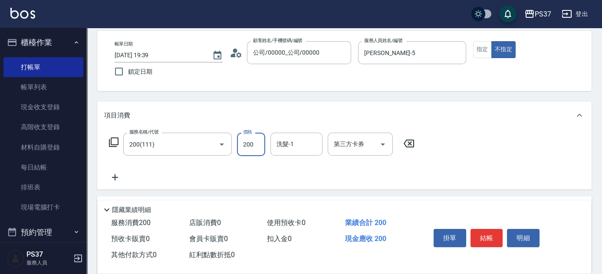
click at [249, 147] on input "200" at bounding box center [251, 144] width 28 height 23
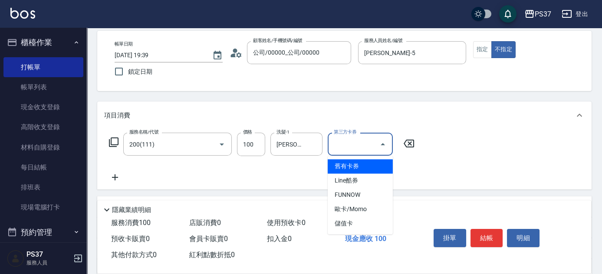
click at [110, 178] on icon at bounding box center [115, 177] width 22 height 10
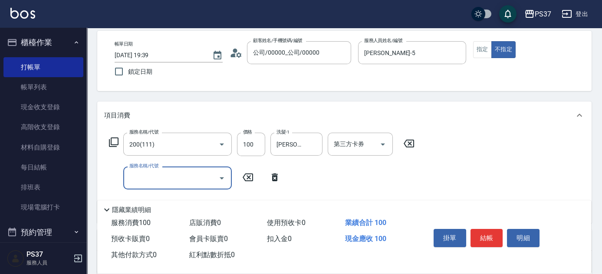
click at [165, 187] on div "服務名稱/代號" at bounding box center [177, 178] width 108 height 23
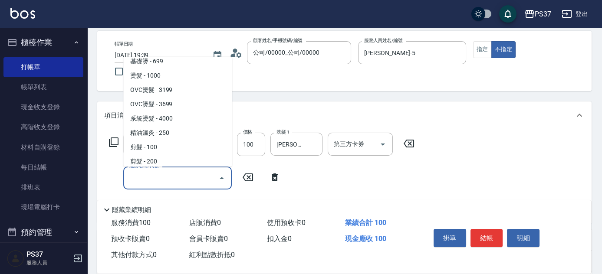
scroll to position [197, 0]
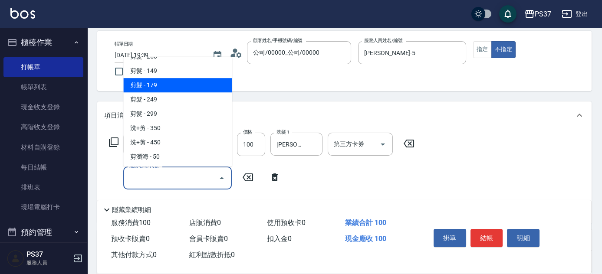
click at [178, 85] on span "剪髮 - 179" at bounding box center [177, 85] width 108 height 14
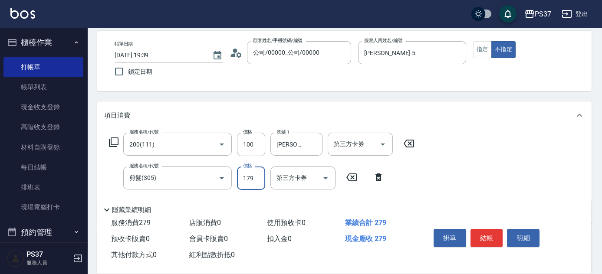
click at [252, 176] on input "179" at bounding box center [251, 178] width 28 height 23
click at [486, 229] on button "結帳" at bounding box center [486, 238] width 33 height 18
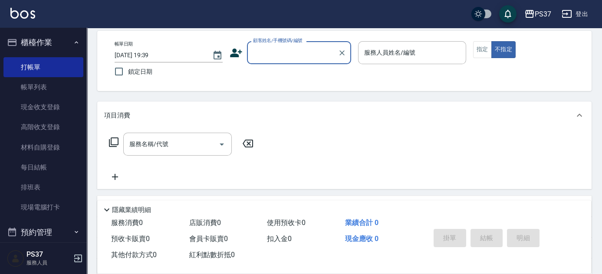
click at [302, 53] on input "顧客姓名/手機號碼/編號" at bounding box center [292, 52] width 83 height 15
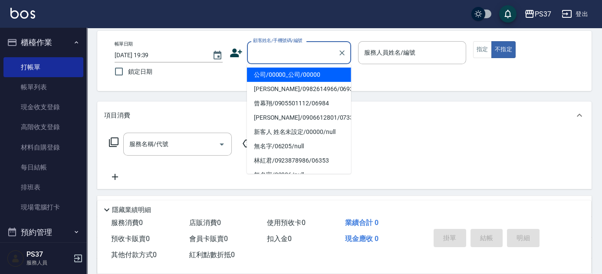
click at [295, 71] on li "公司/00000_公司/00000" at bounding box center [299, 75] width 104 height 14
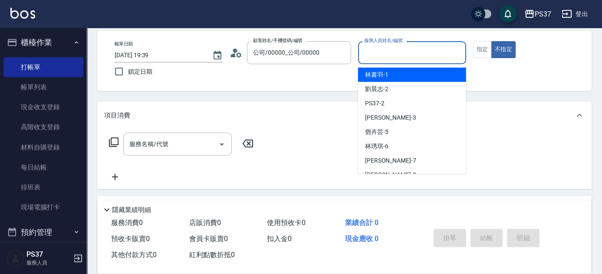
click at [373, 59] on input "服務人員姓名/編號" at bounding box center [412, 52] width 100 height 15
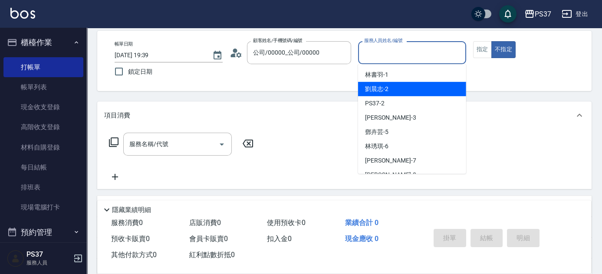
click at [386, 91] on span "劉晨志 -2" at bounding box center [376, 89] width 23 height 9
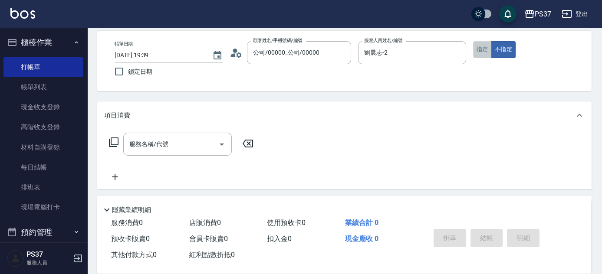
click at [484, 54] on button "指定" at bounding box center [482, 49] width 19 height 17
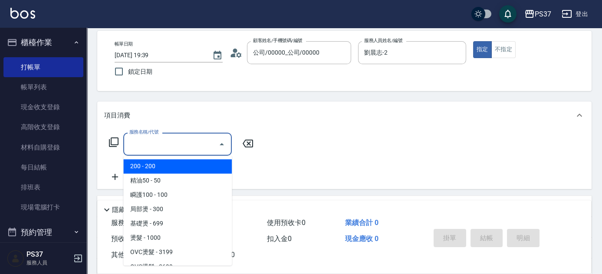
click at [185, 144] on input "服務名稱/代號" at bounding box center [171, 144] width 88 height 15
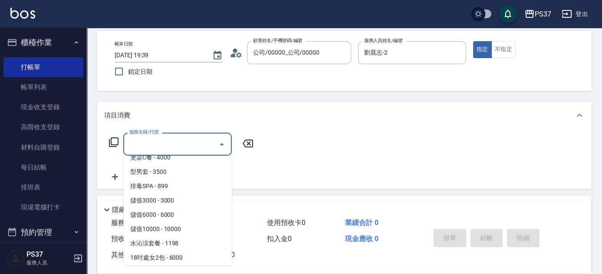
scroll to position [985, 0]
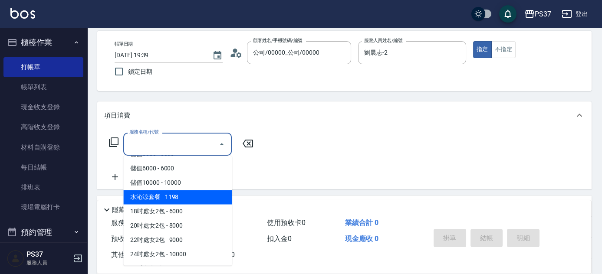
click at [199, 199] on span "水沁涼套餐 - 1198" at bounding box center [177, 197] width 108 height 14
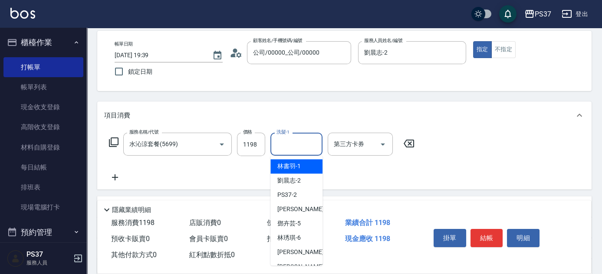
click at [301, 145] on input "洗髮-1" at bounding box center [296, 144] width 44 height 15
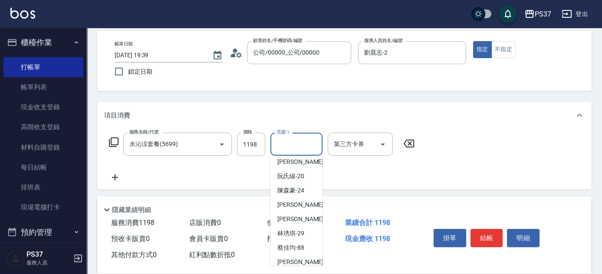
scroll to position [140, 0]
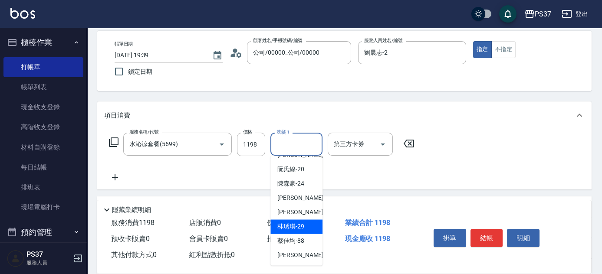
click at [305, 227] on div "[PERSON_NAME]-29" at bounding box center [296, 226] width 52 height 14
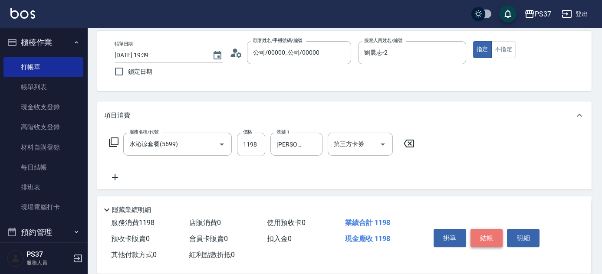
click at [481, 236] on button "結帳" at bounding box center [486, 238] width 33 height 18
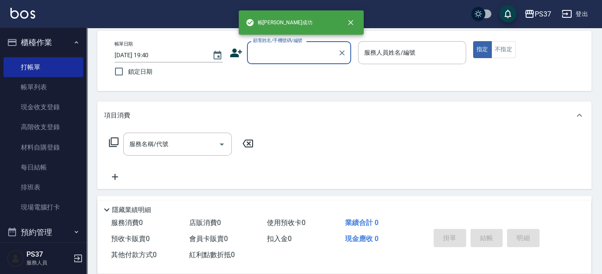
click at [297, 56] on input "顧客姓名/手機號碼/編號" at bounding box center [292, 52] width 83 height 15
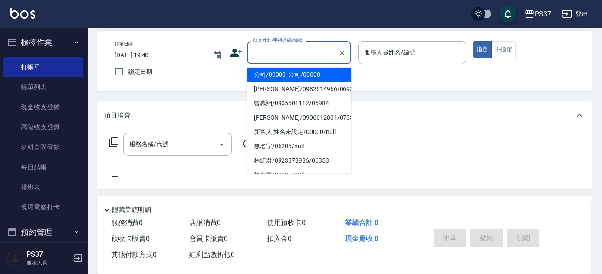
click at [292, 74] on li "公司/00000_公司/00000" at bounding box center [299, 75] width 104 height 14
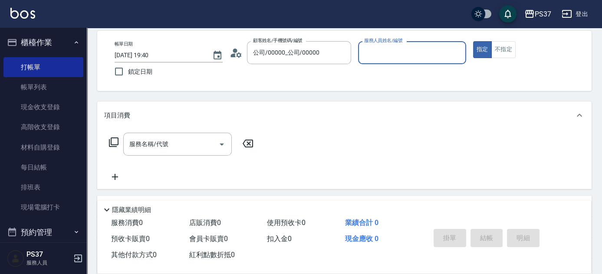
click at [367, 56] on input "服務人員姓名/編號" at bounding box center [412, 52] width 100 height 15
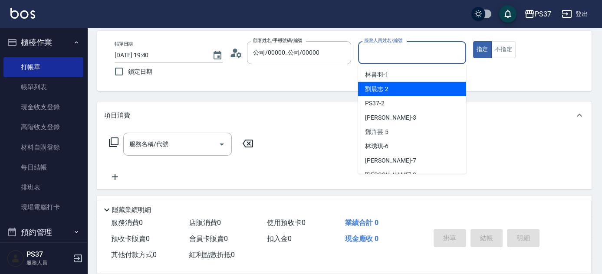
click at [386, 95] on div "劉晨志 -2" at bounding box center [412, 89] width 108 height 14
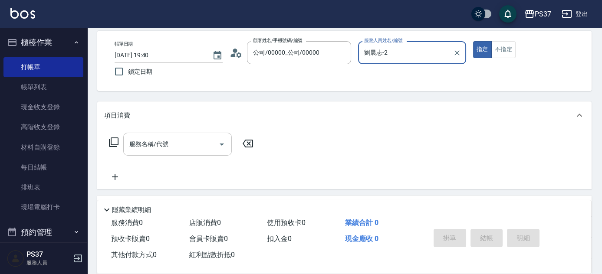
click at [177, 147] on input "服務名稱/代號" at bounding box center [171, 144] width 88 height 15
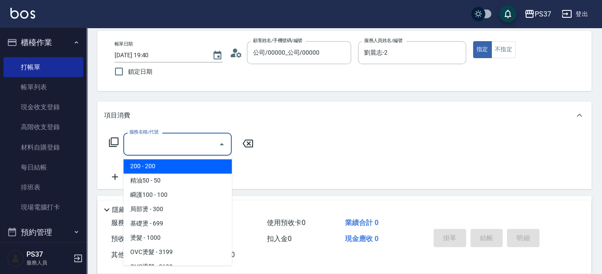
click at [195, 170] on span "200 - 200" at bounding box center [177, 166] width 108 height 14
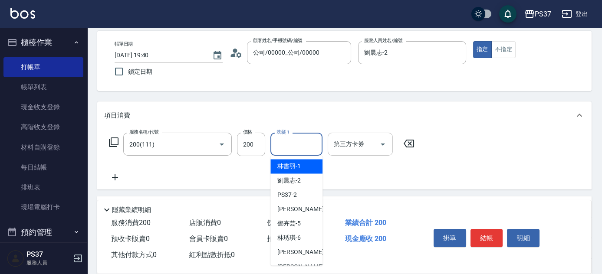
click at [288, 146] on input "洗髮-1" at bounding box center [296, 144] width 44 height 15
click at [285, 177] on span "劉晨志 -2" at bounding box center [288, 180] width 23 height 9
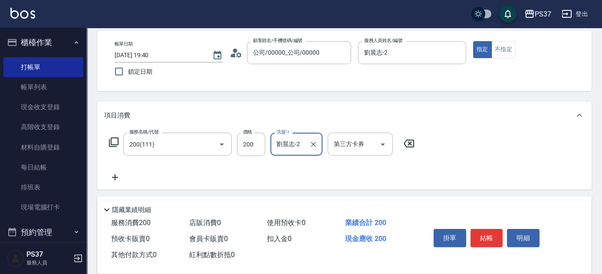
click at [114, 175] on icon at bounding box center [115, 177] width 22 height 10
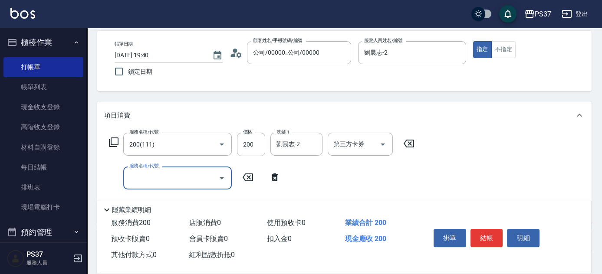
click at [147, 175] on input "服務名稱/代號" at bounding box center [171, 177] width 88 height 15
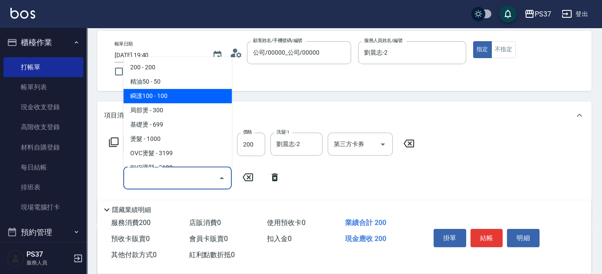
click at [185, 98] on span "瞬護100 - 100" at bounding box center [177, 96] width 108 height 14
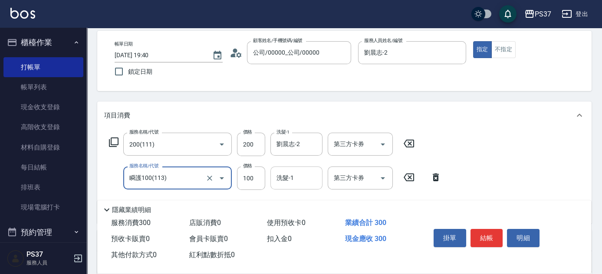
drag, startPoint x: 291, startPoint y: 183, endPoint x: 286, endPoint y: 175, distance: 9.3
click at [290, 182] on input "洗髮-1" at bounding box center [296, 177] width 44 height 15
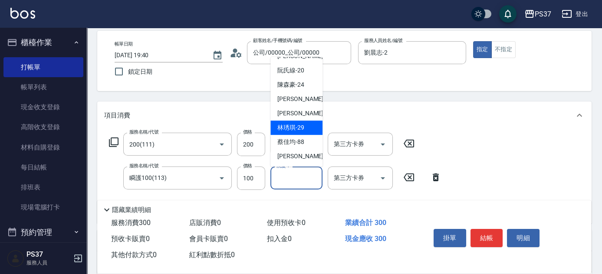
click at [301, 130] on span "[PERSON_NAME]-29" at bounding box center [290, 127] width 27 height 9
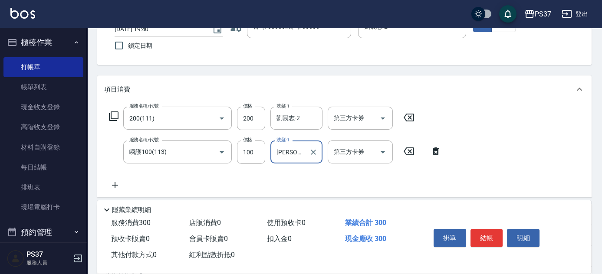
scroll to position [118, 0]
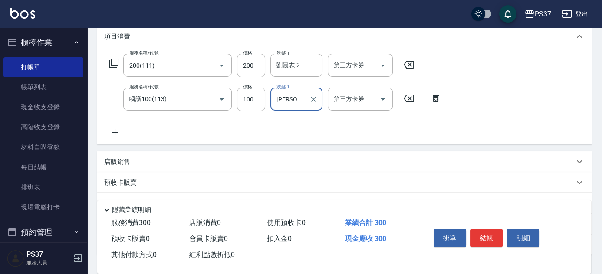
click at [116, 133] on icon at bounding box center [115, 132] width 22 height 10
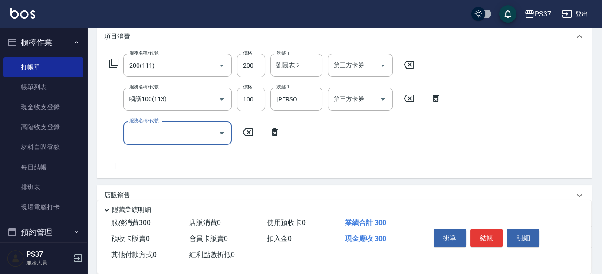
click at [159, 141] on div "服務名稱/代號" at bounding box center [177, 132] width 108 height 23
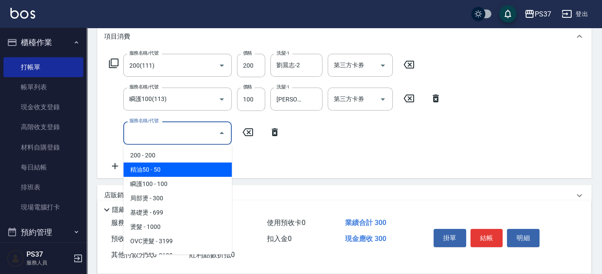
click at [165, 164] on span "精油50 - 50" at bounding box center [177, 170] width 108 height 14
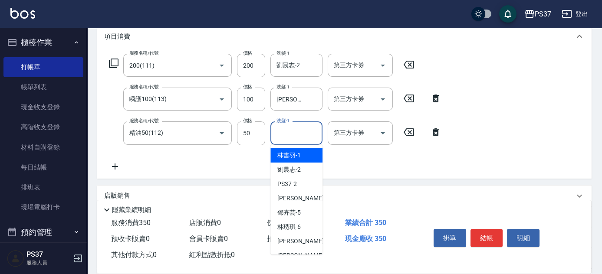
click at [289, 134] on input "洗髮-1" at bounding box center [296, 132] width 44 height 15
click at [296, 170] on span "劉晨志 -2" at bounding box center [288, 169] width 23 height 9
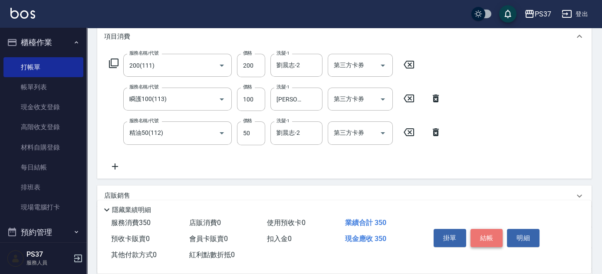
click at [490, 233] on button "結帳" at bounding box center [486, 238] width 33 height 18
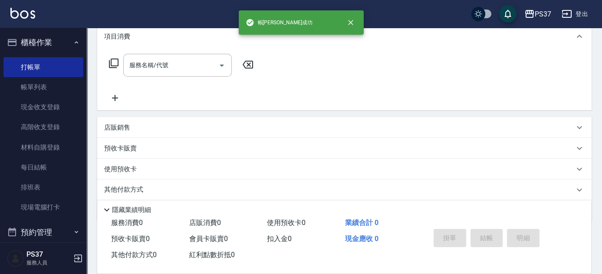
scroll to position [0, 0]
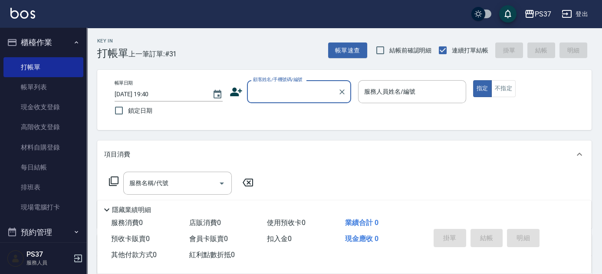
click at [304, 98] on input "顧客姓名/手機號碼/編號" at bounding box center [292, 91] width 83 height 15
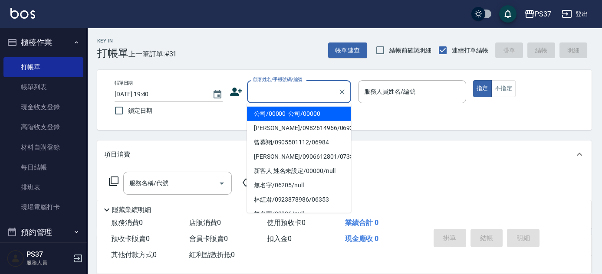
click at [306, 114] on li "公司/00000_公司/00000" at bounding box center [299, 114] width 104 height 14
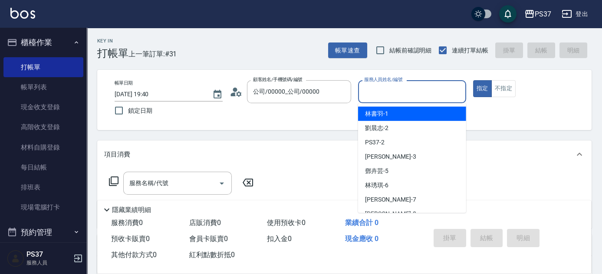
click at [382, 97] on input "服務人員姓名/編號" at bounding box center [412, 91] width 100 height 15
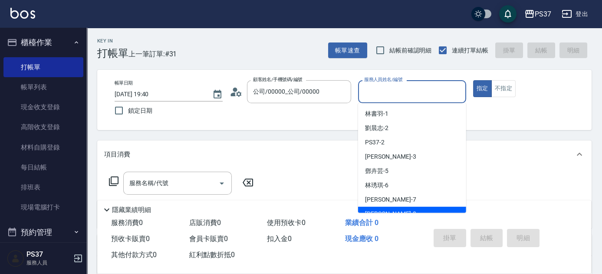
click at [396, 209] on div "[PERSON_NAME]-8" at bounding box center [412, 214] width 108 height 14
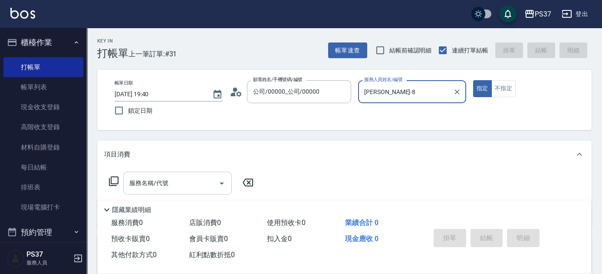
click at [177, 182] on input "服務名稱/代號" at bounding box center [171, 183] width 88 height 15
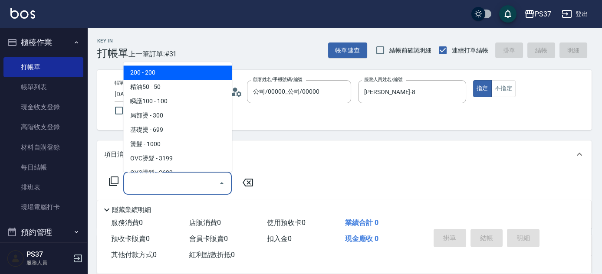
click at [174, 69] on span "200 - 200" at bounding box center [177, 73] width 108 height 14
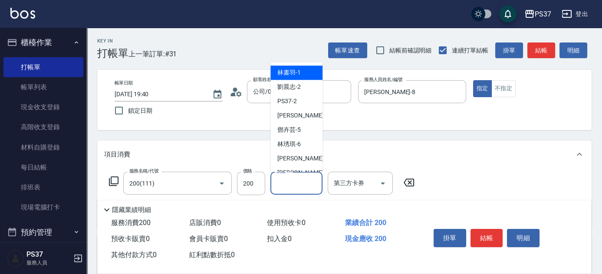
click at [303, 184] on input "洗髮-1" at bounding box center [296, 183] width 44 height 15
click at [299, 169] on span "[PERSON_NAME]-8" at bounding box center [302, 173] width 51 height 9
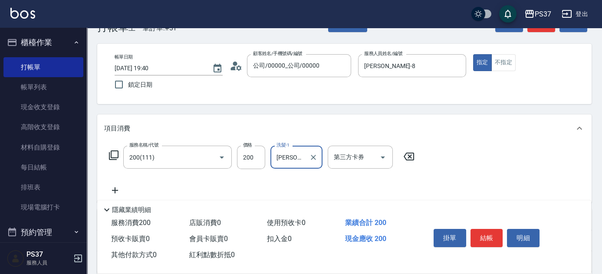
scroll to position [39, 0]
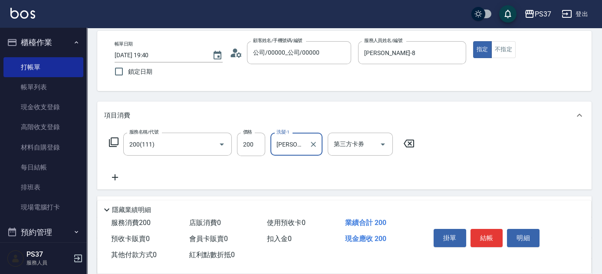
click at [119, 179] on icon at bounding box center [115, 177] width 22 height 10
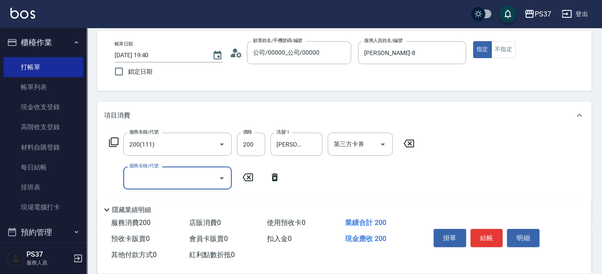
click at [138, 177] on input "服務名稱/代號" at bounding box center [171, 177] width 88 height 15
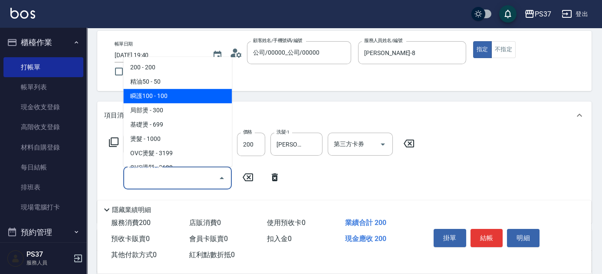
click at [182, 93] on span "瞬護100 - 100" at bounding box center [177, 96] width 108 height 14
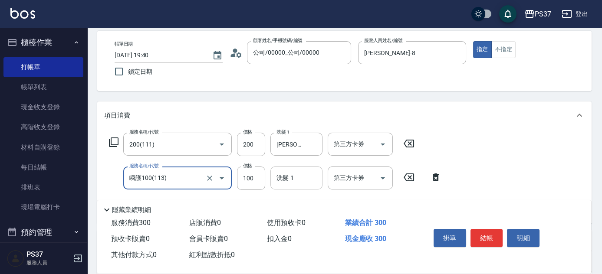
click at [289, 181] on input "洗髮-1" at bounding box center [296, 177] width 44 height 15
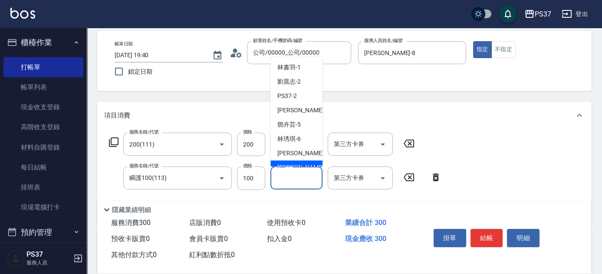
click at [294, 166] on span "[PERSON_NAME]-8" at bounding box center [302, 167] width 51 height 9
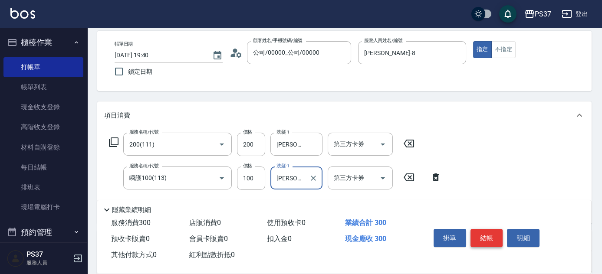
click at [486, 238] on button "結帳" at bounding box center [486, 238] width 33 height 18
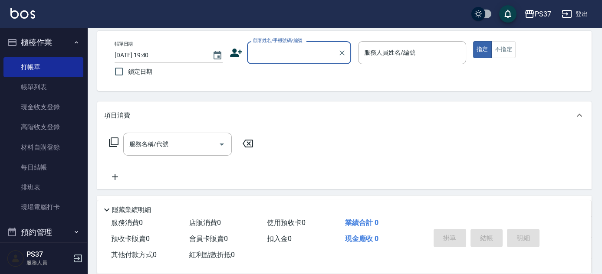
click at [289, 58] on input "顧客姓名/手機號碼/編號" at bounding box center [292, 52] width 83 height 15
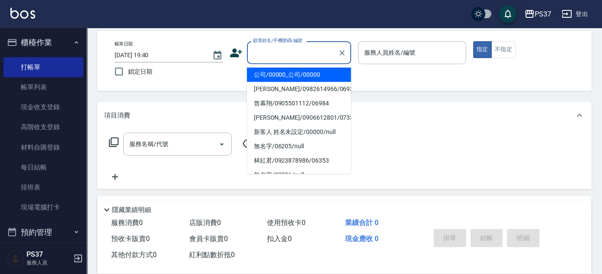
click at [289, 76] on li "公司/00000_公司/00000" at bounding box center [299, 75] width 104 height 14
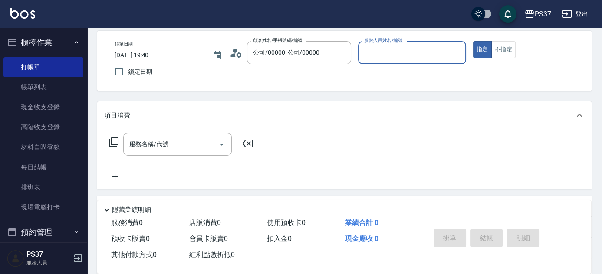
click at [377, 61] on div "服務人員姓名/編號" at bounding box center [412, 52] width 108 height 23
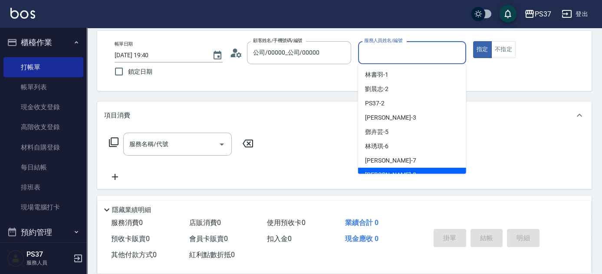
click at [395, 169] on div "[PERSON_NAME]-8" at bounding box center [412, 175] width 108 height 14
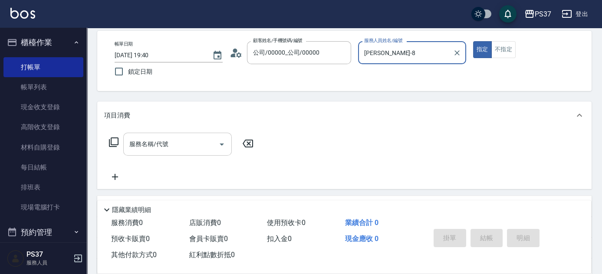
click at [187, 146] on input "服務名稱/代號" at bounding box center [171, 144] width 88 height 15
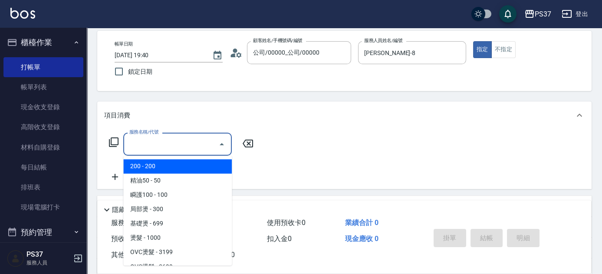
click at [167, 167] on span "200 - 200" at bounding box center [177, 166] width 108 height 14
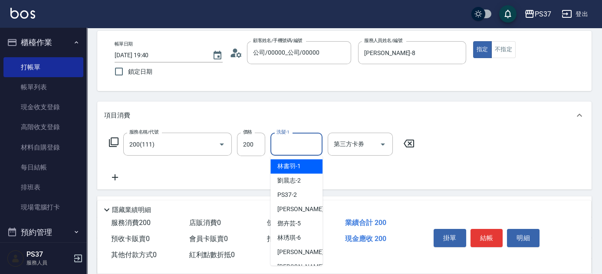
click at [294, 144] on input "洗髮-1" at bounding box center [296, 144] width 44 height 15
click at [293, 261] on div "[PERSON_NAME]-8" at bounding box center [296, 266] width 52 height 14
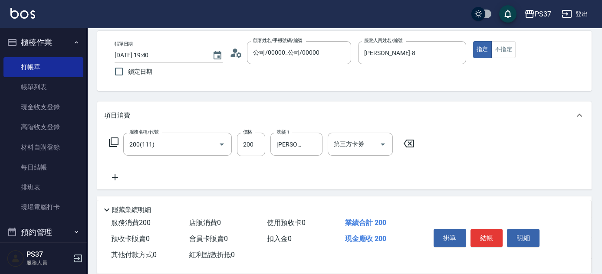
click at [118, 179] on icon at bounding box center [115, 177] width 22 height 10
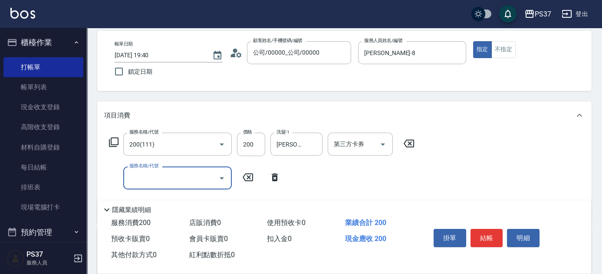
click at [146, 178] on input "服務名稱/代號" at bounding box center [171, 177] width 88 height 15
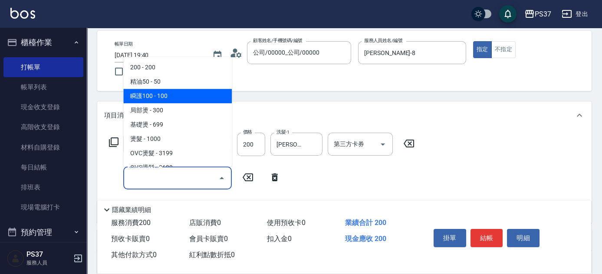
click at [180, 100] on span "瞬護100 - 100" at bounding box center [177, 96] width 108 height 14
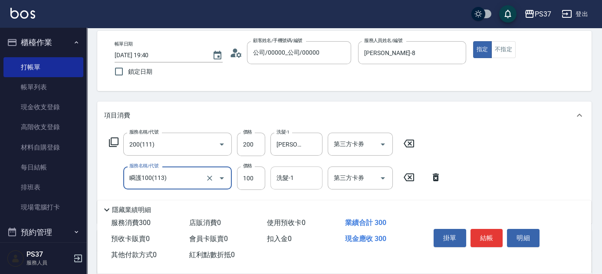
click at [294, 184] on input "洗髮-1" at bounding box center [296, 177] width 44 height 15
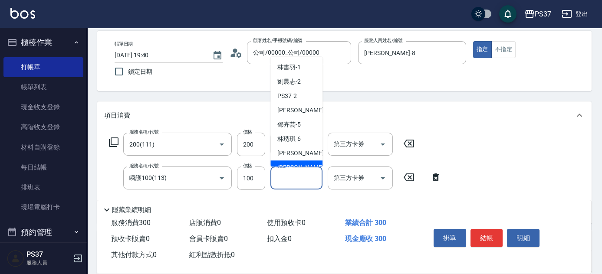
click at [297, 164] on span "[PERSON_NAME]-8" at bounding box center [302, 167] width 51 height 9
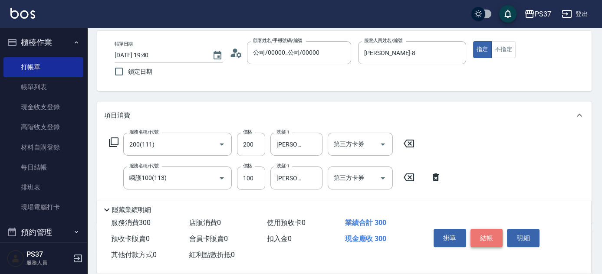
click at [486, 241] on button "結帳" at bounding box center [486, 238] width 33 height 18
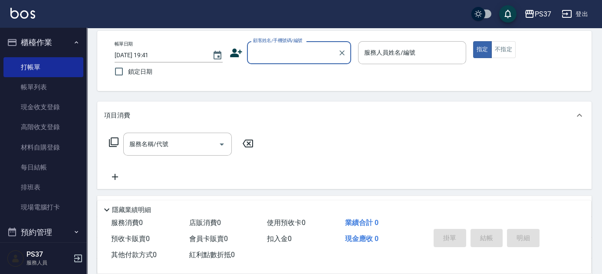
click at [296, 50] on input "顧客姓名/手機號碼/編號" at bounding box center [292, 52] width 83 height 15
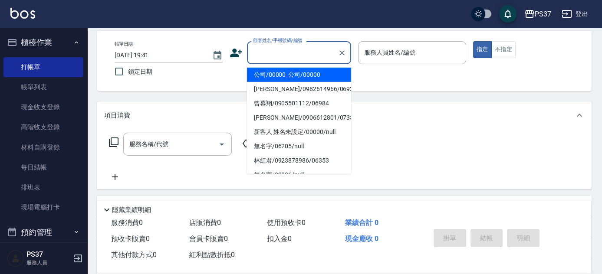
click at [297, 71] on li "公司/00000_公司/00000" at bounding box center [299, 75] width 104 height 14
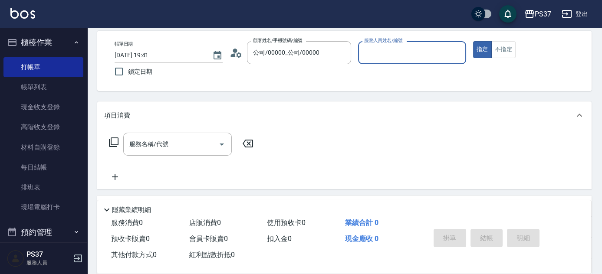
click at [405, 58] on input "服務人員姓名/編號" at bounding box center [412, 52] width 100 height 15
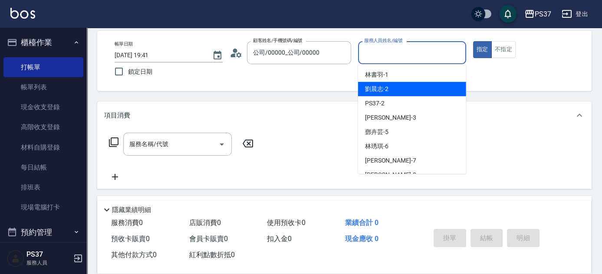
click at [417, 92] on div "劉晨志 -2" at bounding box center [412, 89] width 108 height 14
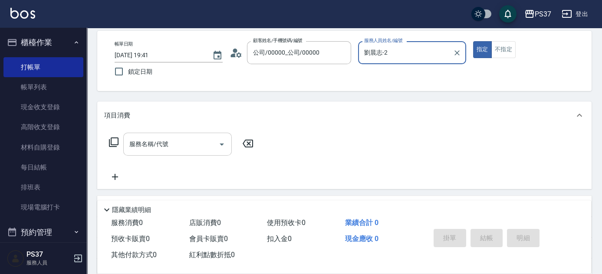
click at [168, 143] on input "服務名稱/代號" at bounding box center [171, 144] width 88 height 15
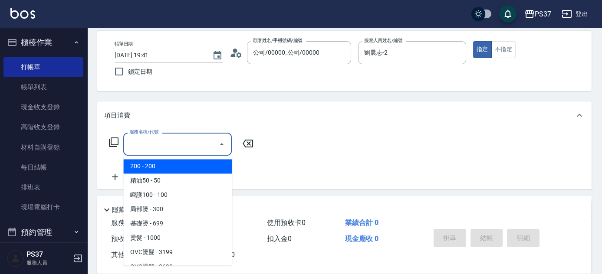
click at [167, 165] on span "200 - 200" at bounding box center [177, 166] width 108 height 14
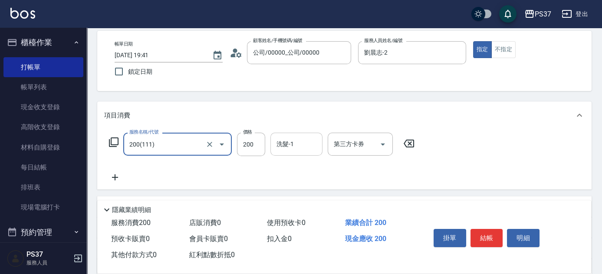
click at [298, 152] on div "洗髮-1" at bounding box center [296, 144] width 52 height 23
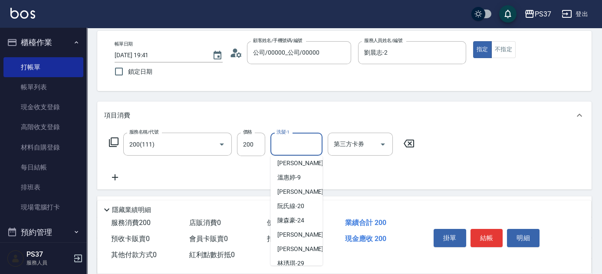
scroll to position [140, 0]
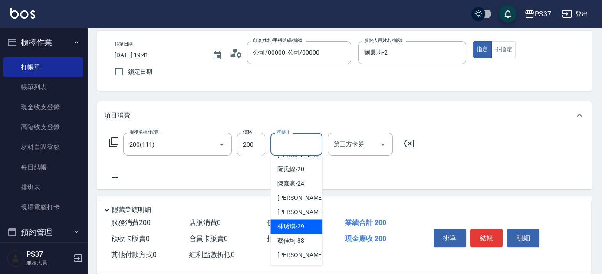
click at [296, 224] on span "[PERSON_NAME]-29" at bounding box center [290, 226] width 27 height 9
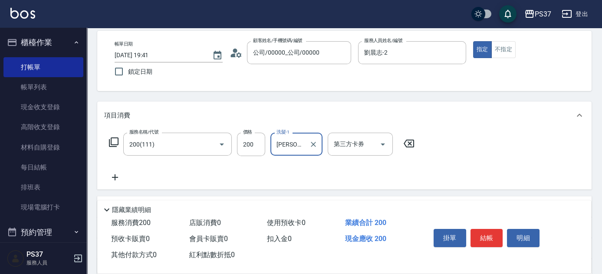
click at [124, 178] on icon at bounding box center [115, 177] width 22 height 10
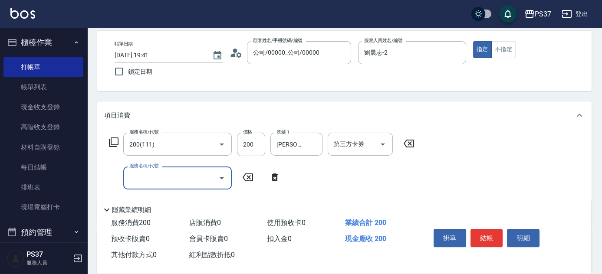
click at [135, 177] on input "服務名稱/代號" at bounding box center [171, 177] width 88 height 15
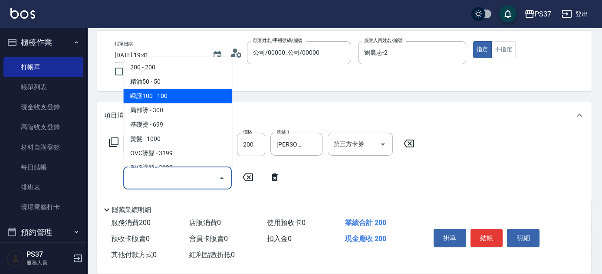
click at [176, 98] on span "瞬護100 - 100" at bounding box center [177, 96] width 108 height 14
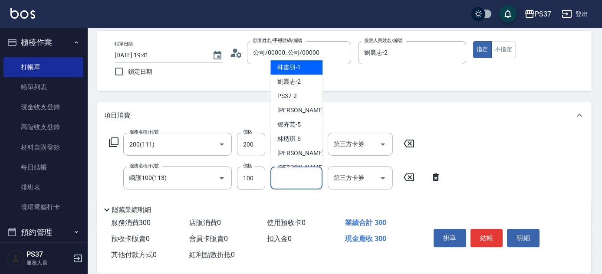
click at [296, 185] on input "洗髮-1" at bounding box center [296, 177] width 44 height 15
click at [300, 85] on span "劉晨志 -2" at bounding box center [288, 81] width 23 height 9
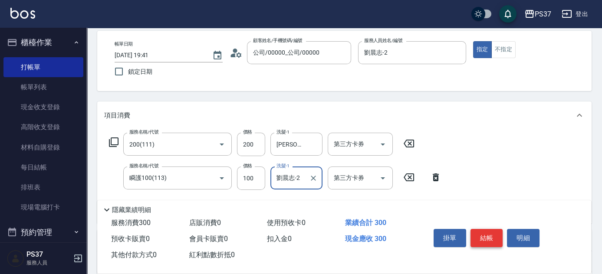
click at [491, 243] on button "結帳" at bounding box center [486, 238] width 33 height 18
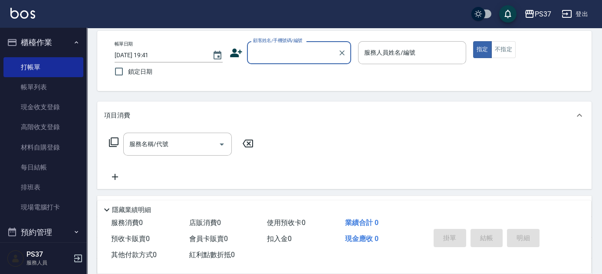
click at [300, 53] on input "顧客姓名/手機號碼/編號" at bounding box center [292, 52] width 83 height 15
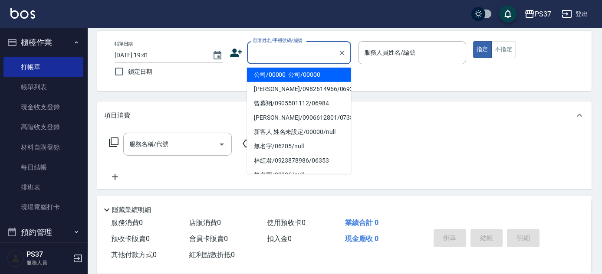
click at [292, 74] on li "公司/00000_公司/00000" at bounding box center [299, 75] width 104 height 14
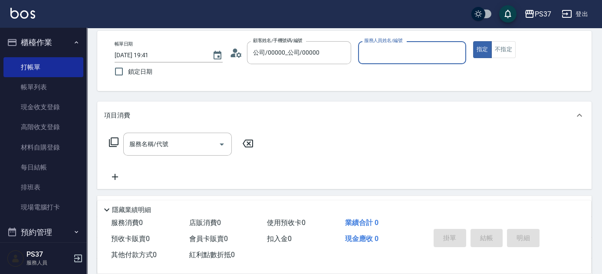
click at [405, 56] on input "服務人員姓名/編號" at bounding box center [412, 52] width 100 height 15
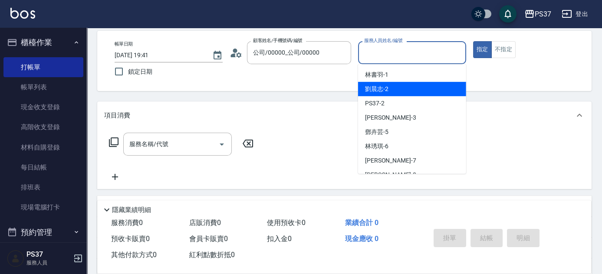
click at [406, 92] on div "劉晨志 -2" at bounding box center [412, 89] width 108 height 14
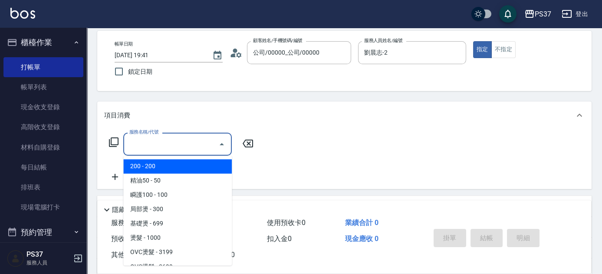
click at [190, 140] on input "服務名稱/代號" at bounding box center [171, 144] width 88 height 15
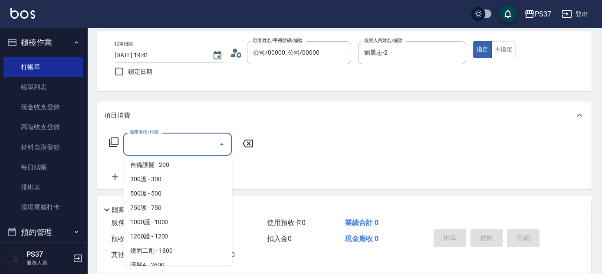
scroll to position [434, 0]
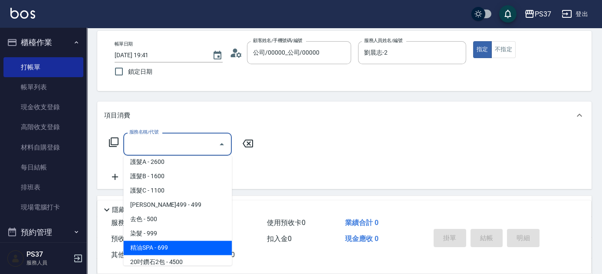
click at [179, 251] on span "精油SPA - 699" at bounding box center [177, 248] width 108 height 14
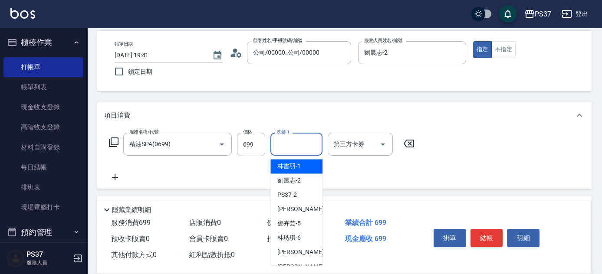
click at [300, 142] on input "洗髮-1" at bounding box center [296, 144] width 44 height 15
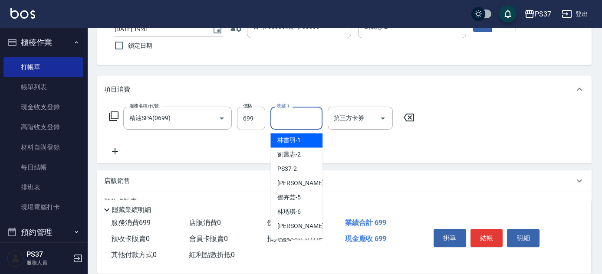
scroll to position [79, 0]
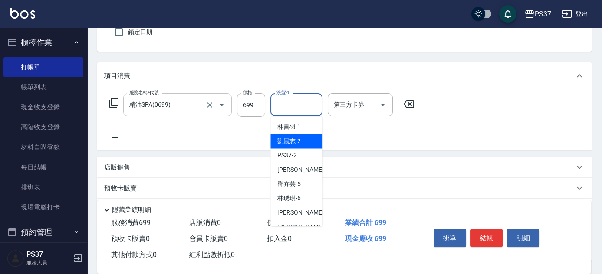
click at [184, 100] on input "精油SPA(0699)" at bounding box center [165, 104] width 76 height 15
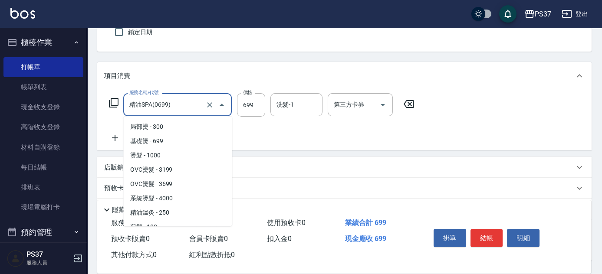
scroll to position [0, 0]
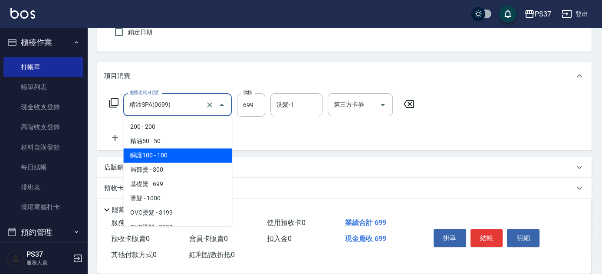
click at [181, 156] on span "瞬護100 - 100" at bounding box center [177, 155] width 108 height 14
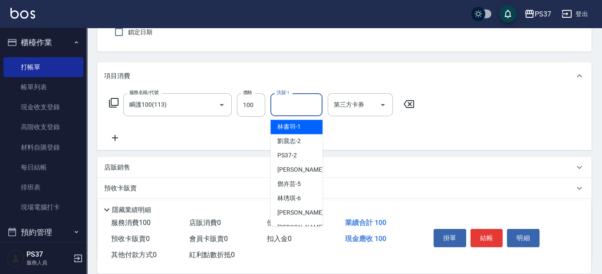
click at [285, 109] on input "洗髮-1" at bounding box center [296, 104] width 44 height 15
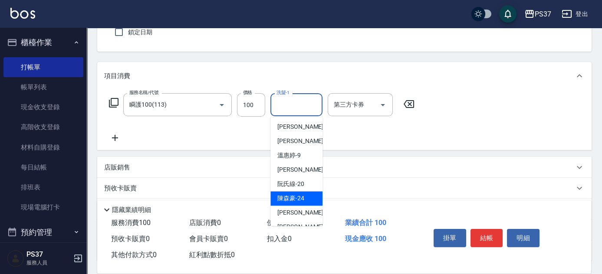
scroll to position [118, 0]
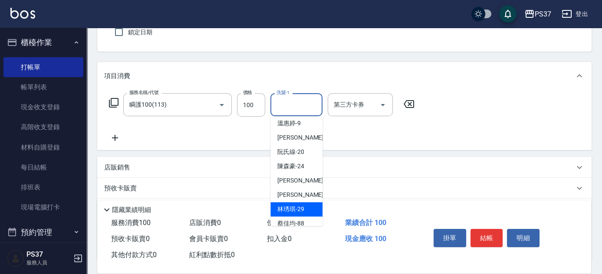
click at [298, 209] on span "[PERSON_NAME]-29" at bounding box center [290, 209] width 27 height 9
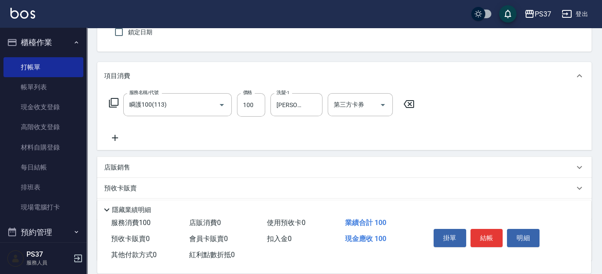
click at [117, 137] on icon at bounding box center [115, 138] width 6 height 6
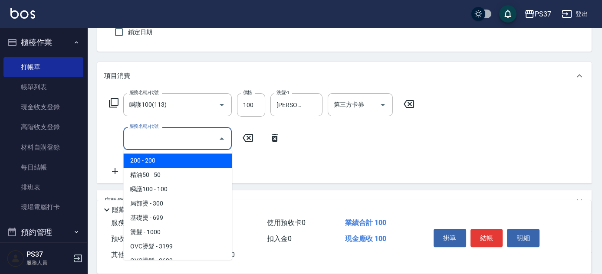
click at [137, 138] on input "服務名稱/代號" at bounding box center [171, 138] width 88 height 15
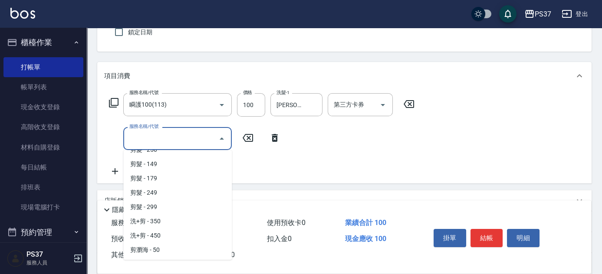
scroll to position [434, 0]
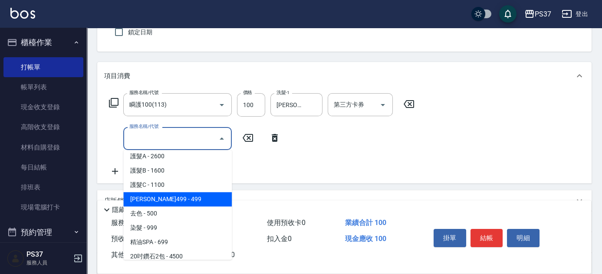
click at [186, 199] on span "[PERSON_NAME]499 - 499" at bounding box center [177, 199] width 108 height 14
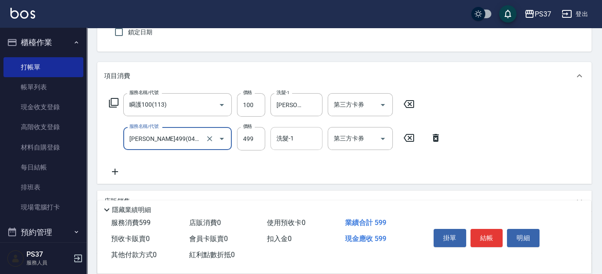
click at [290, 141] on input "洗髮-1" at bounding box center [296, 138] width 44 height 15
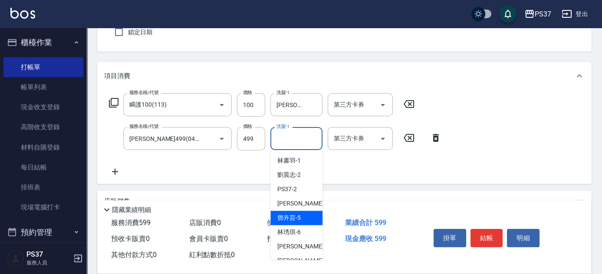
scroll to position [140, 0]
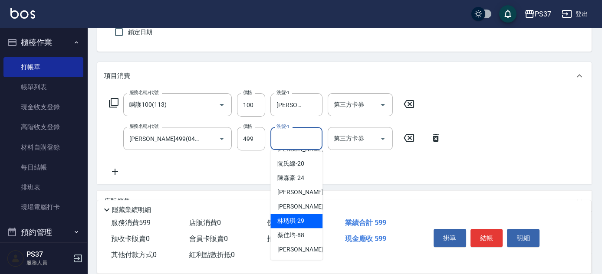
click at [288, 226] on div "[PERSON_NAME]-29" at bounding box center [296, 221] width 52 height 14
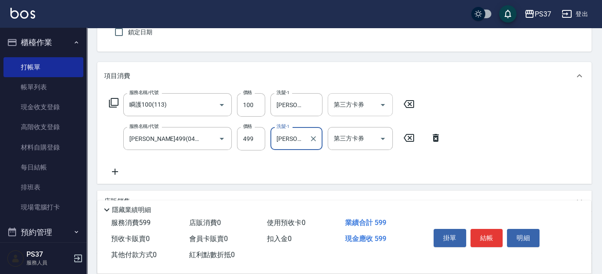
click at [389, 112] on div "第三方卡券" at bounding box center [359, 104] width 65 height 23
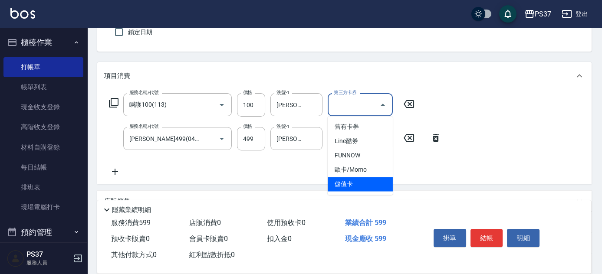
click at [363, 183] on span "儲值卡" at bounding box center [359, 184] width 65 height 14
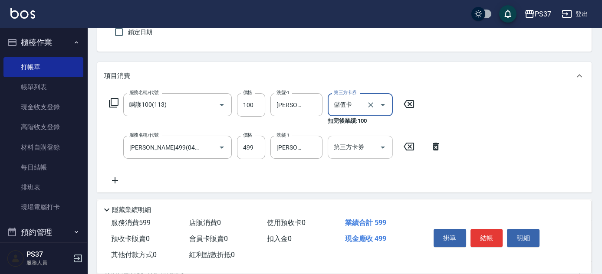
click at [380, 144] on icon "Open" at bounding box center [382, 147] width 10 height 10
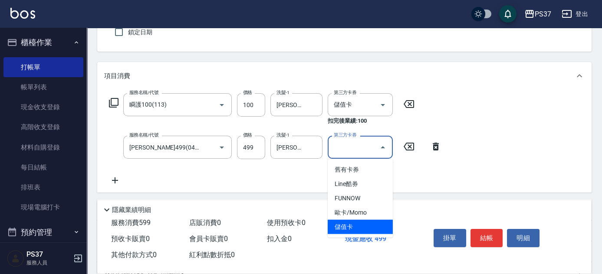
click at [359, 224] on span "儲值卡" at bounding box center [359, 227] width 65 height 14
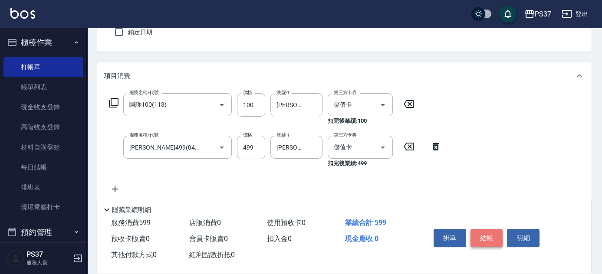
click at [481, 238] on button "結帳" at bounding box center [486, 238] width 33 height 18
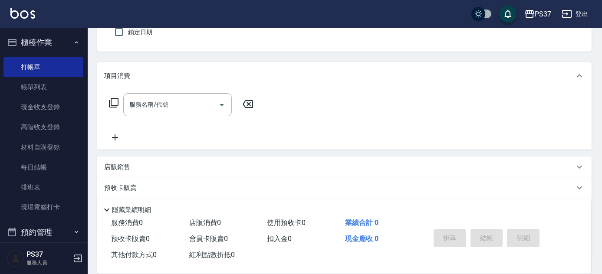
scroll to position [39, 0]
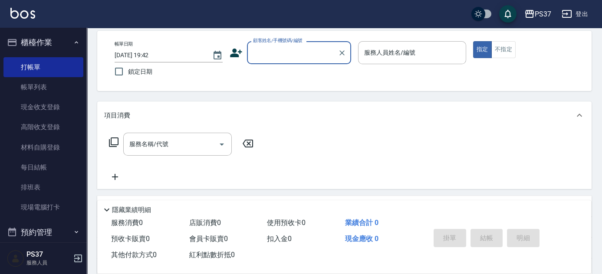
click at [282, 46] on input "顧客姓名/手機號碼/編號" at bounding box center [292, 52] width 83 height 15
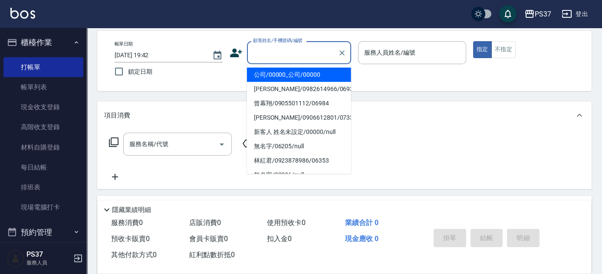
click at [285, 68] on li "公司/00000_公司/00000" at bounding box center [299, 75] width 104 height 14
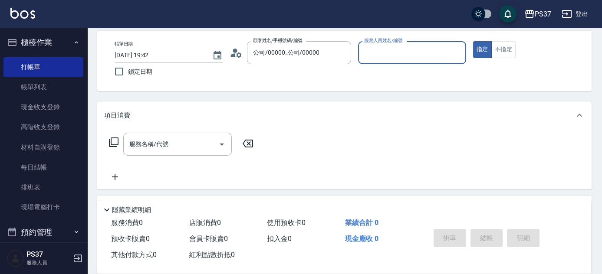
click at [396, 52] on input "服務人員姓名/編號" at bounding box center [412, 52] width 100 height 15
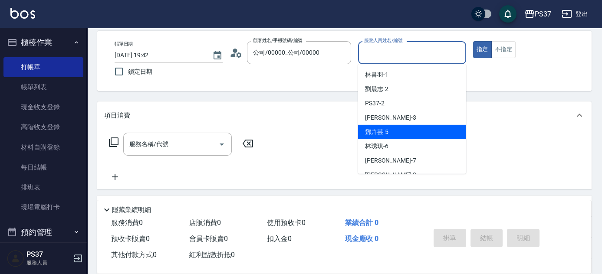
click at [419, 130] on div "[PERSON_NAME]-5" at bounding box center [412, 132] width 108 height 14
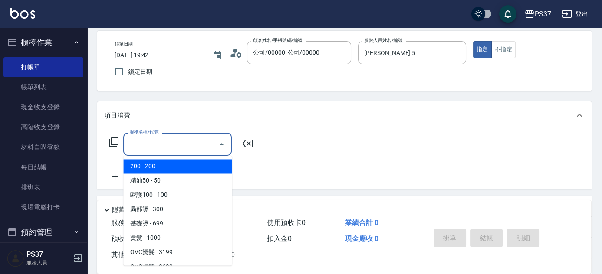
click at [187, 144] on input "服務名稱/代號" at bounding box center [171, 144] width 88 height 15
click at [172, 169] on span "200 - 200" at bounding box center [177, 166] width 108 height 14
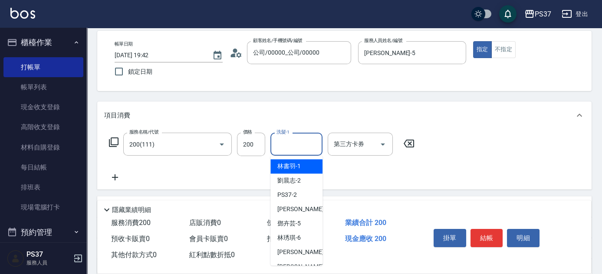
click at [281, 147] on input "洗髮-1" at bounding box center [296, 144] width 44 height 15
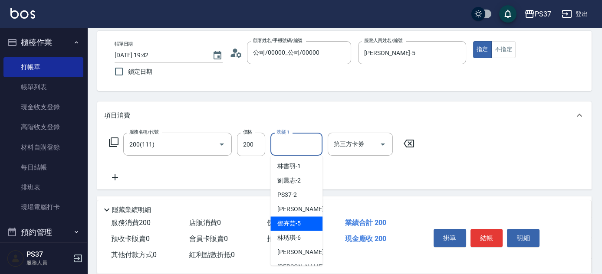
click at [297, 220] on span "[PERSON_NAME]-5" at bounding box center [288, 223] width 23 height 9
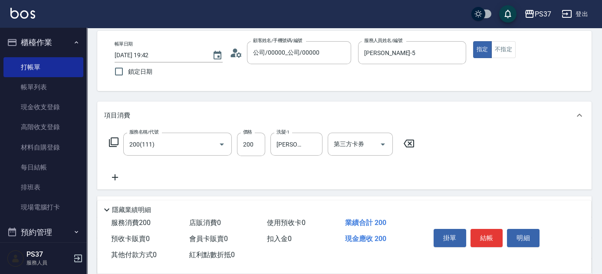
click at [119, 177] on icon at bounding box center [115, 177] width 22 height 10
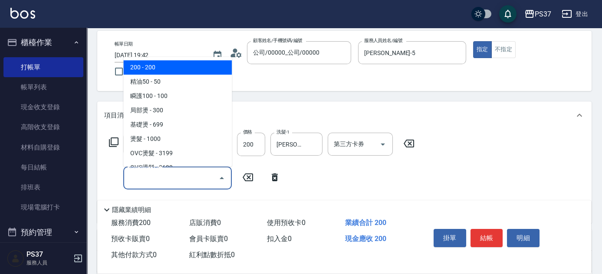
click at [132, 178] on input "服務名稱/代號" at bounding box center [171, 177] width 88 height 15
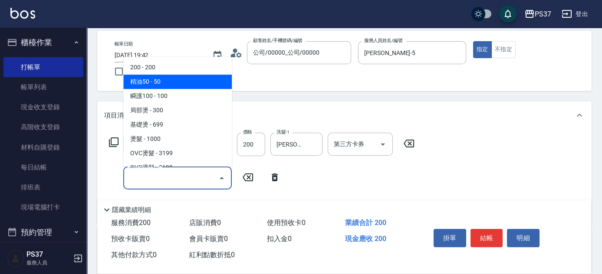
click at [174, 81] on span "精油50 - 50" at bounding box center [177, 82] width 108 height 14
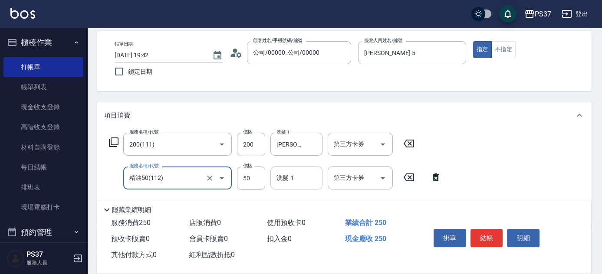
click at [298, 175] on input "洗髮-1" at bounding box center [296, 177] width 44 height 15
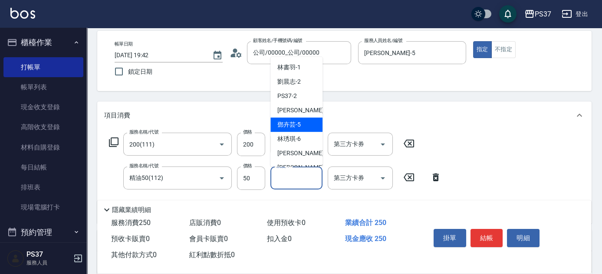
click at [297, 124] on span "[PERSON_NAME]-5" at bounding box center [288, 124] width 23 height 9
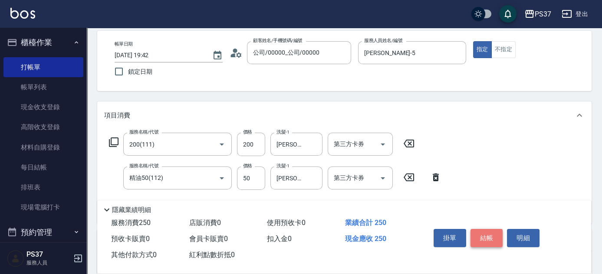
click at [488, 239] on button "結帳" at bounding box center [486, 238] width 33 height 18
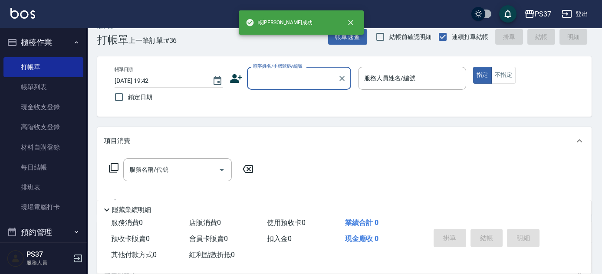
scroll to position [0, 0]
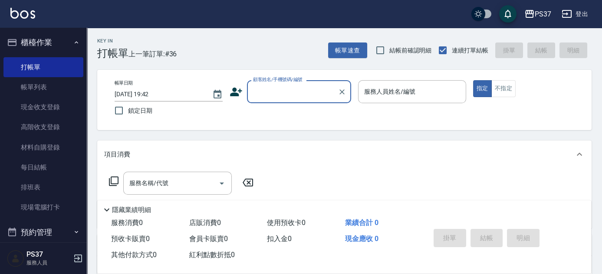
click at [302, 93] on input "顧客姓名/手機號碼/編號" at bounding box center [292, 91] width 83 height 15
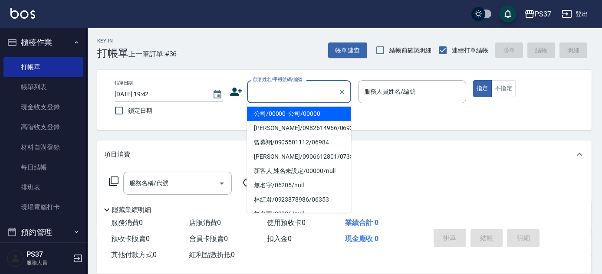
click at [302, 109] on li "公司/00000_公司/00000" at bounding box center [299, 114] width 104 height 14
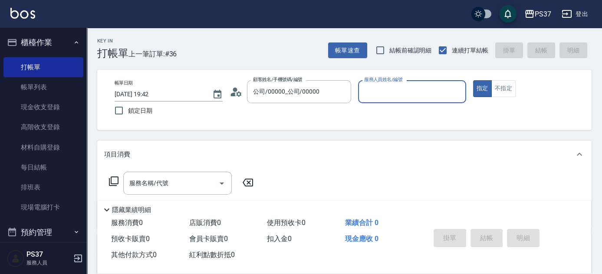
click at [371, 100] on div "服務人員姓名/編號" at bounding box center [412, 91] width 108 height 23
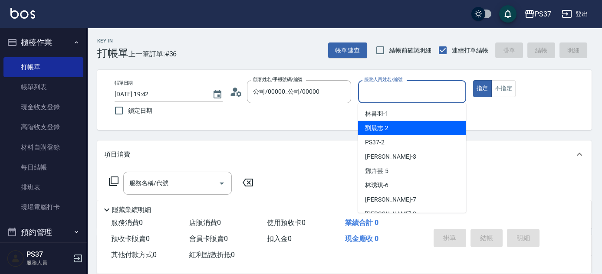
click at [386, 132] on span "劉晨志 -2" at bounding box center [376, 128] width 23 height 9
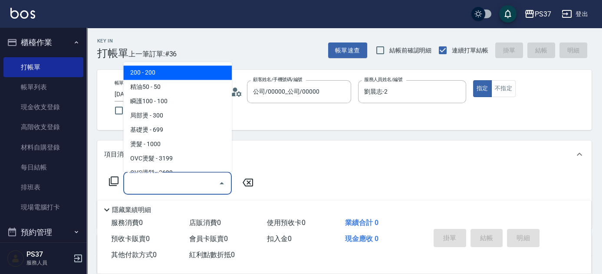
click at [191, 188] on input "服務名稱/代號" at bounding box center [171, 183] width 88 height 15
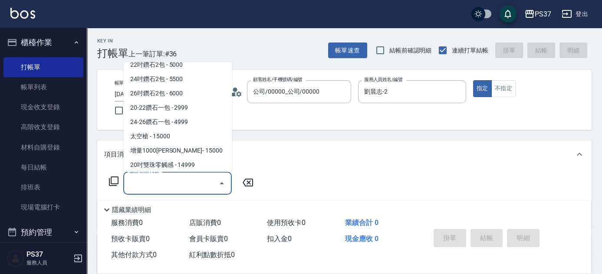
scroll to position [473, 0]
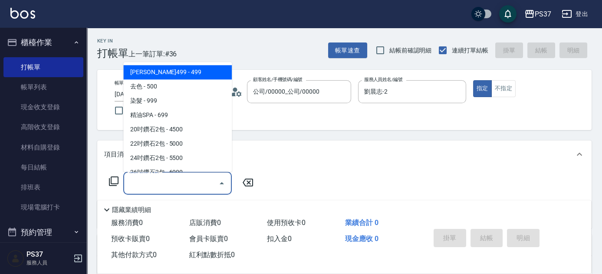
click at [187, 76] on span "[PERSON_NAME]499 - 499" at bounding box center [177, 72] width 108 height 14
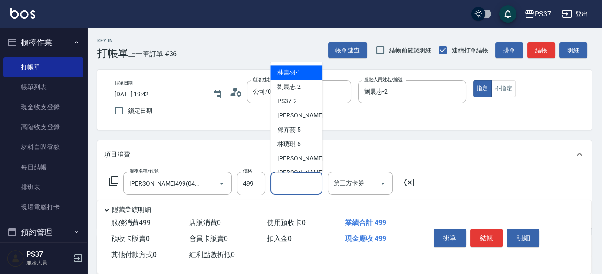
click at [299, 183] on input "洗髮-1" at bounding box center [296, 183] width 44 height 15
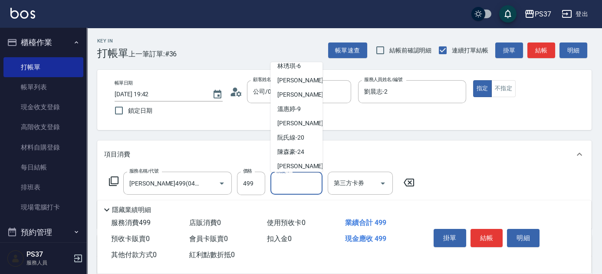
scroll to position [140, 0]
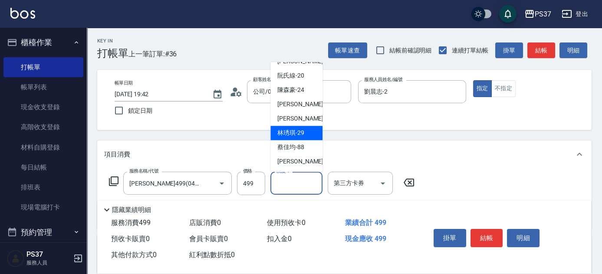
click at [291, 132] on span "[PERSON_NAME]-29" at bounding box center [290, 133] width 27 height 9
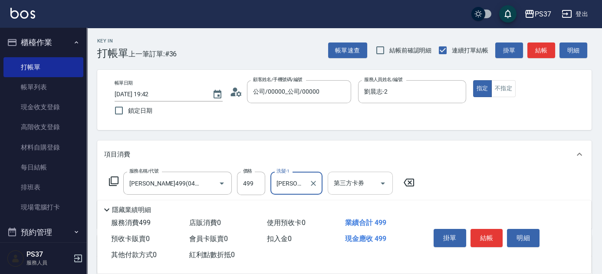
click at [382, 185] on icon "Open" at bounding box center [382, 183] width 10 height 10
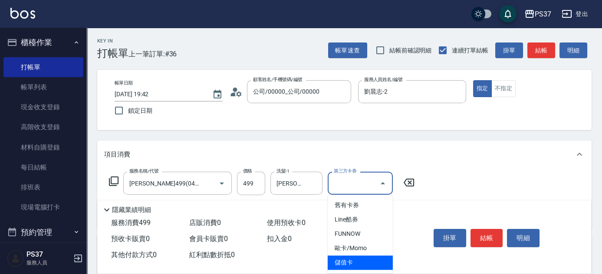
click at [361, 263] on span "儲值卡" at bounding box center [359, 262] width 65 height 14
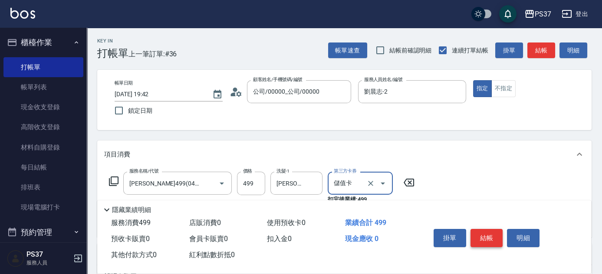
click at [487, 233] on button "結帳" at bounding box center [486, 238] width 33 height 18
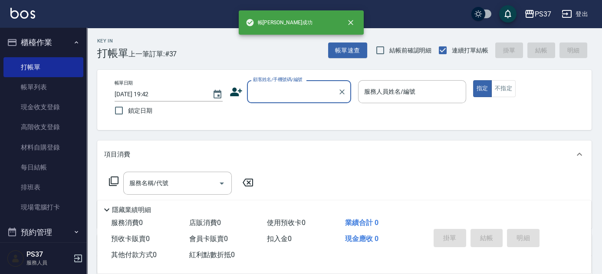
drag, startPoint x: 45, startPoint y: 87, endPoint x: 251, endPoint y: 135, distance: 212.0
click at [45, 87] on link "帳單列表" at bounding box center [43, 87] width 80 height 20
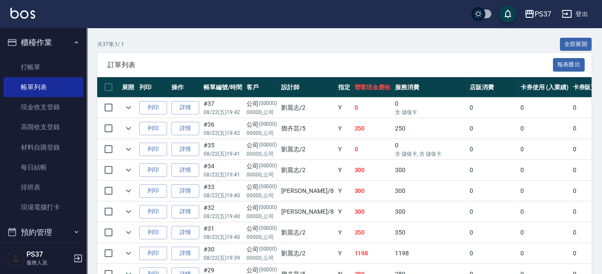
scroll to position [236, 0]
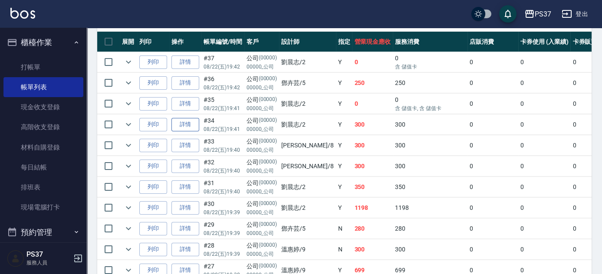
click at [193, 125] on link "詳情" at bounding box center [185, 124] width 28 height 13
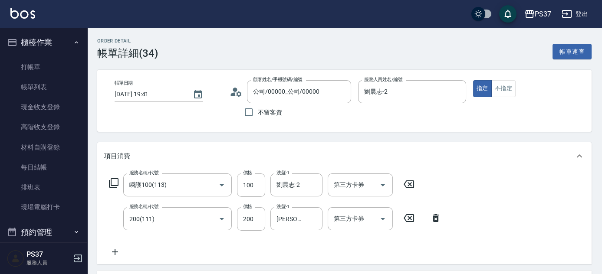
click at [112, 258] on div "服務名稱/代號 瞬護100(113) 服務名稱/代號 價格 100 價格 洗髮-1 [PERSON_NAME]-2 洗髮-1 第三方卡券 第三方卡券 服務名稱…" at bounding box center [344, 217] width 494 height 94
click at [112, 253] on icon at bounding box center [115, 252] width 22 height 10
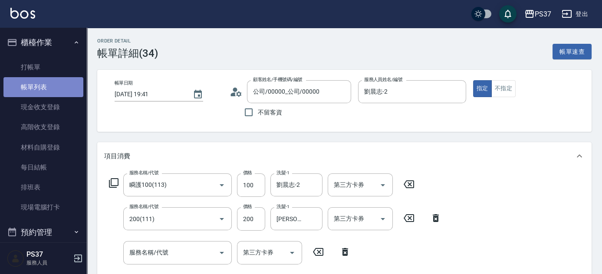
click at [44, 93] on link "帳單列表" at bounding box center [43, 87] width 80 height 20
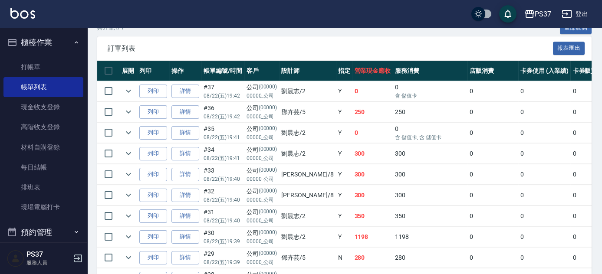
scroll to position [276, 0]
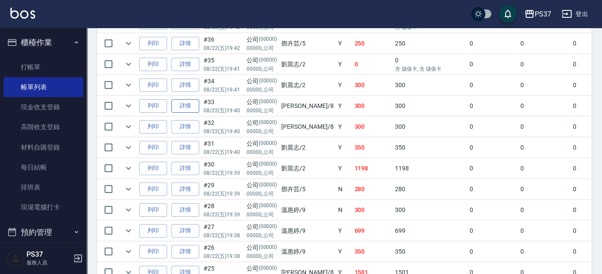
click at [190, 102] on link "詳情" at bounding box center [185, 105] width 28 height 13
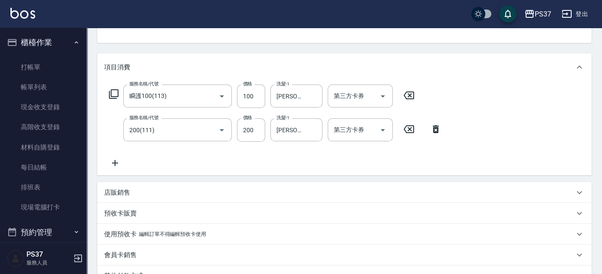
scroll to position [118, 0]
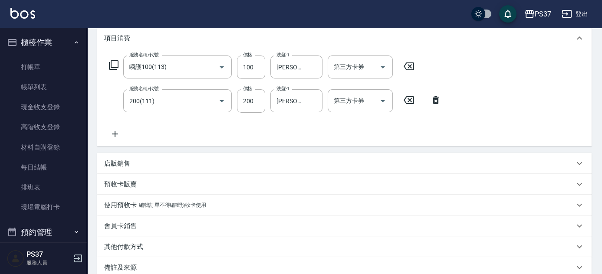
click at [118, 133] on icon at bounding box center [115, 134] width 22 height 10
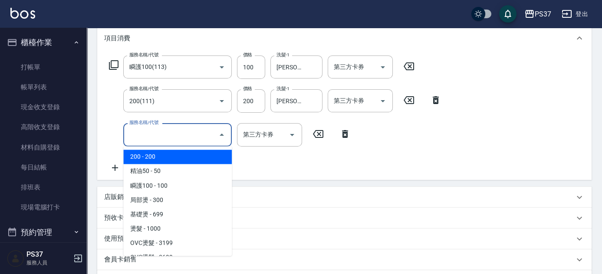
click at [145, 137] on input "服務名稱/代號" at bounding box center [171, 134] width 88 height 15
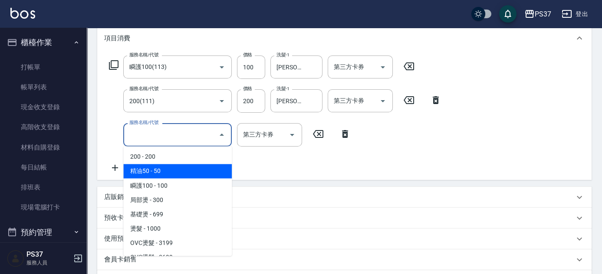
click at [174, 170] on span "精油50 - 50" at bounding box center [177, 171] width 108 height 14
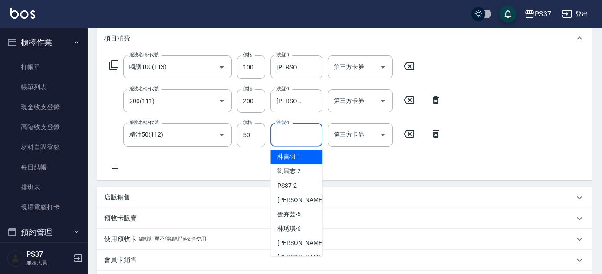
click at [297, 135] on input "洗髮-1" at bounding box center [296, 134] width 44 height 15
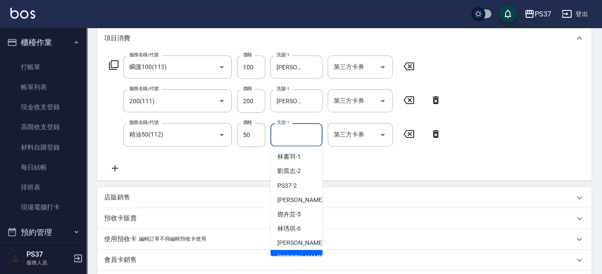
click at [302, 254] on div "[PERSON_NAME]-8" at bounding box center [296, 257] width 52 height 14
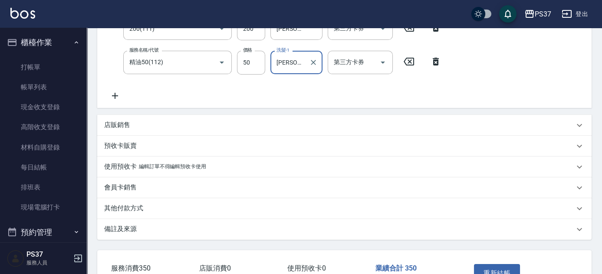
scroll to position [249, 0]
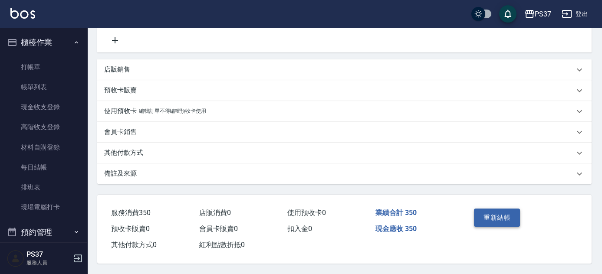
click at [491, 215] on button "重新結帳" at bounding box center [497, 218] width 46 height 18
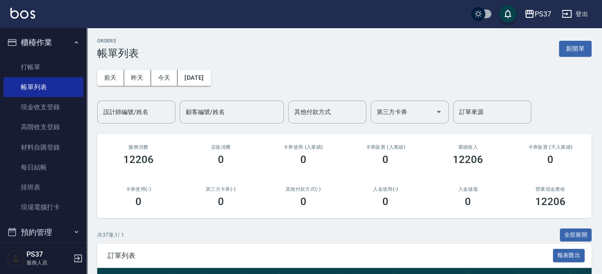
click at [381, 234] on div "共 37 筆, 1 / 1 全部展開" at bounding box center [344, 235] width 494 height 13
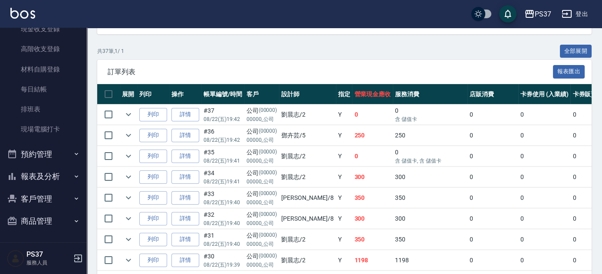
scroll to position [197, 0]
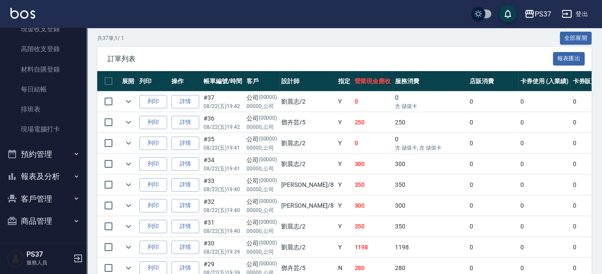
click at [37, 170] on button "報表及分析" at bounding box center [43, 176] width 80 height 23
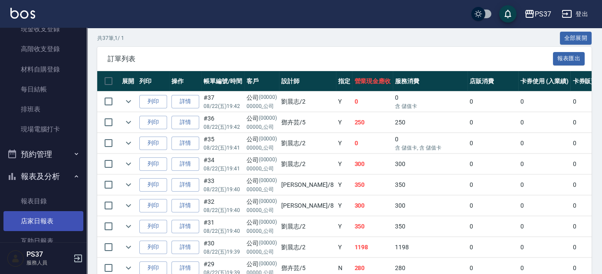
scroll to position [245, 0]
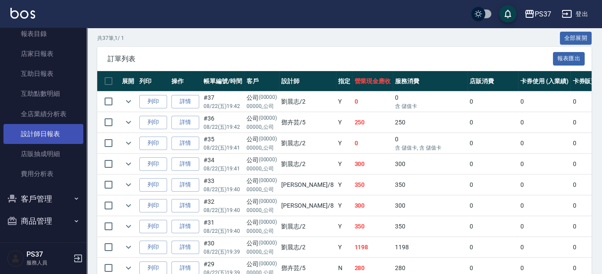
click at [42, 137] on link "設計師日報表" at bounding box center [43, 134] width 80 height 20
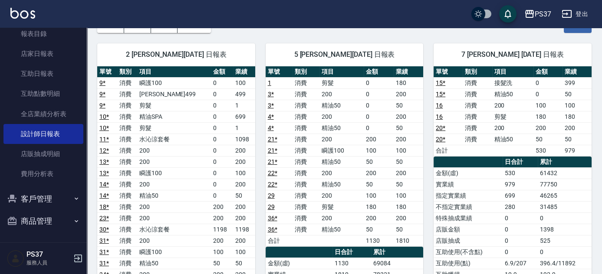
scroll to position [39, 0]
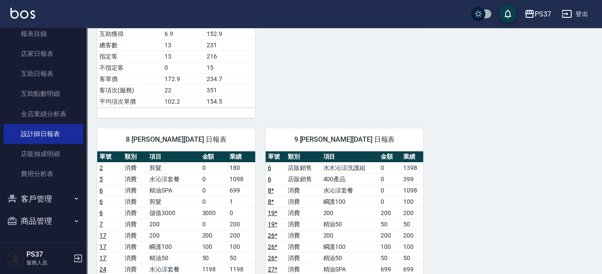
scroll to position [473, 0]
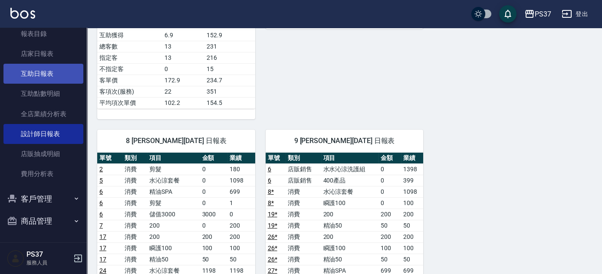
click at [37, 76] on link "互助日報表" at bounding box center [43, 74] width 80 height 20
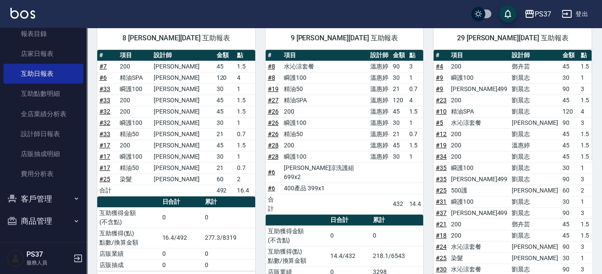
scroll to position [457, 0]
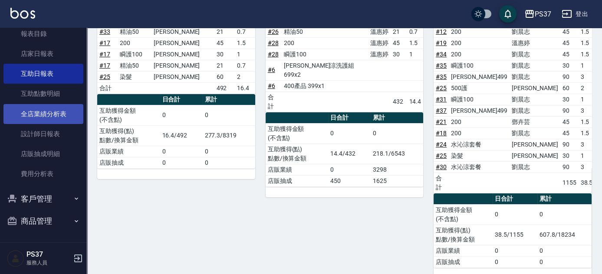
click at [40, 115] on link "全店業績分析表" at bounding box center [43, 114] width 80 height 20
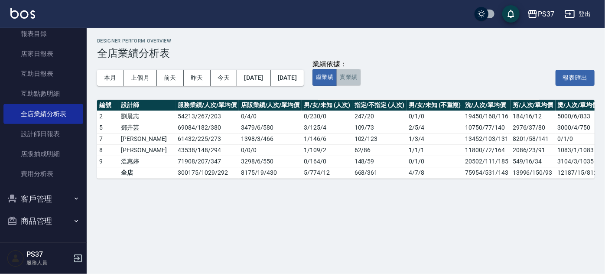
click at [361, 83] on button "實業績" at bounding box center [349, 77] width 24 height 17
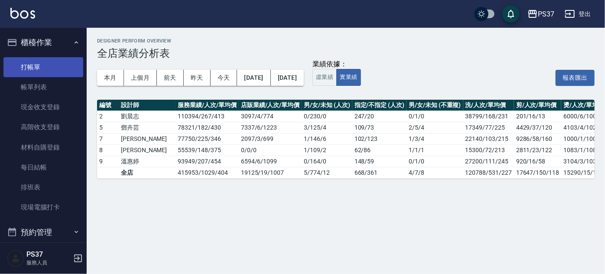
click at [45, 64] on link "打帳單" at bounding box center [43, 67] width 80 height 20
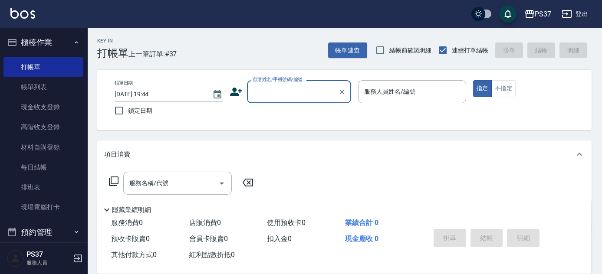
click at [253, 92] on input "顧客姓名/手機號碼/編號" at bounding box center [292, 91] width 83 height 15
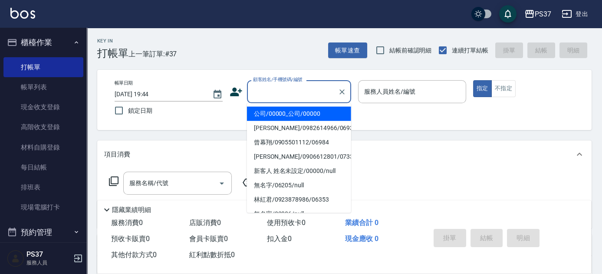
click at [275, 110] on li "公司/00000_公司/00000" at bounding box center [299, 114] width 104 height 14
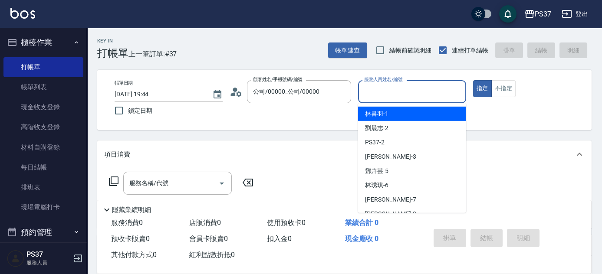
click at [378, 92] on input "服務人員姓名/編號" at bounding box center [412, 91] width 100 height 15
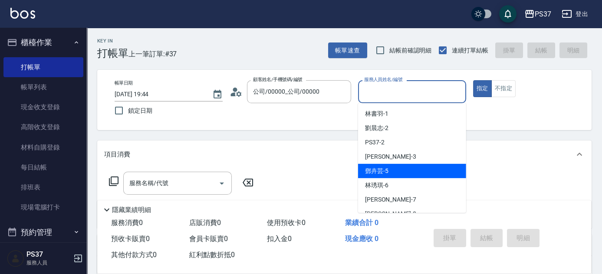
scroll to position [39, 0]
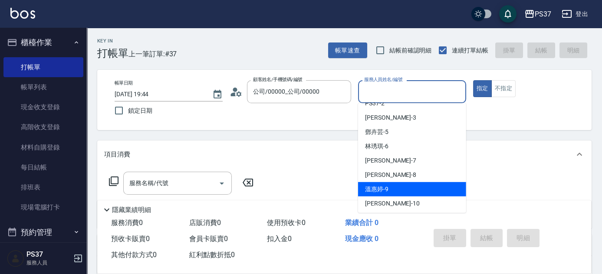
click at [405, 185] on div "溫惠婷 -9" at bounding box center [412, 189] width 108 height 14
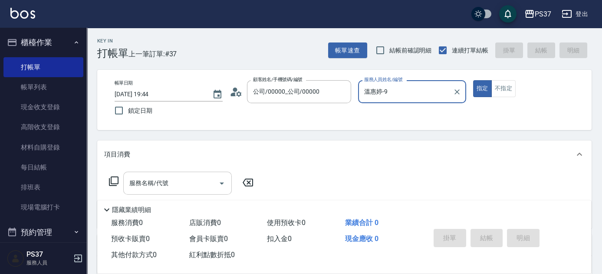
click at [187, 185] on input "服務名稱/代號" at bounding box center [171, 183] width 88 height 15
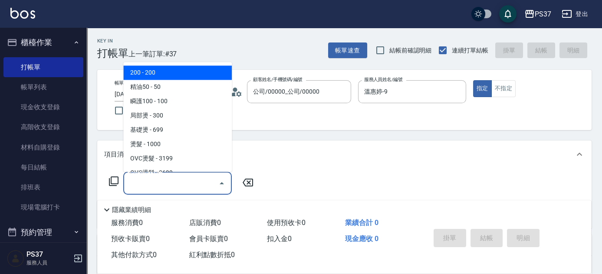
click at [173, 79] on span "200 - 200" at bounding box center [177, 73] width 108 height 14
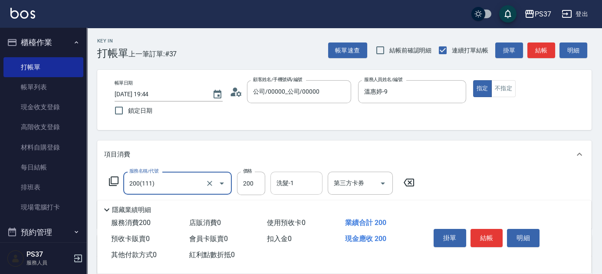
click at [303, 181] on input "洗髮-1" at bounding box center [296, 183] width 44 height 15
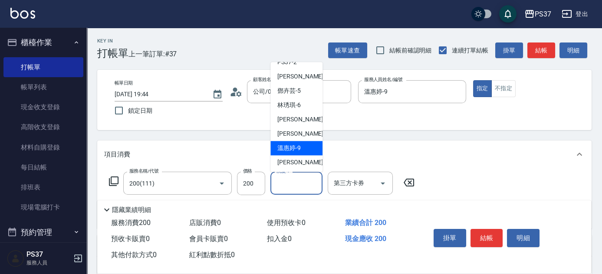
click at [300, 149] on span "溫惠婷 -9" at bounding box center [288, 148] width 23 height 9
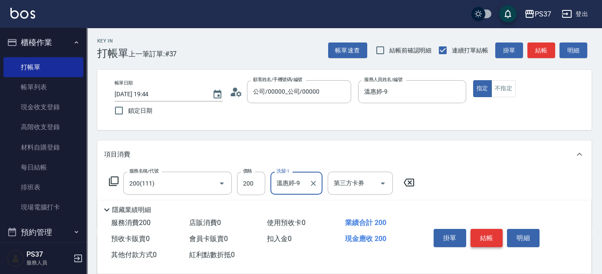
click at [483, 234] on button "結帳" at bounding box center [486, 238] width 33 height 18
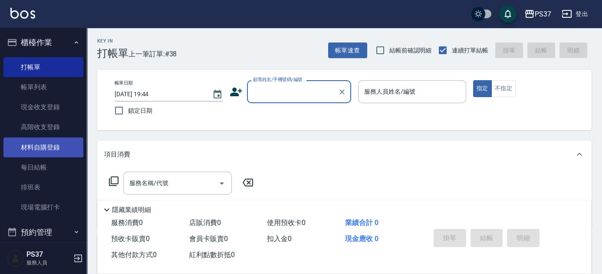
drag, startPoint x: 54, startPoint y: 81, endPoint x: 35, endPoint y: 157, distance: 78.7
click at [54, 81] on link "帳單列表" at bounding box center [43, 87] width 80 height 20
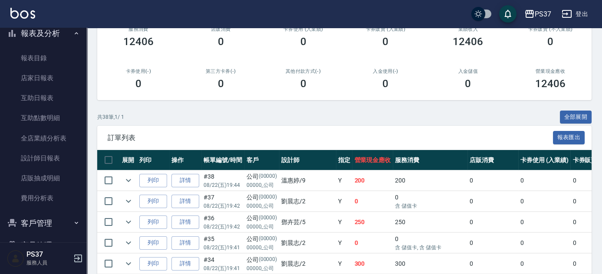
scroll to position [236, 0]
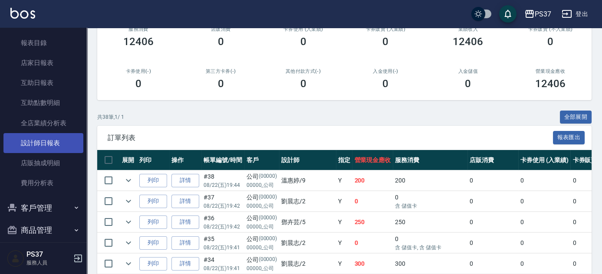
click at [40, 148] on link "設計師日報表" at bounding box center [43, 143] width 80 height 20
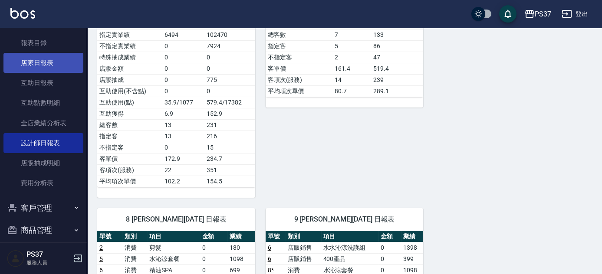
scroll to position [79, 0]
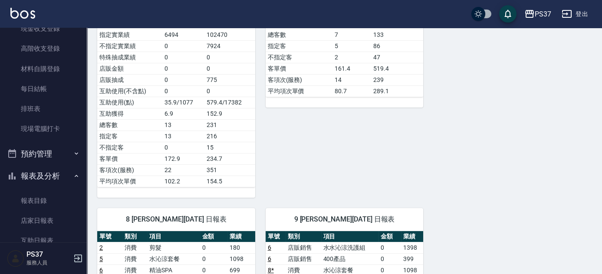
click at [36, 176] on button "報表及分析" at bounding box center [43, 176] width 80 height 23
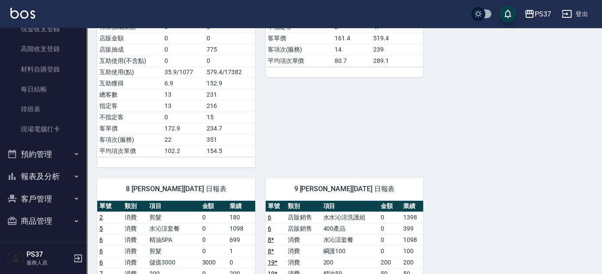
scroll to position [434, 0]
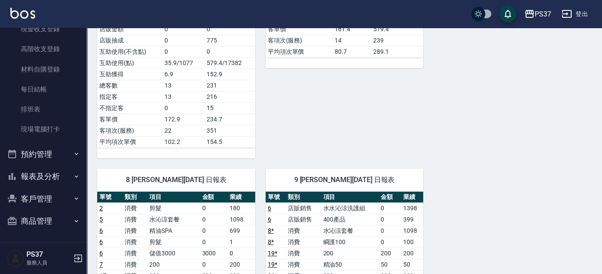
click at [38, 195] on button "客戶管理" at bounding box center [43, 199] width 80 height 23
click at [43, 226] on link "客戶列表" at bounding box center [43, 223] width 80 height 20
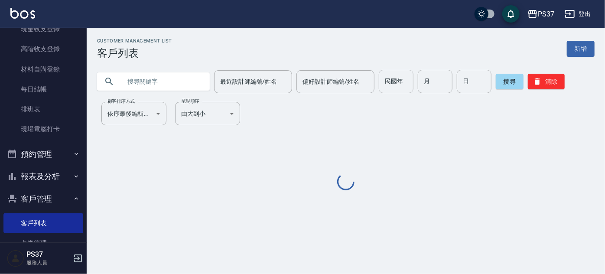
click at [402, 87] on input "民國年" at bounding box center [396, 81] width 35 height 23
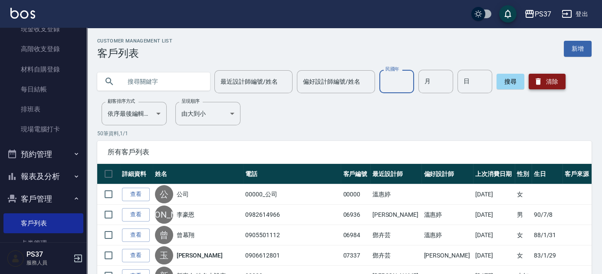
click at [552, 79] on button "清除" at bounding box center [546, 82] width 37 height 16
click at [162, 82] on input "text" at bounding box center [162, 81] width 82 height 23
click at [404, 85] on input "民國年" at bounding box center [396, 81] width 35 height 23
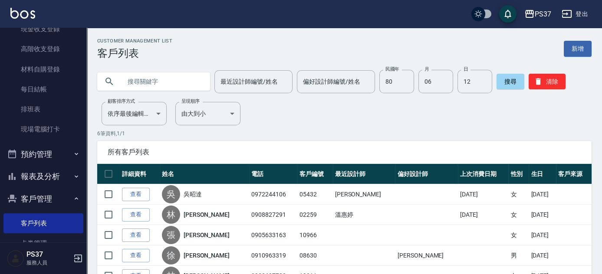
click at [406, 105] on div "Customer Management List 客戶列表 新增 最近設計師編號/姓名 最近設計師編號/姓名 偏好設計師編號/姓名 偏好設計師編號/姓名 民國…" at bounding box center [344, 187] width 515 height 299
click at [548, 82] on button "清除" at bounding box center [546, 82] width 37 height 16
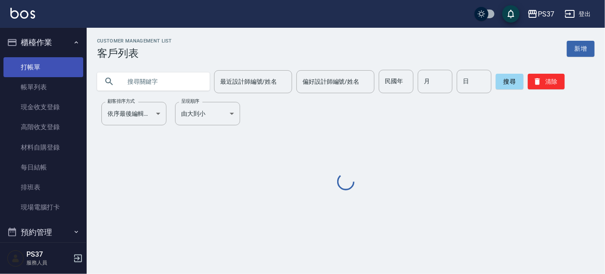
click at [33, 61] on link "打帳單" at bounding box center [43, 67] width 80 height 20
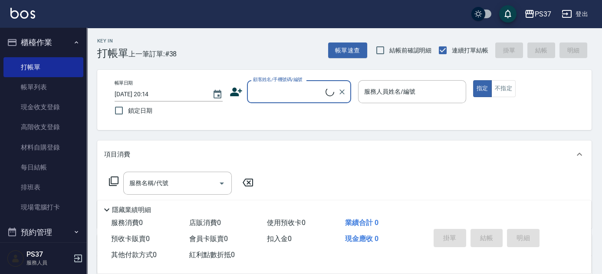
click at [283, 93] on input "顧客姓名/手機號碼/編號" at bounding box center [288, 91] width 75 height 15
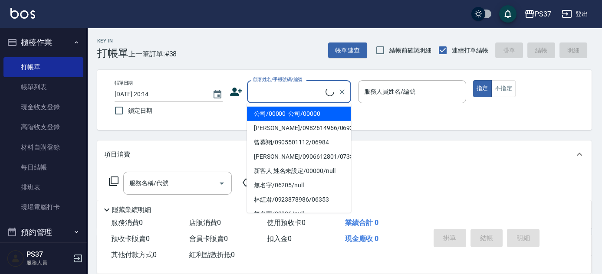
click at [289, 117] on li "公司/00000_公司/00000" at bounding box center [299, 114] width 104 height 14
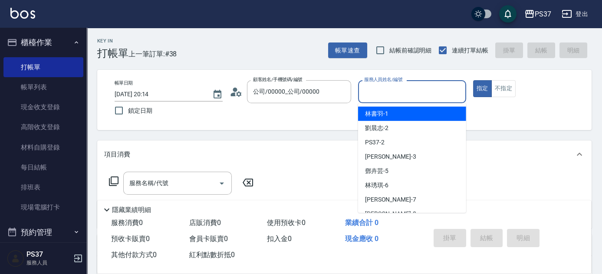
click at [398, 96] on input "服務人員姓名/編號" at bounding box center [412, 91] width 100 height 15
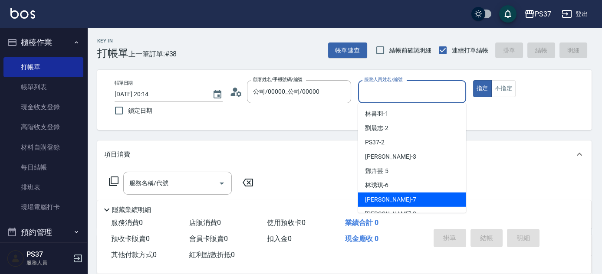
click at [391, 195] on div "[PERSON_NAME] -7" at bounding box center [412, 200] width 108 height 14
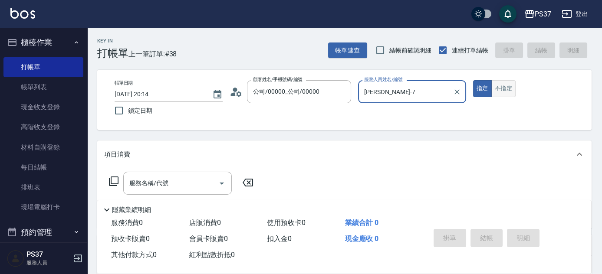
click at [505, 90] on button "不指定" at bounding box center [503, 88] width 24 height 17
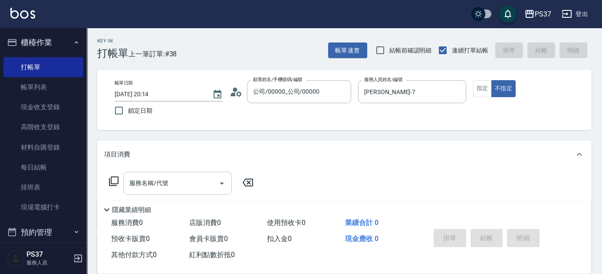
click at [169, 186] on input "服務名稱/代號" at bounding box center [171, 183] width 88 height 15
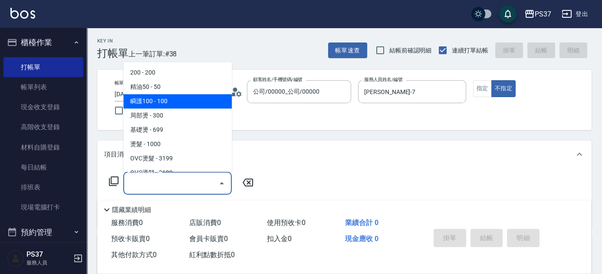
click at [181, 103] on span "瞬護100 - 100" at bounding box center [177, 102] width 108 height 14
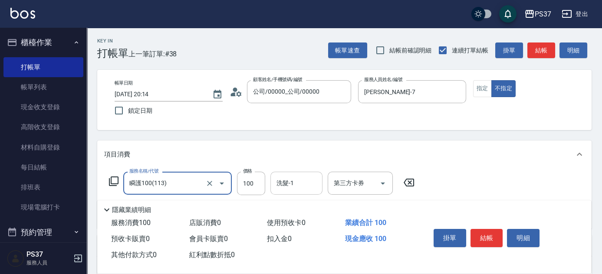
click at [294, 188] on input "洗髮-1" at bounding box center [296, 183] width 44 height 15
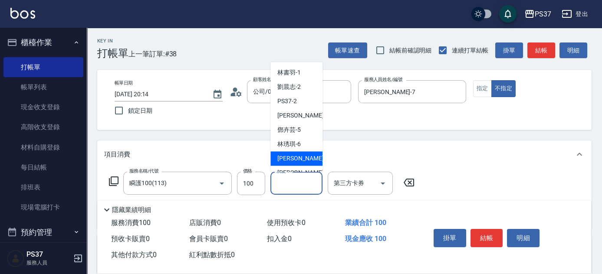
click at [295, 160] on span "[PERSON_NAME] -7" at bounding box center [302, 158] width 51 height 9
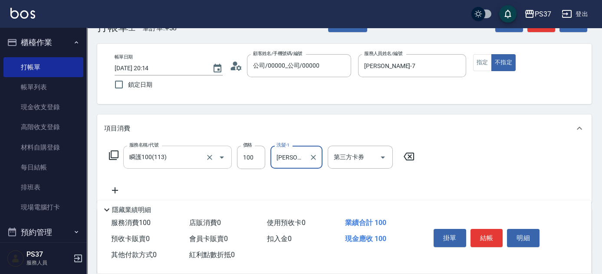
scroll to position [39, 0]
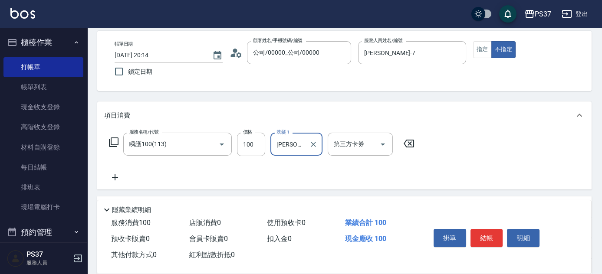
click at [112, 178] on icon at bounding box center [115, 177] width 22 height 10
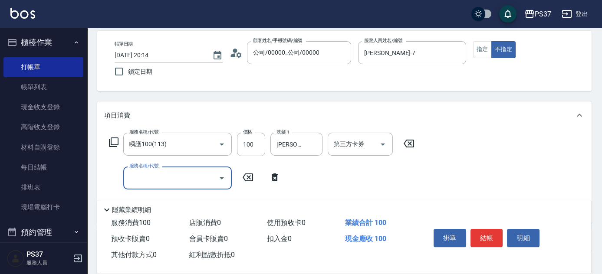
click at [135, 174] on input "服務名稱/代號" at bounding box center [171, 177] width 88 height 15
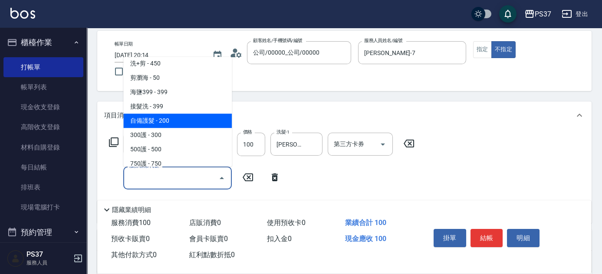
scroll to position [394, 0]
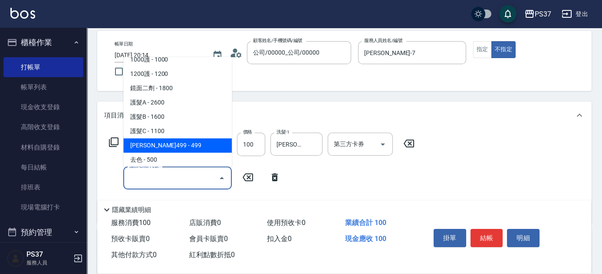
click at [169, 141] on span "[PERSON_NAME]499 - 499" at bounding box center [177, 145] width 108 height 14
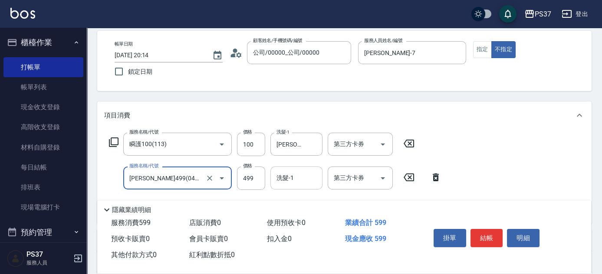
click at [294, 174] on input "洗髮-1" at bounding box center [296, 177] width 44 height 15
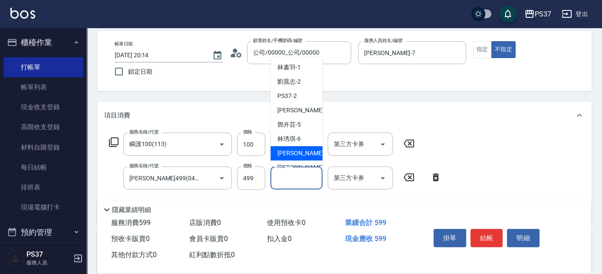
click at [299, 152] on span "[PERSON_NAME] -7" at bounding box center [302, 153] width 51 height 9
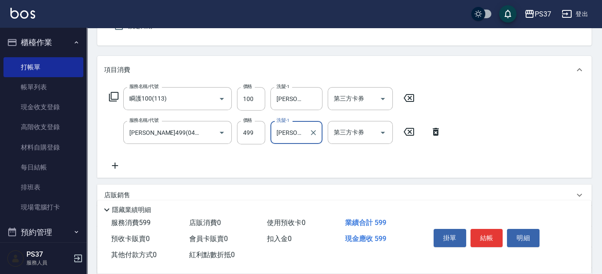
scroll to position [118, 0]
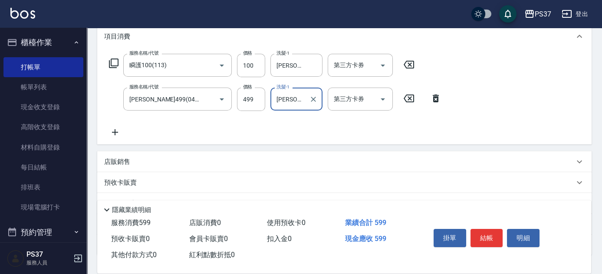
click at [112, 130] on icon at bounding box center [115, 132] width 22 height 10
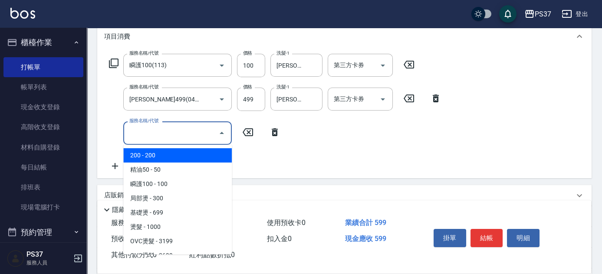
click at [151, 134] on input "服務名稱/代號" at bounding box center [171, 132] width 88 height 15
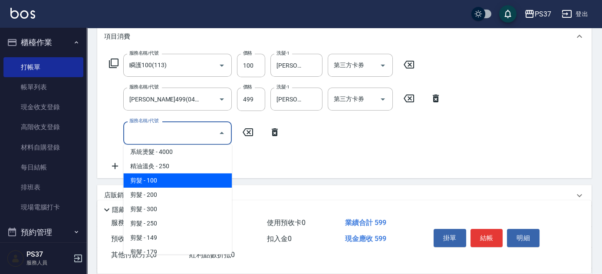
click at [173, 181] on span "剪髮 - 100" at bounding box center [177, 180] width 108 height 14
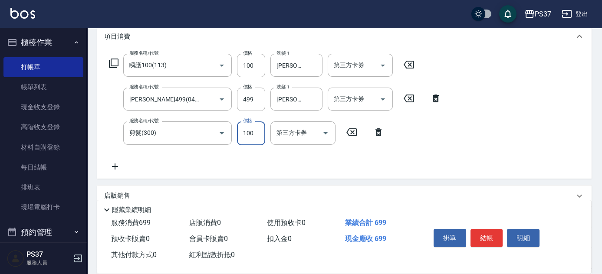
click at [251, 141] on input "100" at bounding box center [251, 132] width 28 height 23
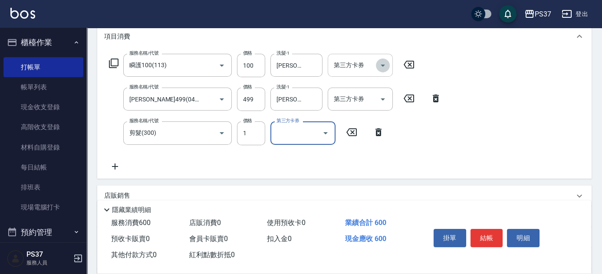
click at [386, 66] on icon "Open" at bounding box center [382, 65] width 10 height 10
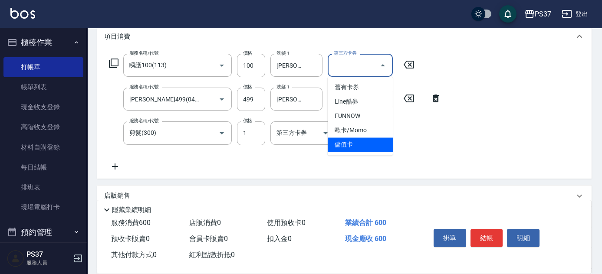
click at [359, 150] on span "儲值卡" at bounding box center [359, 144] width 65 height 14
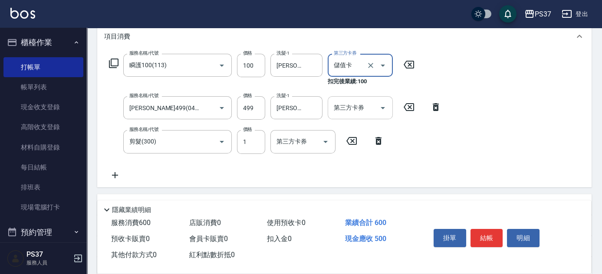
click at [385, 108] on icon "Open" at bounding box center [382, 108] width 10 height 10
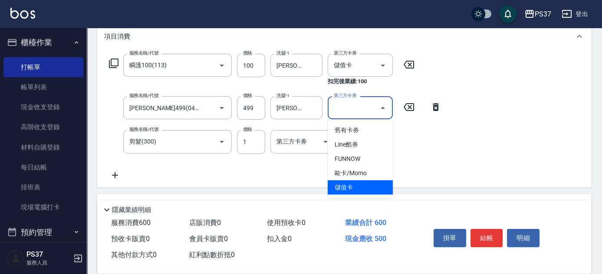
click at [354, 193] on span "儲值卡" at bounding box center [359, 187] width 65 height 14
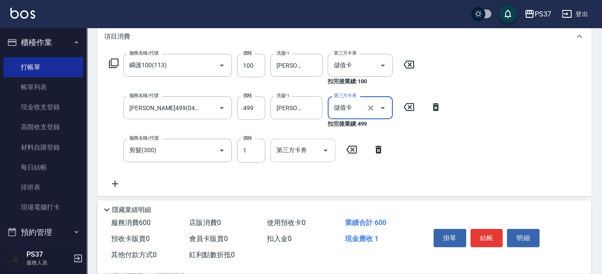
click at [327, 147] on icon "Open" at bounding box center [325, 150] width 10 height 10
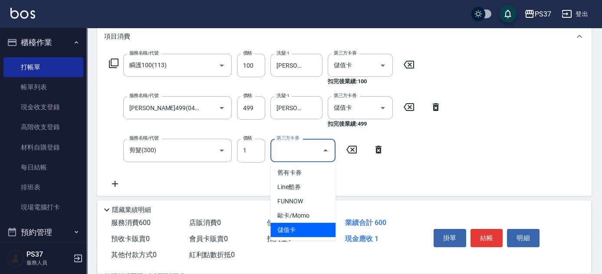
click at [307, 230] on span "儲值卡" at bounding box center [302, 230] width 65 height 14
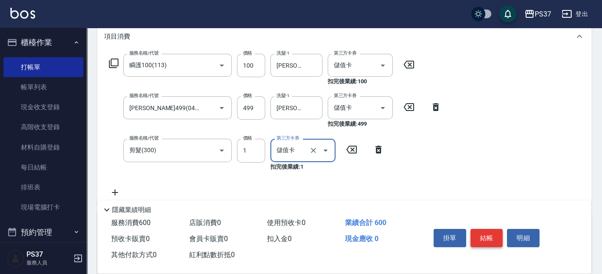
click at [480, 230] on button "結帳" at bounding box center [486, 238] width 33 height 18
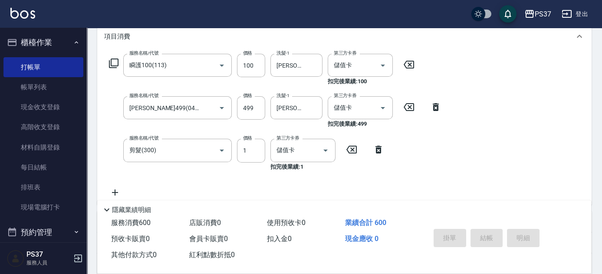
scroll to position [0, 0]
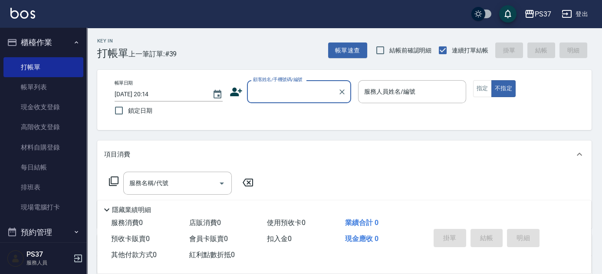
click at [301, 99] on input "顧客姓名/手機號碼/編號" at bounding box center [292, 91] width 83 height 15
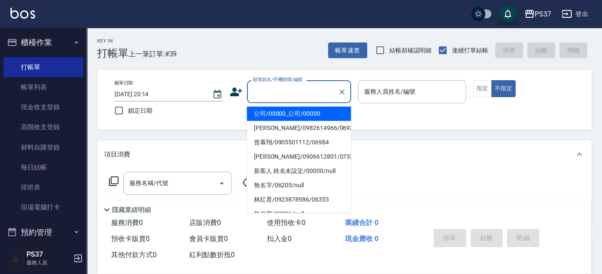
click at [299, 112] on li "公司/00000_公司/00000" at bounding box center [299, 114] width 104 height 14
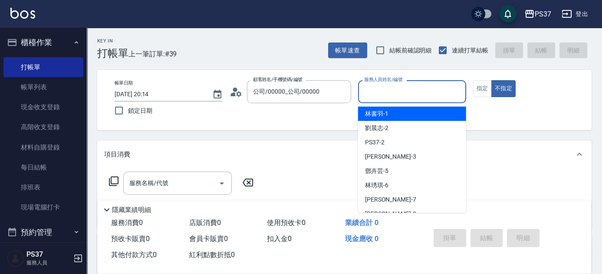
click at [386, 98] on input "服務人員姓名/編號" at bounding box center [412, 91] width 100 height 15
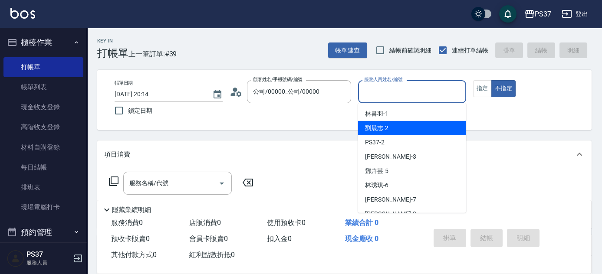
click at [395, 129] on div "劉晨志 -2" at bounding box center [412, 128] width 108 height 14
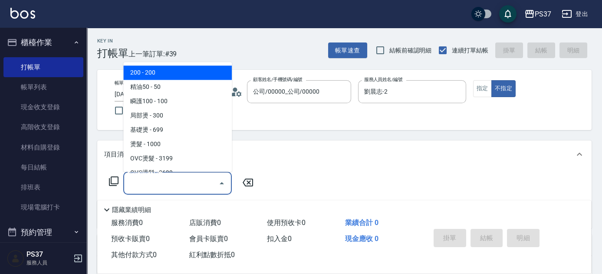
click at [178, 183] on input "服務名稱/代號" at bounding box center [171, 183] width 88 height 15
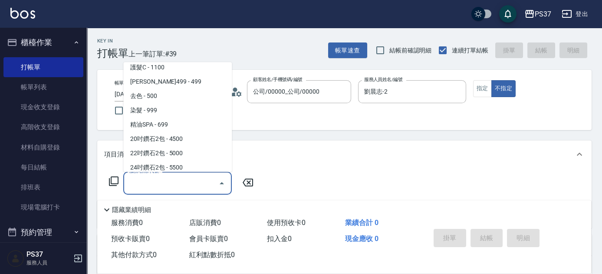
scroll to position [473, 0]
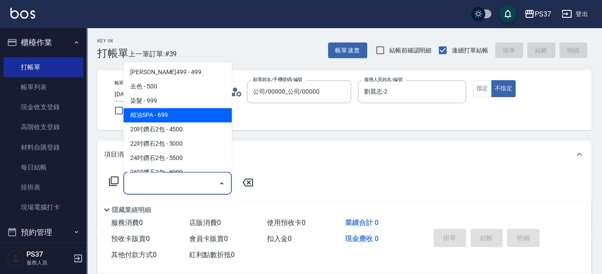
click at [160, 120] on span "精油SPA - 699" at bounding box center [177, 115] width 108 height 14
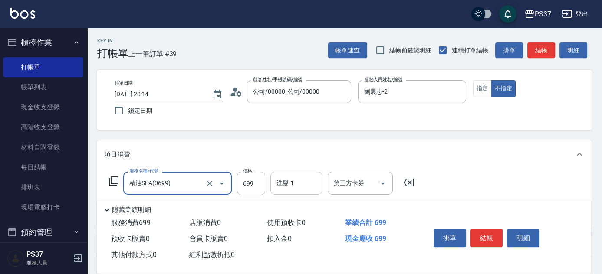
click at [296, 187] on input "洗髮-1" at bounding box center [296, 183] width 44 height 15
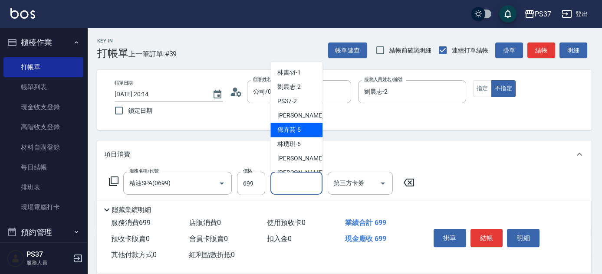
scroll to position [140, 0]
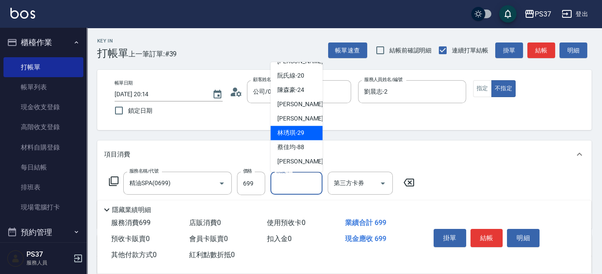
click at [295, 131] on span "[PERSON_NAME]-29" at bounding box center [290, 133] width 27 height 9
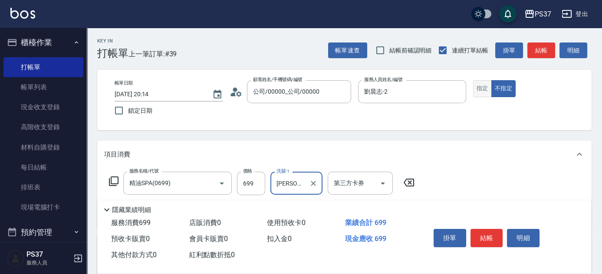
click at [476, 88] on button "指定" at bounding box center [482, 88] width 19 height 17
click at [474, 236] on button "結帳" at bounding box center [486, 238] width 33 height 18
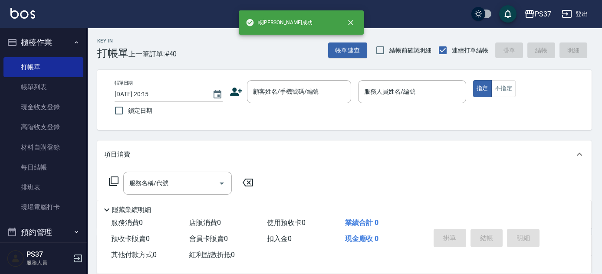
click at [346, 136] on div "Key In 打帳單 上一筆訂單:#40 帳單速查 結帳前確認明細 連續打單結帳 掛單 結帳 明細 帳單日期 [DATE] 20:15 鎖定日期 顧客姓名/手…" at bounding box center [344, 225] width 515 height 394
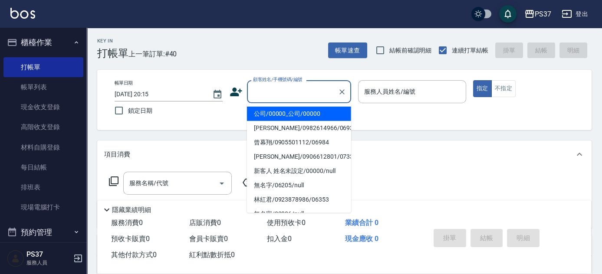
click at [310, 92] on input "顧客姓名/手機號碼/編號" at bounding box center [292, 91] width 83 height 15
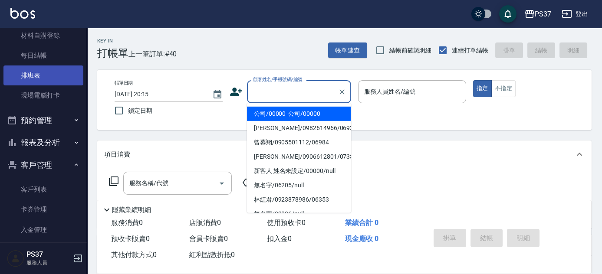
scroll to position [145, 0]
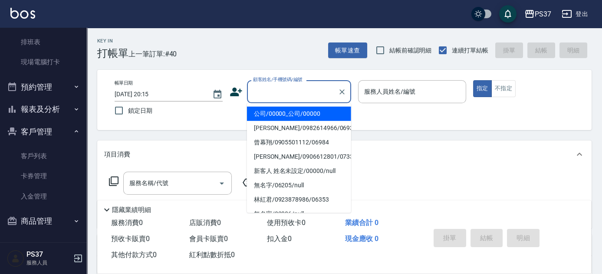
click at [46, 115] on button "報表及分析" at bounding box center [43, 109] width 80 height 23
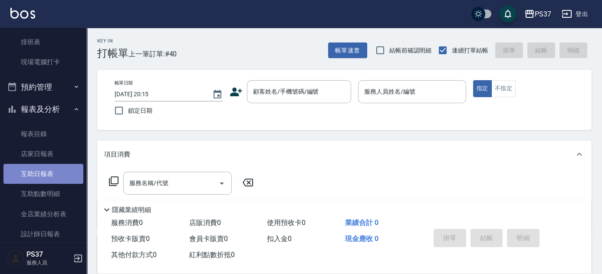
click at [52, 171] on link "互助日報表" at bounding box center [43, 174] width 80 height 20
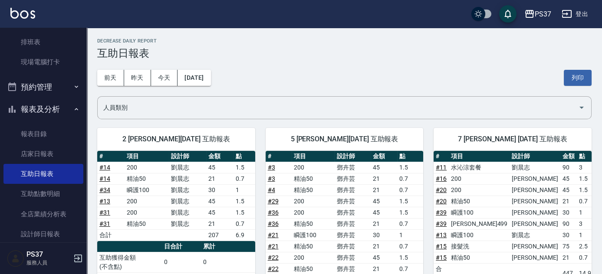
click at [363, 79] on div "[DATE] [DATE] [DATE] [DATE] 列印" at bounding box center [344, 77] width 494 height 37
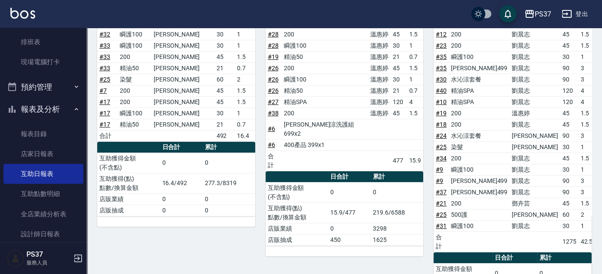
scroll to position [468, 0]
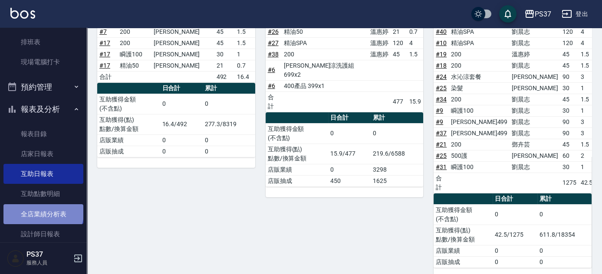
click at [43, 210] on link "全店業績分析表" at bounding box center [43, 214] width 80 height 20
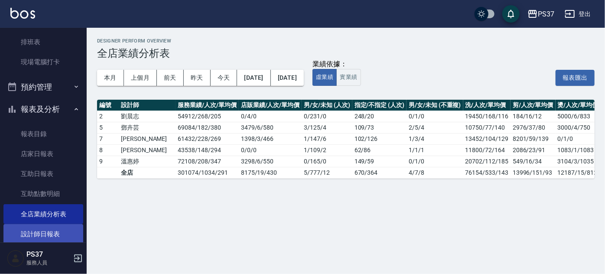
click at [47, 230] on link "設計師日報表" at bounding box center [43, 234] width 80 height 20
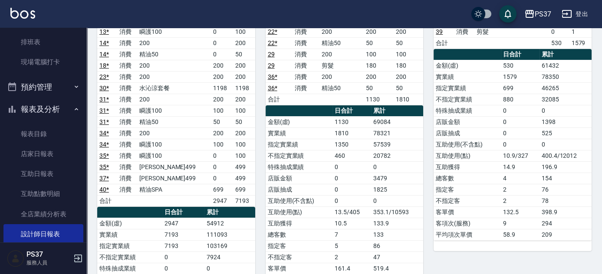
scroll to position [236, 0]
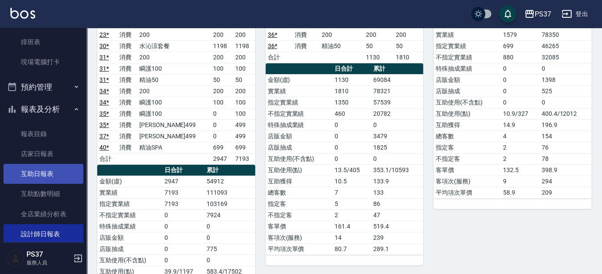
click at [41, 176] on link "互助日報表" at bounding box center [43, 174] width 80 height 20
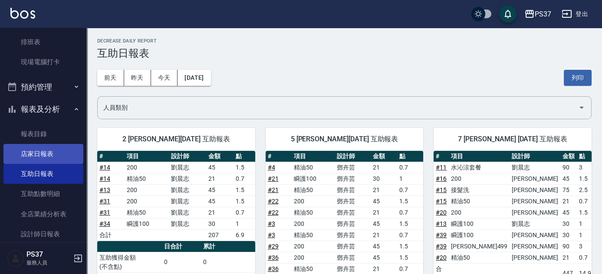
click at [41, 151] on link "店家日報表" at bounding box center [43, 154] width 80 height 20
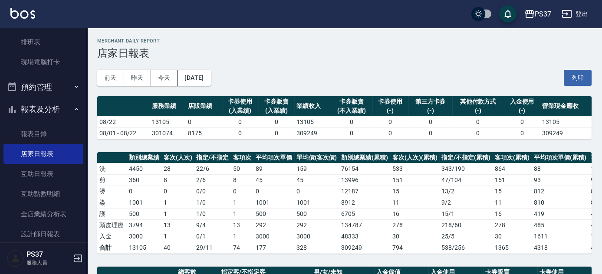
click at [428, 64] on div "[DATE] [DATE] [DATE] [DATE] 列印" at bounding box center [344, 77] width 494 height 37
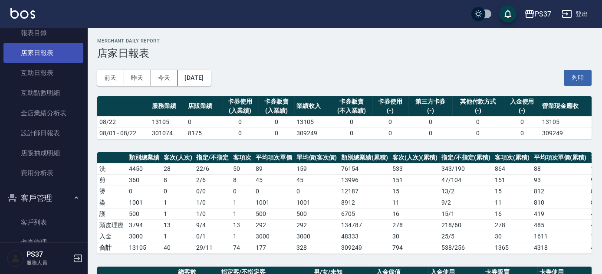
scroll to position [264, 0]
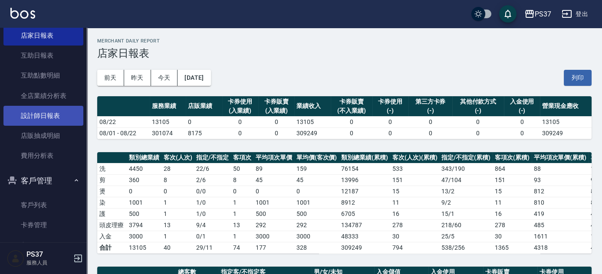
click at [43, 115] on link "設計師日報表" at bounding box center [43, 116] width 80 height 20
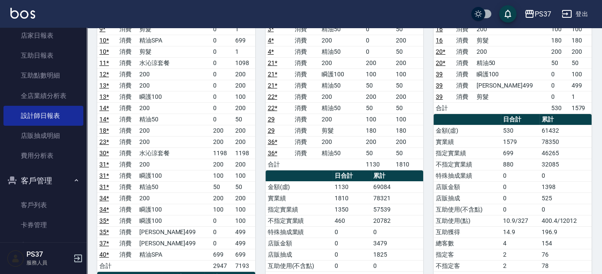
scroll to position [157, 0]
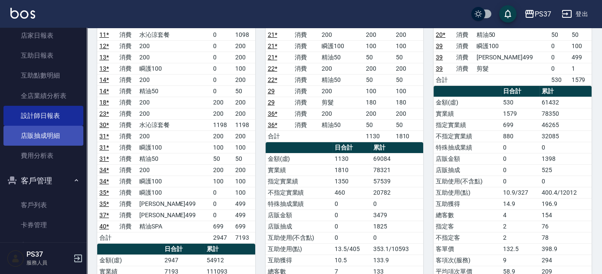
click at [42, 141] on link "店販抽成明細" at bounding box center [43, 136] width 80 height 20
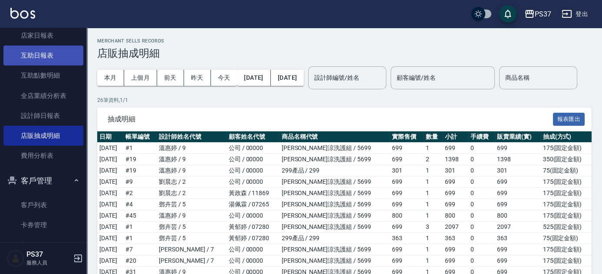
click at [30, 58] on link "互助日報表" at bounding box center [43, 56] width 80 height 20
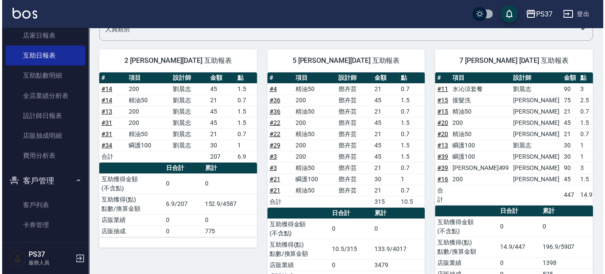
scroll to position [39, 0]
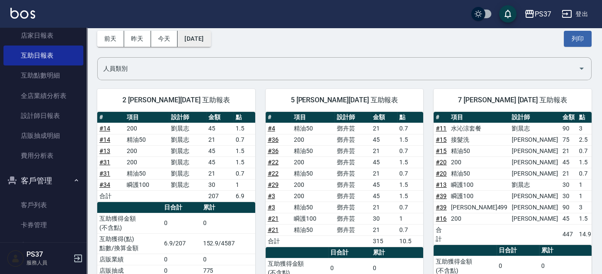
click at [209, 45] on button "[DATE]" at bounding box center [193, 39] width 33 height 16
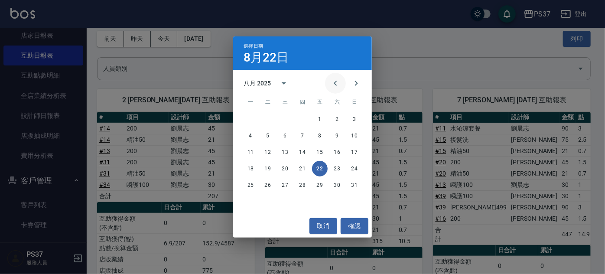
click at [332, 85] on icon "Previous month" at bounding box center [335, 83] width 10 height 10
click at [269, 167] on button "22" at bounding box center [268, 169] width 16 height 16
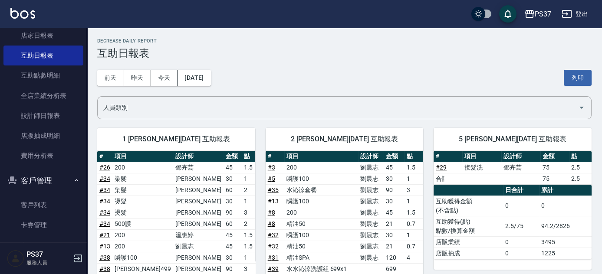
scroll to position [197, 0]
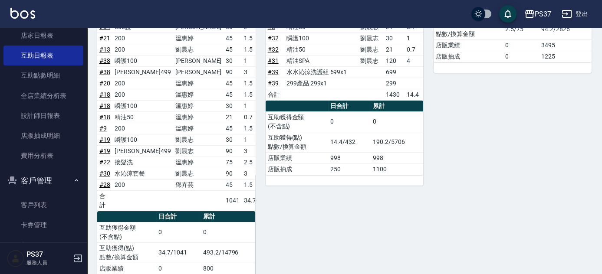
click at [268, 194] on div "2 [PERSON_NAME][DATE] 互助報表 # 項目 設計師 金額 點 # 3 200 [PERSON_NAME]45 1.5 # 5 瞬護100 …" at bounding box center [339, 109] width 168 height 376
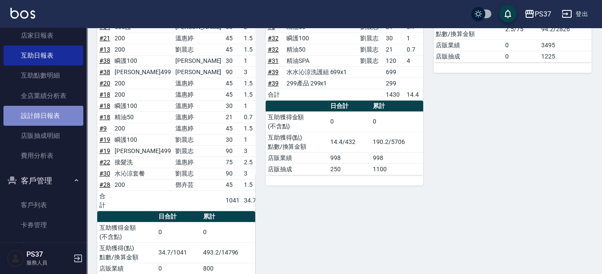
click at [53, 113] on link "設計師日報表" at bounding box center [43, 116] width 80 height 20
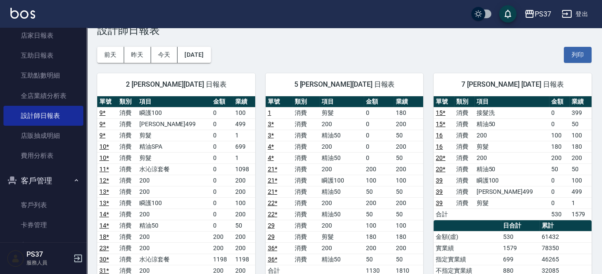
scroll to position [39, 0]
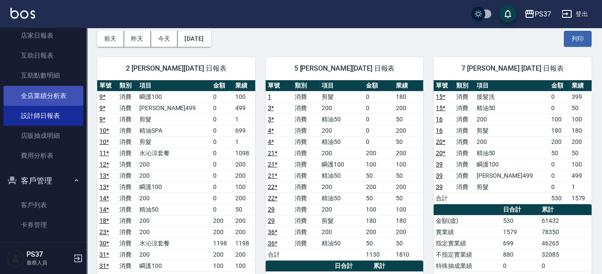
click at [44, 87] on link "全店業績分析表" at bounding box center [43, 96] width 80 height 20
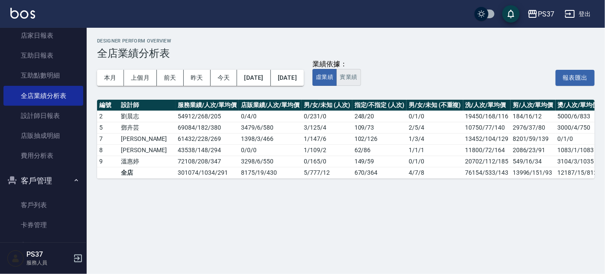
click at [361, 83] on button "實業績" at bounding box center [349, 77] width 24 height 17
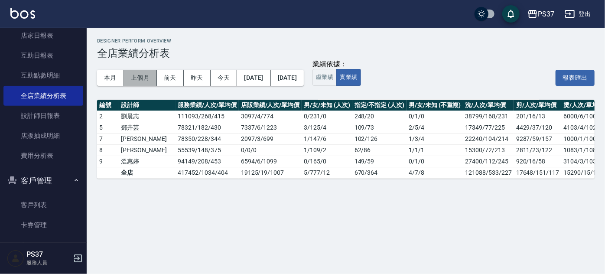
click at [147, 81] on button "上個月" at bounding box center [140, 78] width 33 height 16
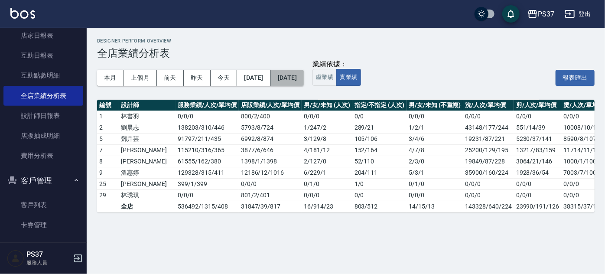
click at [304, 82] on button "[DATE]" at bounding box center [287, 78] width 33 height 16
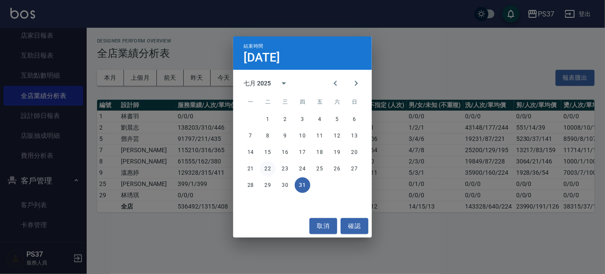
click at [272, 167] on button "22" at bounding box center [268, 169] width 16 height 16
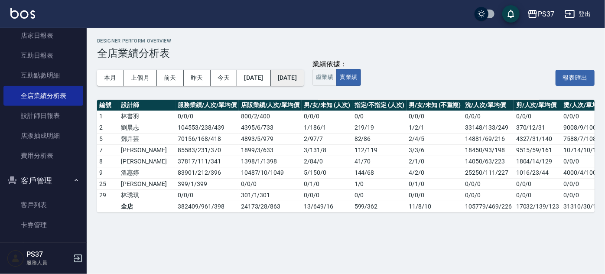
click at [304, 70] on button "[DATE]" at bounding box center [287, 78] width 33 height 16
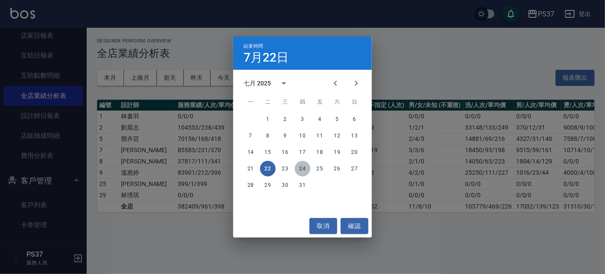
click at [308, 170] on button "24" at bounding box center [303, 169] width 16 height 16
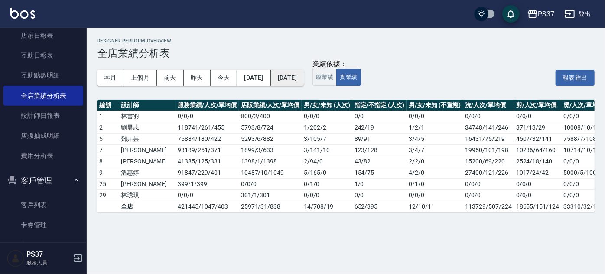
click at [304, 81] on button "[DATE]" at bounding box center [287, 78] width 33 height 16
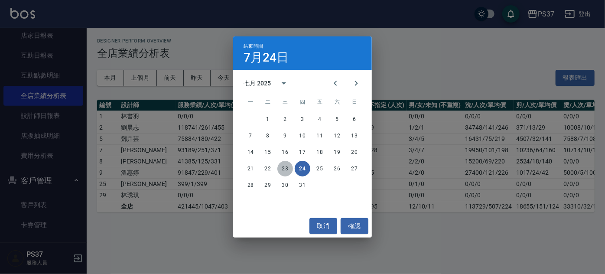
click at [284, 165] on button "23" at bounding box center [286, 169] width 16 height 16
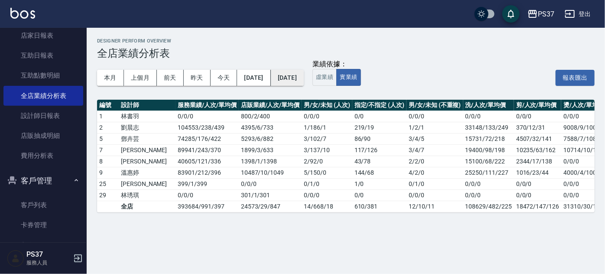
click at [304, 82] on button "[DATE]" at bounding box center [287, 78] width 33 height 16
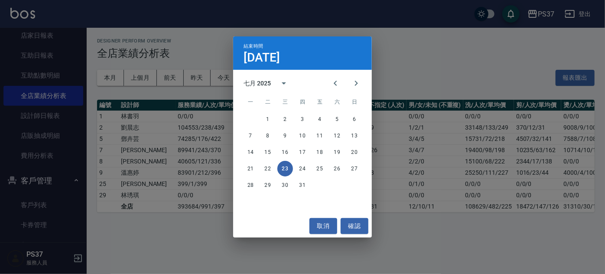
click at [157, 228] on div "結束時間 [DATE] 七月 2025 一 二 三 四 五 六 日 1 2 3 4 5 6 7 8 9 10 11 12 13 14 15 16 17 18 …" at bounding box center [302, 137] width 605 height 274
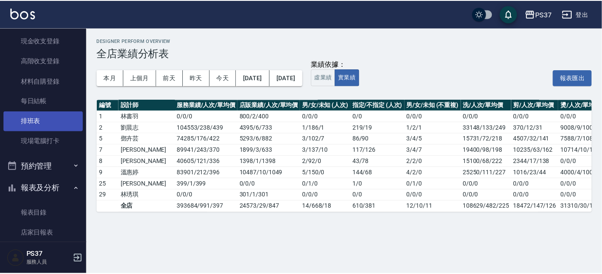
scroll to position [224, 0]
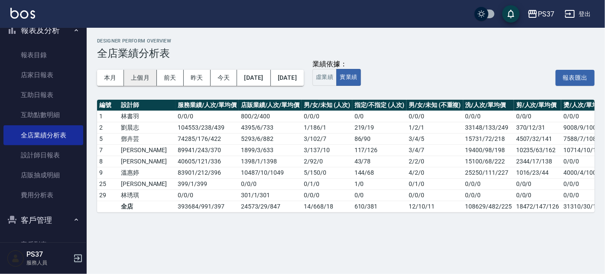
click at [128, 81] on button "上個月" at bounding box center [140, 78] width 33 height 16
click at [304, 75] on button "[DATE]" at bounding box center [287, 78] width 33 height 16
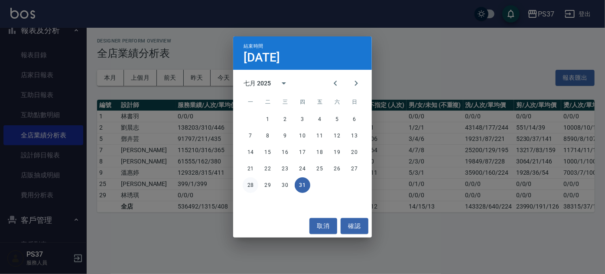
click at [250, 185] on button "28" at bounding box center [251, 185] width 16 height 16
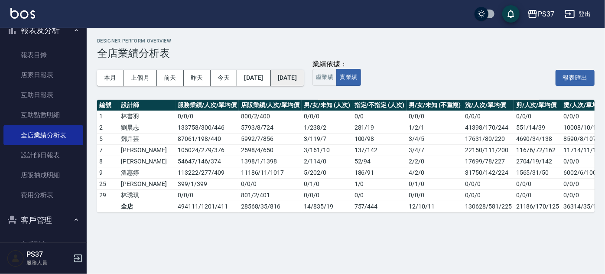
click at [302, 78] on button "[DATE]" at bounding box center [287, 78] width 33 height 16
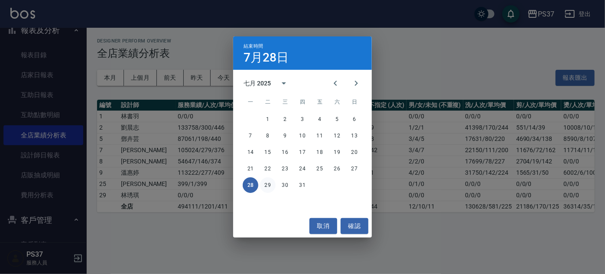
click at [270, 186] on button "29" at bounding box center [268, 185] width 16 height 16
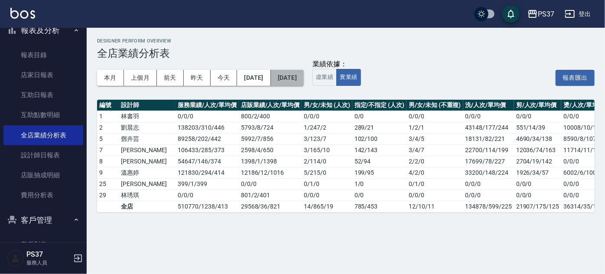
click at [304, 79] on button "[DATE]" at bounding box center [287, 78] width 33 height 16
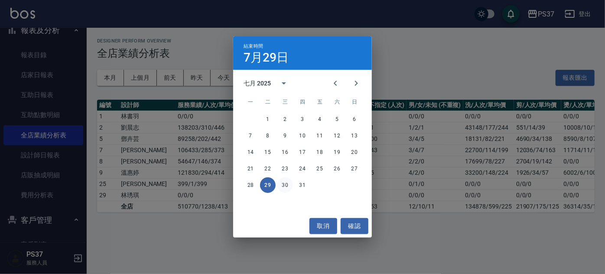
click at [283, 184] on button "30" at bounding box center [286, 185] width 16 height 16
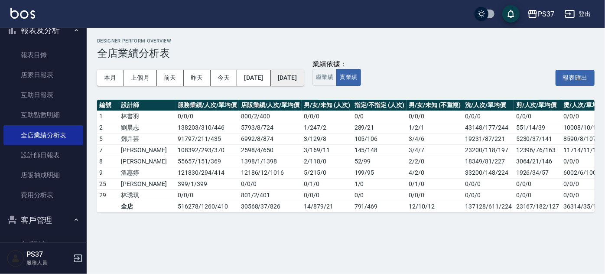
click at [304, 77] on button "[DATE]" at bounding box center [287, 78] width 33 height 16
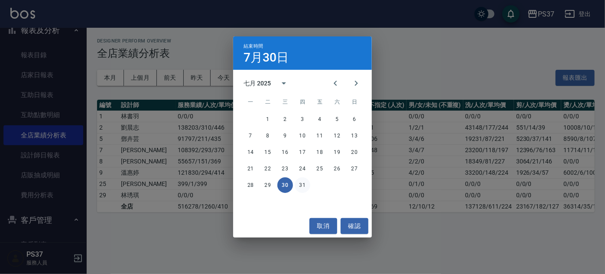
click at [304, 186] on button "31" at bounding box center [303, 185] width 16 height 16
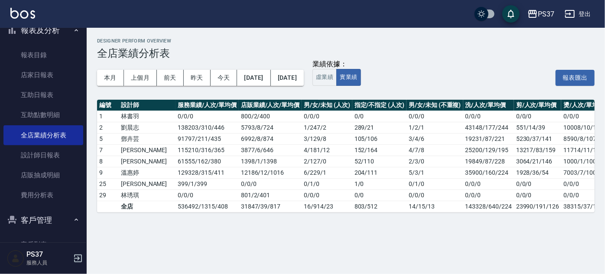
click at [243, 98] on div "Designer Perform Overview 全店業績分析表 本月 上個月 [DATE] [DATE] [DATE] [DATE] [DATE] 業績依…" at bounding box center [346, 125] width 519 height 195
click at [37, 88] on link "互助日報表" at bounding box center [43, 95] width 80 height 20
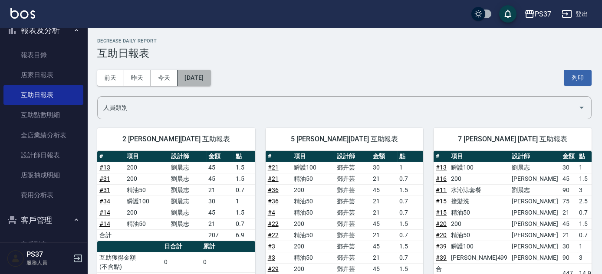
click at [210, 81] on button "[DATE]" at bounding box center [193, 78] width 33 height 16
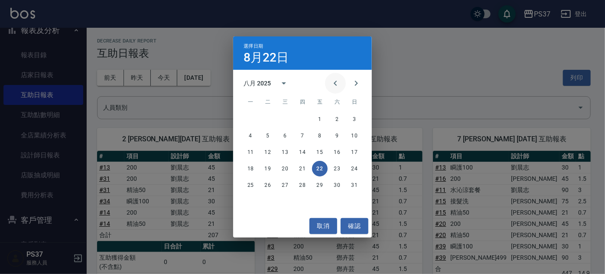
click at [340, 84] on icon "Previous month" at bounding box center [335, 83] width 10 height 10
click at [274, 173] on button "22" at bounding box center [268, 169] width 16 height 16
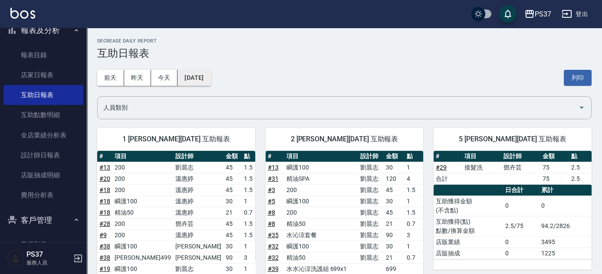
click at [209, 80] on button "[DATE]" at bounding box center [193, 78] width 33 height 16
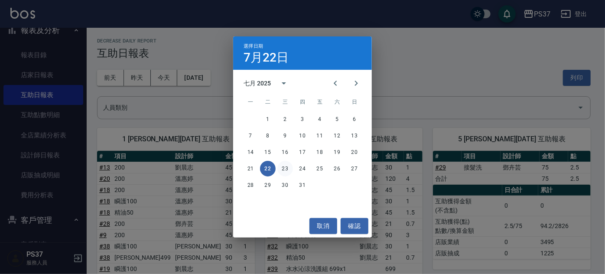
click at [282, 171] on button "23" at bounding box center [286, 169] width 16 height 16
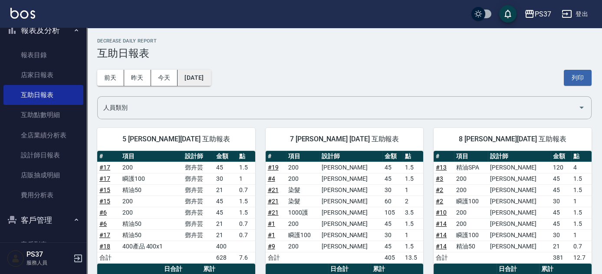
click at [210, 81] on button "[DATE]" at bounding box center [193, 78] width 33 height 16
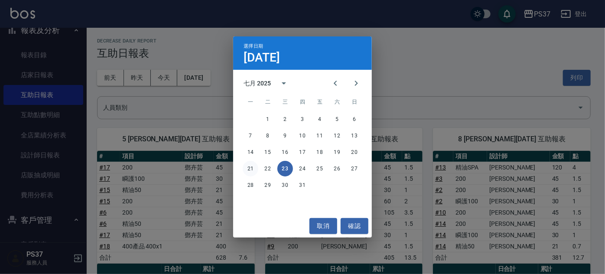
click at [253, 169] on button "21" at bounding box center [251, 169] width 16 height 16
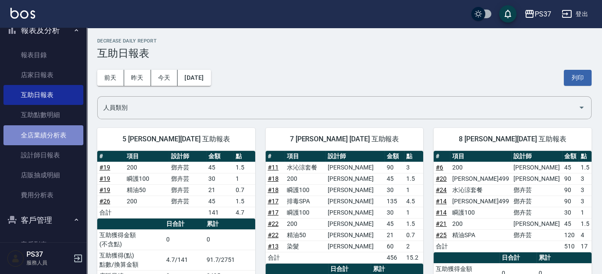
click at [56, 134] on link "全店業績分析表" at bounding box center [43, 135] width 80 height 20
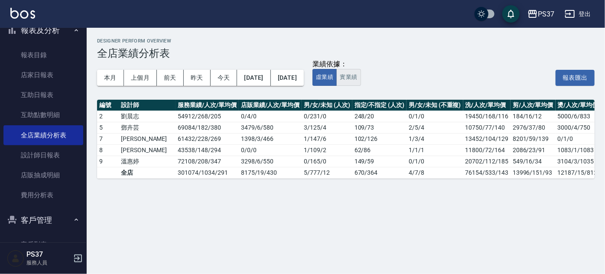
click at [361, 80] on button "實業績" at bounding box center [349, 77] width 24 height 17
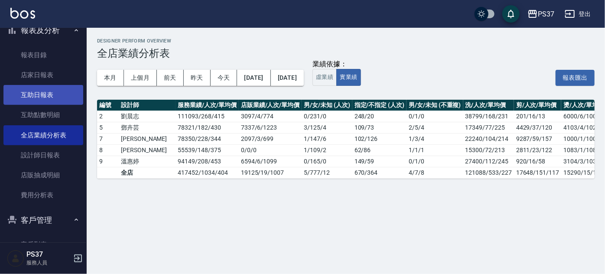
click at [65, 93] on link "互助日報表" at bounding box center [43, 95] width 80 height 20
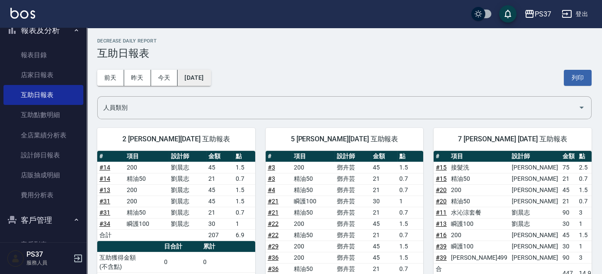
click at [206, 79] on button "[DATE]" at bounding box center [193, 78] width 33 height 16
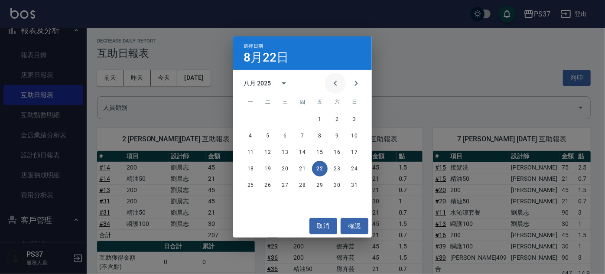
click at [337, 84] on icon "Previous month" at bounding box center [335, 83] width 10 height 10
click at [302, 185] on button "31" at bounding box center [303, 185] width 16 height 16
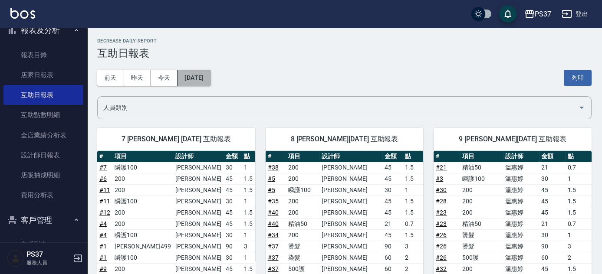
click at [210, 79] on button "[DATE]" at bounding box center [193, 78] width 33 height 16
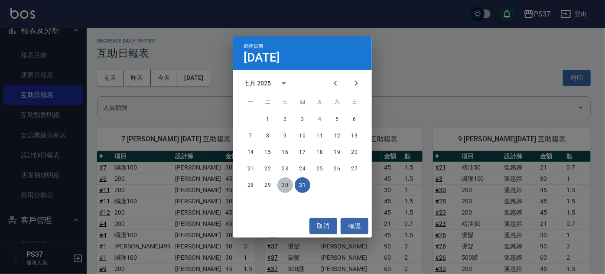
click at [291, 185] on button "30" at bounding box center [286, 185] width 16 height 16
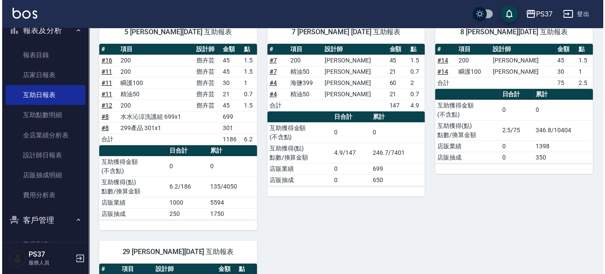
scroll to position [39, 0]
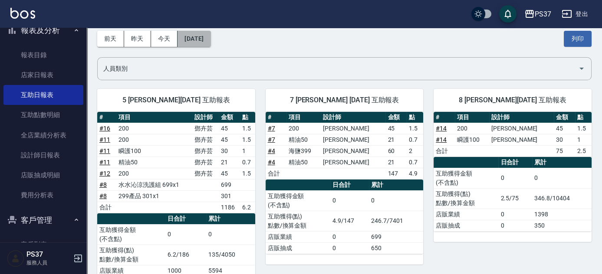
click at [208, 45] on button "[DATE]" at bounding box center [193, 39] width 33 height 16
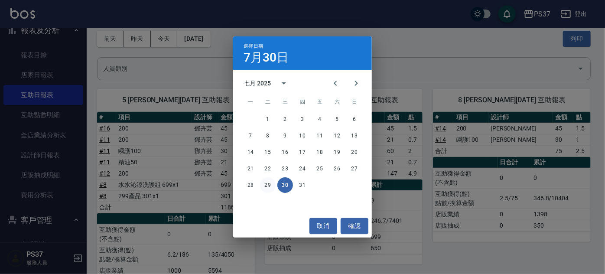
click at [271, 188] on button "29" at bounding box center [268, 185] width 16 height 16
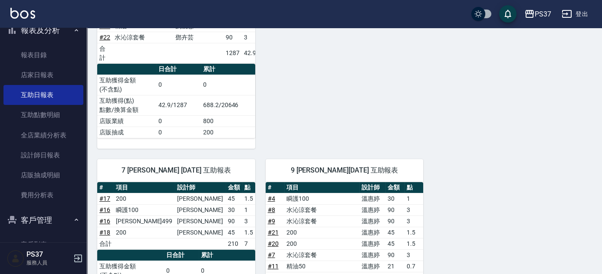
scroll to position [338, 0]
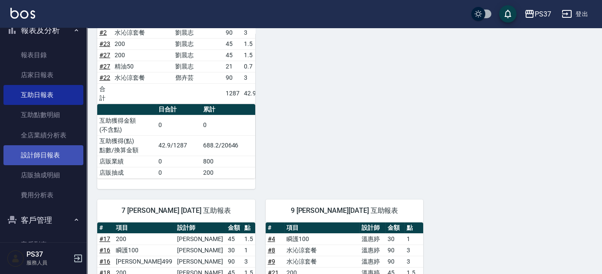
click at [45, 157] on link "設計師日報表" at bounding box center [43, 155] width 80 height 20
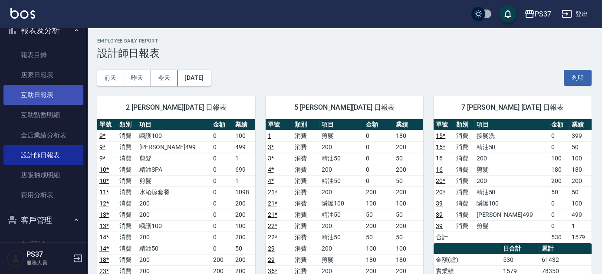
click at [54, 98] on link "互助日報表" at bounding box center [43, 95] width 80 height 20
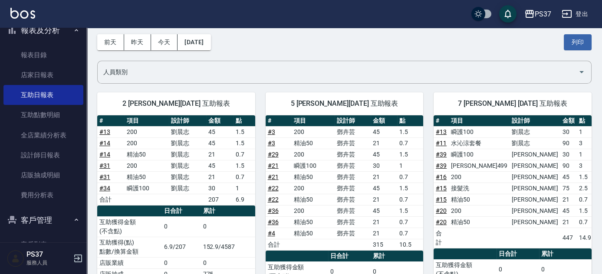
scroll to position [79, 0]
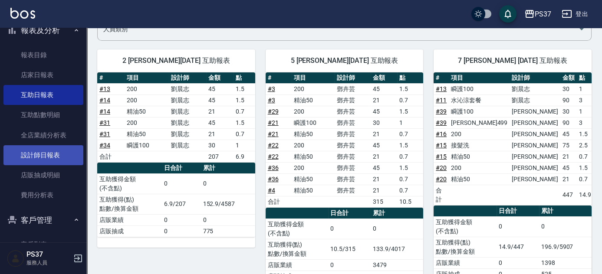
click at [23, 158] on link "設計師日報表" at bounding box center [43, 155] width 80 height 20
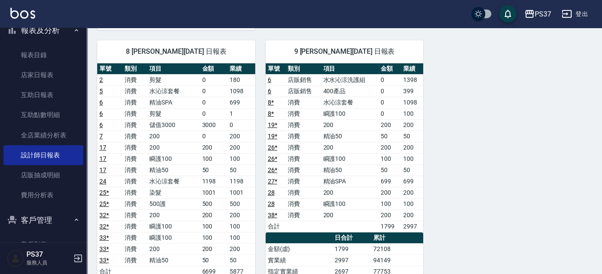
scroll to position [591, 0]
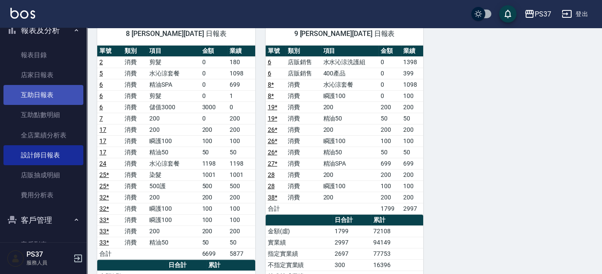
click at [44, 98] on link "互助日報表" at bounding box center [43, 95] width 80 height 20
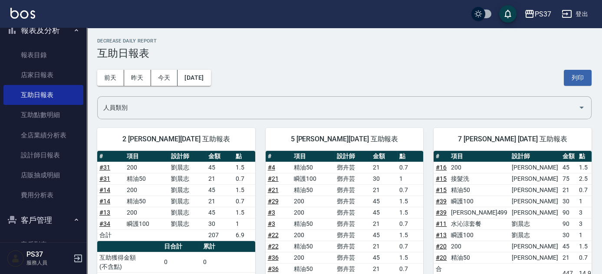
click at [336, 60] on div "[DATE] [DATE] [DATE] [DATE] 列印" at bounding box center [344, 77] width 494 height 37
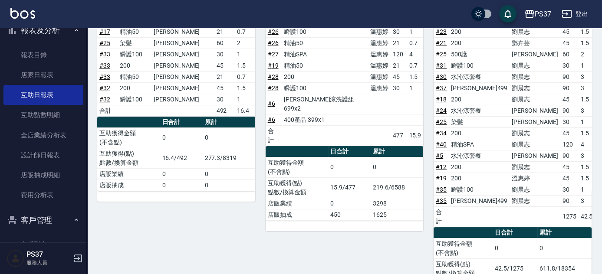
scroll to position [468, 0]
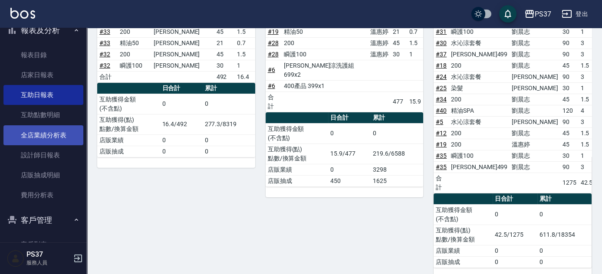
click at [35, 141] on link "全店業績分析表" at bounding box center [43, 135] width 80 height 20
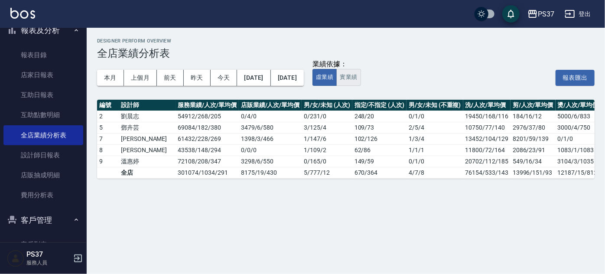
click at [361, 81] on button "實業績" at bounding box center [349, 77] width 24 height 17
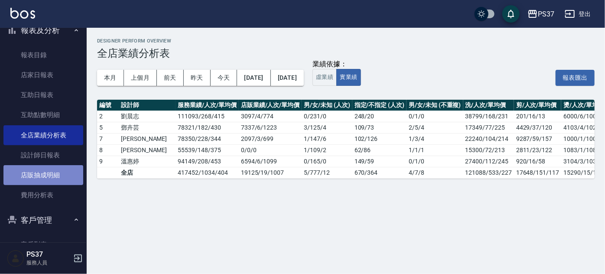
click at [44, 180] on link "店販抽成明細" at bounding box center [43, 175] width 80 height 20
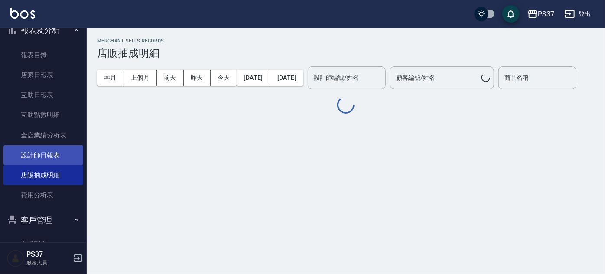
click at [60, 150] on link "設計師日報表" at bounding box center [43, 155] width 80 height 20
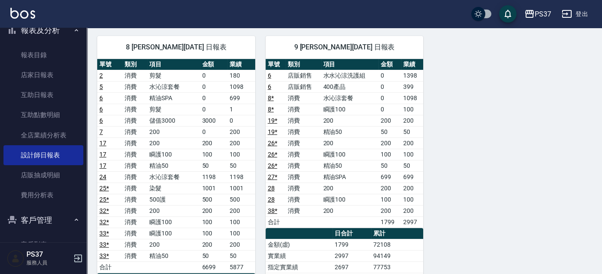
scroll to position [591, 0]
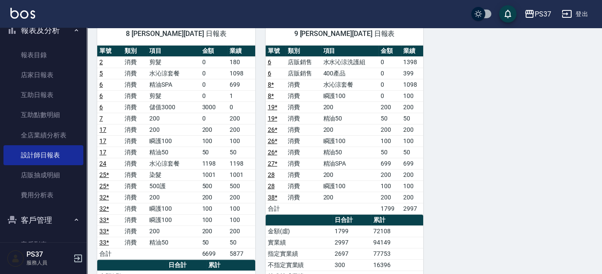
click at [259, 214] on div "9 [PERSON_NAME][DATE] 日報表 單號 類別 項目 金額 業績 6 店販銷售 水水沁涼洗護組 0 1398 6 店販銷售 400產品 0 3…" at bounding box center [339, 237] width 168 height 450
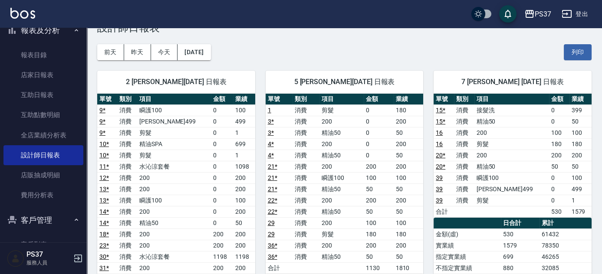
scroll to position [39, 0]
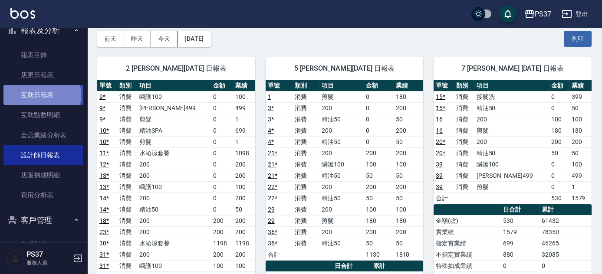
click at [37, 95] on link "互助日報表" at bounding box center [43, 95] width 80 height 20
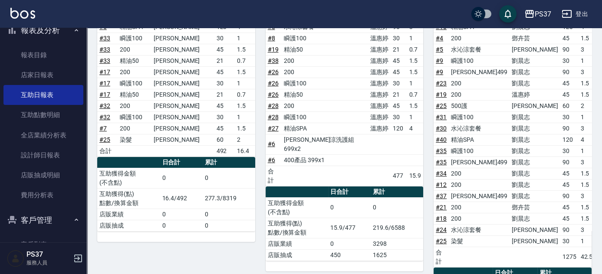
scroll to position [197, 0]
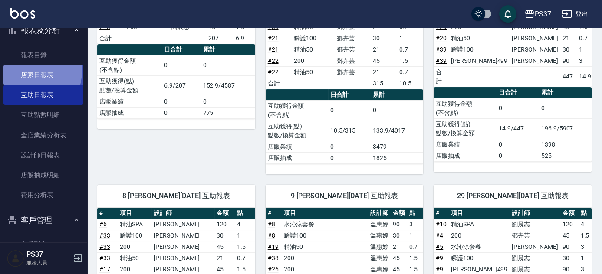
click at [29, 71] on link "店家日報表" at bounding box center [43, 75] width 80 height 20
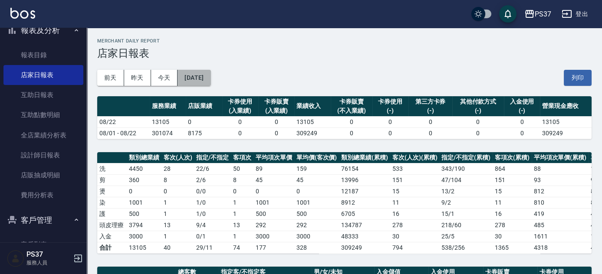
click at [210, 78] on button "[DATE]" at bounding box center [193, 78] width 33 height 16
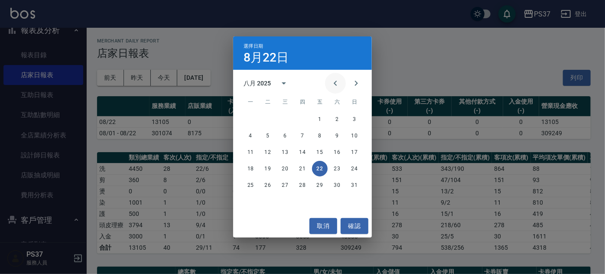
click at [336, 86] on icon "Previous month" at bounding box center [335, 83] width 10 height 10
click at [267, 168] on button "22" at bounding box center [268, 169] width 16 height 16
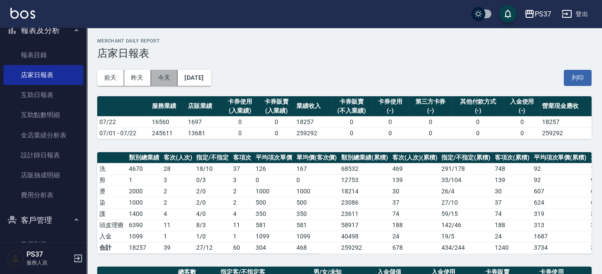
click at [155, 79] on button "今天" at bounding box center [164, 78] width 27 height 16
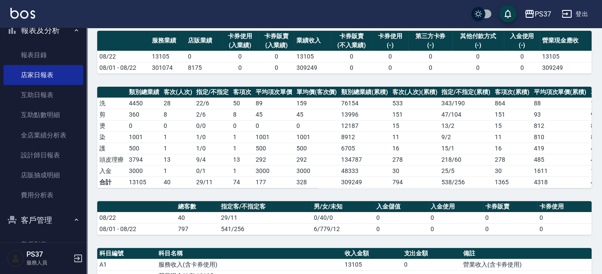
scroll to position [79, 0]
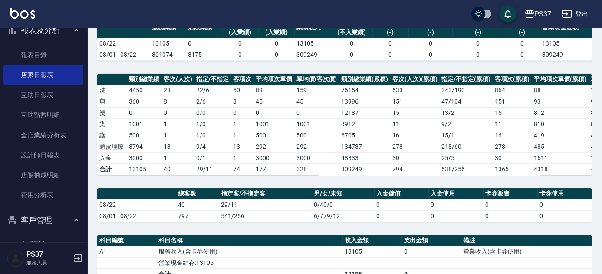
click at [468, 62] on div "PS37 [DATE] 店家日報表 列印時間： [DATE][PHONE_NUMBER]:22 Merchant Daily Report 店家日報表 [DA…" at bounding box center [344, 188] width 515 height 478
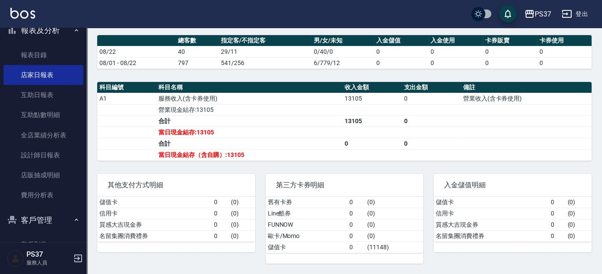
scroll to position [0, 0]
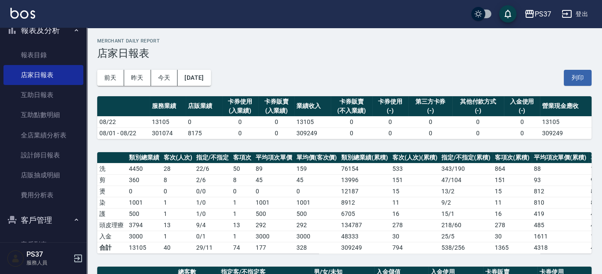
click at [364, 54] on h3 "店家日報表" at bounding box center [344, 53] width 494 height 12
click at [288, 90] on div "[DATE] [DATE] [DATE] [DATE] 列印" at bounding box center [344, 77] width 494 height 37
click at [298, 67] on div "[DATE] [DATE] [DATE] [DATE] 列印" at bounding box center [344, 77] width 494 height 37
click at [343, 140] on div "PS37 [DATE] 店家日報表 列印時間： [DATE][PHONE_NUMBER]:22 Merchant Daily Report 店家日報表 [DA…" at bounding box center [344, 267] width 515 height 478
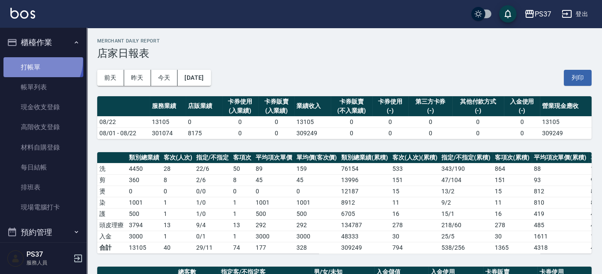
click at [39, 61] on link "打帳單" at bounding box center [43, 67] width 80 height 20
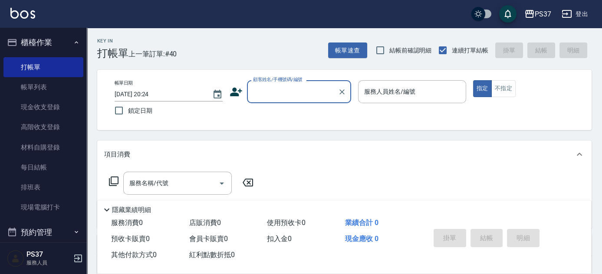
click at [288, 89] on input "顧客姓名/手機號碼/編號" at bounding box center [292, 91] width 83 height 15
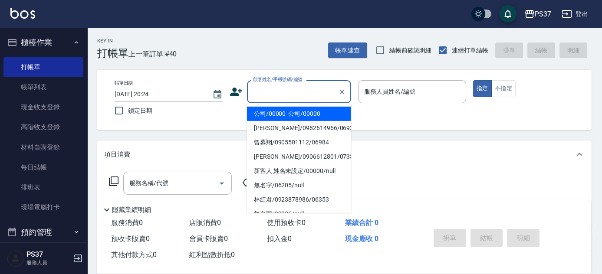
click at [294, 113] on li "公司/00000_公司/00000" at bounding box center [299, 114] width 104 height 14
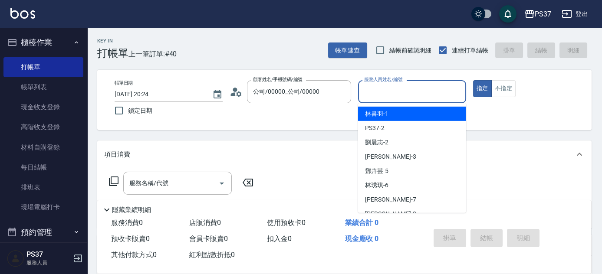
click at [389, 88] on input "服務人員姓名/編號" at bounding box center [412, 91] width 100 height 15
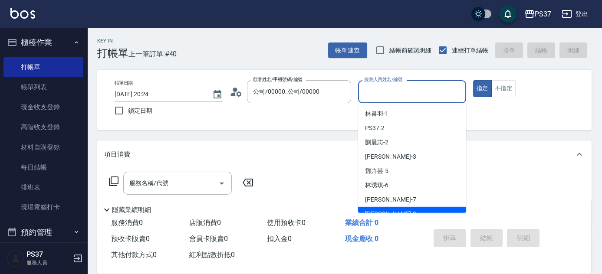
click at [398, 209] on div "[PERSON_NAME]-8" at bounding box center [412, 214] width 108 height 14
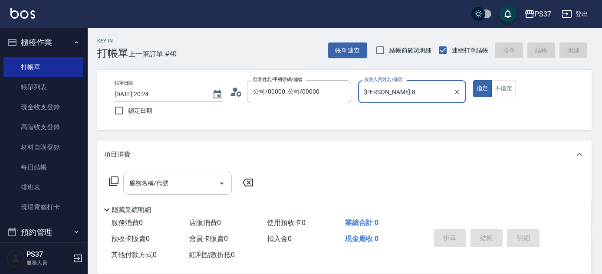
click at [162, 183] on div "服務名稱/代號 服務名稱/代號" at bounding box center [177, 183] width 108 height 23
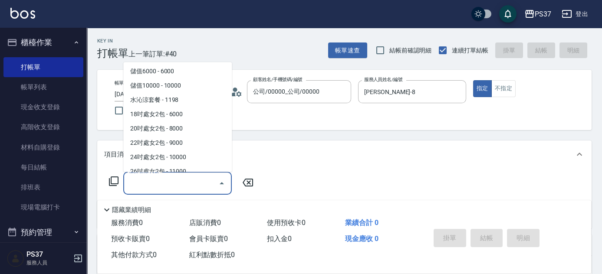
scroll to position [949, 0]
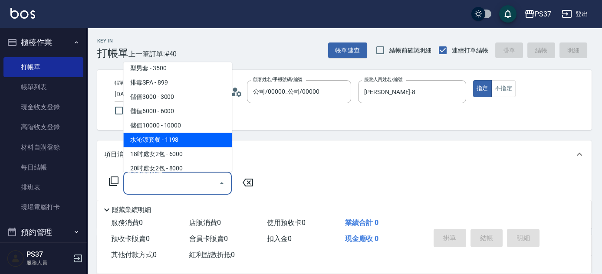
click at [199, 144] on span "水沁涼套餐 - 1198" at bounding box center [177, 140] width 108 height 14
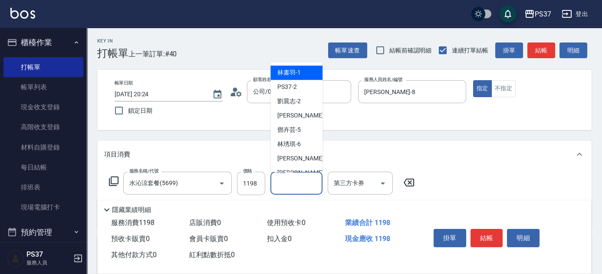
click at [286, 185] on input "洗髮-1" at bounding box center [296, 183] width 44 height 15
click at [295, 167] on div "[PERSON_NAME]-8" at bounding box center [296, 173] width 52 height 14
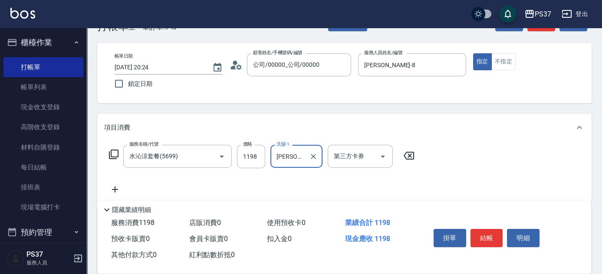
scroll to position [39, 0]
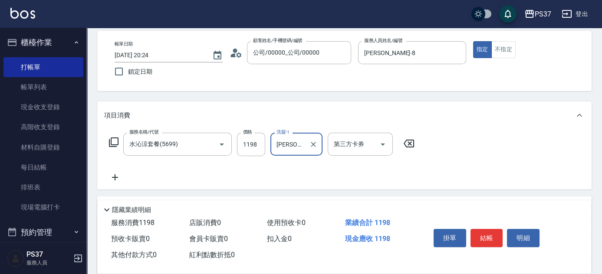
click at [111, 177] on icon at bounding box center [115, 177] width 22 height 10
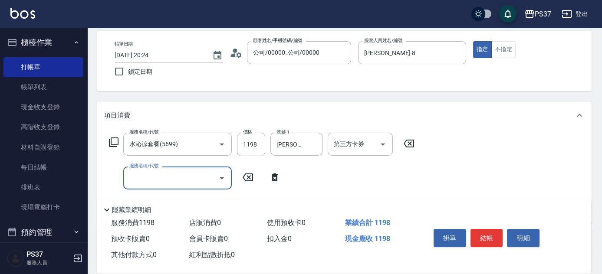
click at [138, 176] on input "服務名稱/代號" at bounding box center [171, 177] width 88 height 15
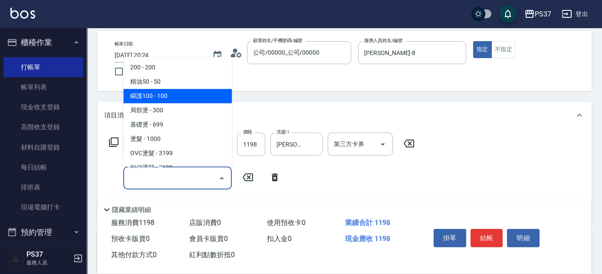
click at [190, 100] on span "瞬護100 - 100" at bounding box center [177, 96] width 108 height 14
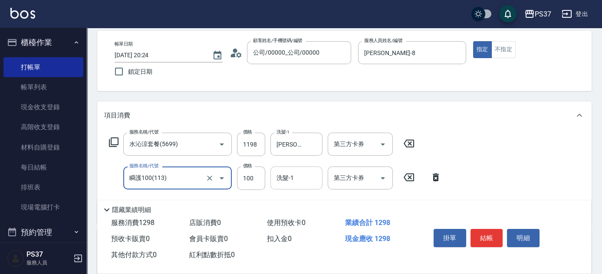
click at [285, 177] on input "洗髮-1" at bounding box center [296, 177] width 44 height 15
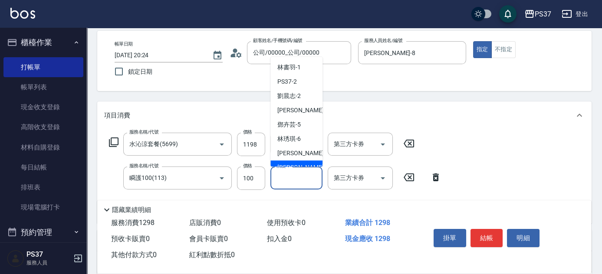
click at [293, 163] on span "[PERSON_NAME]-8" at bounding box center [302, 167] width 51 height 9
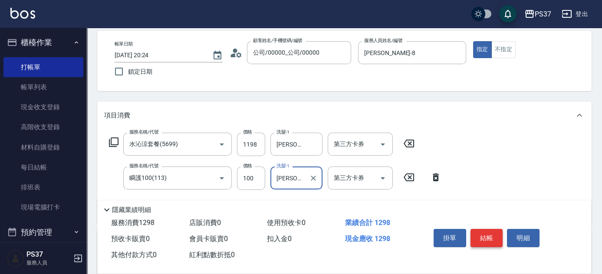
click at [493, 239] on button "結帳" at bounding box center [486, 238] width 33 height 18
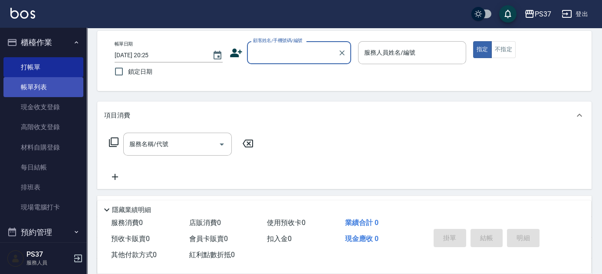
click at [43, 95] on link "帳單列表" at bounding box center [43, 87] width 80 height 20
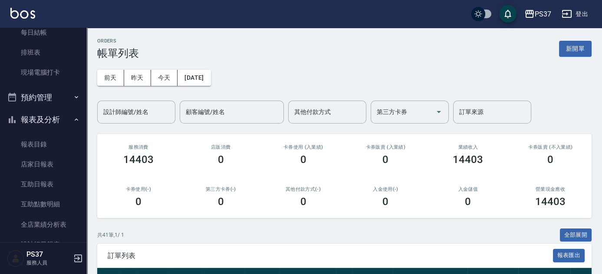
scroll to position [236, 0]
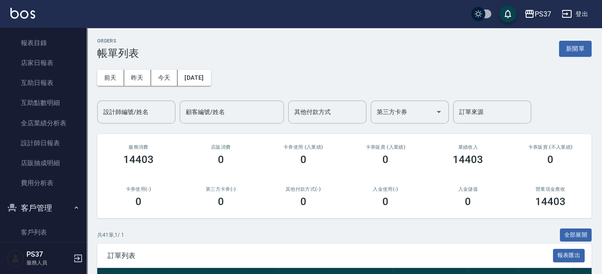
click at [283, 90] on div "[DATE] [DATE] [DATE] [DATE] 設計師編號/姓名 設計師編號/姓名 顧客編號/姓名 顧客編號/姓名 其他付款方式 其他付款方式 第三方…" at bounding box center [344, 91] width 494 height 64
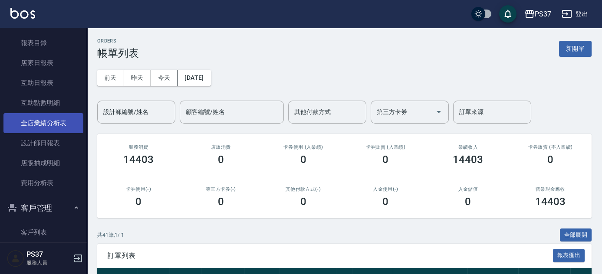
click at [32, 130] on link "全店業績分析表" at bounding box center [43, 123] width 80 height 20
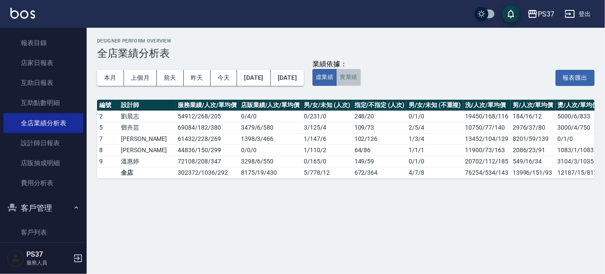
click at [361, 82] on button "實業績" at bounding box center [349, 77] width 24 height 17
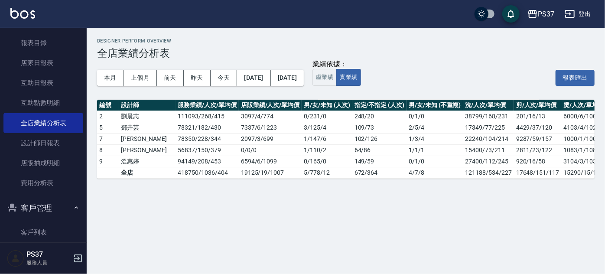
click at [362, 97] on div "Designer Perform Overview 全店業績分析表 本月 上個月 [DATE] [DATE] [DATE] [DATE] [DATE] 業績依…" at bounding box center [346, 108] width 519 height 161
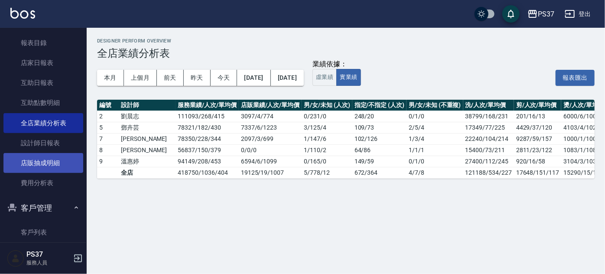
click at [37, 166] on link "店販抽成明細" at bounding box center [43, 163] width 80 height 20
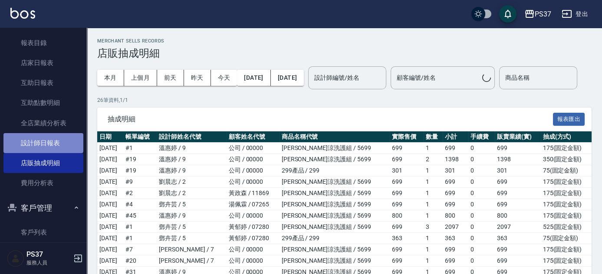
click at [43, 142] on link "設計師日報表" at bounding box center [43, 143] width 80 height 20
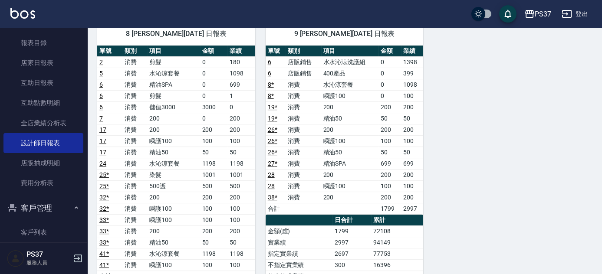
scroll to position [710, 0]
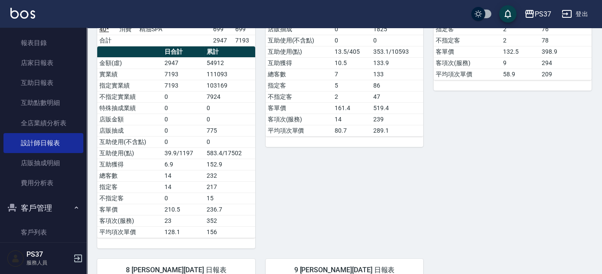
scroll to position [157, 0]
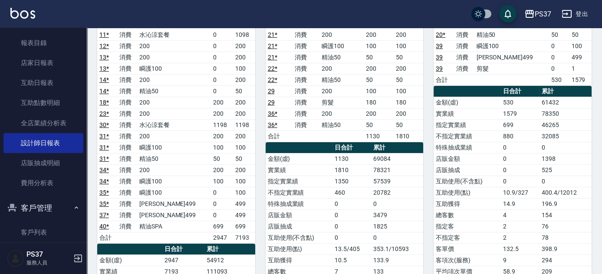
click at [431, 161] on div "7 [PERSON_NAME] [DATE] 日報表 單號 類別 項目 金額 業績 15 * 消費 接髮洗 0 399 15 * 消費 精油50 0 50 1…" at bounding box center [507, 186] width 168 height 517
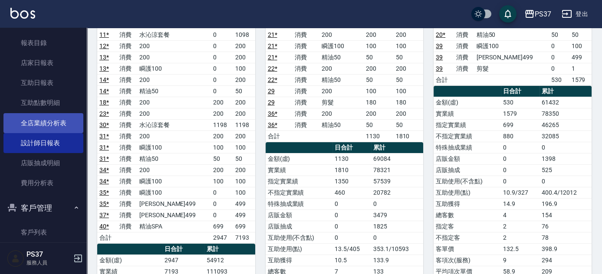
click at [61, 119] on link "全店業績分析表" at bounding box center [43, 123] width 80 height 20
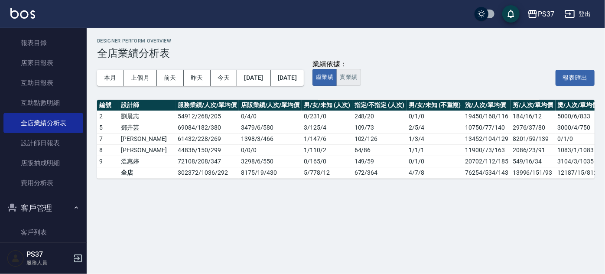
click at [361, 71] on button "實業績" at bounding box center [349, 77] width 24 height 17
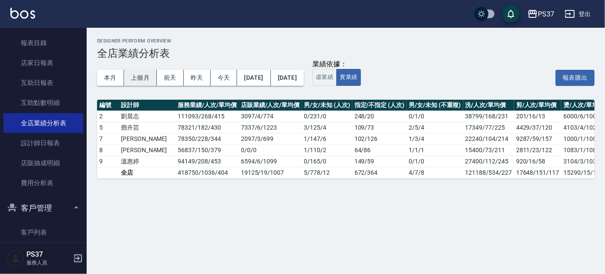
click at [150, 79] on button "上個月" at bounding box center [140, 78] width 33 height 16
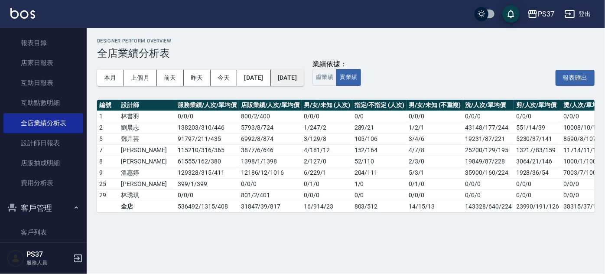
click at [304, 83] on button "[DATE]" at bounding box center [287, 78] width 33 height 16
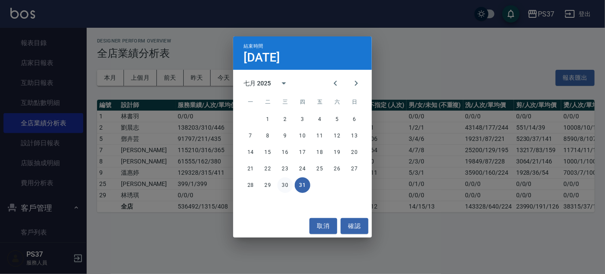
click at [288, 186] on button "30" at bounding box center [286, 185] width 16 height 16
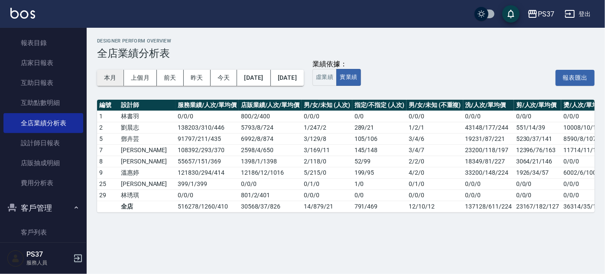
click at [115, 84] on button "本月" at bounding box center [110, 78] width 27 height 16
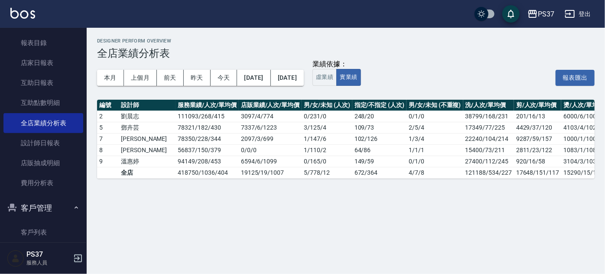
click at [428, 90] on div "本月 上個月 [DATE] [DATE] [DATE] [DATE] [DATE] 業績依據： 虛業績 實業績 報表匯出" at bounding box center [346, 77] width 498 height 37
click at [265, 91] on div "本月 上個月 [DATE] [DATE] [DATE] [DATE] [DATE]" at bounding box center [200, 77] width 207 height 37
click at [407, 82] on div "業績依據： 虛業績 實業績 報表匯出" at bounding box center [454, 77] width 282 height 16
click at [39, 78] on link "互助日報表" at bounding box center [43, 83] width 80 height 20
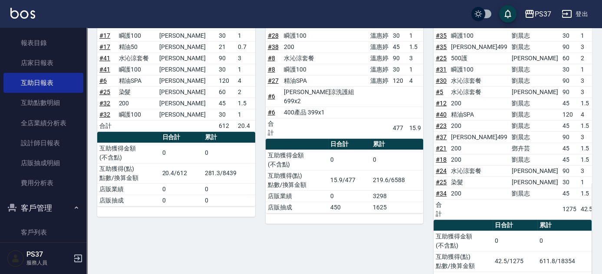
scroll to position [468, 0]
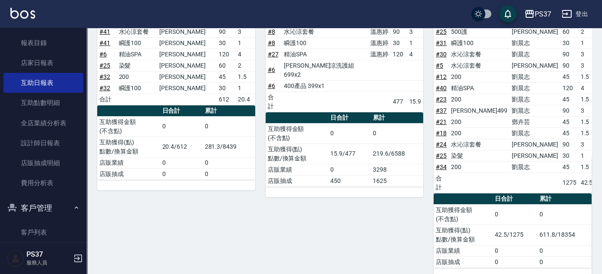
click at [260, 146] on div "9 [PERSON_NAME][DATE] 互助報表 # 項目 設計師 金額 點 # 19 精油50 [PERSON_NAME]21 0.7 # 26 200…" at bounding box center [339, 91] width 168 height 376
click at [241, 203] on div "8 [PERSON_NAME][DATE] 互助報表 # 項目 設計師 金額 點 # 7 200 [PERSON_NAME]45 1.5 # 33 瞬護100…" at bounding box center [171, 91] width 168 height 376
click at [233, 218] on div "8 [PERSON_NAME][DATE] 互助報表 # 項目 設計師 金額 點 # 7 200 [PERSON_NAME]45 1.5 # 33 瞬護100…" at bounding box center [171, 91] width 168 height 376
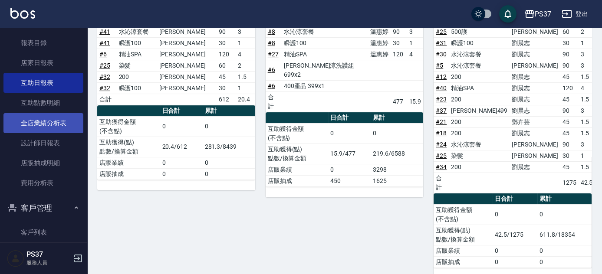
scroll to position [197, 0]
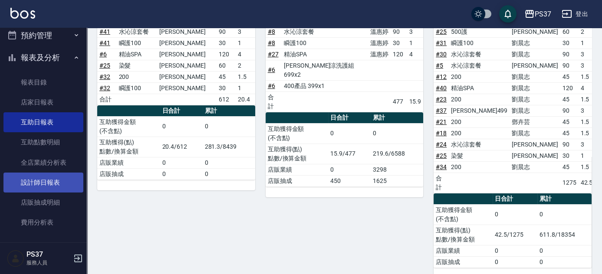
click at [49, 183] on link "設計師日報表" at bounding box center [43, 183] width 80 height 20
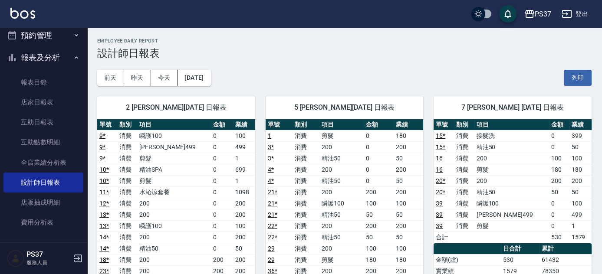
click at [268, 79] on div "[DATE] [DATE] [DATE] [DATE] 列印" at bounding box center [344, 77] width 494 height 37
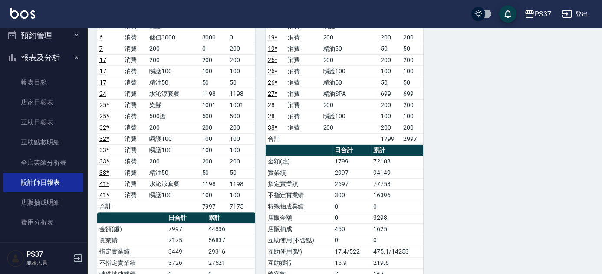
scroll to position [710, 0]
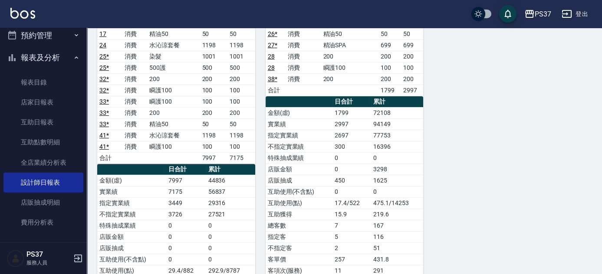
click at [47, 160] on link "全店業績分析表" at bounding box center [43, 163] width 80 height 20
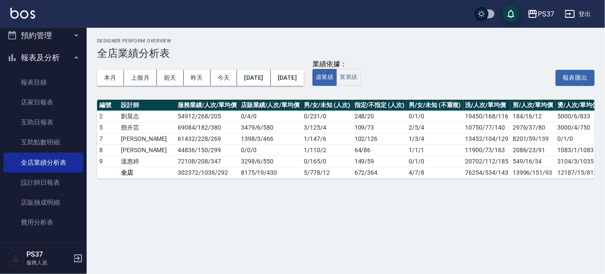
click at [53, 57] on button "報表及分析" at bounding box center [43, 57] width 80 height 23
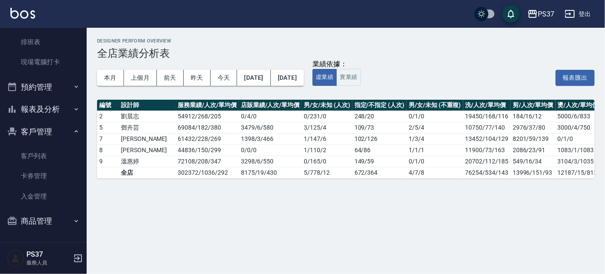
scroll to position [145, 0]
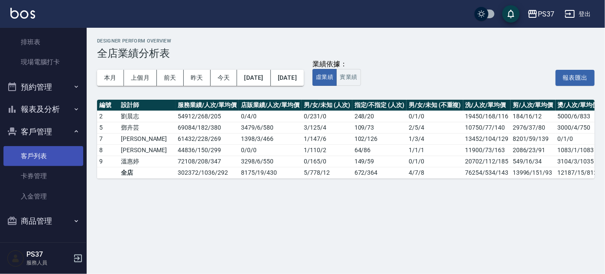
click at [38, 156] on link "客戶列表" at bounding box center [43, 156] width 80 height 20
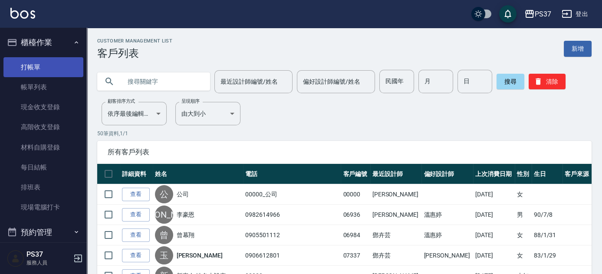
click at [36, 69] on link "打帳單" at bounding box center [43, 67] width 80 height 20
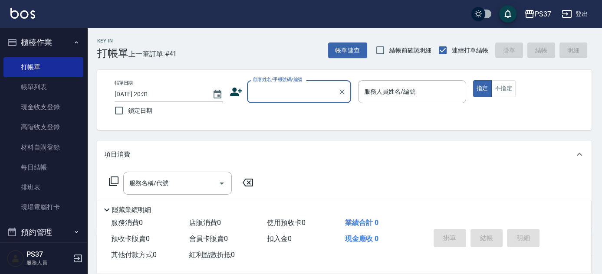
click at [580, 18] on button "登出" at bounding box center [574, 14] width 33 height 16
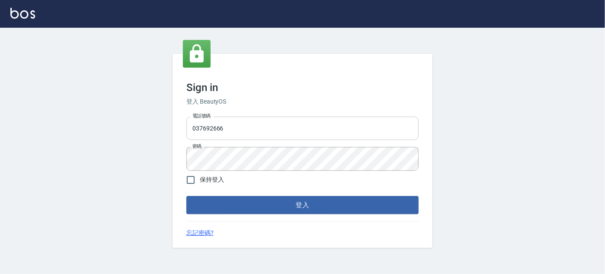
drag, startPoint x: 0, startPoint y: 0, endPoint x: 252, endPoint y: 131, distance: 284.6
click at [252, 131] on input "037692666" at bounding box center [302, 128] width 232 height 23
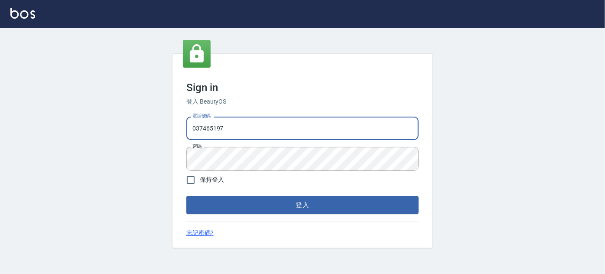
type input "037465197"
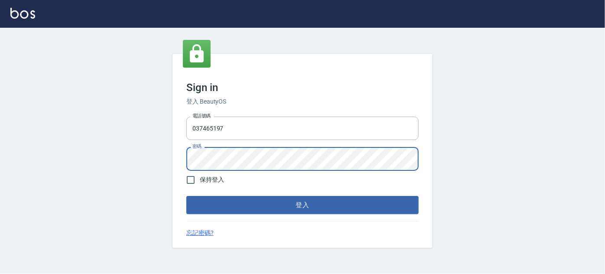
click at [186, 196] on button "登入" at bounding box center [302, 205] width 232 height 18
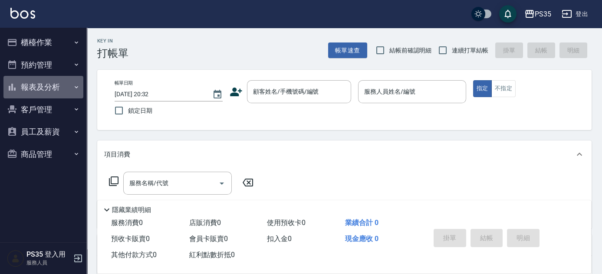
click at [56, 90] on button "報表及分析" at bounding box center [43, 87] width 80 height 23
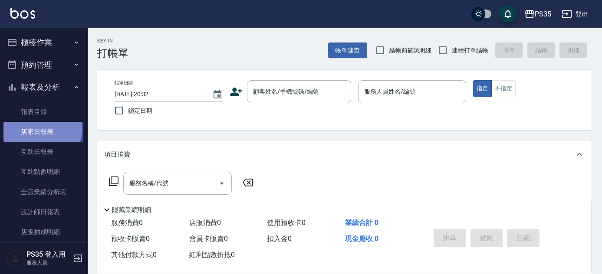
click at [41, 129] on link "店家日報表" at bounding box center [43, 132] width 80 height 20
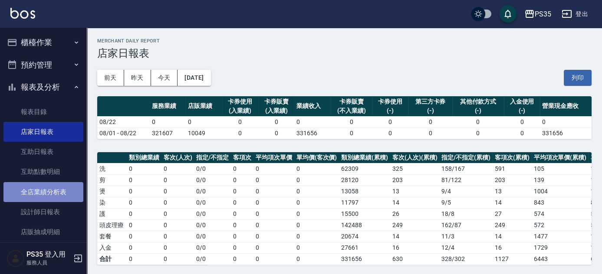
click at [43, 196] on link "全店業績分析表" at bounding box center [43, 192] width 80 height 20
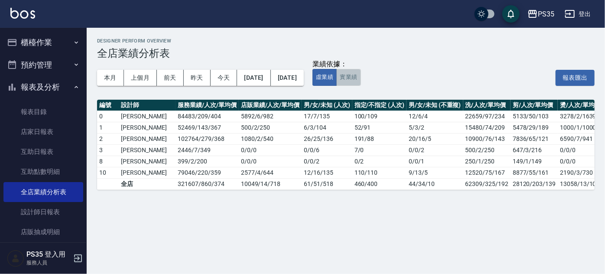
click at [361, 78] on button "實業績" at bounding box center [349, 77] width 24 height 17
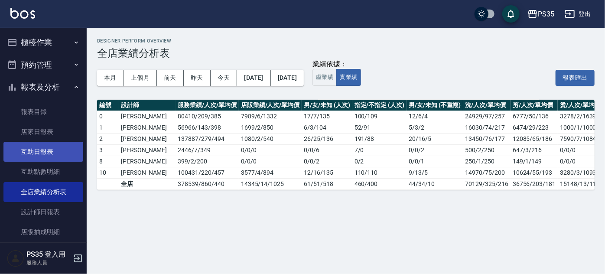
click at [51, 150] on link "互助日報表" at bounding box center [43, 152] width 80 height 20
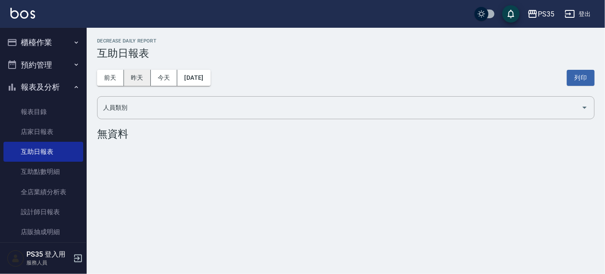
click at [137, 78] on button "昨天" at bounding box center [137, 78] width 27 height 16
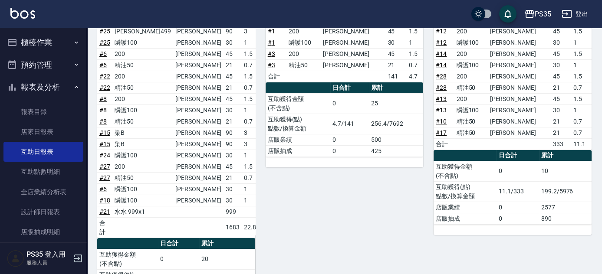
scroll to position [18, 0]
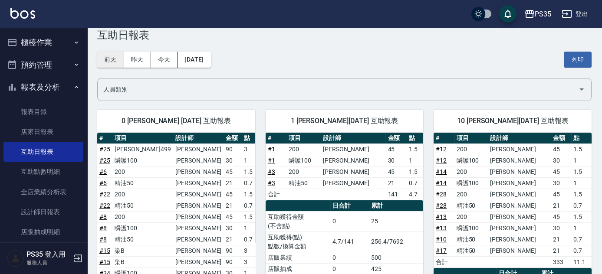
click at [115, 62] on button "前天" at bounding box center [110, 60] width 27 height 16
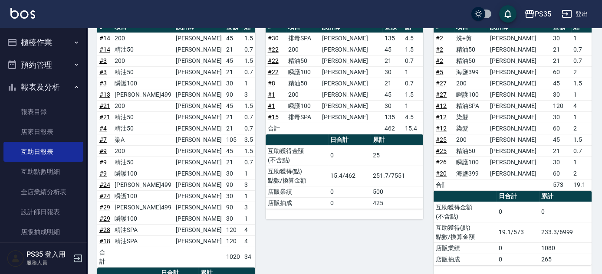
scroll to position [118, 0]
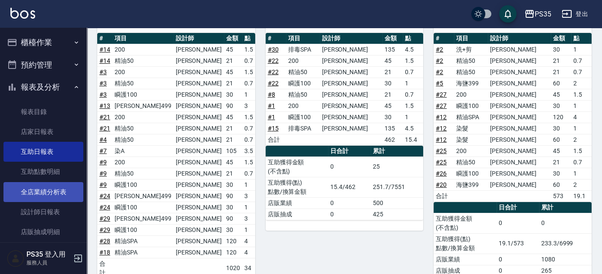
click at [52, 190] on link "全店業績分析表" at bounding box center [43, 192] width 80 height 20
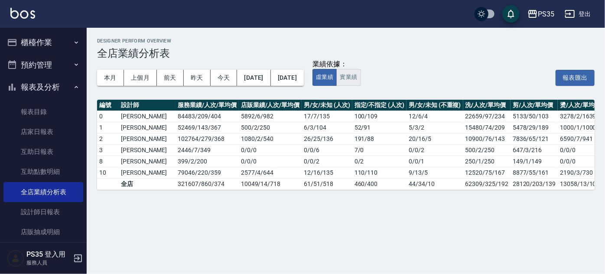
click at [361, 76] on button "實業績" at bounding box center [349, 77] width 24 height 17
click at [48, 91] on button "報表及分析" at bounding box center [43, 87] width 80 height 23
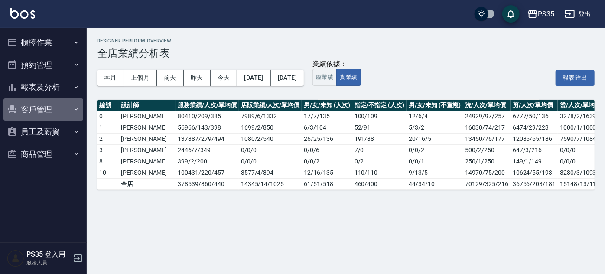
click at [47, 109] on button "客戶管理" at bounding box center [43, 109] width 80 height 23
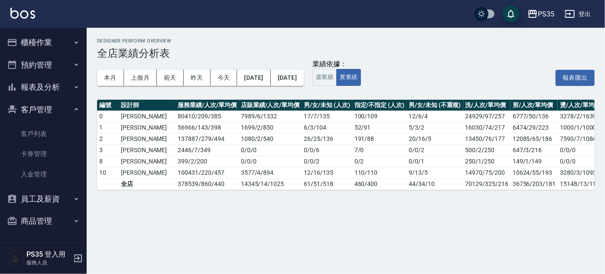
click at [43, 95] on button "報表及分析" at bounding box center [43, 87] width 80 height 23
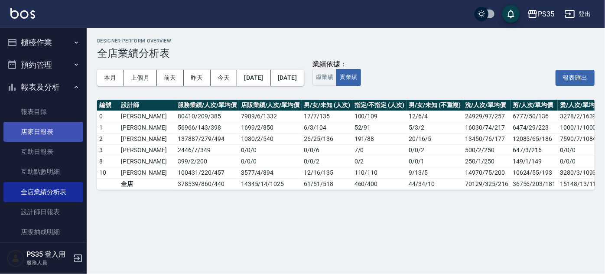
click at [38, 134] on link "店家日報表" at bounding box center [43, 132] width 80 height 20
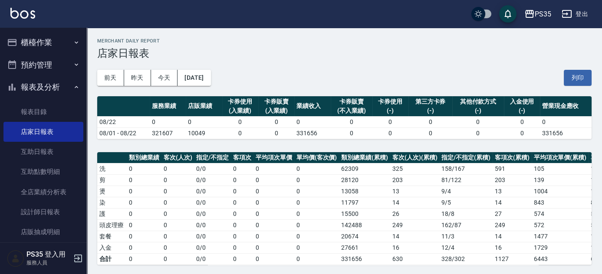
click at [598, 17] on div "PS35 登出" at bounding box center [301, 14] width 602 height 28
click at [587, 18] on button "登出" at bounding box center [574, 14] width 33 height 16
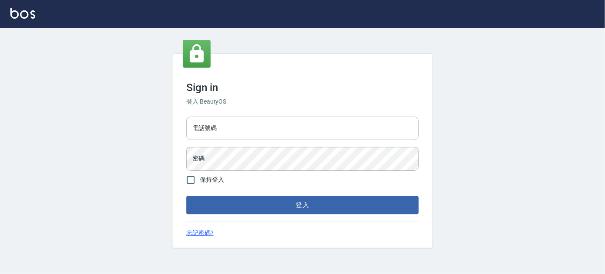
type input "037692666"
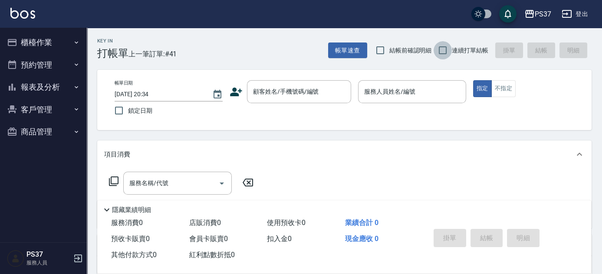
click at [445, 50] on input "連續打單結帳" at bounding box center [442, 50] width 18 height 18
checkbox input "true"
click at [301, 101] on div "顧客姓名/手機號碼/編號" at bounding box center [299, 91] width 104 height 23
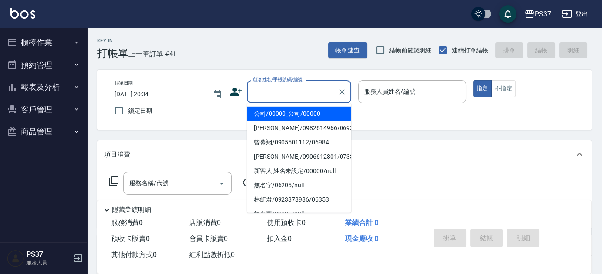
click at [297, 111] on li "公司/00000_公司/00000" at bounding box center [299, 114] width 104 height 14
type input "公司/00000_公司/00000"
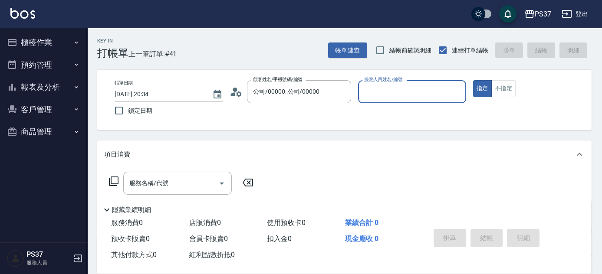
click at [392, 96] on input "服務人員姓名/編號" at bounding box center [412, 91] width 100 height 15
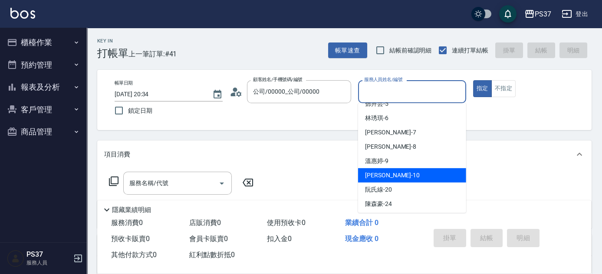
scroll to position [79, 0]
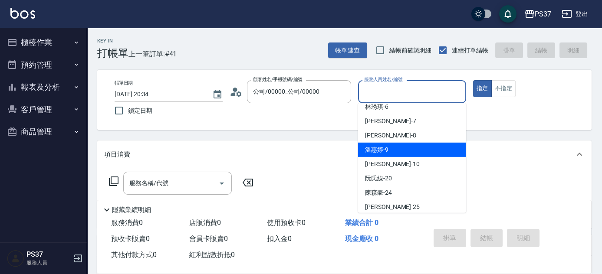
click at [393, 151] on div "溫惠婷 -9" at bounding box center [412, 150] width 108 height 14
type input "溫惠婷-9"
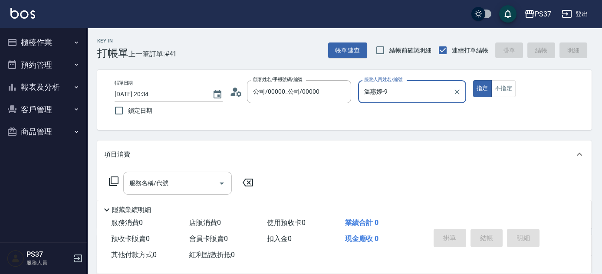
click at [180, 183] on input "服務名稱/代號" at bounding box center [171, 183] width 88 height 15
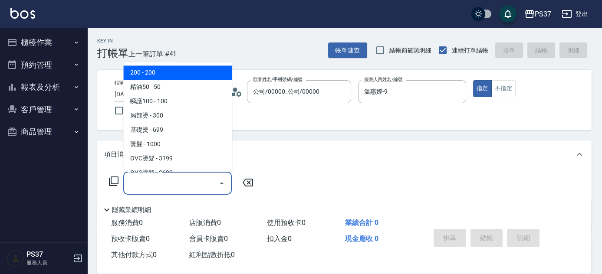
click at [179, 66] on span "200 - 200" at bounding box center [177, 73] width 108 height 14
type input "200(111)"
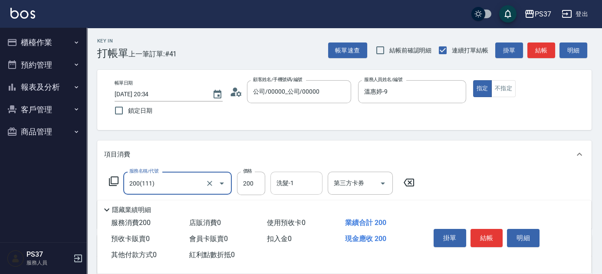
click at [300, 181] on input "洗髮-1" at bounding box center [296, 183] width 44 height 15
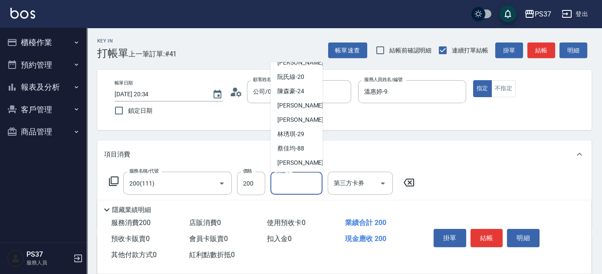
scroll to position [140, 0]
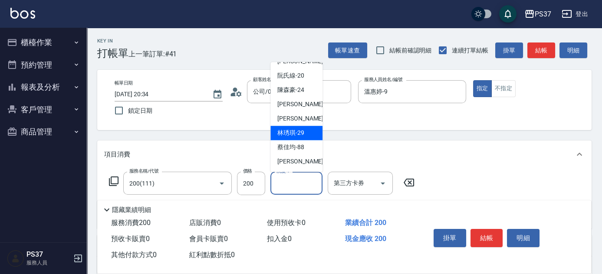
click at [293, 138] on div "[PERSON_NAME]-29" at bounding box center [296, 133] width 52 height 14
type input "[PERSON_NAME]-29"
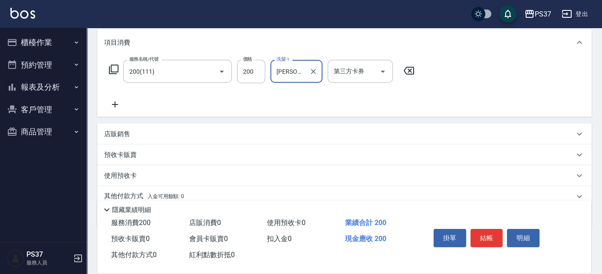
scroll to position [118, 0]
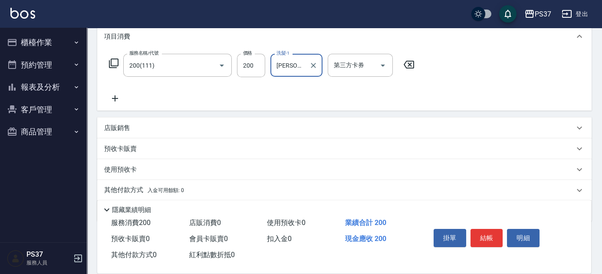
click at [118, 100] on icon at bounding box center [115, 98] width 22 height 10
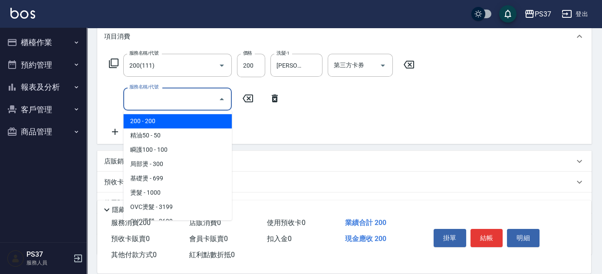
click at [149, 101] on input "服務名稱/代號" at bounding box center [171, 99] width 88 height 15
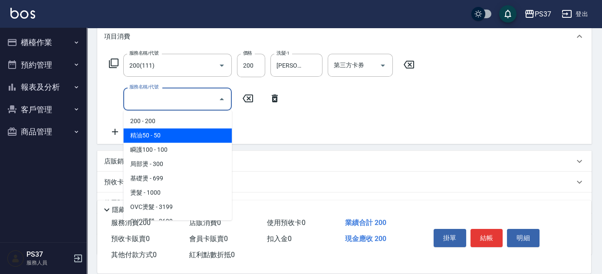
click at [177, 131] on span "精油50 - 50" at bounding box center [177, 135] width 108 height 14
type input "精油50(112)"
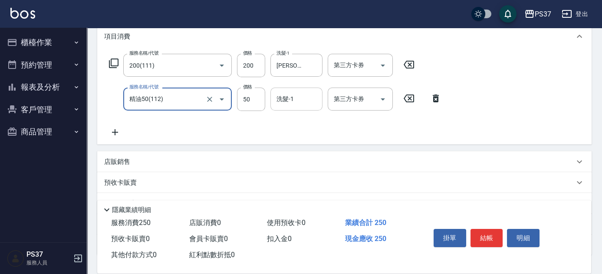
click at [300, 95] on input "洗髮-1" at bounding box center [296, 99] width 44 height 15
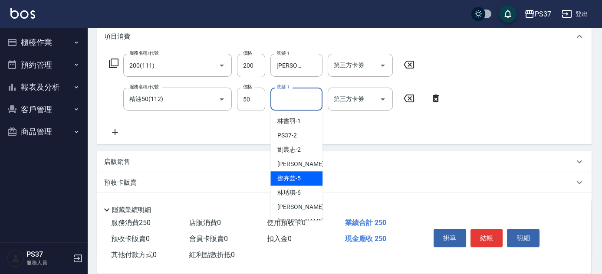
scroll to position [79, 0]
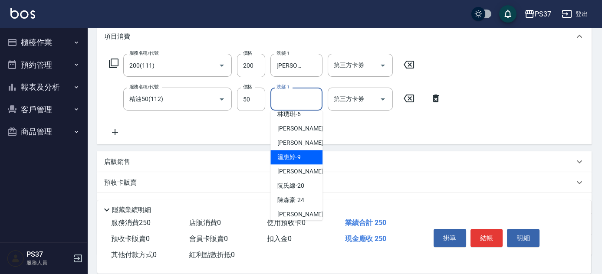
click at [303, 161] on div "溫惠婷 -9" at bounding box center [296, 157] width 52 height 14
type input "溫惠婷-9"
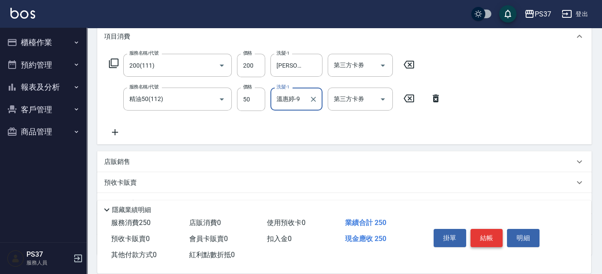
click at [490, 239] on button "結帳" at bounding box center [486, 238] width 33 height 18
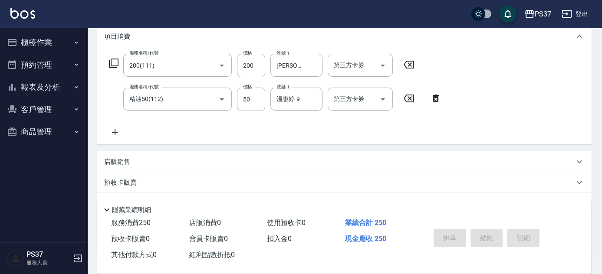
type input "2025/08/22 20:36"
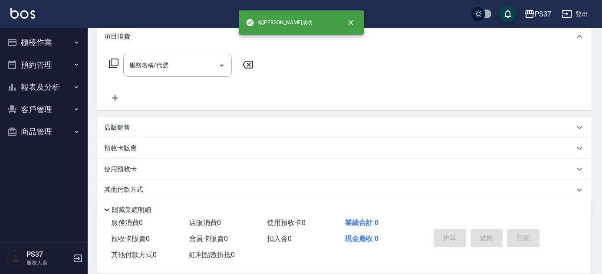
scroll to position [0, 0]
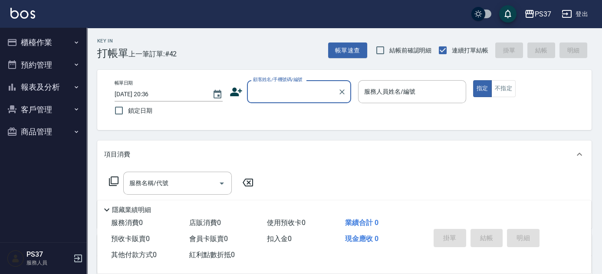
click at [283, 134] on div "Key In 打帳單 上一筆訂單:#42 帳單速查 結帳前確認明細 連續打單結帳 掛單 結帳 明細 帳單日期 2025/08/22 20:36 鎖定日期 顧客…" at bounding box center [344, 225] width 515 height 394
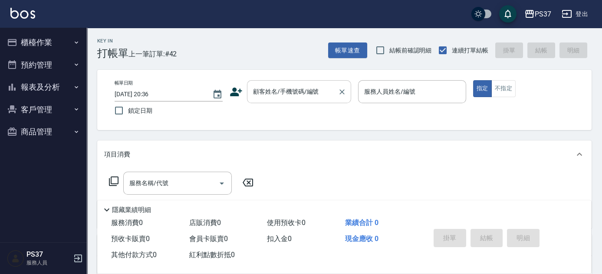
click at [279, 98] on input "顧客姓名/手機號碼/編號" at bounding box center [292, 91] width 83 height 15
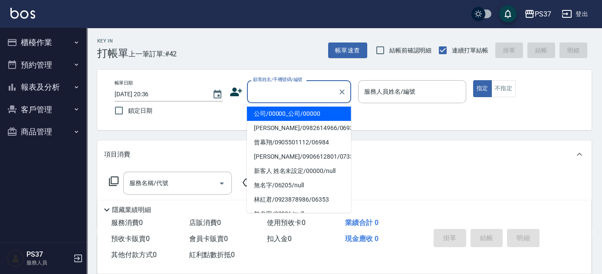
click at [279, 114] on li "公司/00000_公司/00000" at bounding box center [299, 114] width 104 height 14
type input "公司/00000_公司/00000"
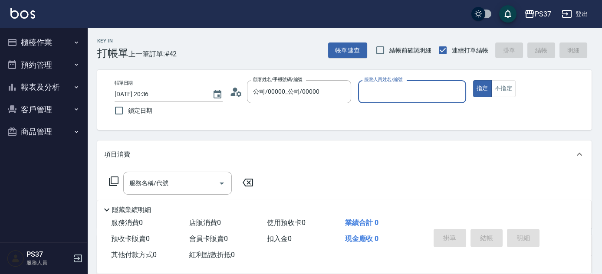
click at [367, 98] on input "服務人員姓名/編號" at bounding box center [412, 91] width 100 height 15
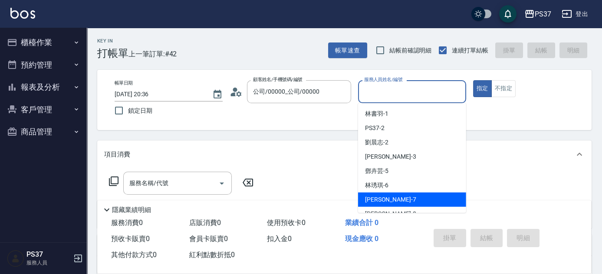
click at [402, 200] on div "[PERSON_NAME] -7" at bounding box center [412, 200] width 108 height 14
type input "[PERSON_NAME]-7"
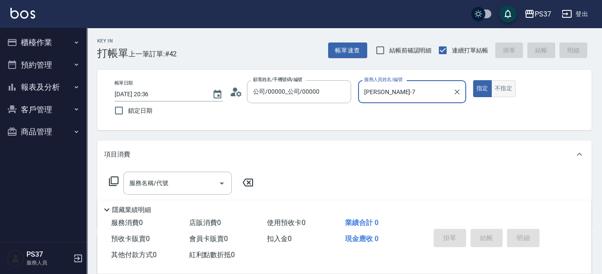
click at [502, 95] on button "不指定" at bounding box center [503, 88] width 24 height 17
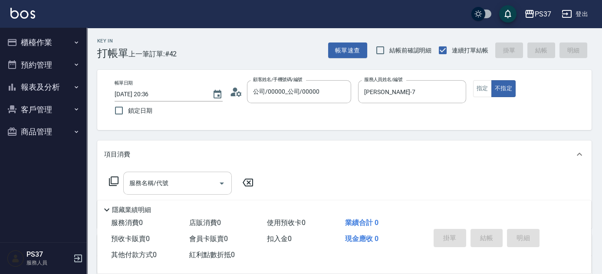
click at [196, 186] on input "服務名稱/代號" at bounding box center [171, 183] width 88 height 15
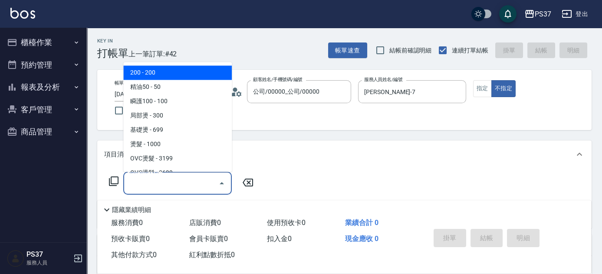
click at [176, 79] on span "200 - 200" at bounding box center [177, 73] width 108 height 14
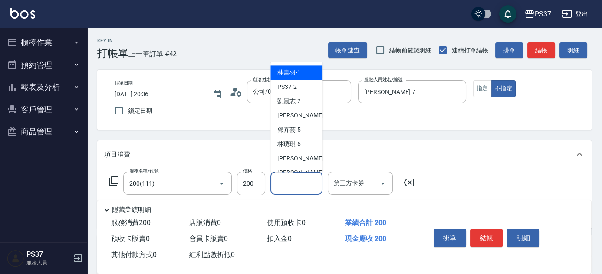
click at [287, 181] on input "洗髮-1" at bounding box center [296, 183] width 44 height 15
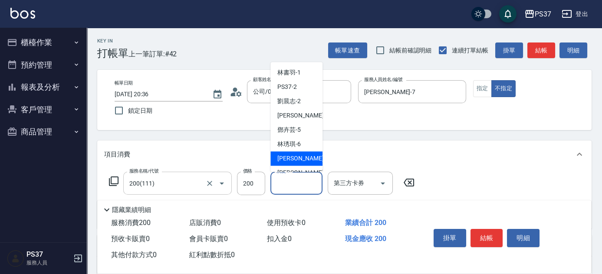
click at [163, 180] on input "200(111)" at bounding box center [165, 183] width 76 height 15
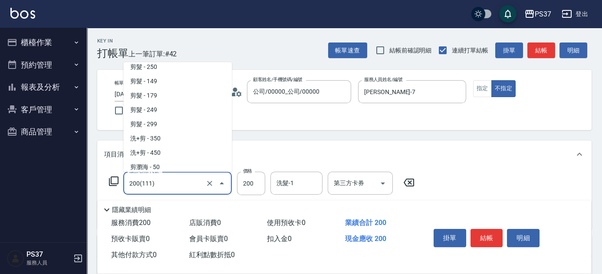
scroll to position [236, 0]
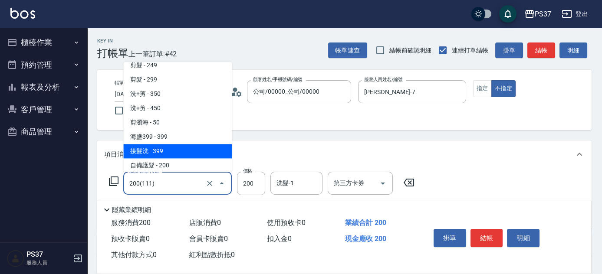
click at [169, 148] on span "接髮洗 - 399" at bounding box center [177, 151] width 108 height 14
type input "接髮洗(399)"
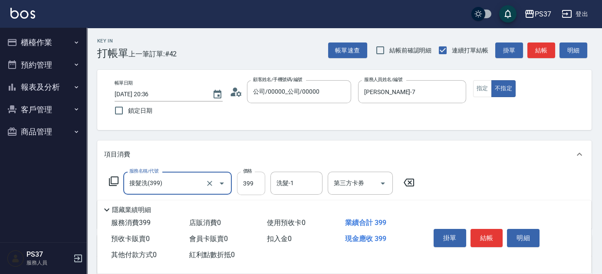
click at [256, 190] on input "399" at bounding box center [251, 183] width 28 height 23
type input "400"
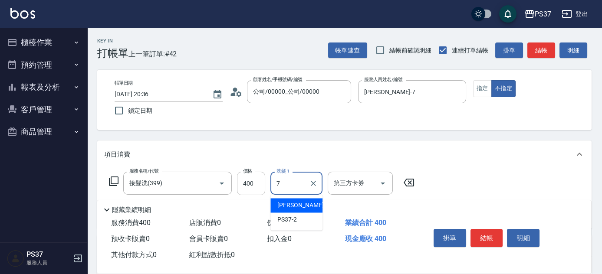
type input "[PERSON_NAME]-7"
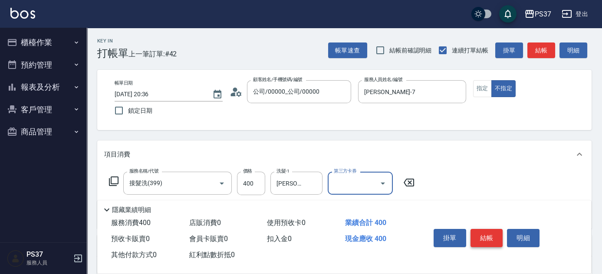
click at [478, 231] on button "結帳" at bounding box center [486, 238] width 33 height 18
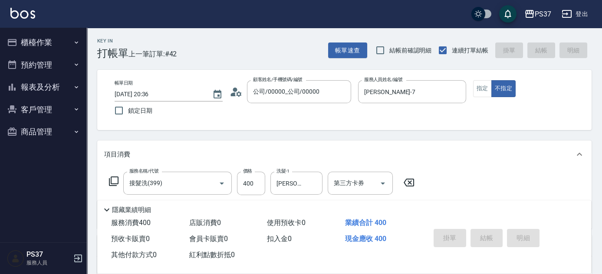
type input "2025/08/22 20:57"
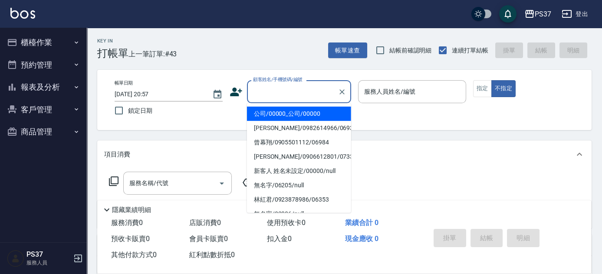
click at [304, 97] on input "顧客姓名/手機號碼/編號" at bounding box center [292, 91] width 83 height 15
click at [36, 88] on button "報表及分析" at bounding box center [43, 87] width 80 height 23
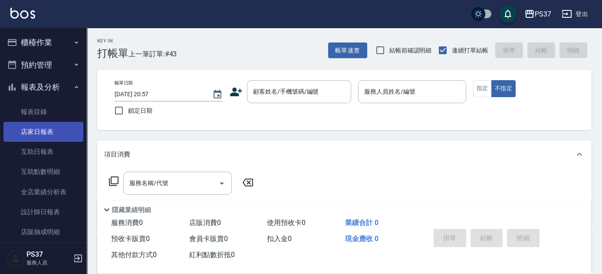
click at [57, 130] on link "店家日報表" at bounding box center [43, 132] width 80 height 20
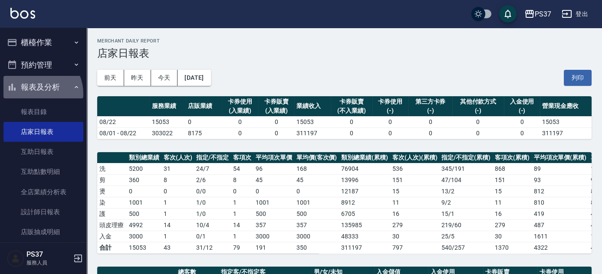
click at [35, 94] on button "報表及分析" at bounding box center [43, 87] width 80 height 23
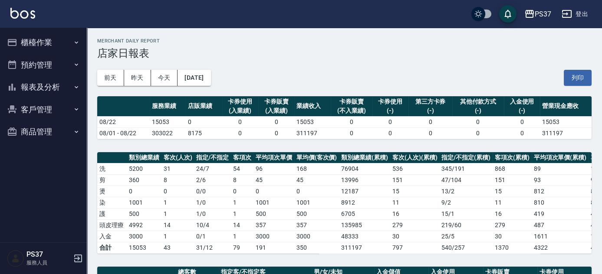
click at [29, 112] on button "客戶管理" at bounding box center [43, 109] width 80 height 23
click at [38, 29] on ul "櫃檯作業 打帳單 帳單列表 現金收支登錄 高階收支登錄 材料自購登錄 每日結帳 排班表 現場電腦打卡 預約管理 預約管理 單日預約紀錄 單週預約紀錄 報表及分…" at bounding box center [43, 121] width 80 height 186
click at [32, 43] on button "櫃檯作業" at bounding box center [43, 42] width 80 height 23
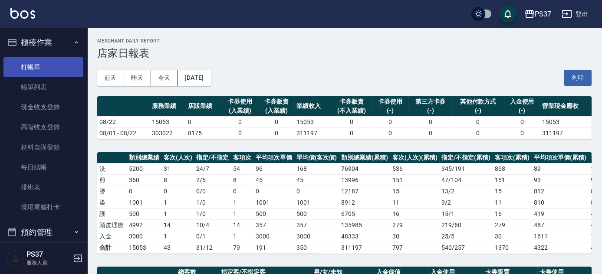
click at [29, 69] on link "打帳單" at bounding box center [43, 67] width 80 height 20
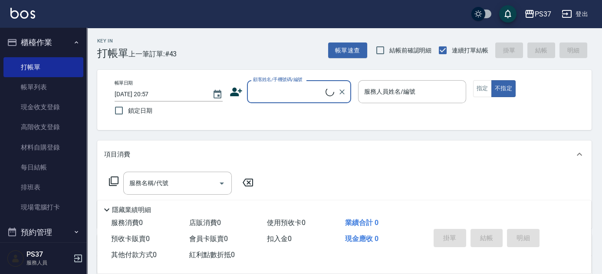
click at [292, 100] on div "顧客姓名/手機號碼/編號" at bounding box center [299, 91] width 104 height 23
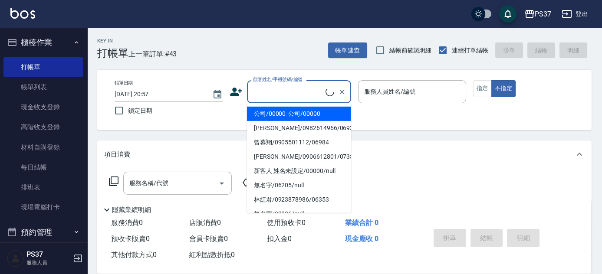
click at [290, 111] on li "公司/00000_公司/00000" at bounding box center [299, 114] width 104 height 14
type input "公司/00000_公司/00000"
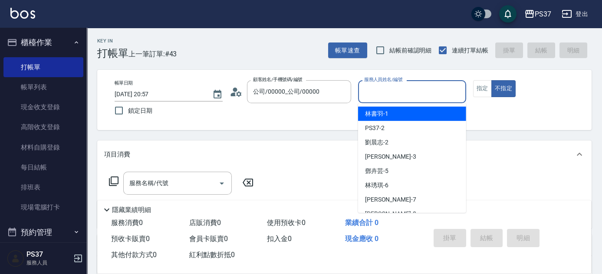
click at [365, 93] on input "服務人員姓名/編號" at bounding box center [412, 91] width 100 height 15
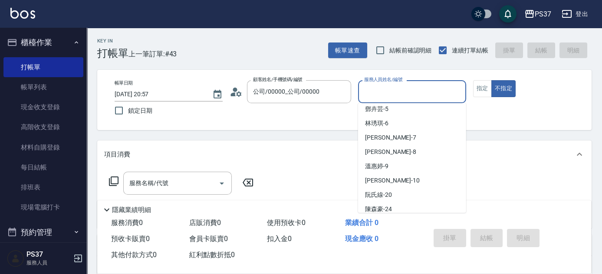
scroll to position [79, 0]
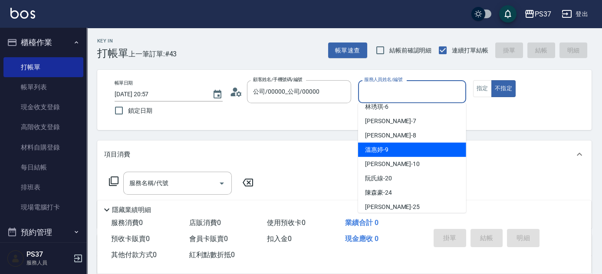
click at [376, 152] on span "溫惠婷 -9" at bounding box center [376, 149] width 23 height 9
type input "溫惠婷-9"
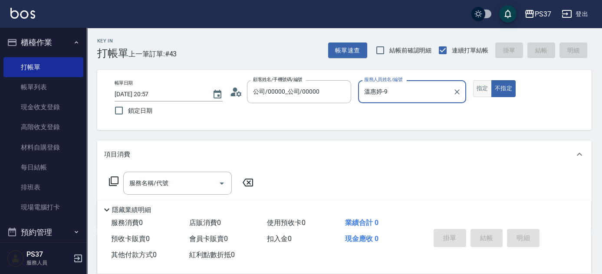
click at [484, 90] on button "指定" at bounding box center [482, 88] width 19 height 17
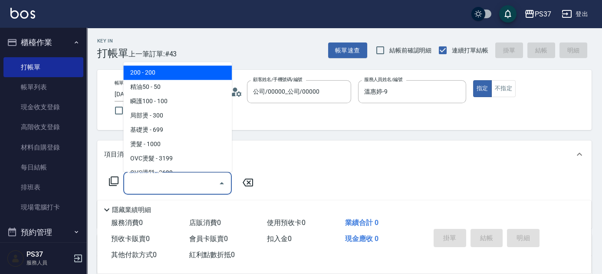
click at [178, 181] on input "服務名稱/代號" at bounding box center [171, 183] width 88 height 15
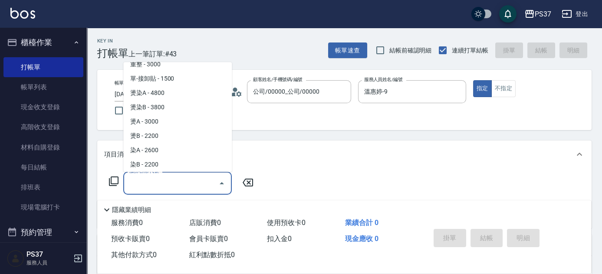
scroll to position [906, 0]
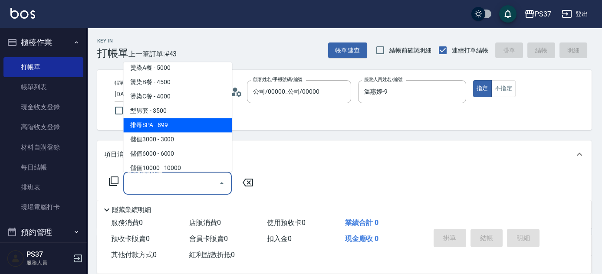
click at [179, 126] on span "排毒SPA - 899" at bounding box center [177, 125] width 108 height 14
type input "排毒SPA(0899)"
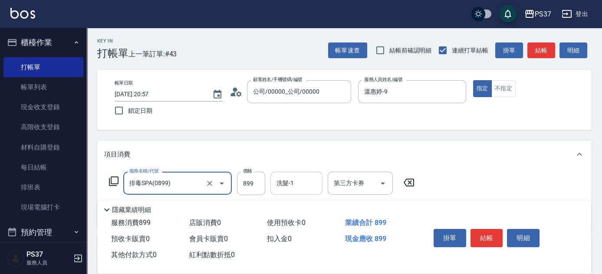
click at [299, 192] on div "洗髮-1" at bounding box center [296, 183] width 52 height 23
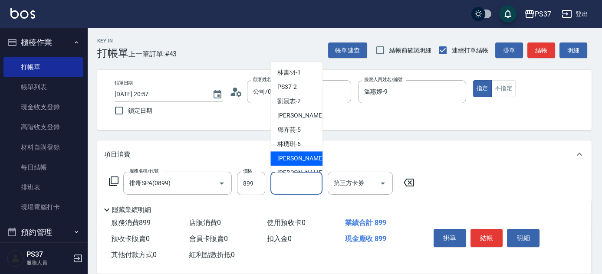
scroll to position [140, 0]
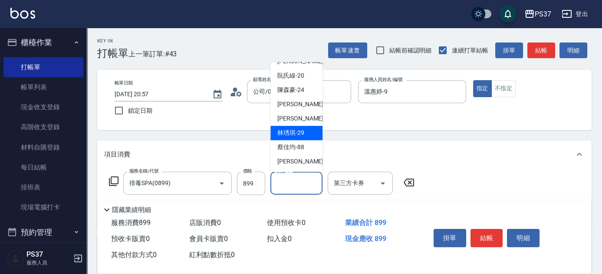
click at [289, 135] on span "[PERSON_NAME]-29" at bounding box center [290, 133] width 27 height 9
type input "[PERSON_NAME]-29"
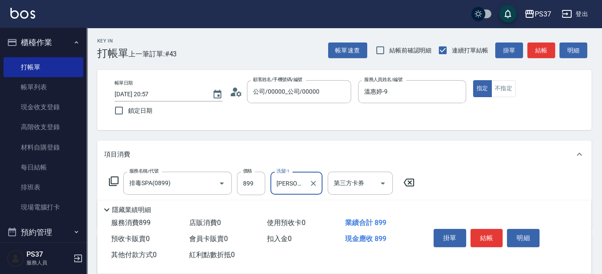
scroll to position [79, 0]
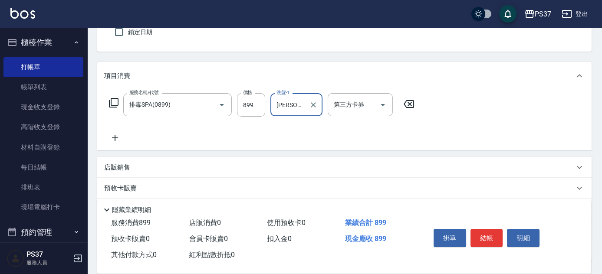
click at [115, 134] on icon at bounding box center [115, 138] width 22 height 10
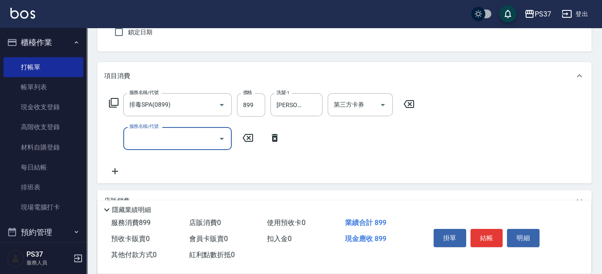
click at [135, 140] on input "服務名稱/代號" at bounding box center [171, 138] width 88 height 15
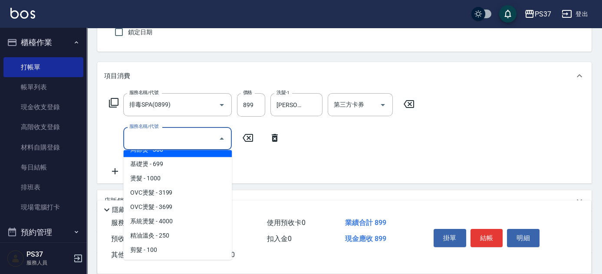
scroll to position [118, 0]
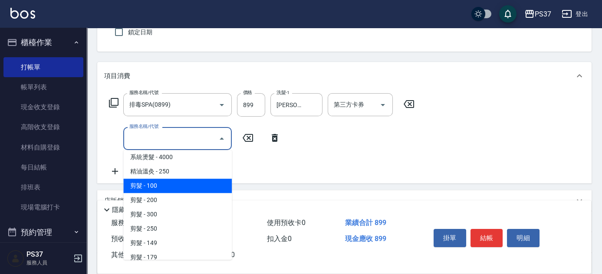
click at [166, 182] on span "剪髮 - 100" at bounding box center [177, 186] width 108 height 14
type input "剪髮(300)"
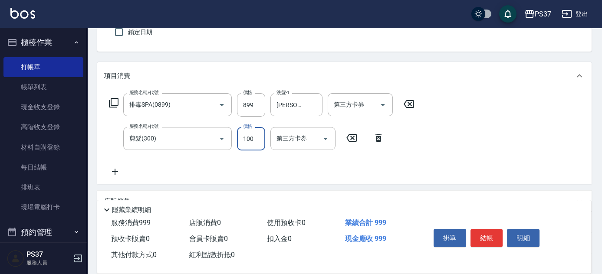
click at [243, 136] on input "100" at bounding box center [251, 138] width 28 height 23
type input "1"
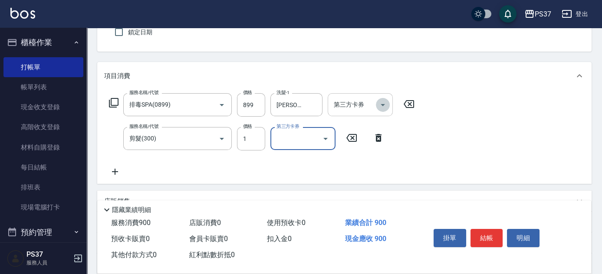
click at [384, 106] on icon "Open" at bounding box center [382, 105] width 10 height 10
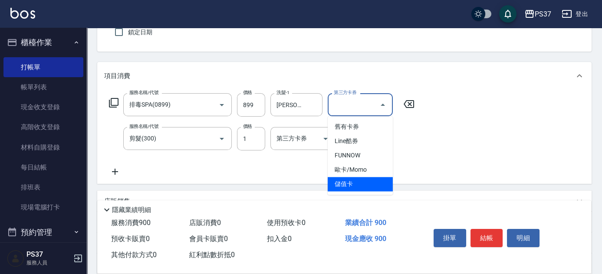
click at [356, 186] on span "儲值卡" at bounding box center [359, 184] width 65 height 14
type input "儲值卡"
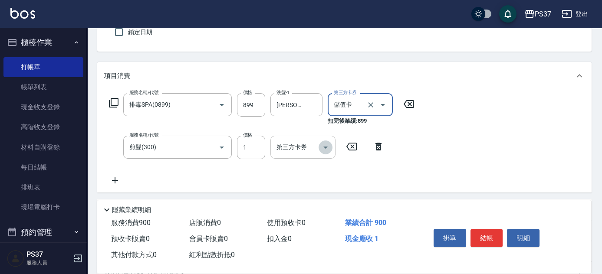
click at [324, 147] on icon "Open" at bounding box center [325, 147] width 10 height 10
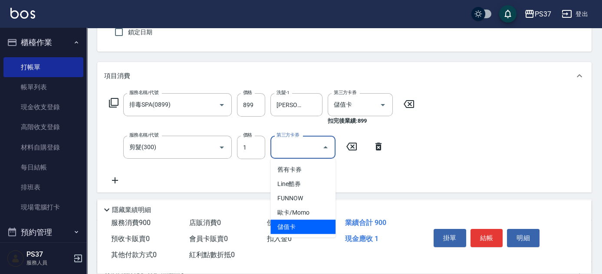
click at [309, 226] on span "儲值卡" at bounding box center [302, 227] width 65 height 14
type input "儲值卡"
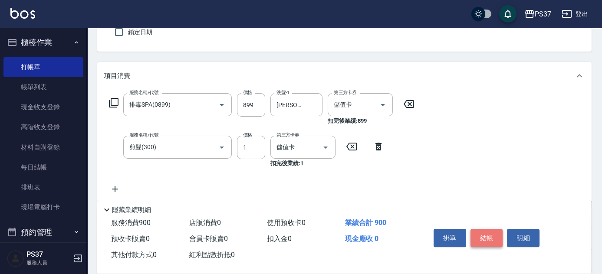
click at [474, 232] on button "結帳" at bounding box center [486, 238] width 33 height 18
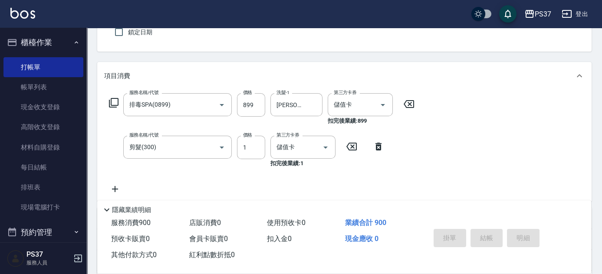
type input "2025/08/22 20:58"
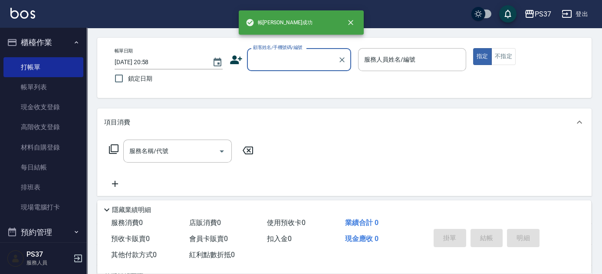
scroll to position [0, 0]
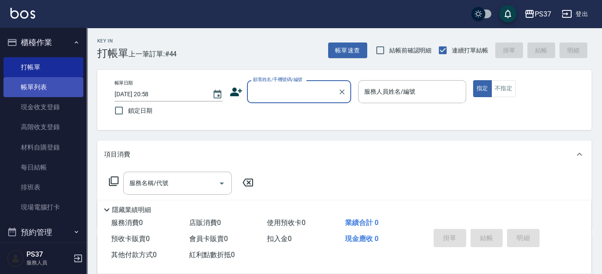
click at [42, 96] on link "帳單列表" at bounding box center [43, 87] width 80 height 20
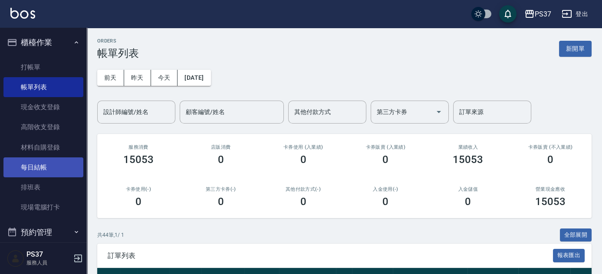
scroll to position [145, 0]
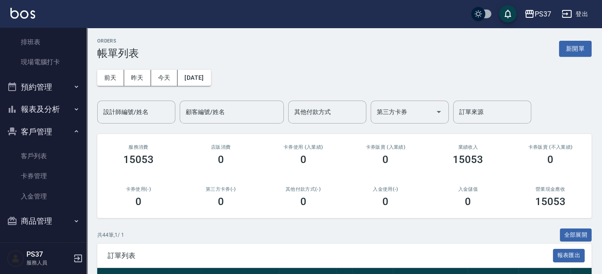
click at [56, 109] on button "報表及分析" at bounding box center [43, 109] width 80 height 23
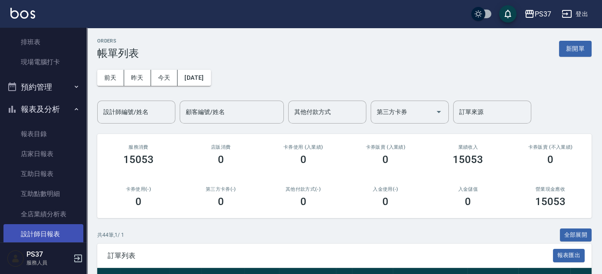
click at [41, 229] on link "設計師日報表" at bounding box center [43, 234] width 80 height 20
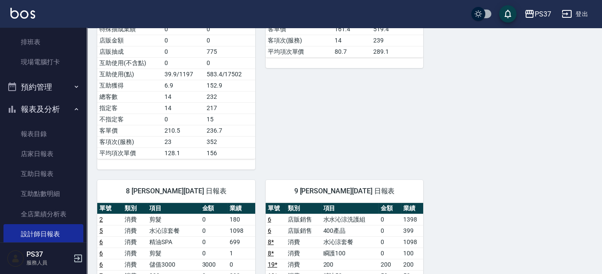
scroll to position [197, 0]
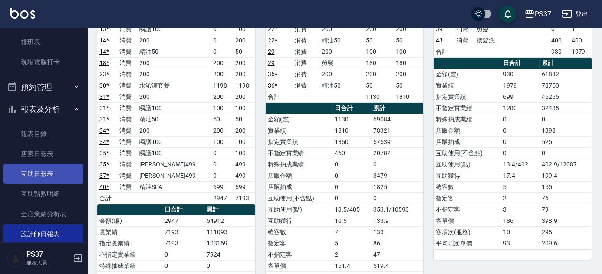
click at [42, 178] on link "互助日報表" at bounding box center [43, 174] width 80 height 20
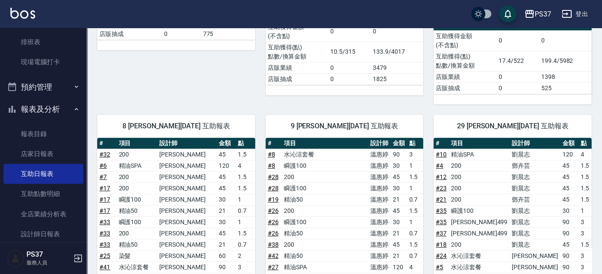
scroll to position [491, 0]
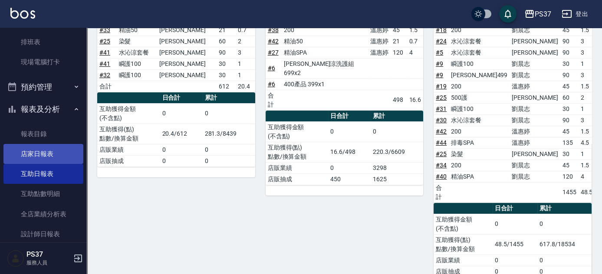
click at [45, 157] on link "店家日報表" at bounding box center [43, 154] width 80 height 20
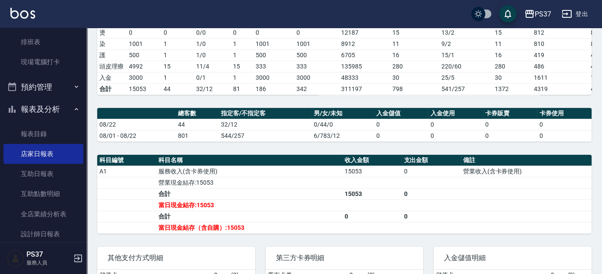
scroll to position [234, 0]
